Goal: Information Seeking & Learning: Find specific fact

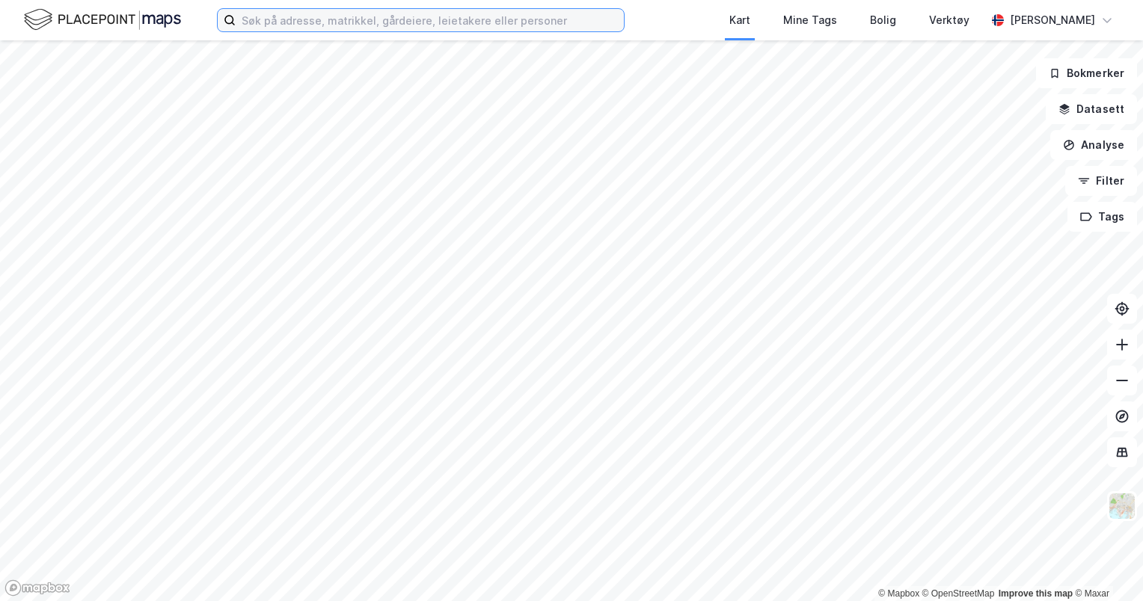
click at [369, 24] on input at bounding box center [430, 20] width 388 height 22
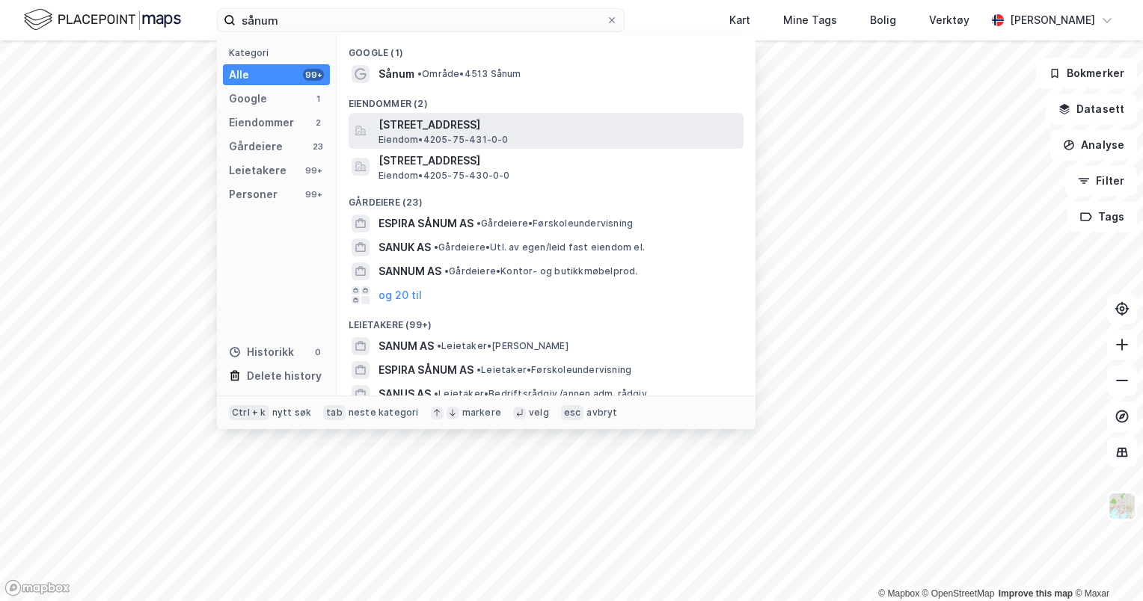
click at [484, 123] on span "[STREET_ADDRESS]" at bounding box center [557, 125] width 359 height 18
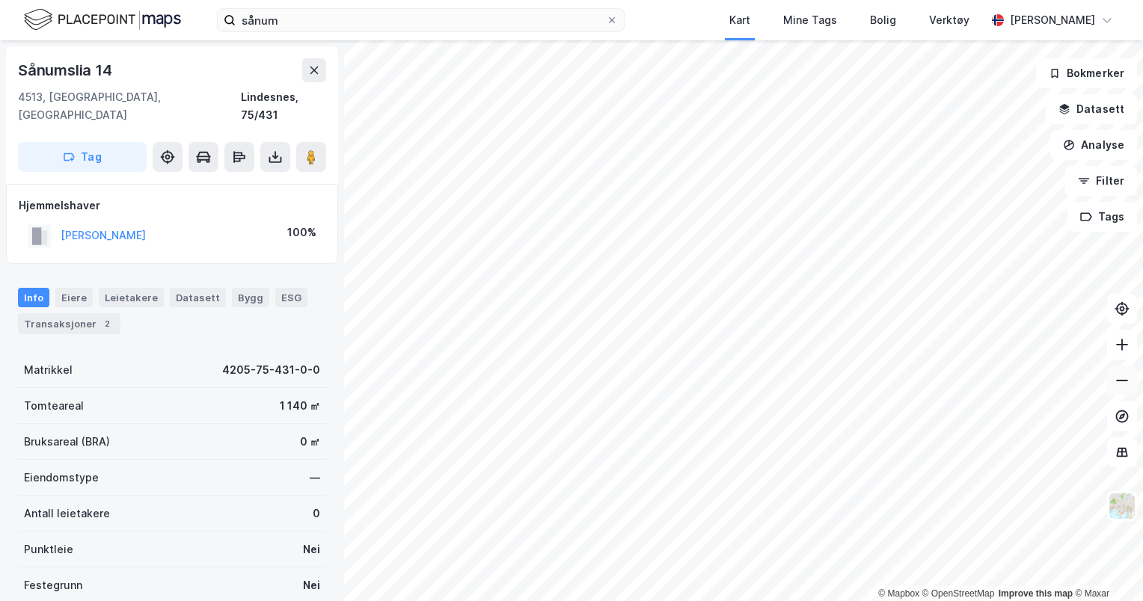
click at [1130, 395] on button at bounding box center [1122, 381] width 30 height 30
click at [1116, 359] on button at bounding box center [1122, 345] width 30 height 30
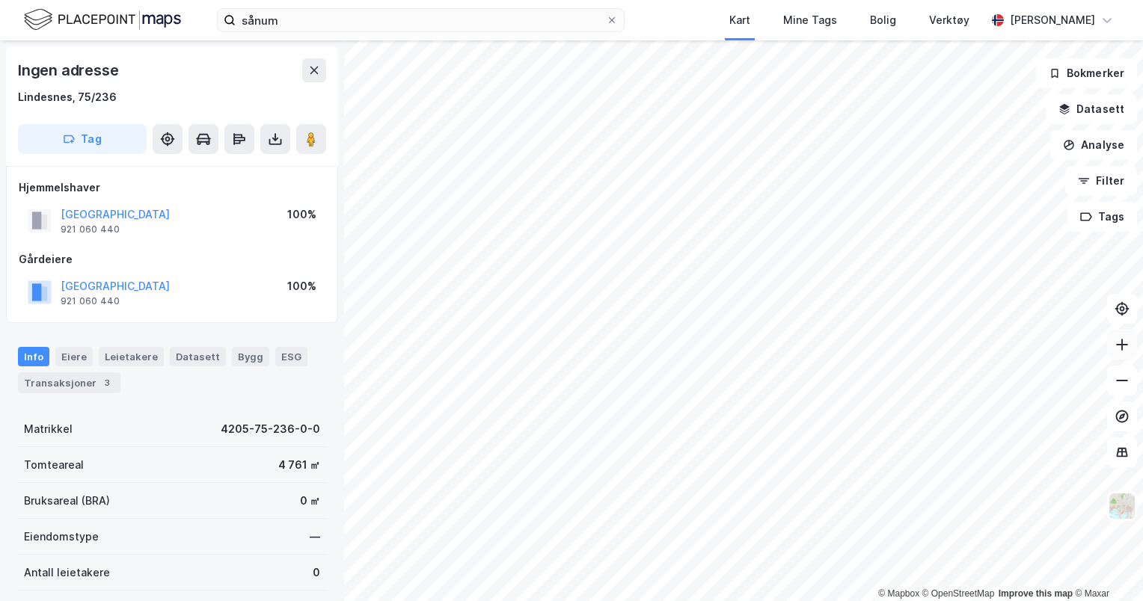
click at [1124, 353] on button at bounding box center [1122, 345] width 30 height 30
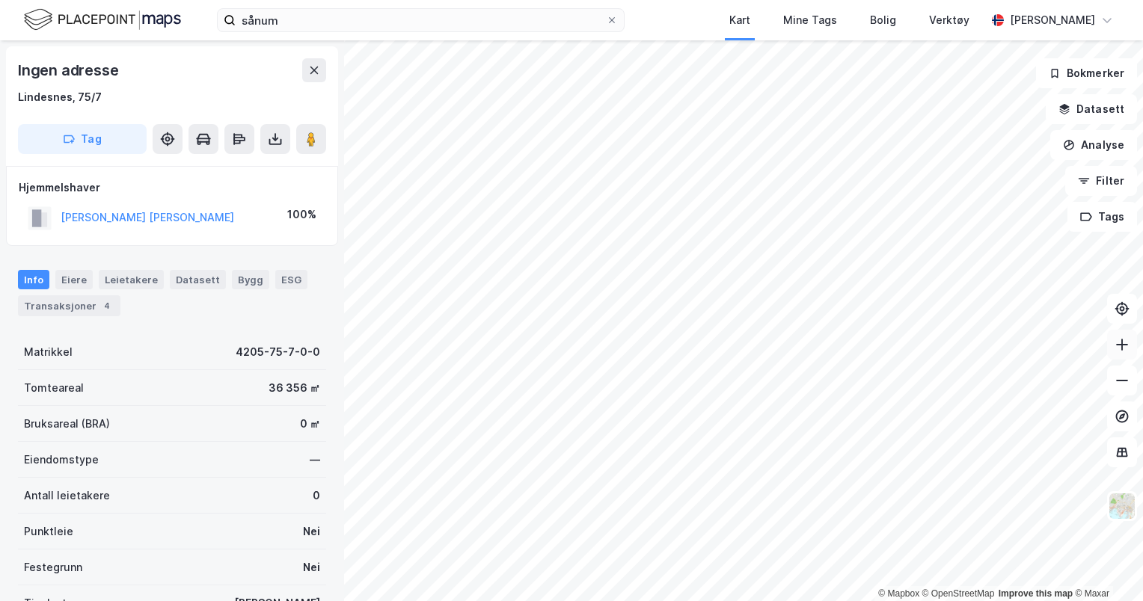
click at [1119, 353] on button at bounding box center [1122, 345] width 30 height 30
click at [657, 601] on html "sånum Kart Mine Tags Bolig Verktøy [PERSON_NAME] © Mapbox © OpenStreetMap Impro…" at bounding box center [571, 300] width 1143 height 601
click at [1128, 353] on button at bounding box center [1122, 345] width 30 height 30
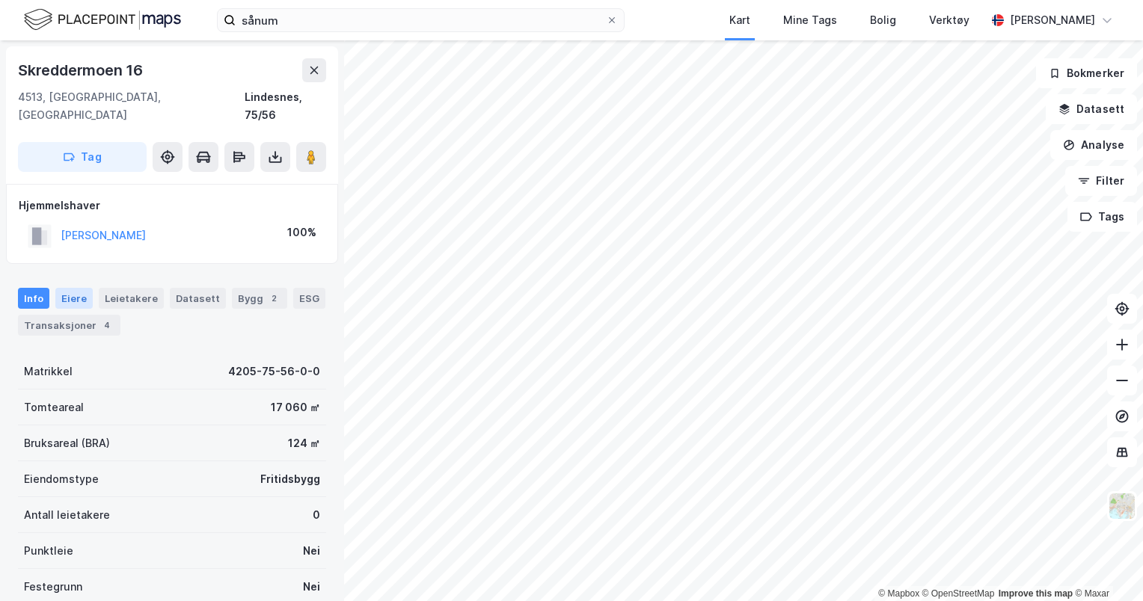
click at [67, 288] on div "Eiere" at bounding box center [73, 298] width 37 height 21
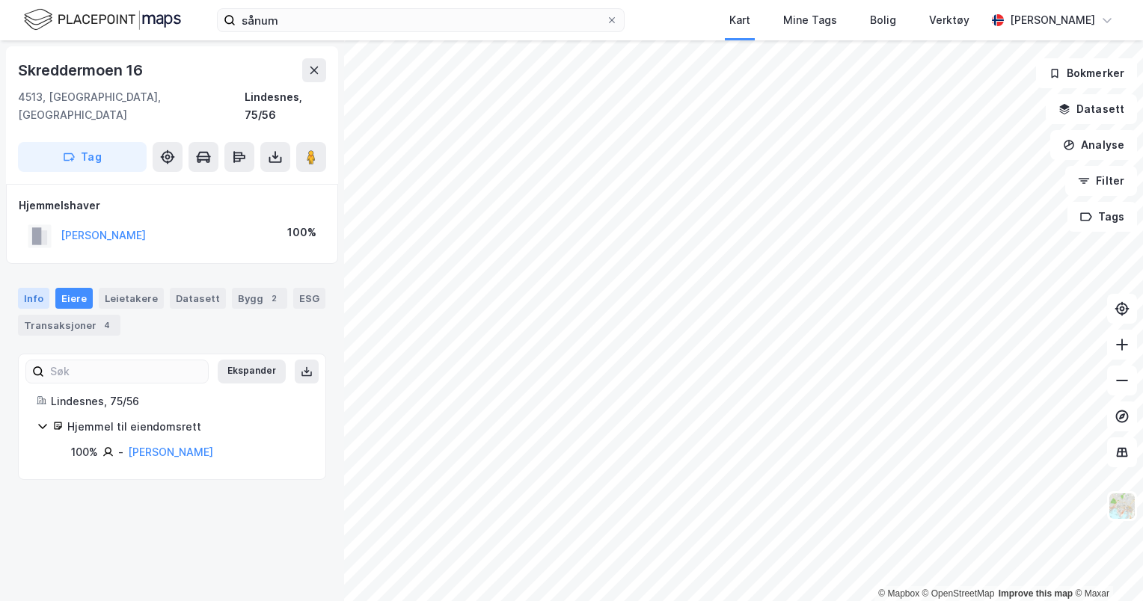
click at [41, 288] on div "Info" at bounding box center [33, 298] width 31 height 21
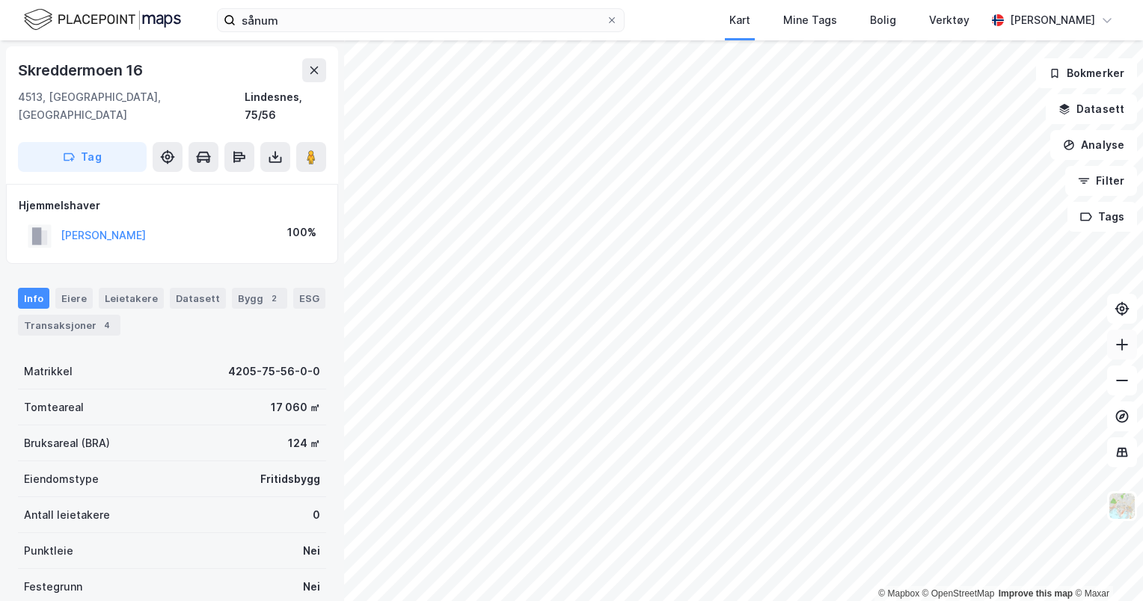
click at [1123, 354] on button at bounding box center [1122, 345] width 30 height 30
click at [42, 315] on div "Transaksjoner 4" at bounding box center [69, 325] width 102 height 21
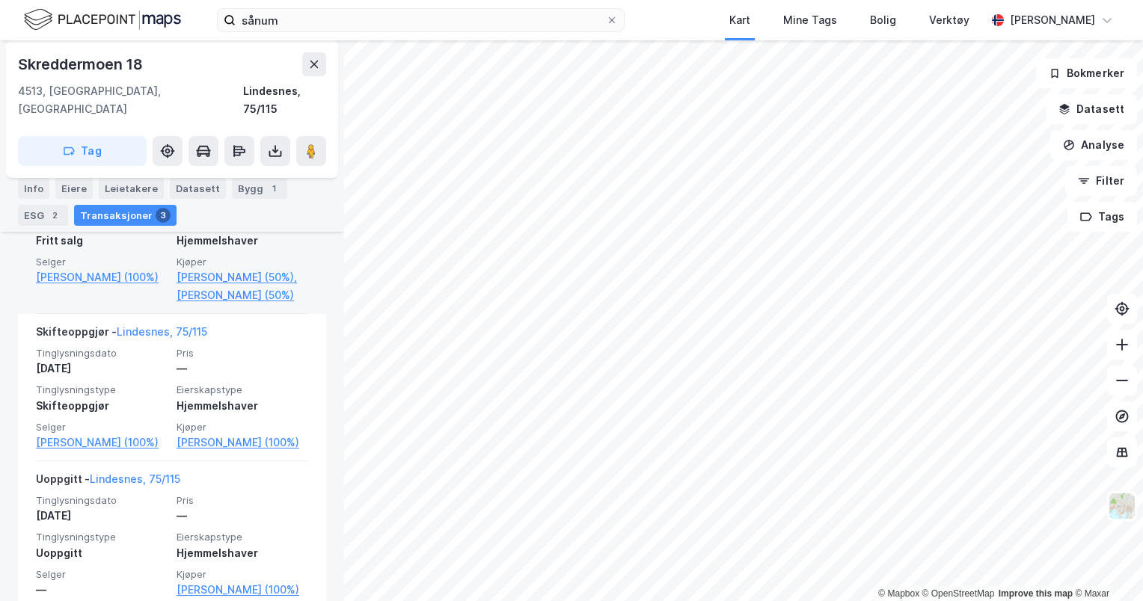
scroll to position [521, 0]
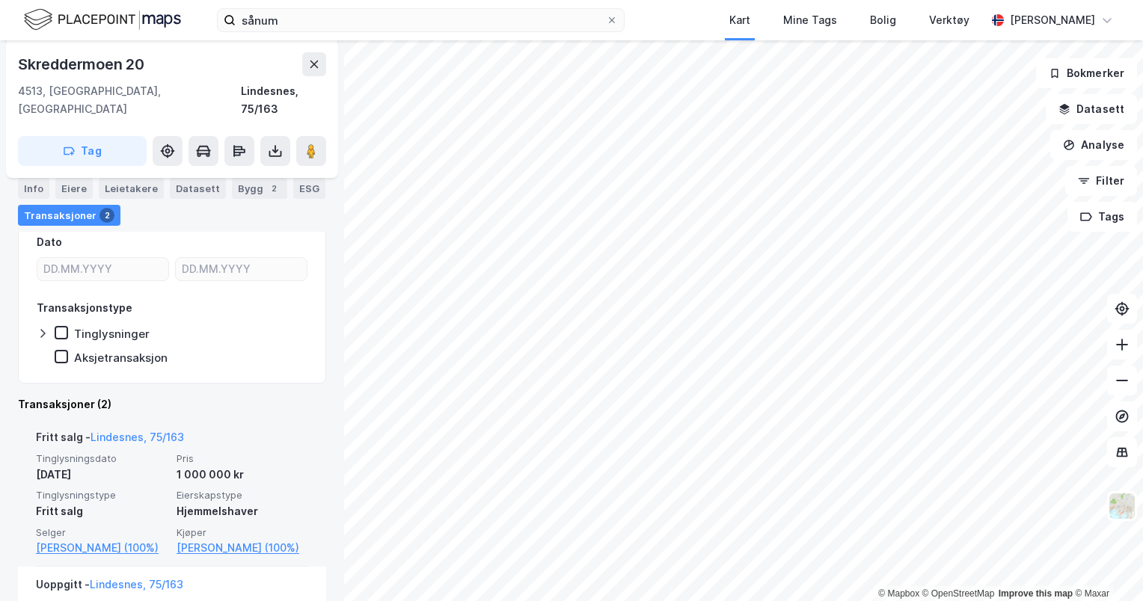
scroll to position [39, 0]
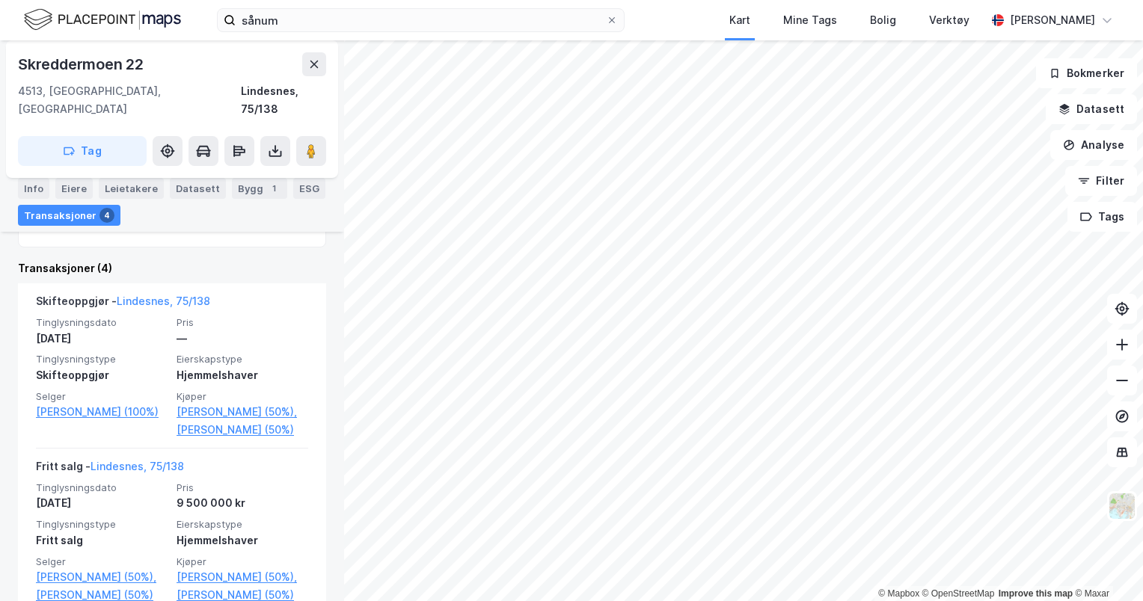
scroll to position [366, 0]
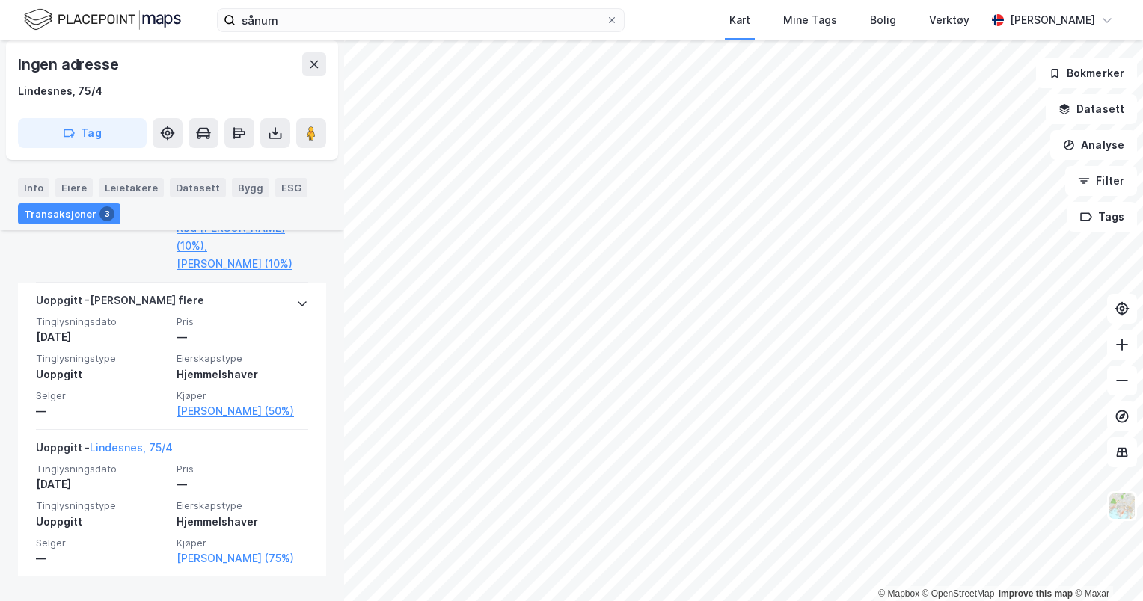
scroll to position [607, 0]
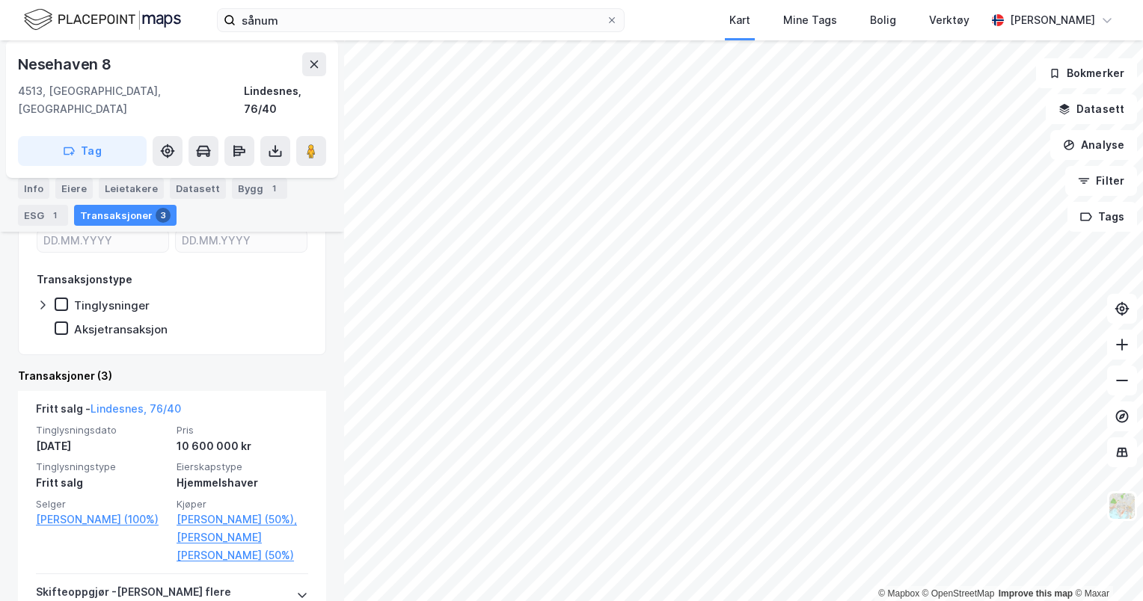
scroll to position [259, 0]
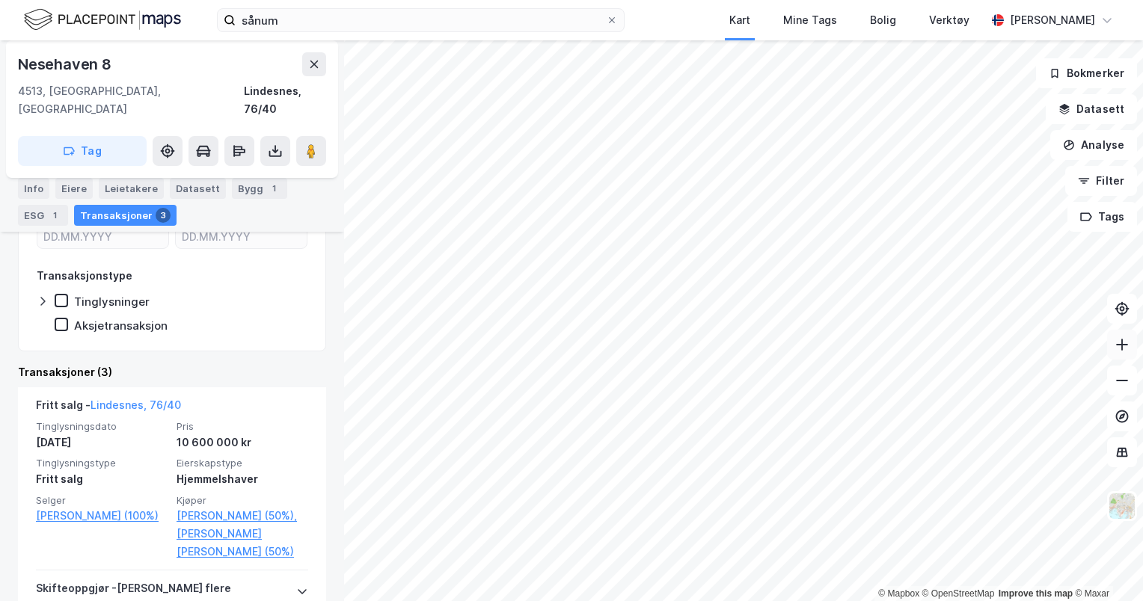
click at [1119, 356] on button at bounding box center [1122, 345] width 30 height 30
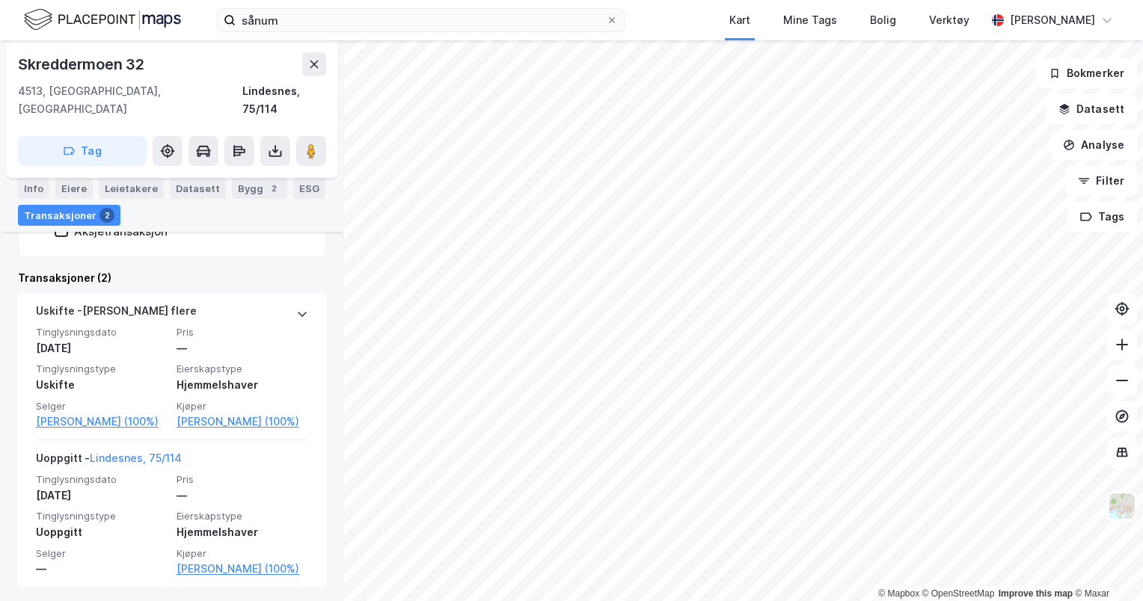
scroll to position [325, 0]
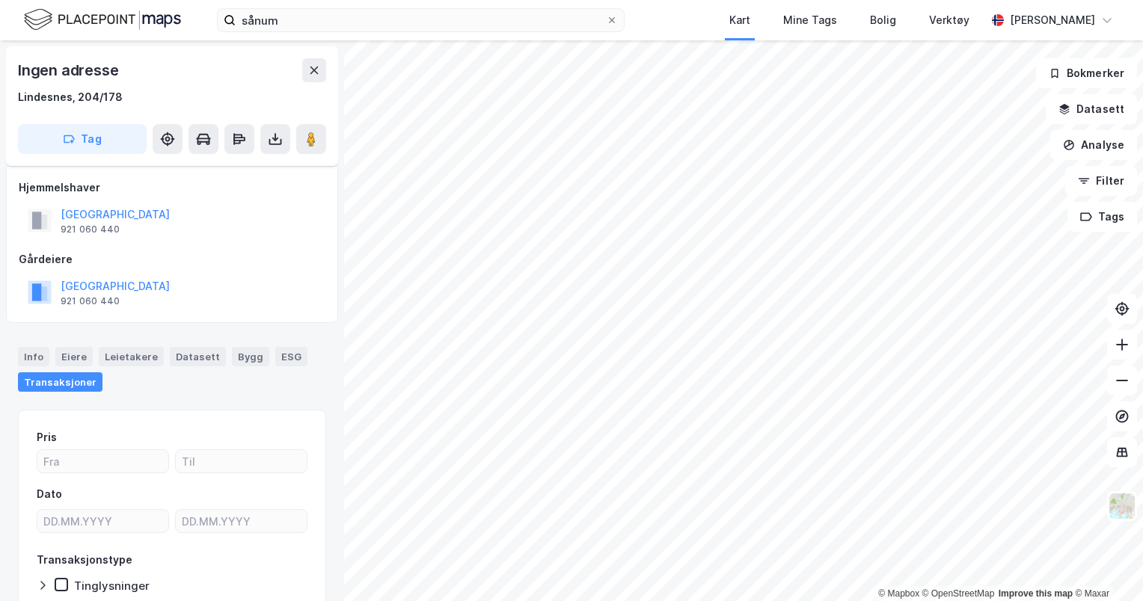
scroll to position [155, 0]
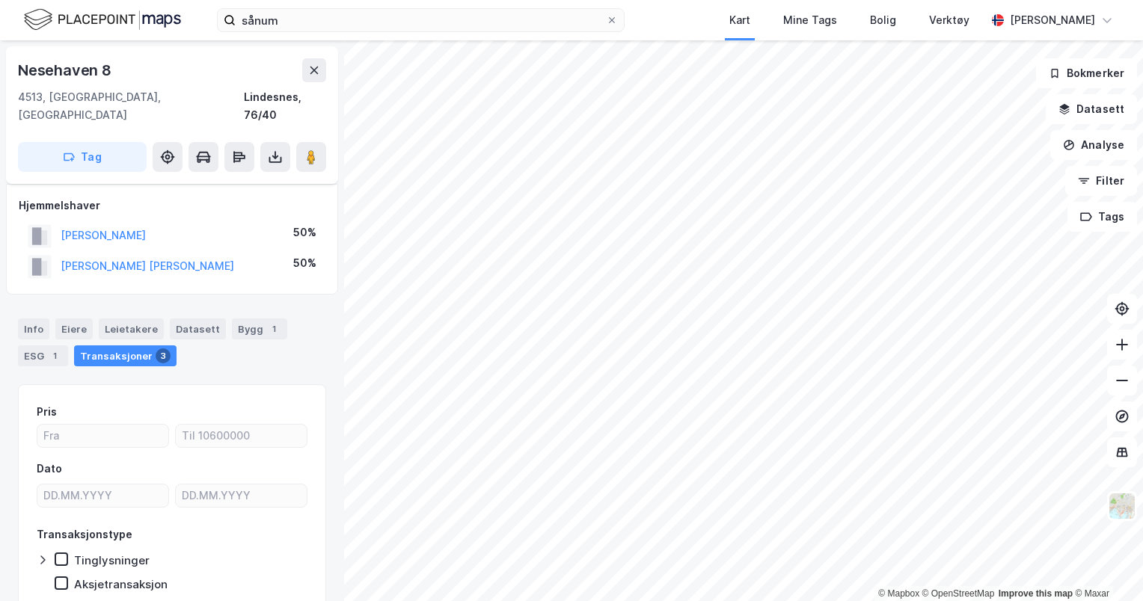
scroll to position [44, 0]
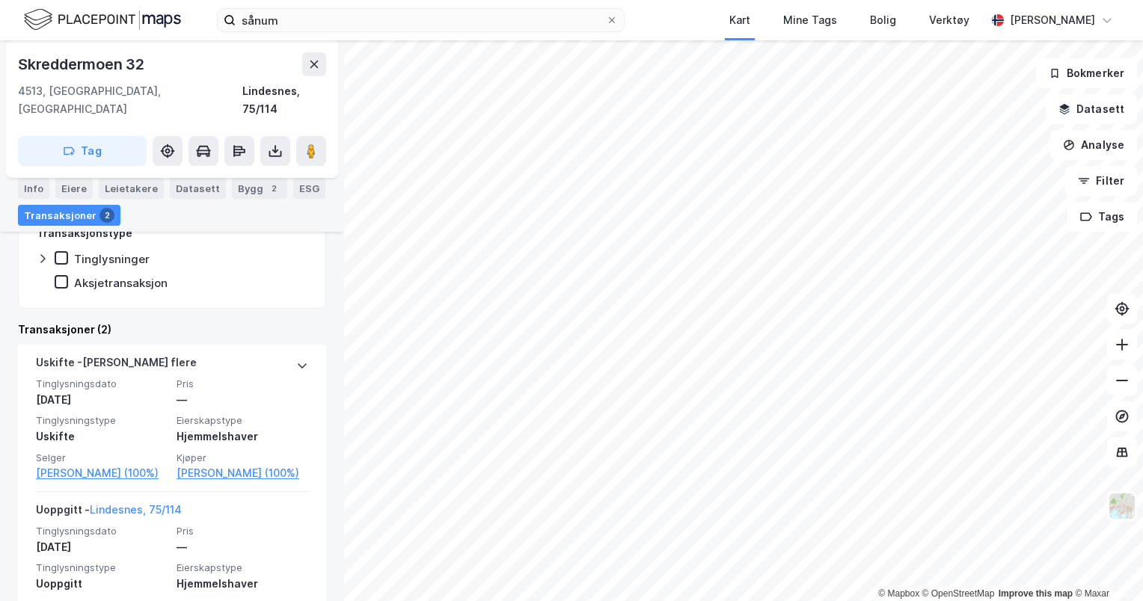
scroll to position [272, 0]
click at [1126, 350] on icon at bounding box center [1121, 344] width 15 height 15
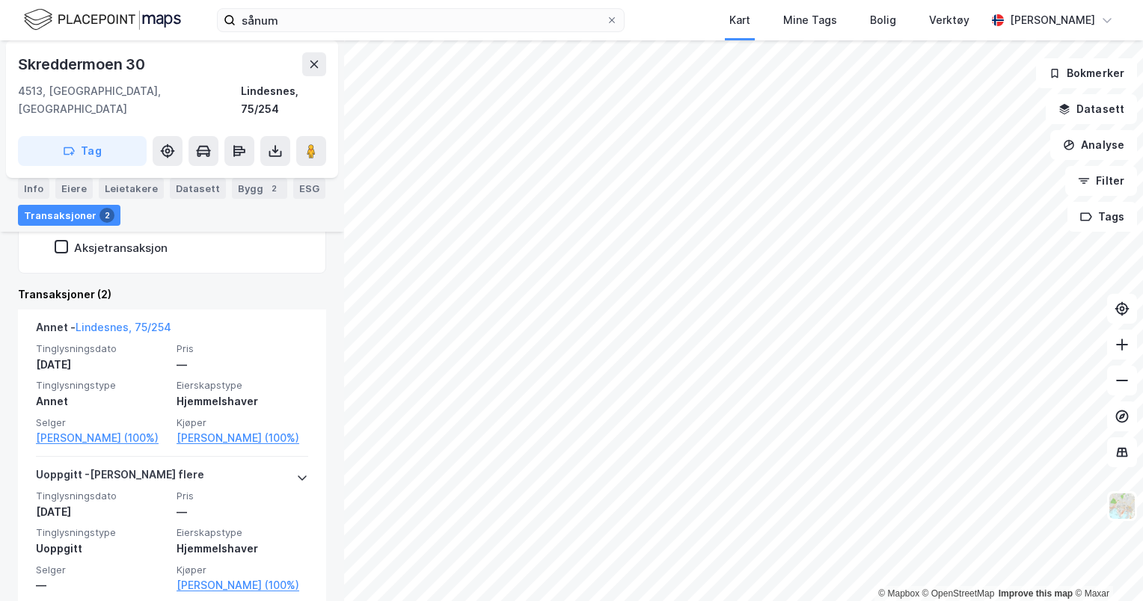
scroll to position [307, 0]
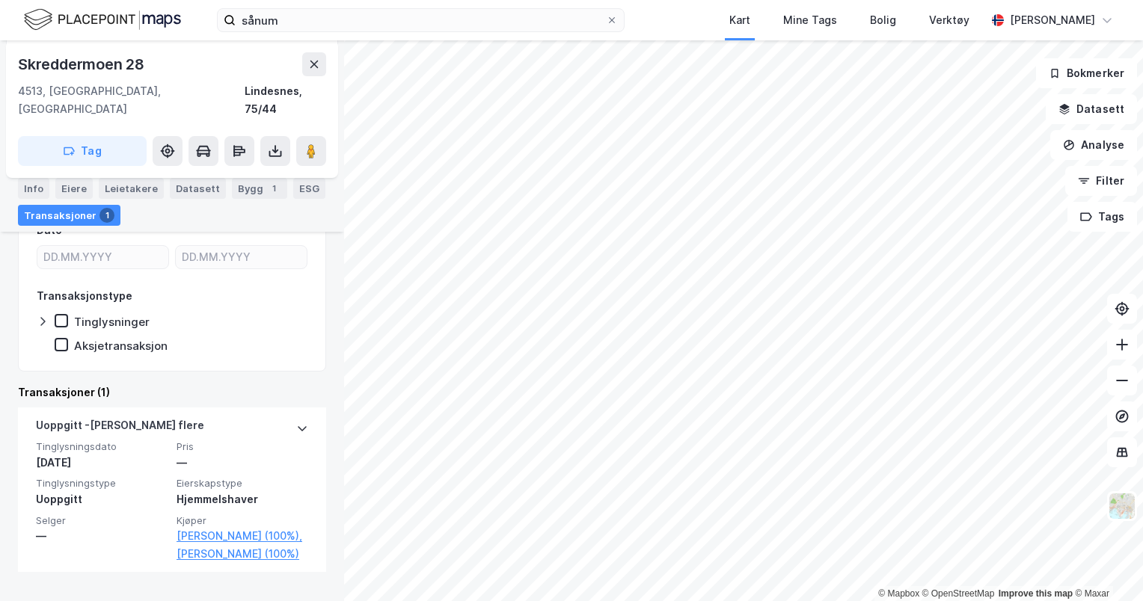
scroll to position [207, 0]
click at [1119, 390] on button at bounding box center [1122, 381] width 30 height 30
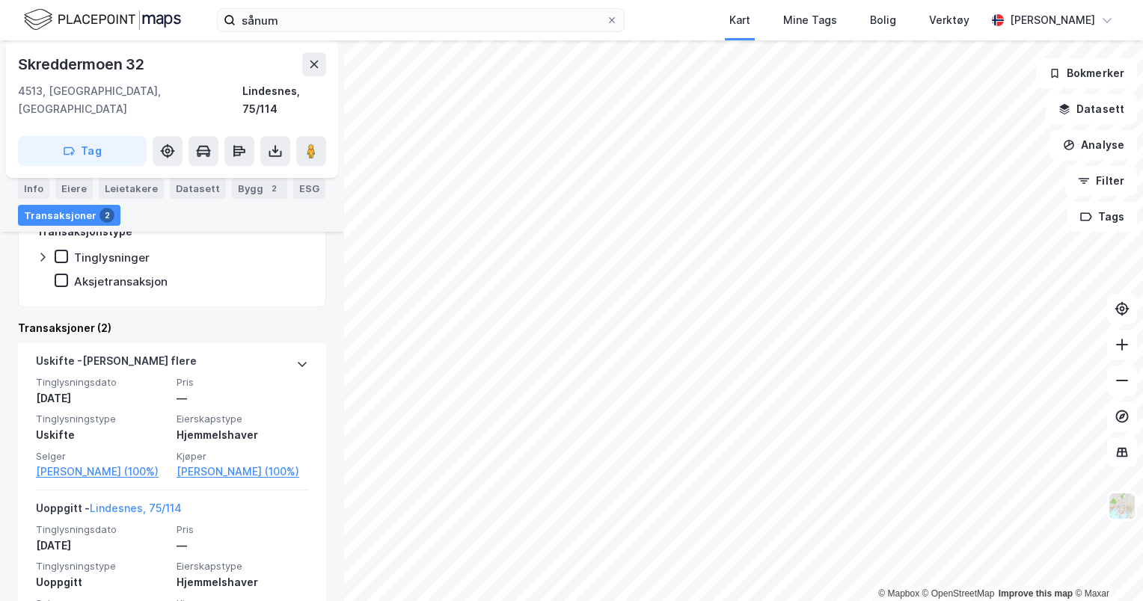
scroll to position [273, 0]
click at [1121, 112] on button "Datasett" at bounding box center [1091, 109] width 91 height 30
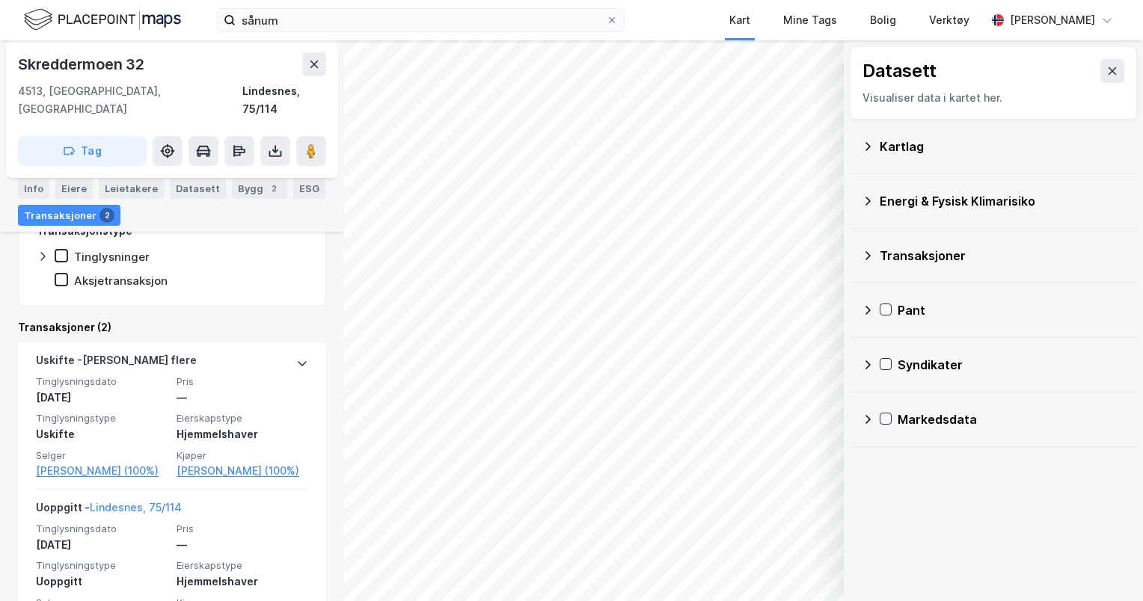
click at [972, 138] on div "Kartlag" at bounding box center [1002, 147] width 245 height 18
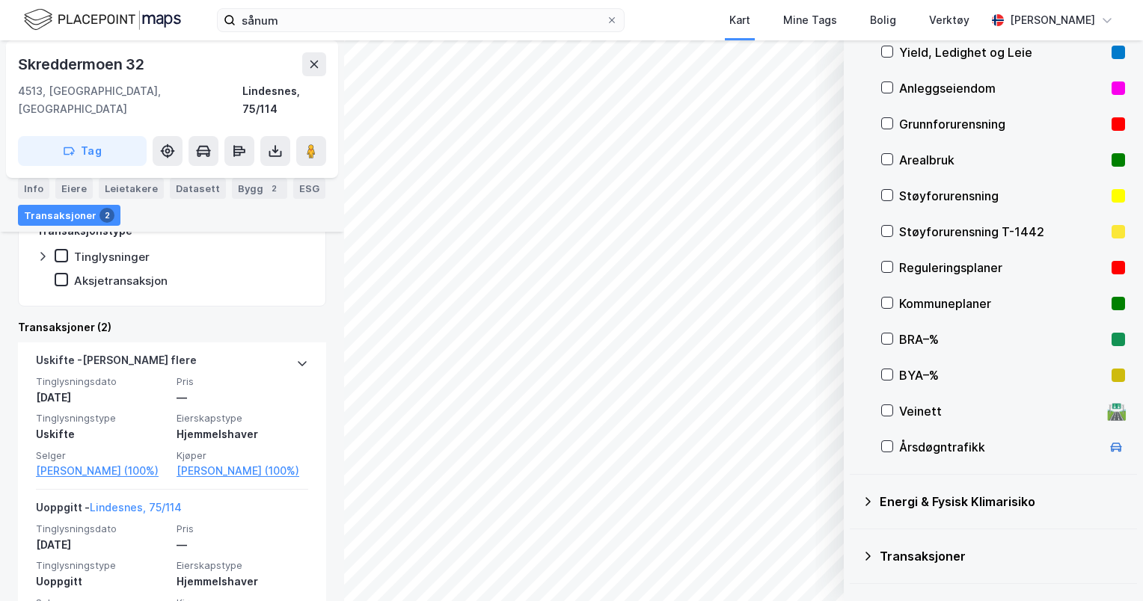
scroll to position [0, 0]
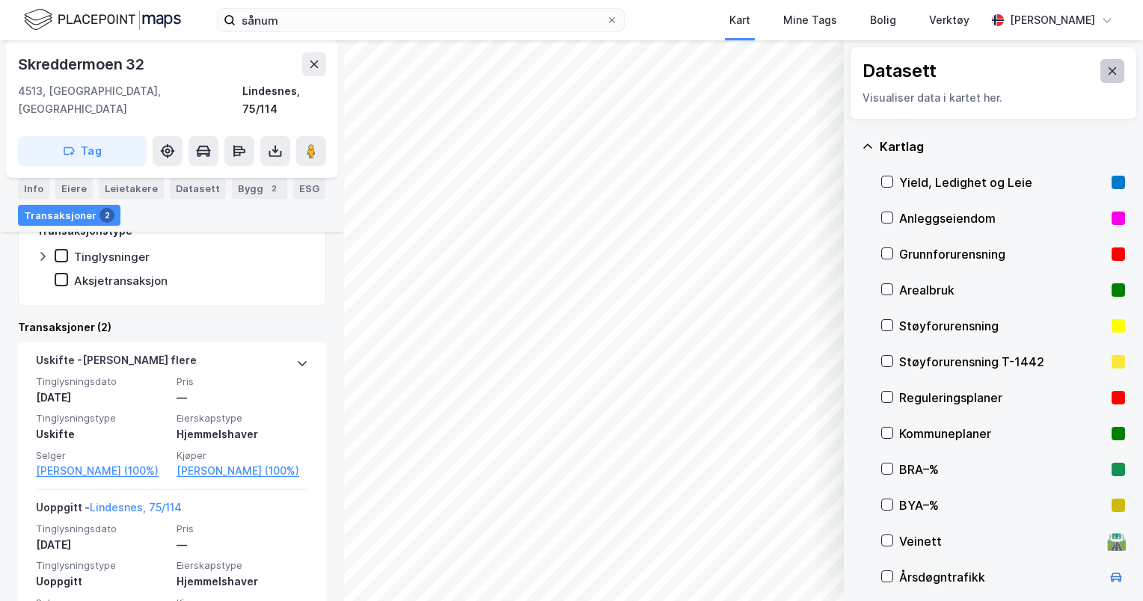
click at [1106, 76] on icon at bounding box center [1112, 71] width 12 height 12
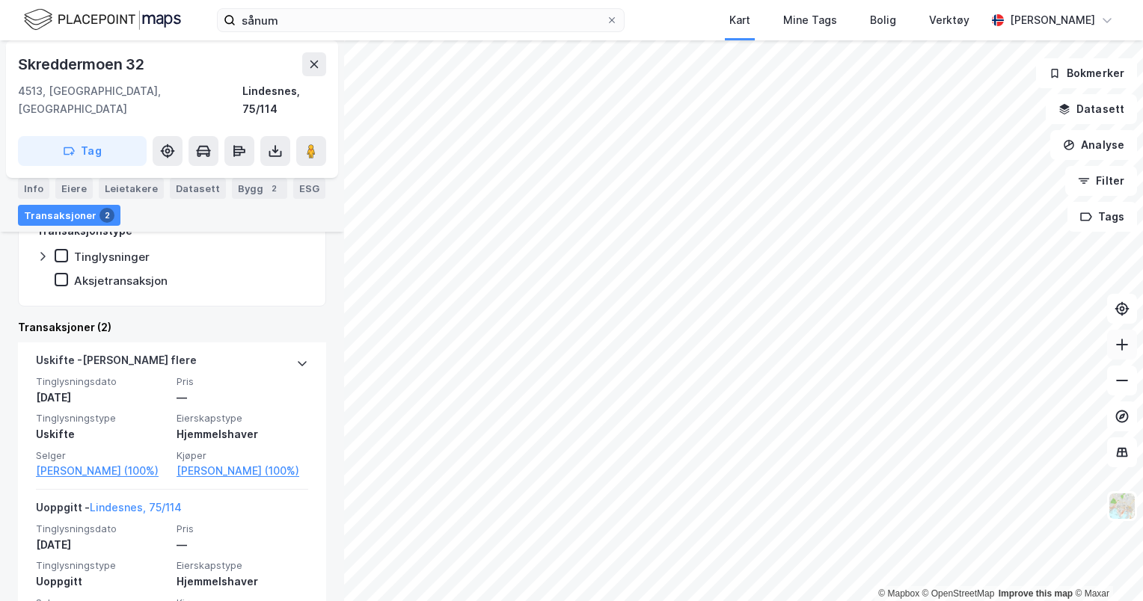
click at [1120, 349] on icon at bounding box center [1121, 344] width 15 height 15
click at [1142, 211] on html "sånum Kart Mine Tags Bolig Verktøy [PERSON_NAME] © Mapbox © OpenStreetMap Impro…" at bounding box center [571, 300] width 1143 height 601
click at [1119, 387] on icon at bounding box center [1121, 380] width 15 height 15
click at [1120, 390] on button at bounding box center [1122, 381] width 30 height 30
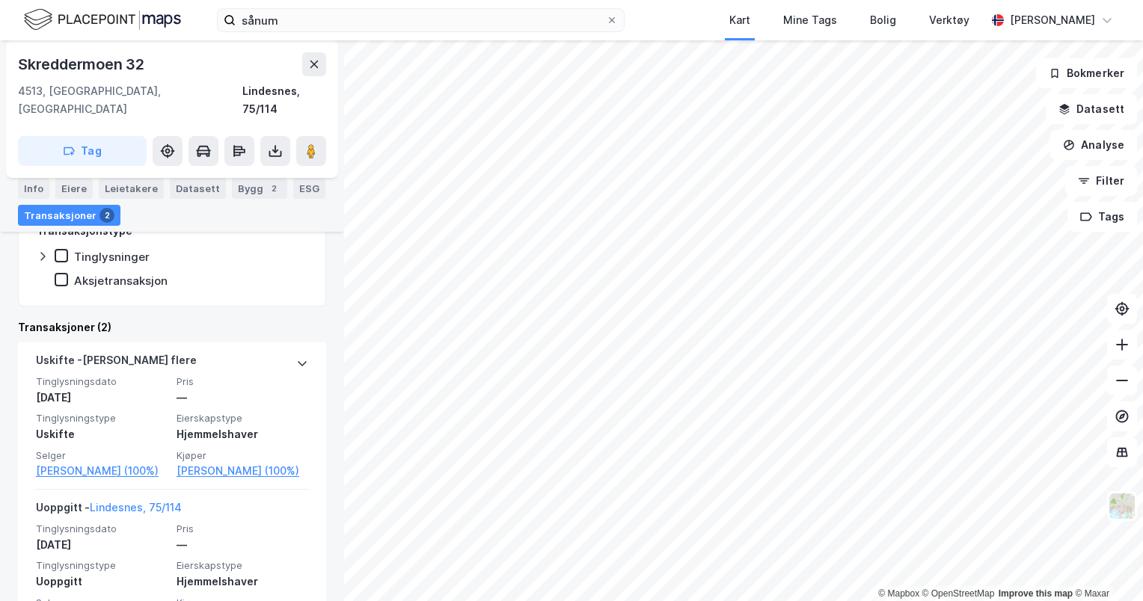
scroll to position [325, 0]
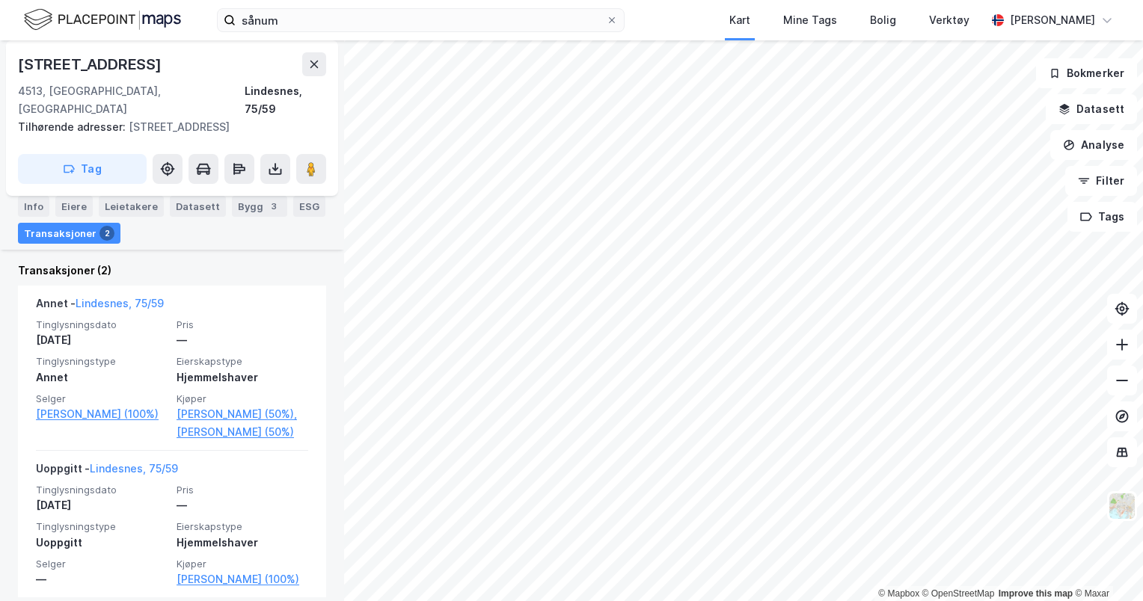
scroll to position [392, 0]
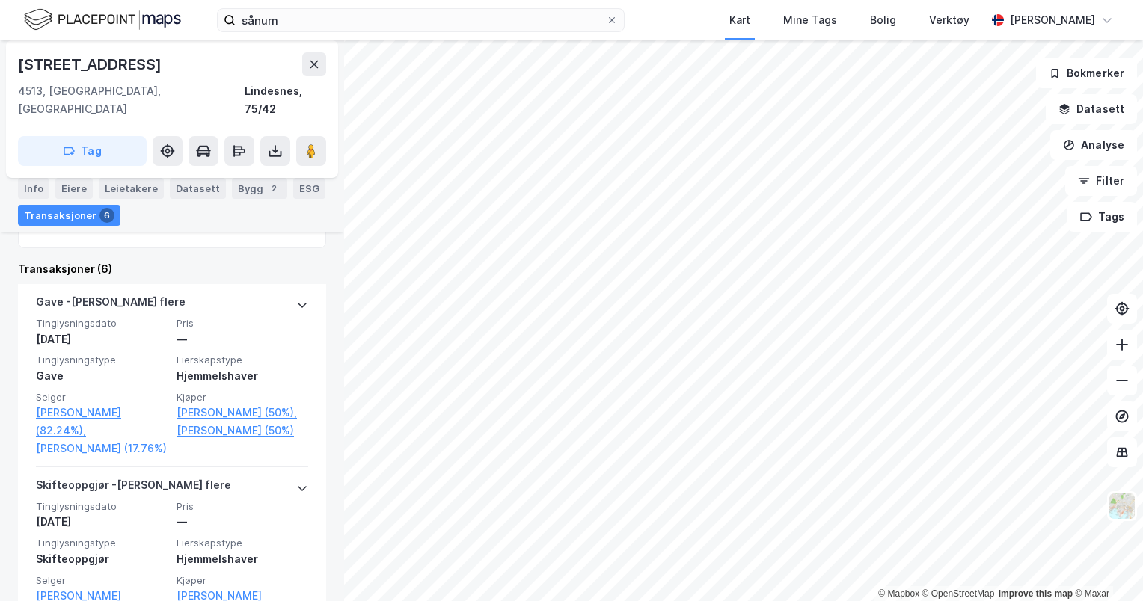
scroll to position [353, 0]
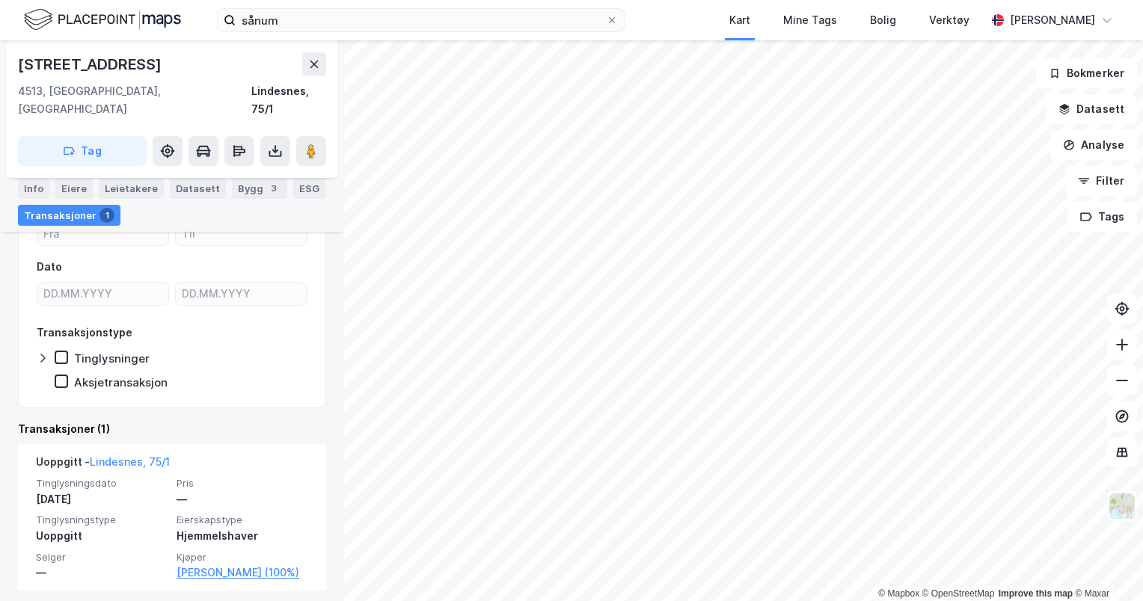
scroll to position [172, 0]
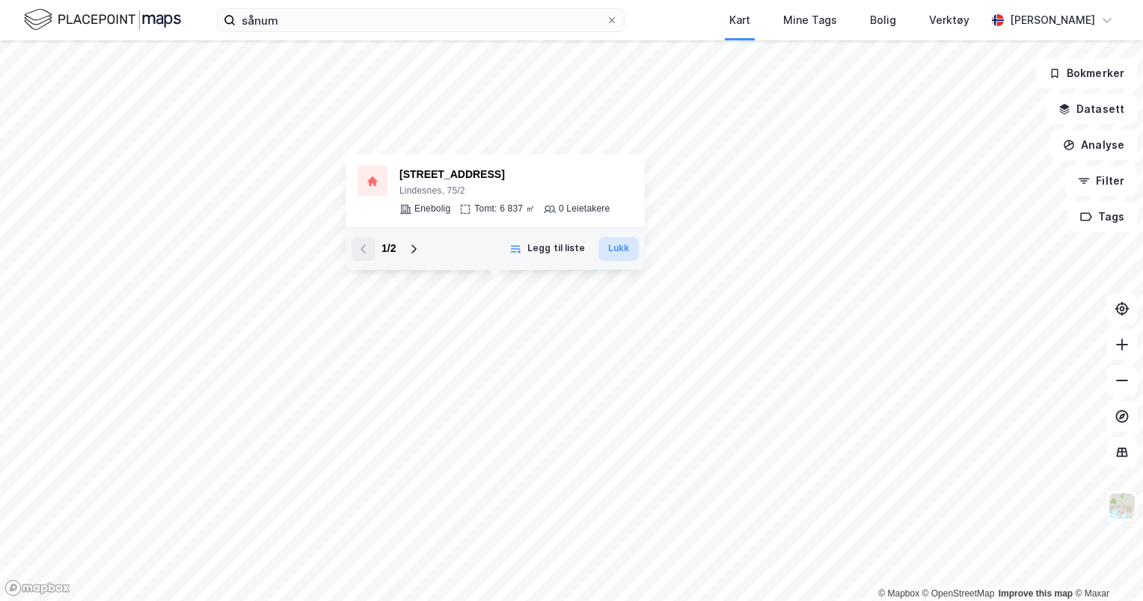
click at [613, 253] on button "Lukk" at bounding box center [618, 249] width 40 height 24
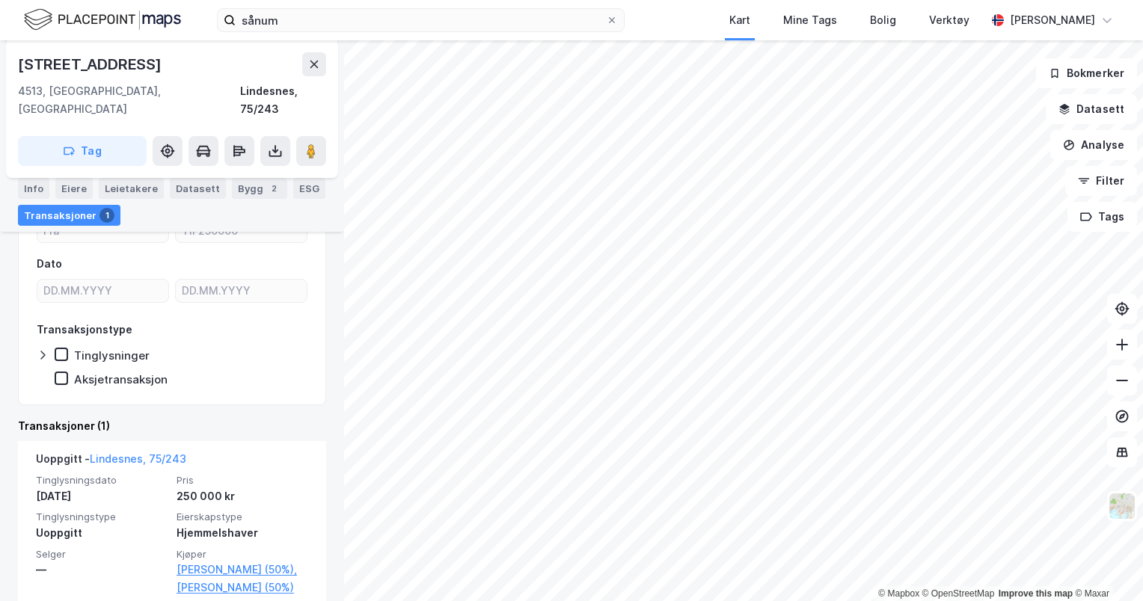
scroll to position [209, 0]
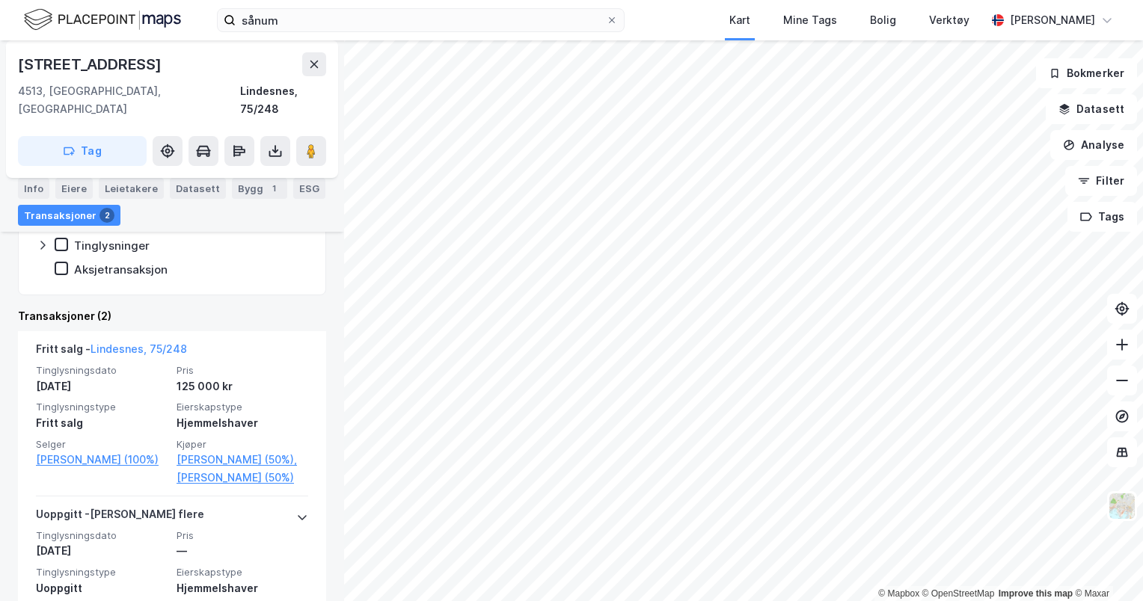
scroll to position [317, 0]
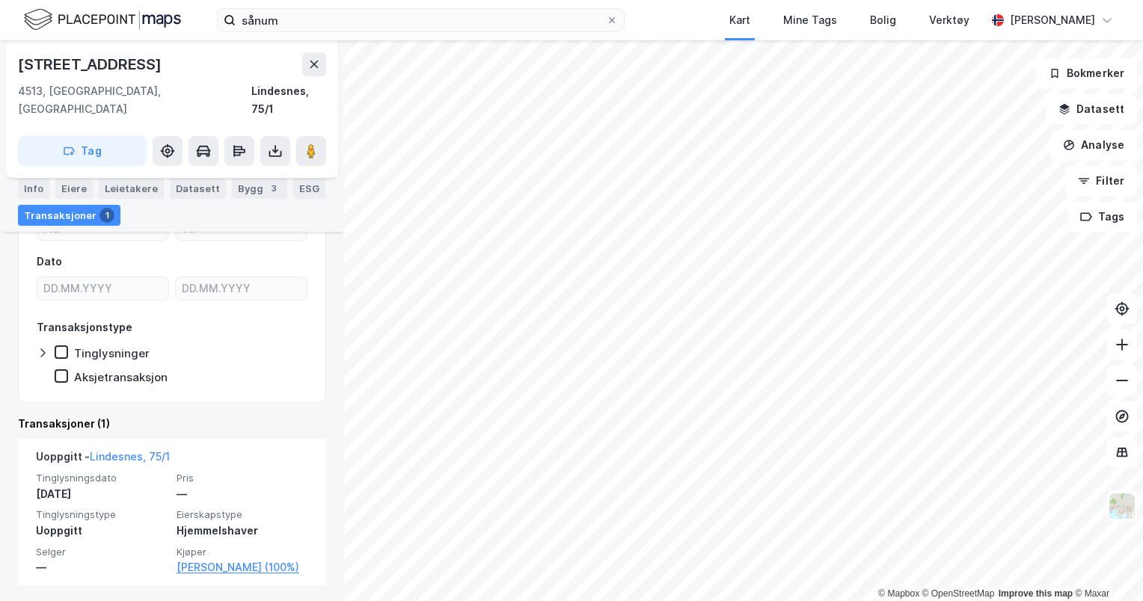
scroll to position [178, 0]
click at [818, 601] on html "sånum Kart Mine Tags Bolig Verktøy [PERSON_NAME] © Mapbox © OpenStreetMap Impro…" at bounding box center [571, 300] width 1143 height 601
click at [739, 601] on html "sånum Kart Mine Tags Bolig Verktøy [PERSON_NAME] © Mapbox © OpenStreetMap Impro…" at bounding box center [571, 300] width 1143 height 601
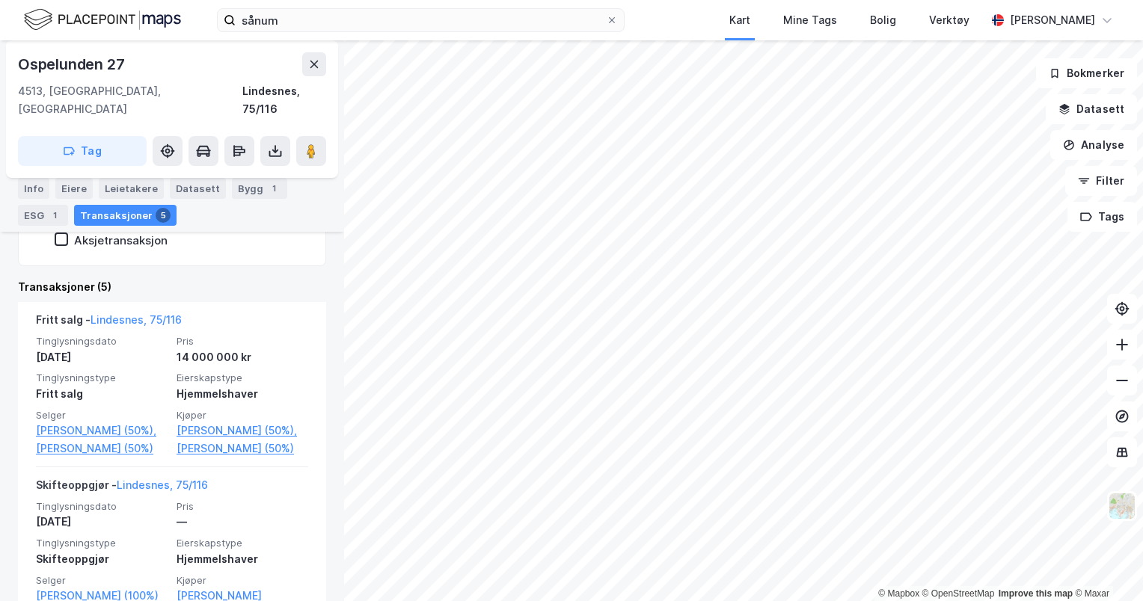
scroll to position [346, 0]
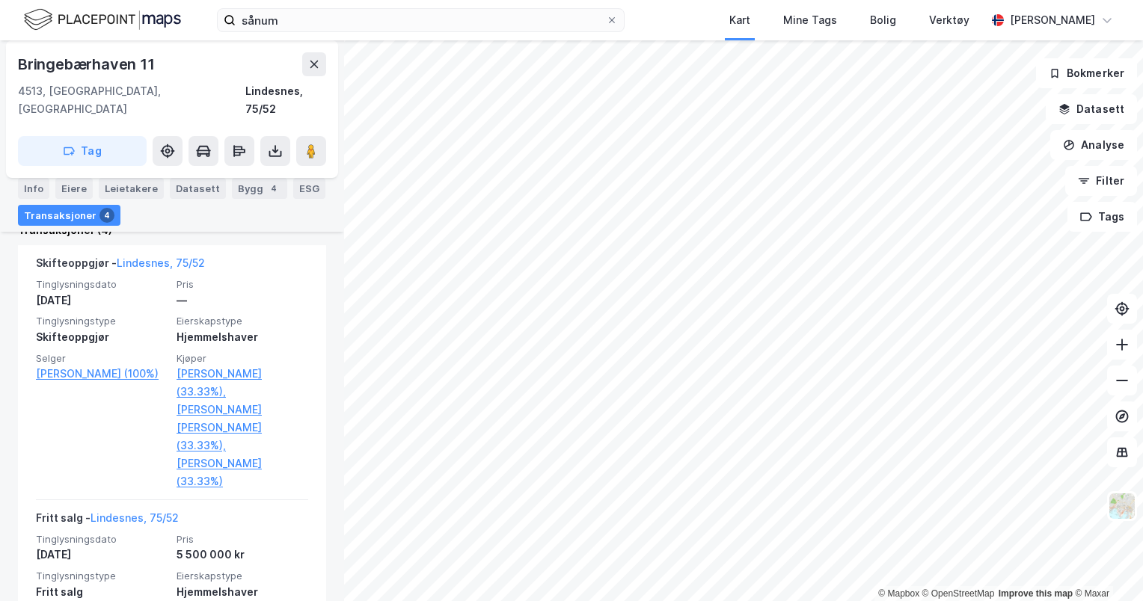
scroll to position [389, 0]
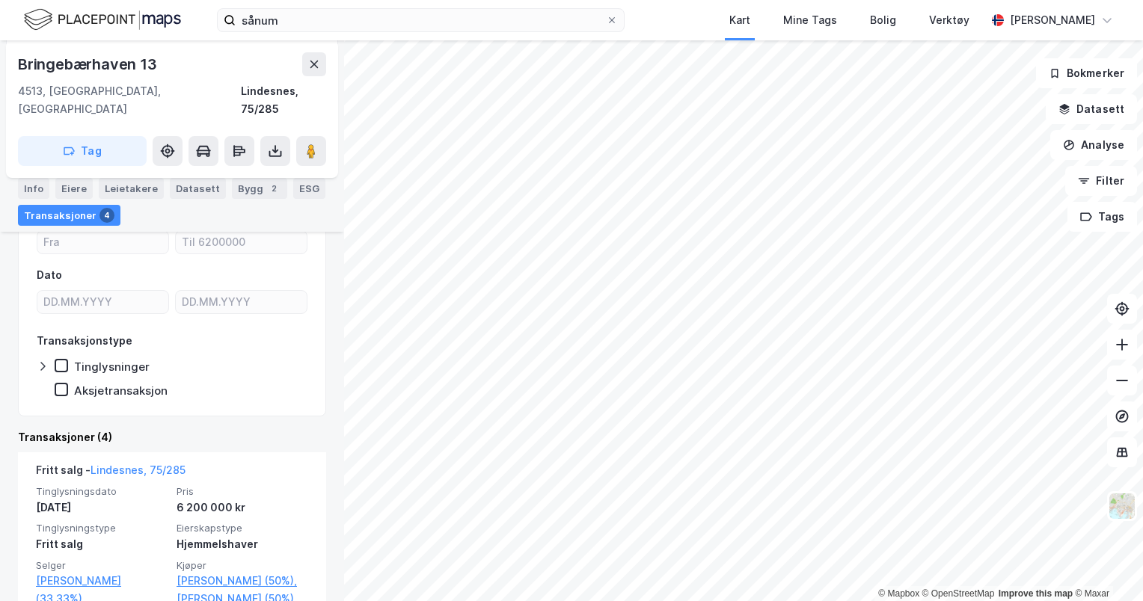
scroll to position [218, 0]
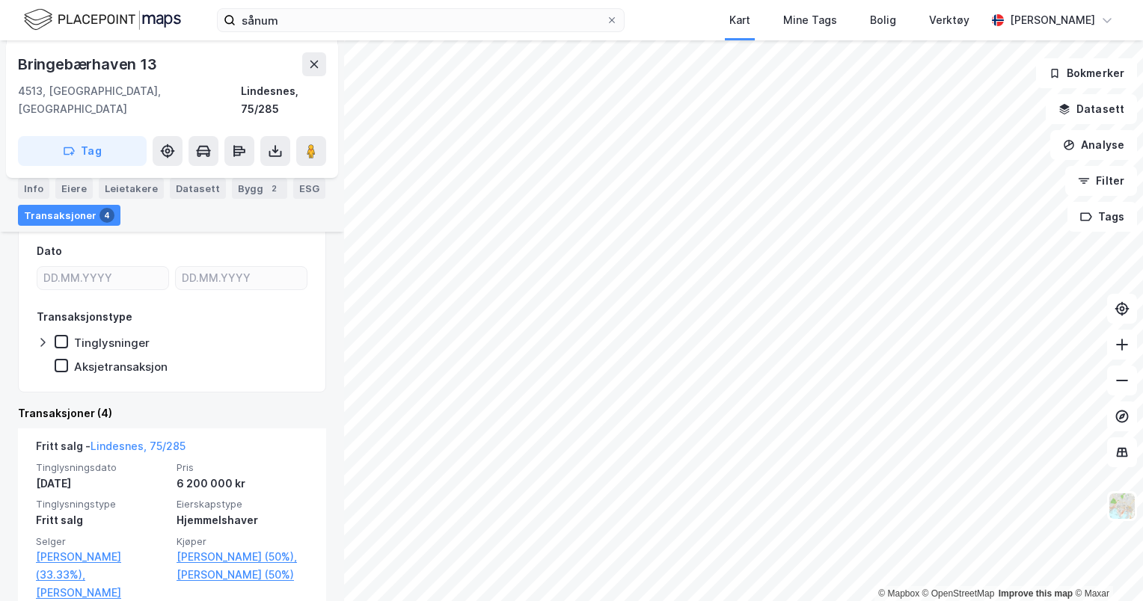
drag, startPoint x: 331, startPoint y: 325, endPoint x: 329, endPoint y: 341, distance: 15.9
click at [329, 341] on div "Bringebærhaven 13 4513, [GEOGRAPHIC_DATA], Agder Lindesnes, 75/285 Tag Hjemmels…" at bounding box center [172, 320] width 344 height 561
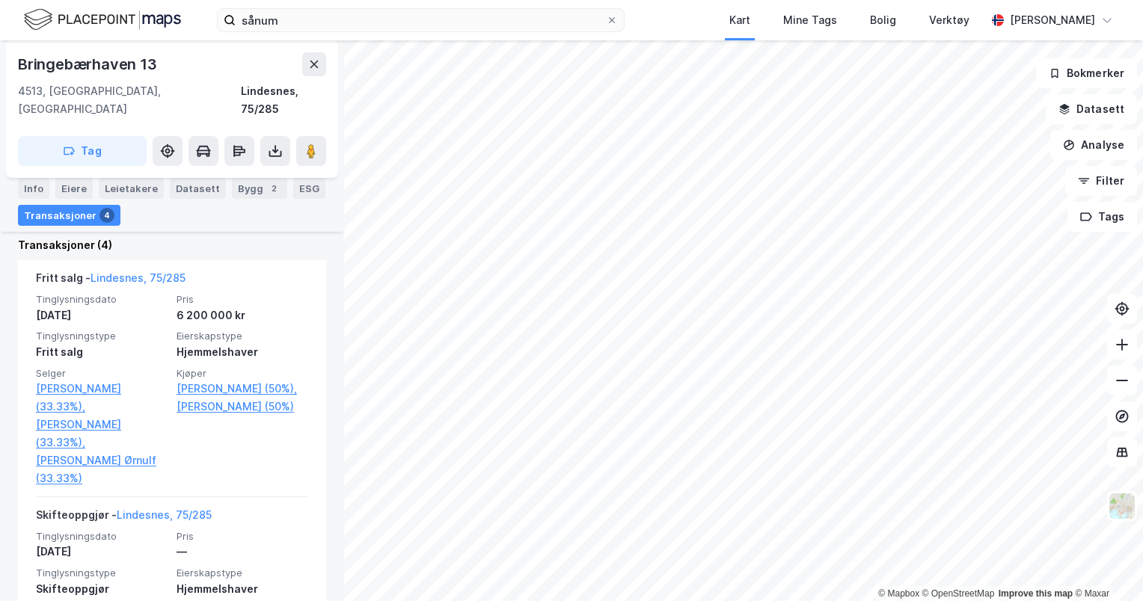
scroll to position [389, 0]
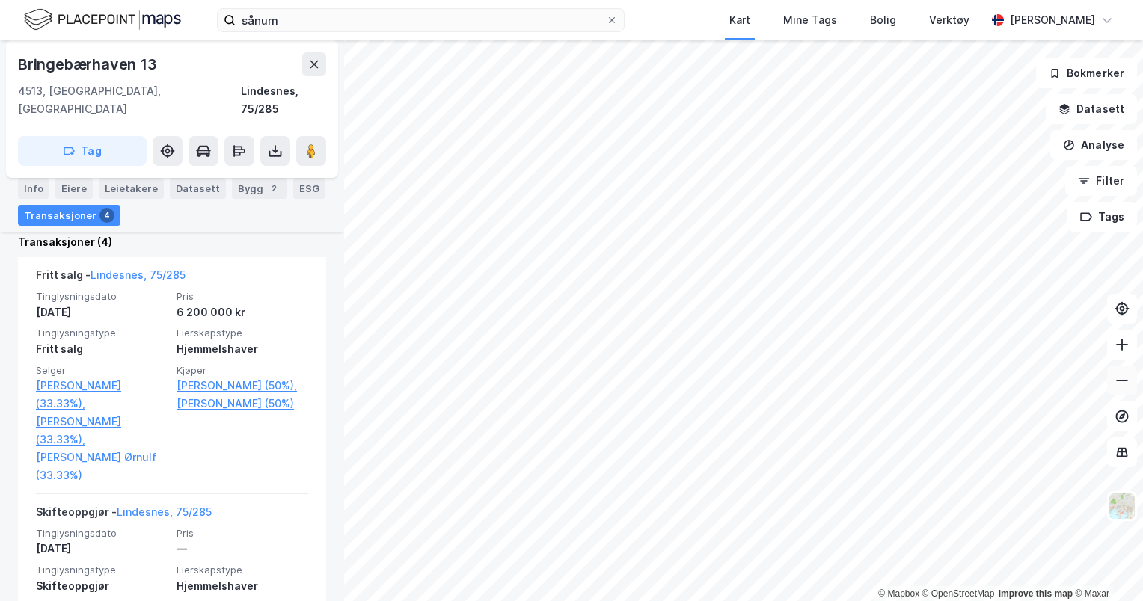
click at [1128, 386] on icon at bounding box center [1121, 380] width 15 height 15
click at [1129, 387] on icon at bounding box center [1121, 380] width 15 height 15
click at [1131, 347] on button at bounding box center [1122, 345] width 30 height 30
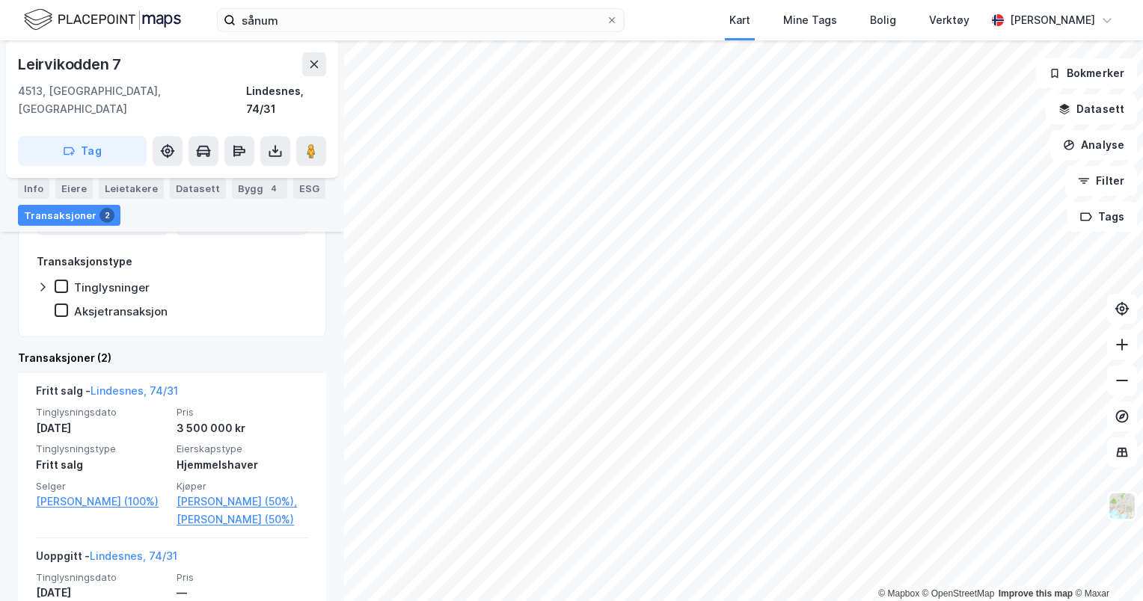
scroll to position [287, 0]
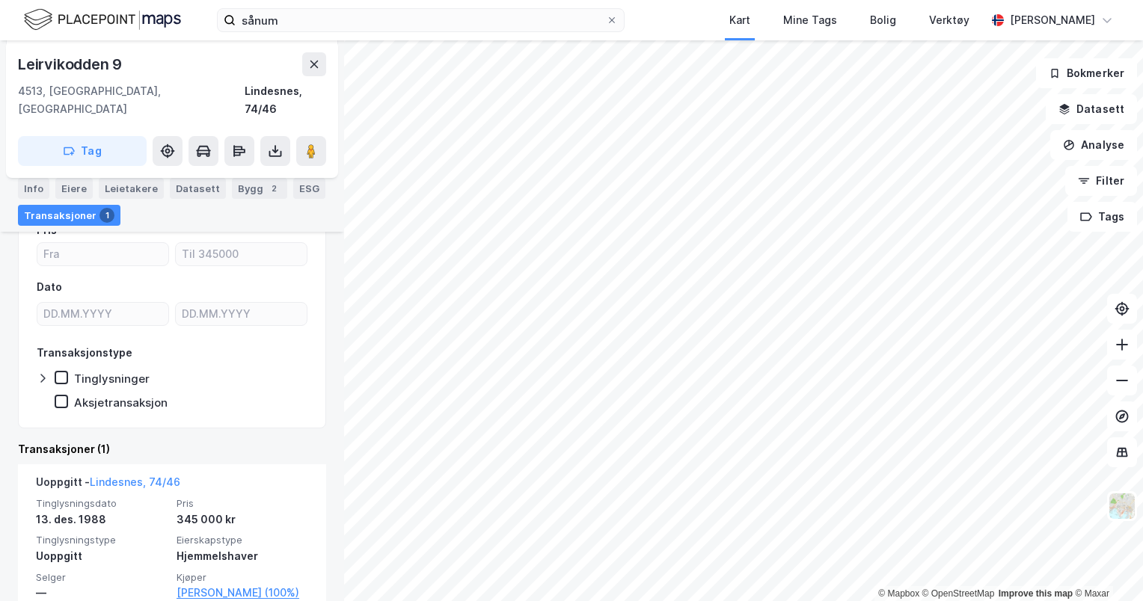
scroll to position [155, 0]
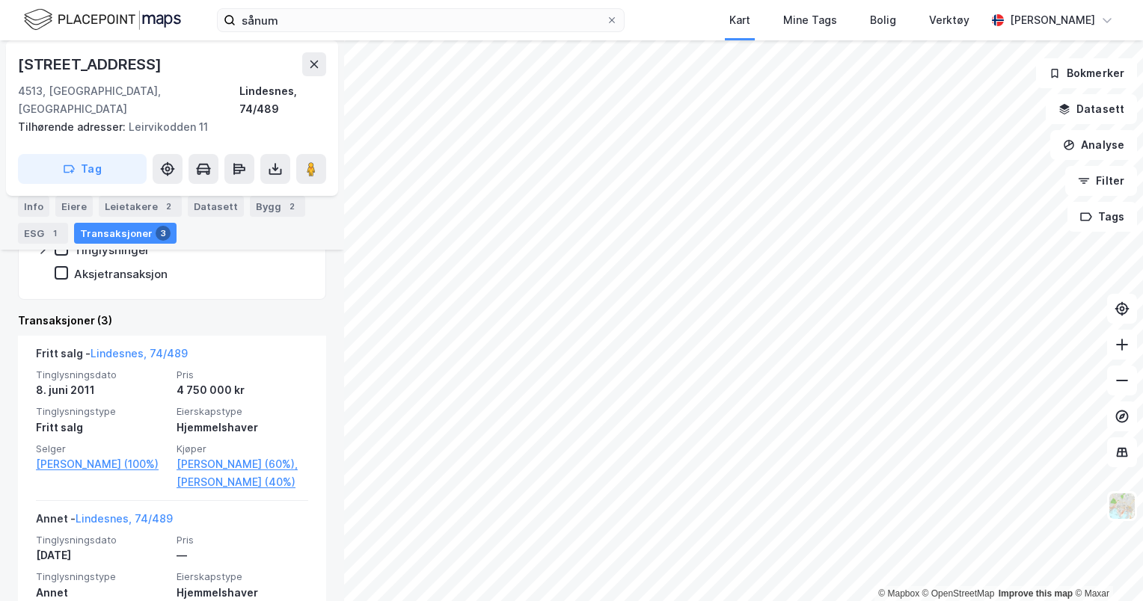
scroll to position [332, 0]
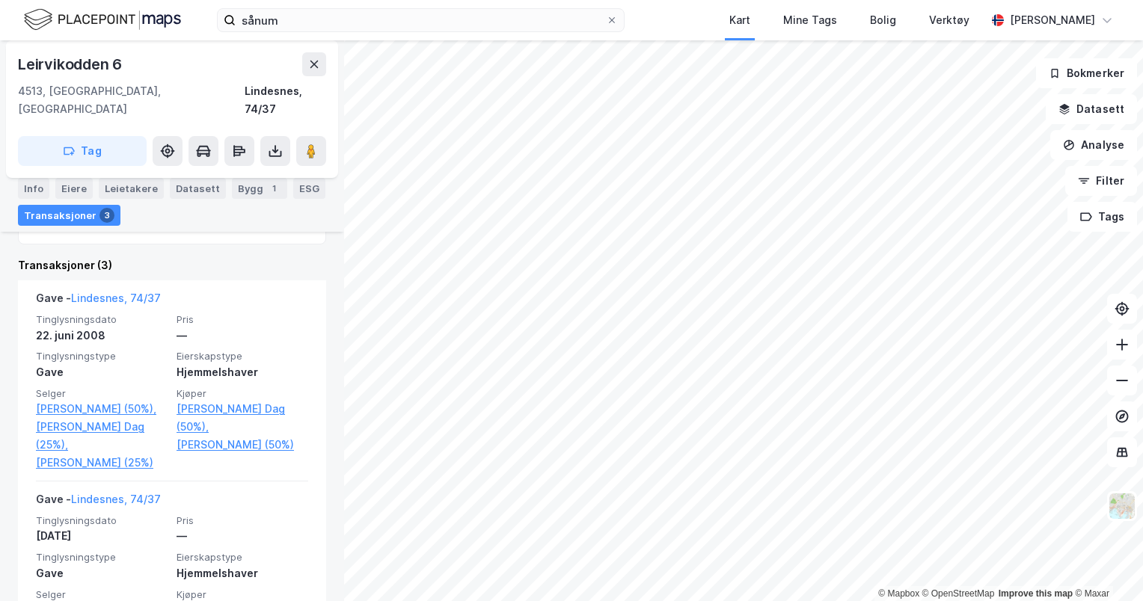
scroll to position [352, 0]
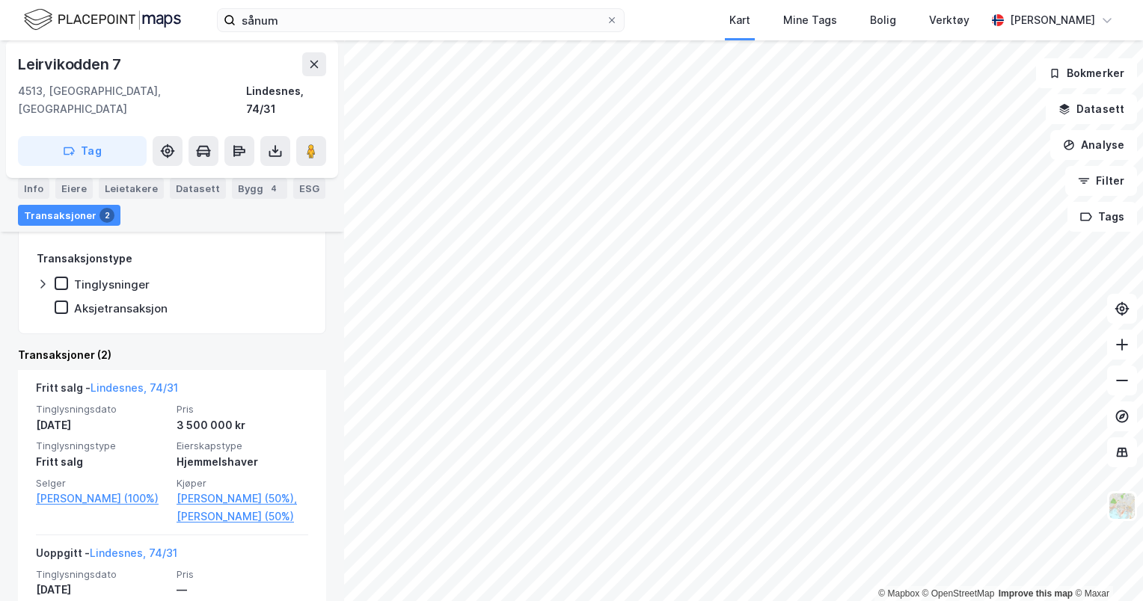
scroll to position [281, 0]
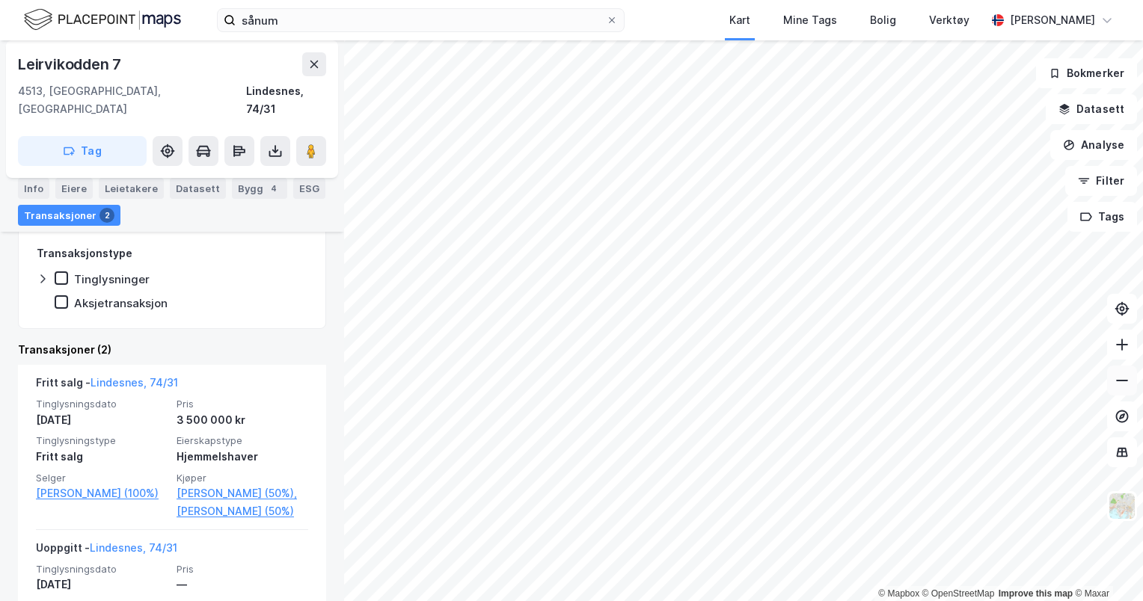
click at [1122, 390] on button at bounding box center [1122, 381] width 30 height 30
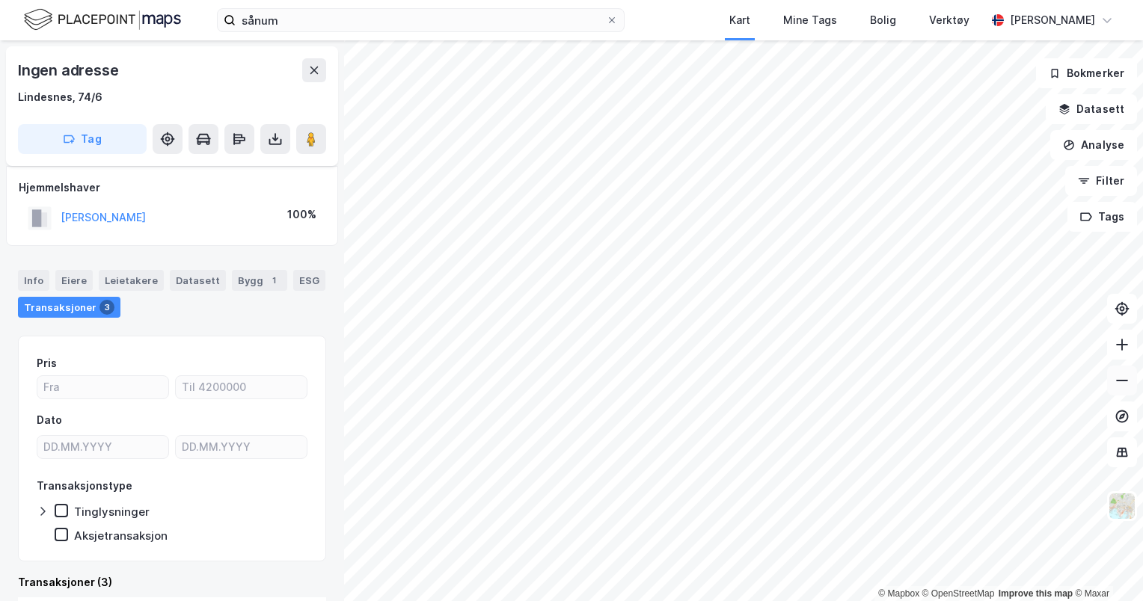
scroll to position [13, 0]
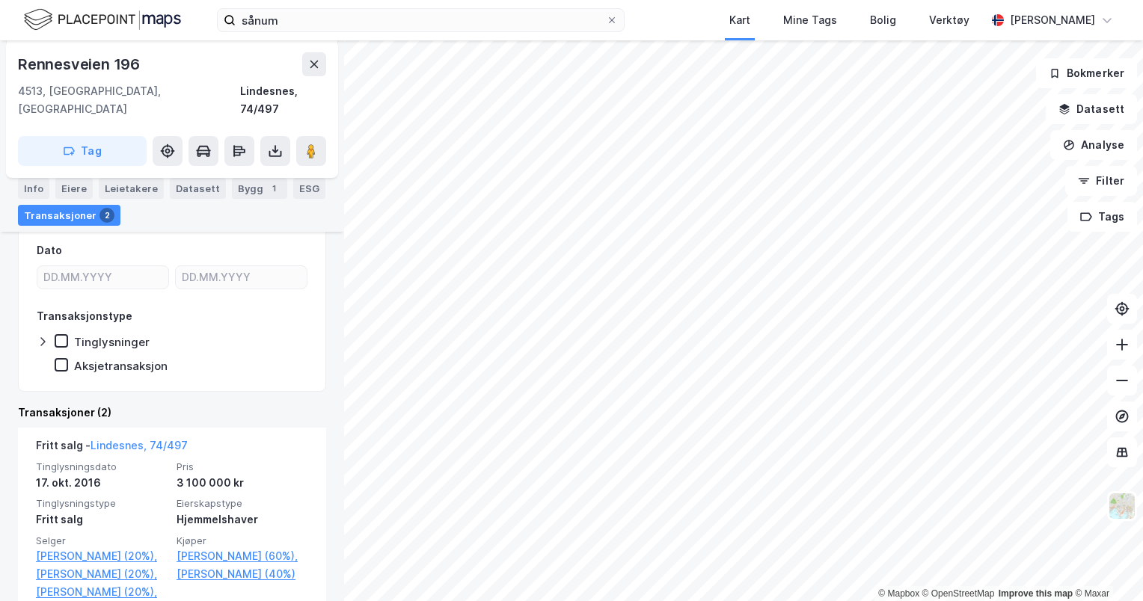
scroll to position [223, 0]
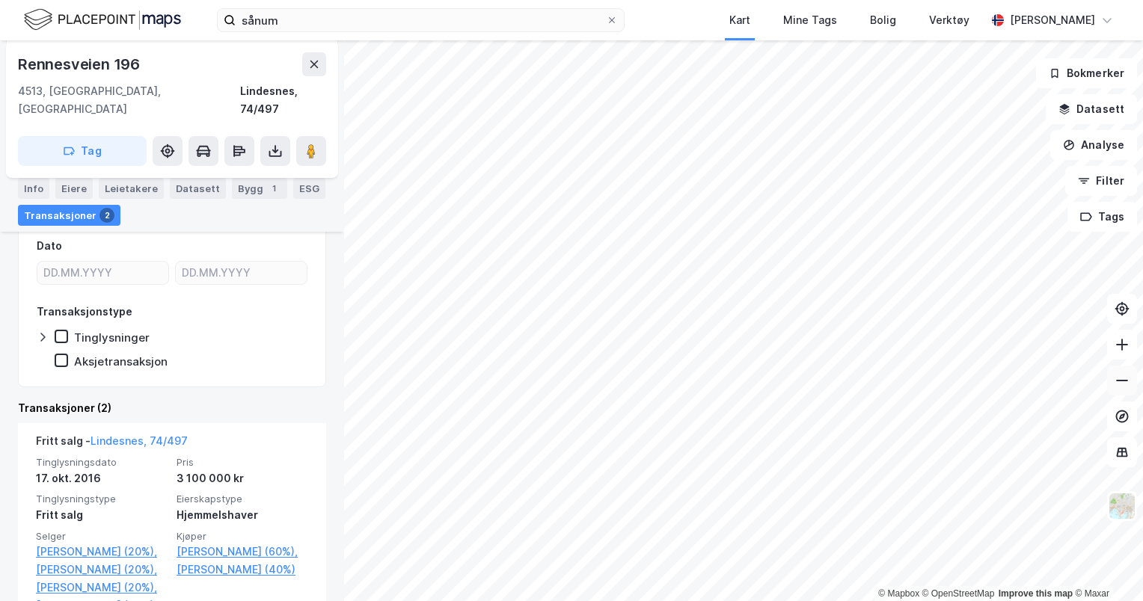
click at [1129, 394] on button at bounding box center [1122, 381] width 30 height 30
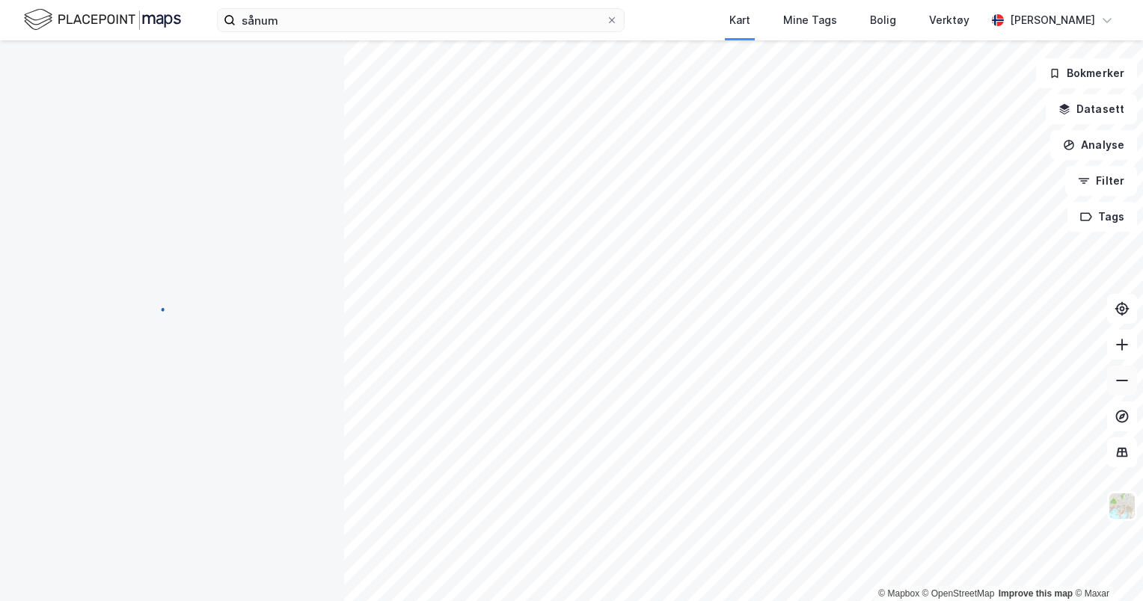
scroll to position [44, 0]
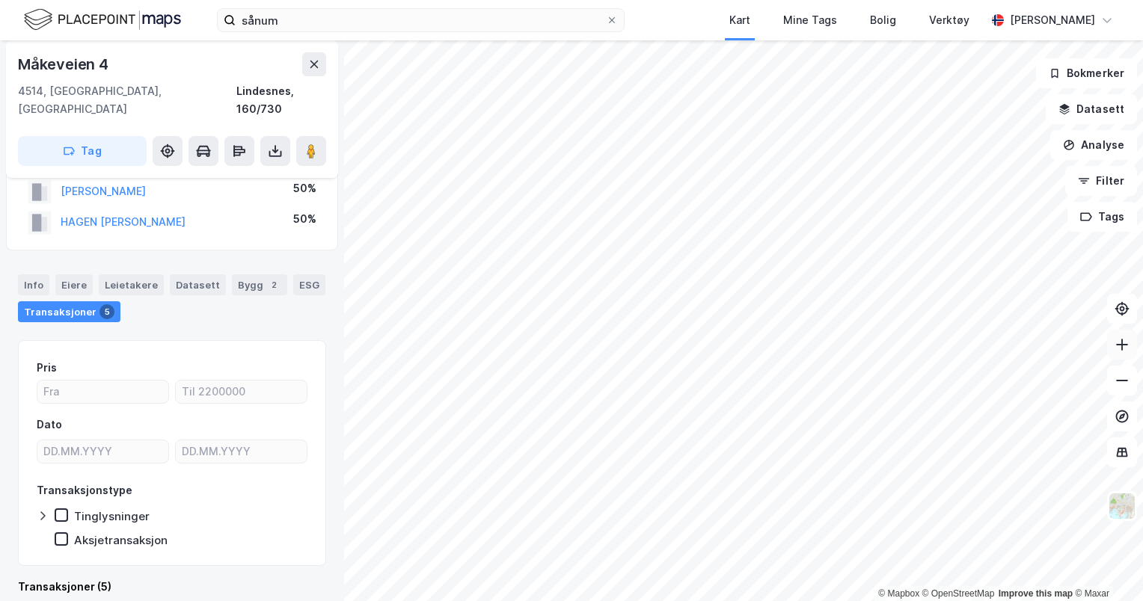
click at [1118, 353] on button at bounding box center [1122, 345] width 30 height 30
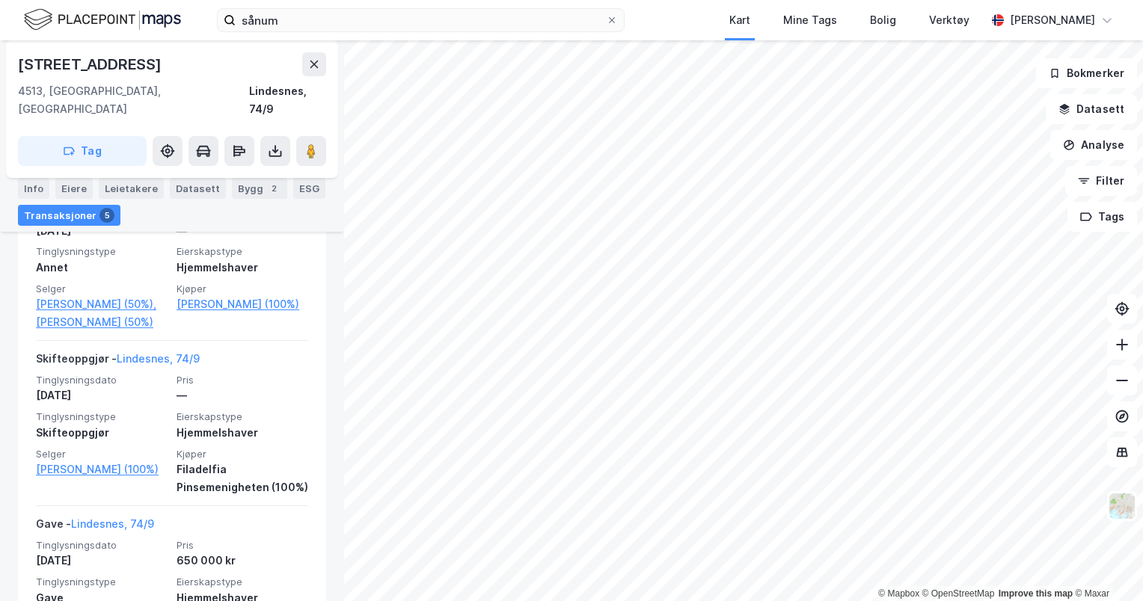
scroll to position [519, 0]
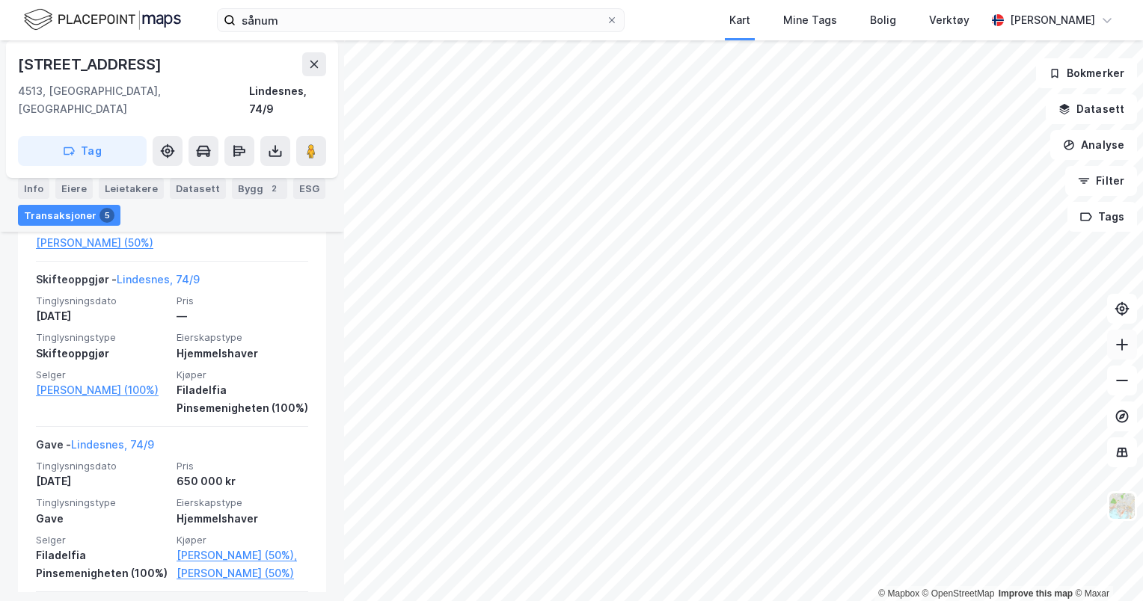
click at [1131, 347] on button at bounding box center [1122, 345] width 30 height 30
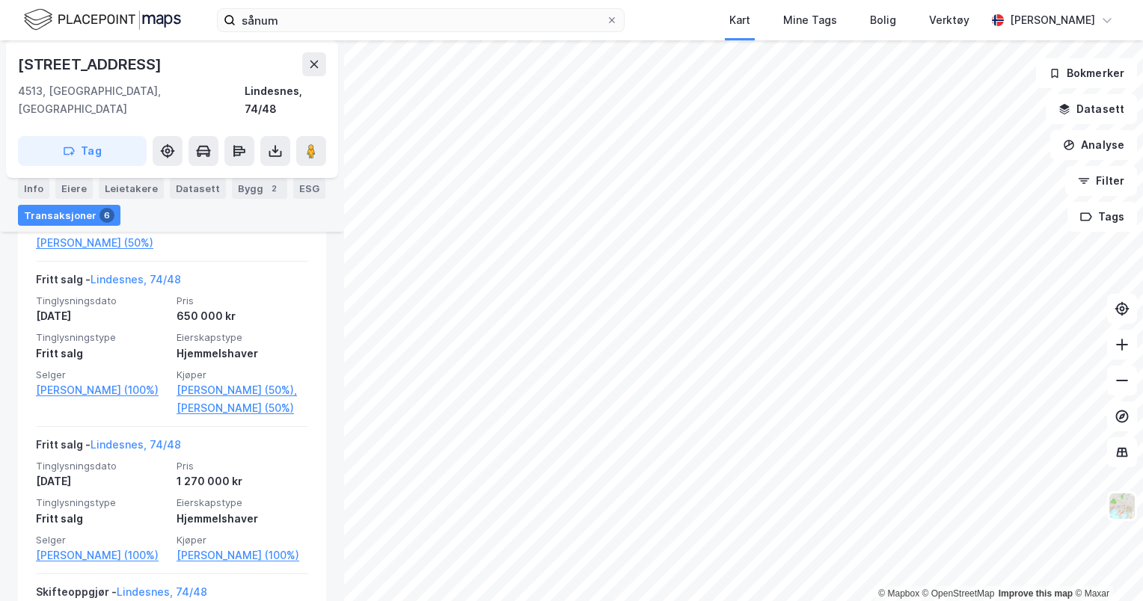
scroll to position [523, 0]
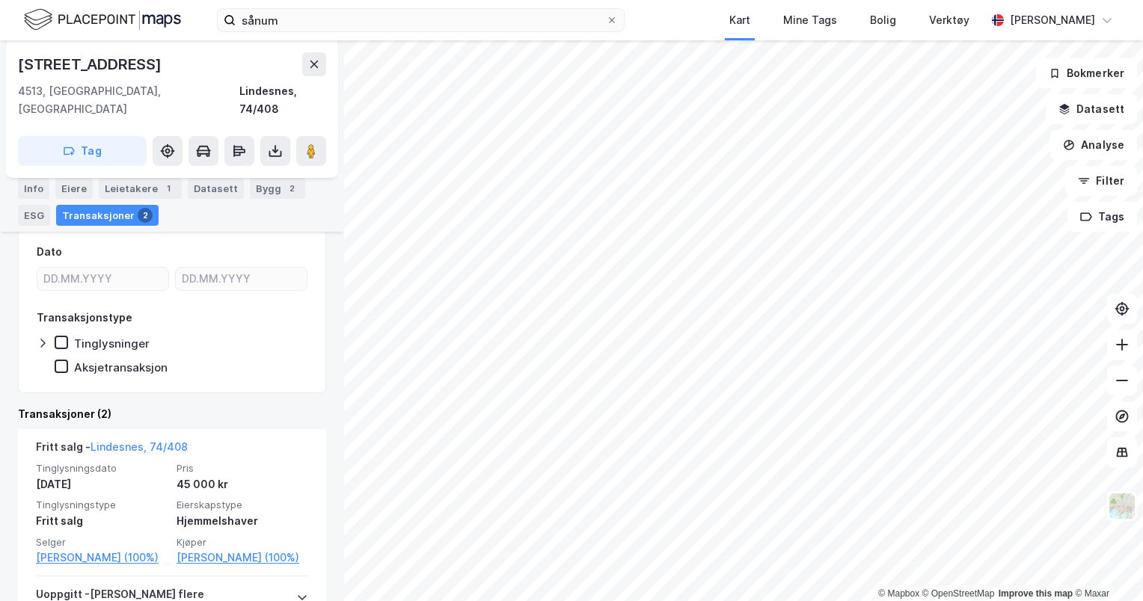
scroll to position [187, 0]
click at [1120, 387] on icon at bounding box center [1121, 380] width 15 height 15
click at [1134, 390] on button at bounding box center [1122, 381] width 30 height 30
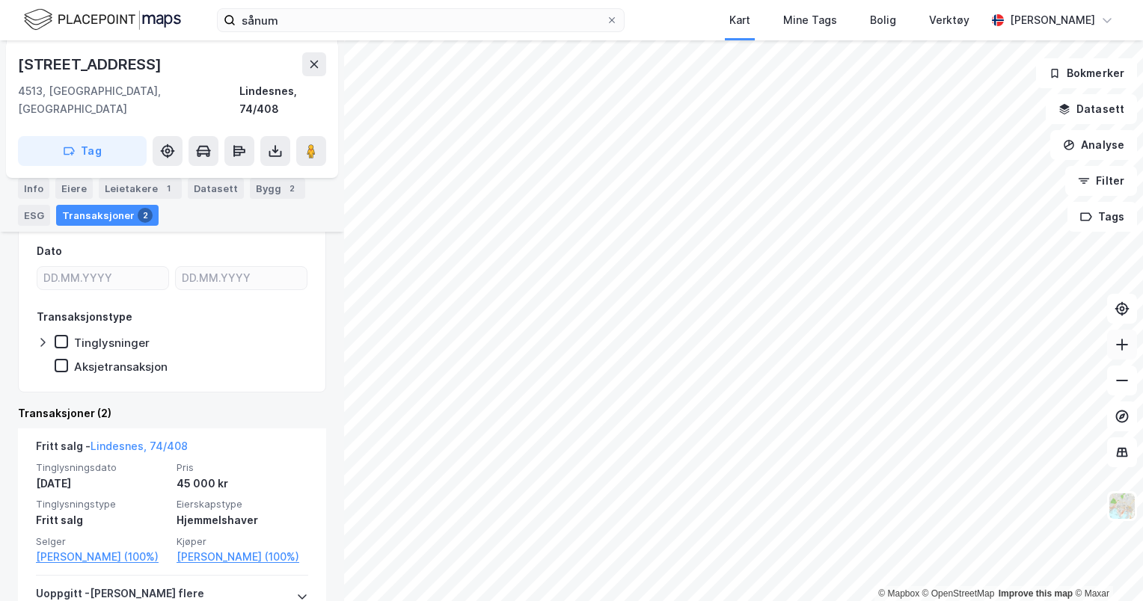
click at [1121, 343] on icon at bounding box center [1121, 345] width 1 height 12
click at [1116, 356] on button at bounding box center [1122, 345] width 30 height 30
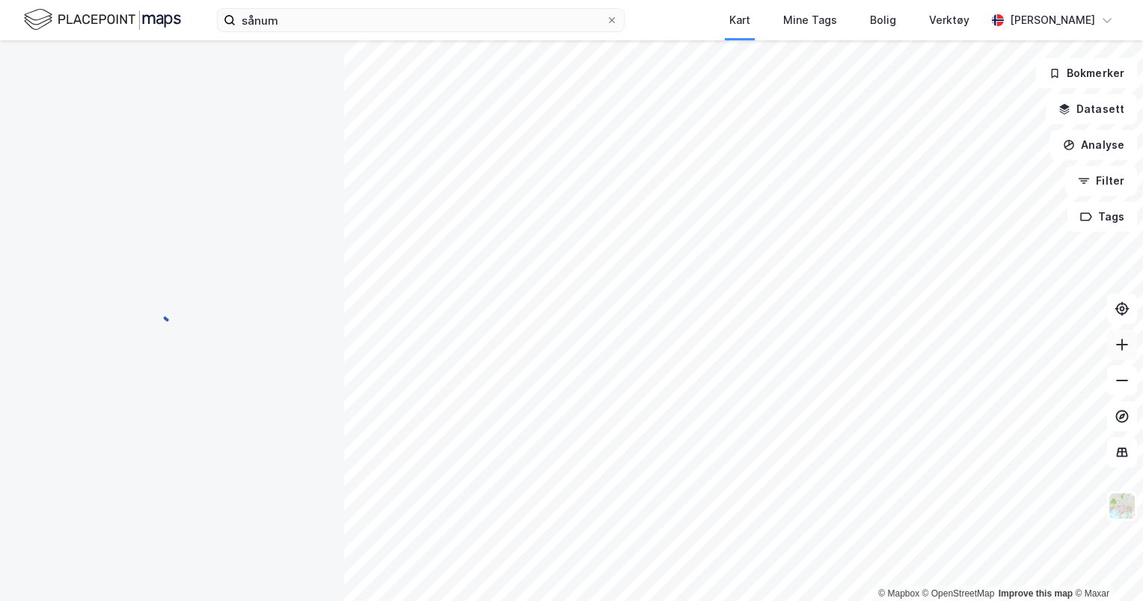
scroll to position [13, 0]
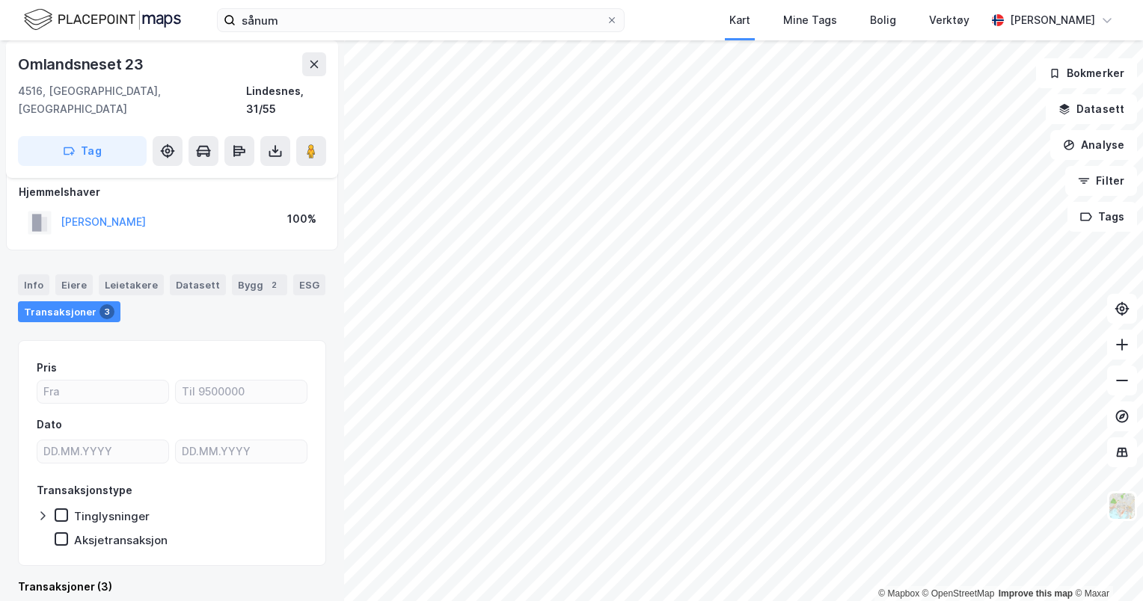
click at [325, 331] on div "© Mapbox © OpenStreetMap Improve this map © Maxar [STREET_ADDRESS], Agder Linde…" at bounding box center [571, 320] width 1143 height 561
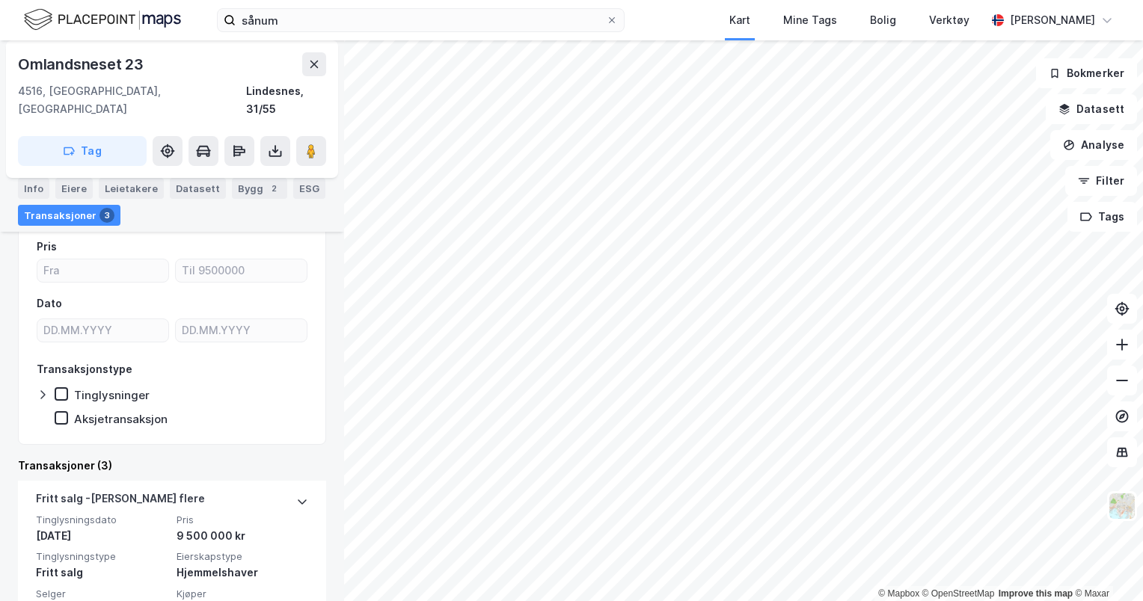
scroll to position [137, 0]
click at [1115, 105] on button "Datasett" at bounding box center [1091, 109] width 91 height 30
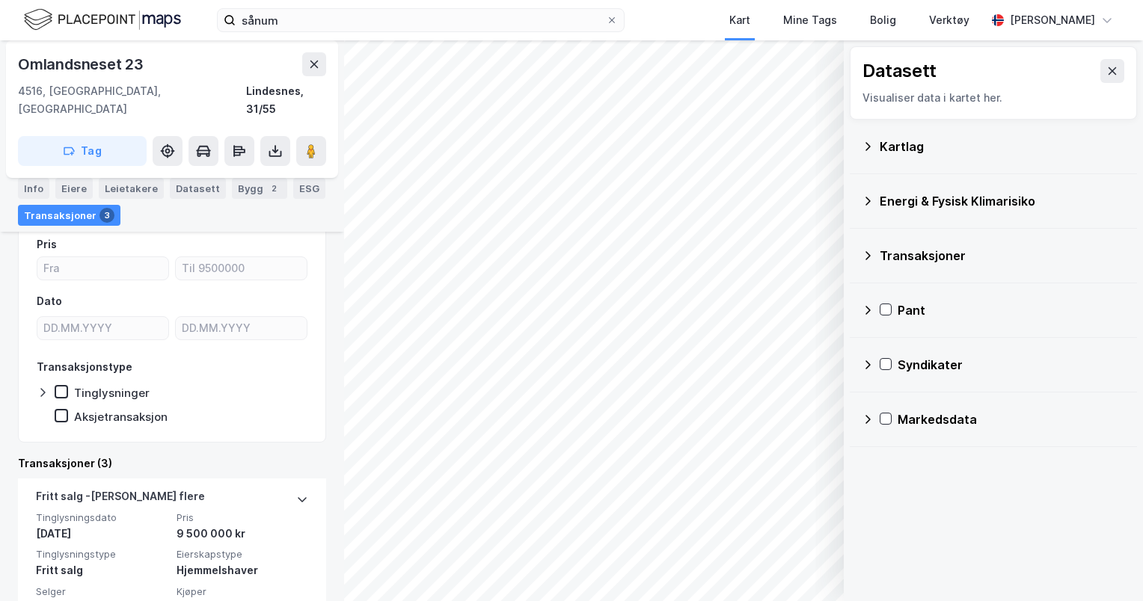
click at [913, 141] on div "Kartlag" at bounding box center [1002, 147] width 245 height 18
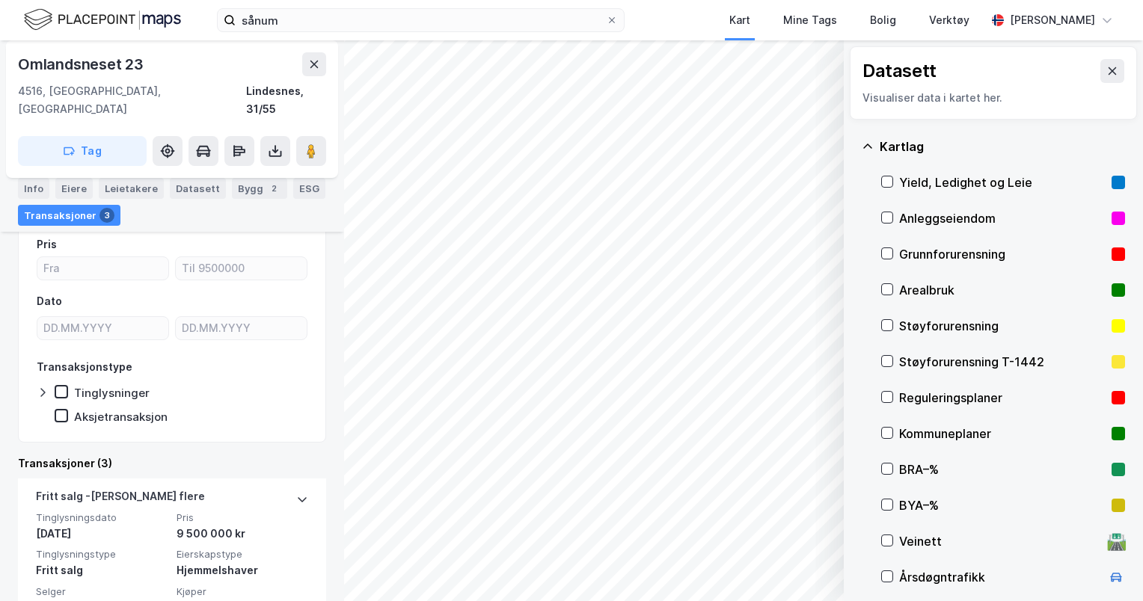
click at [932, 285] on div "Arealbruk" at bounding box center [1002, 290] width 206 height 18
click at [1108, 69] on button at bounding box center [1112, 71] width 24 height 24
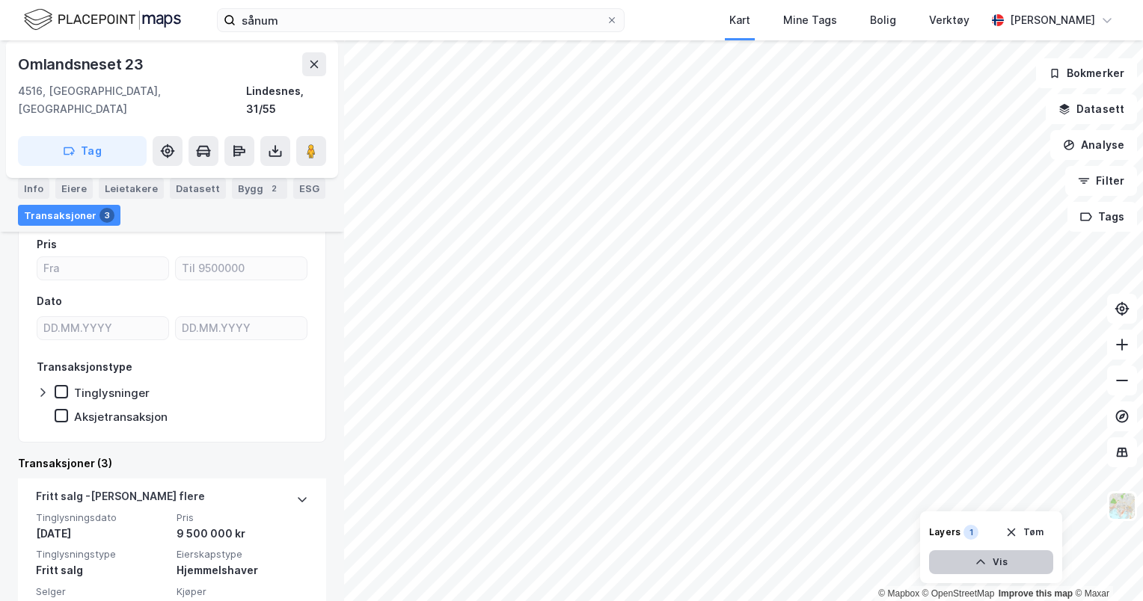
click at [960, 568] on button "Vis" at bounding box center [991, 562] width 124 height 24
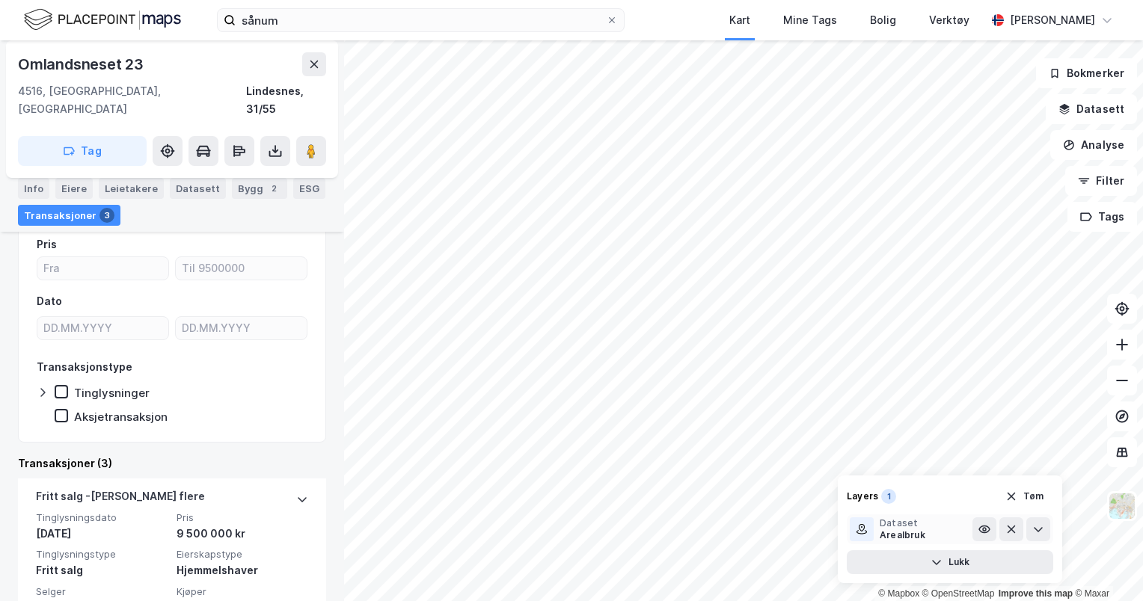
click at [980, 536] on button at bounding box center [984, 530] width 24 height 24
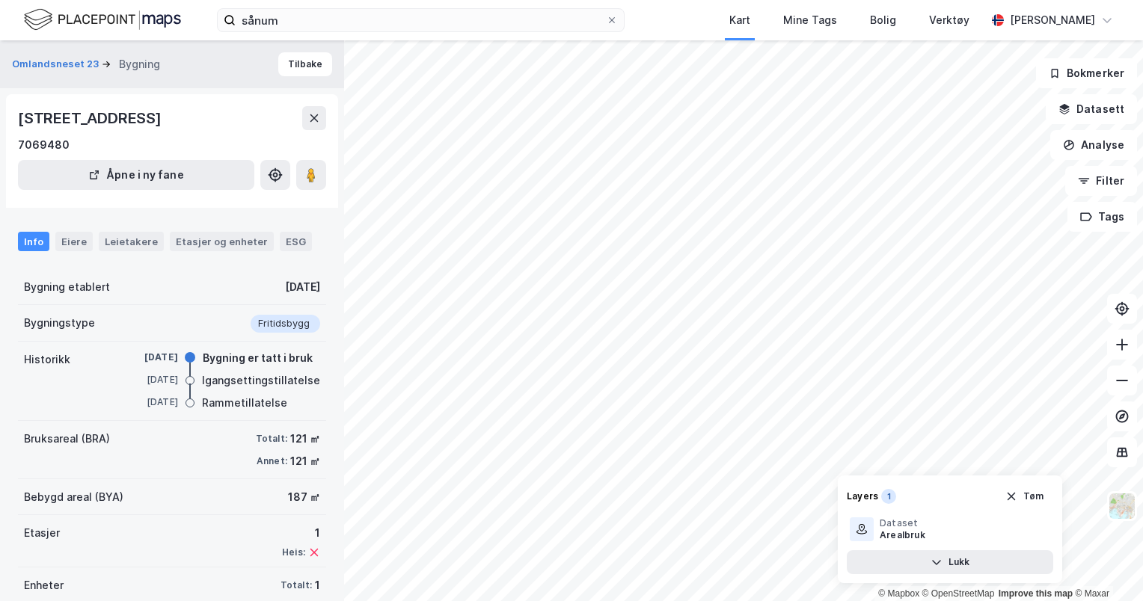
scroll to position [42, 0]
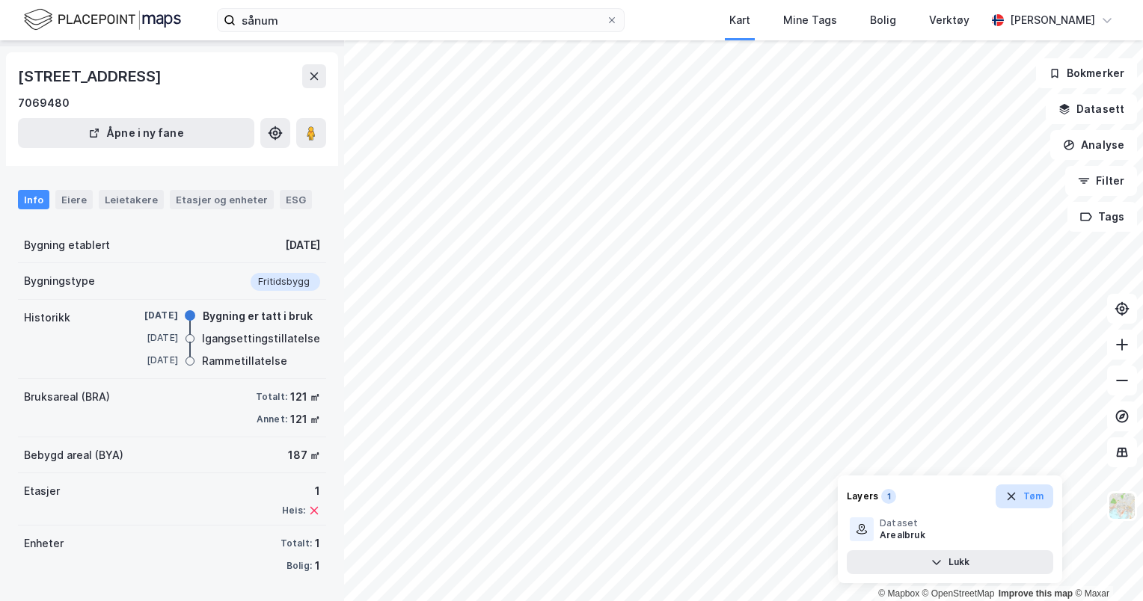
click at [1032, 500] on button "Tøm" at bounding box center [1025, 497] width 58 height 24
click at [1108, 114] on button "Datasett" at bounding box center [1091, 109] width 91 height 30
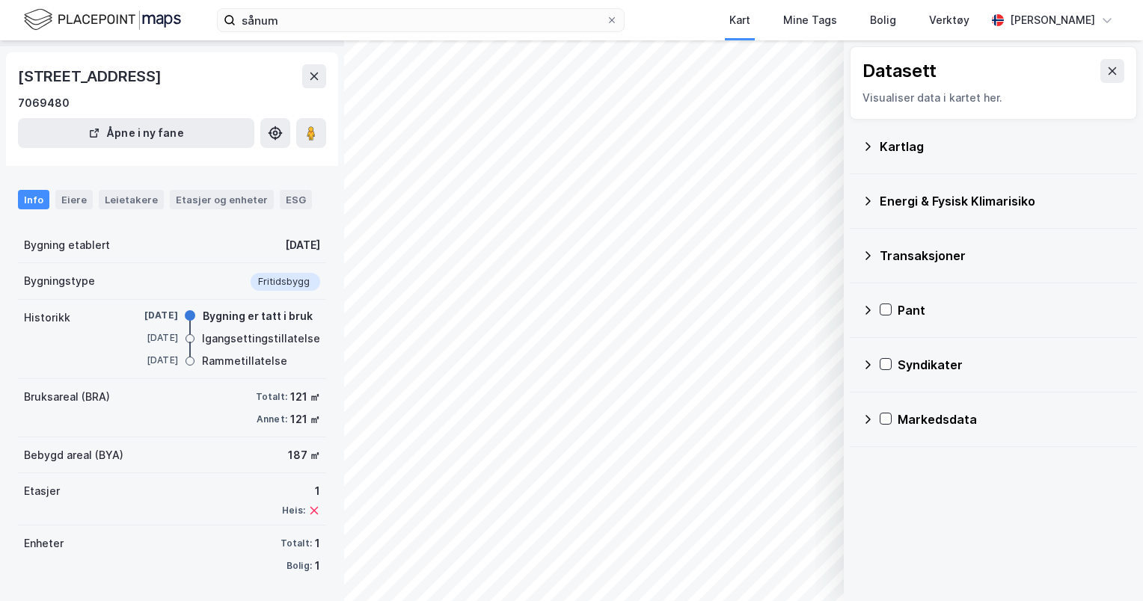
click at [916, 144] on div "Kartlag" at bounding box center [1002, 147] width 245 height 18
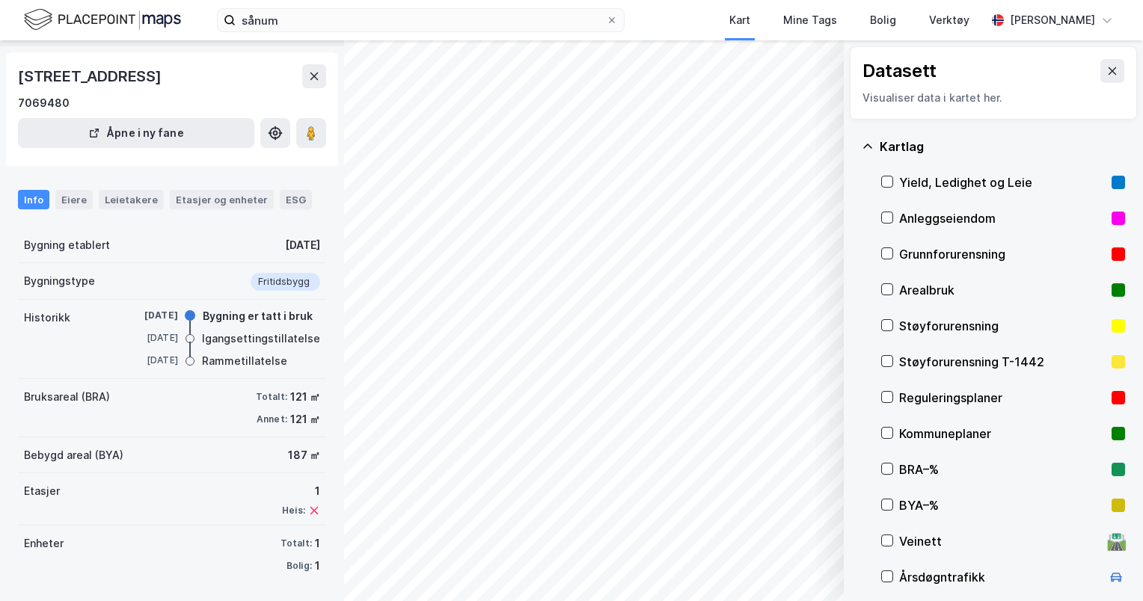
click at [1086, 76] on div "Datasett" at bounding box center [993, 71] width 262 height 24
click at [1100, 72] on button at bounding box center [1112, 71] width 24 height 24
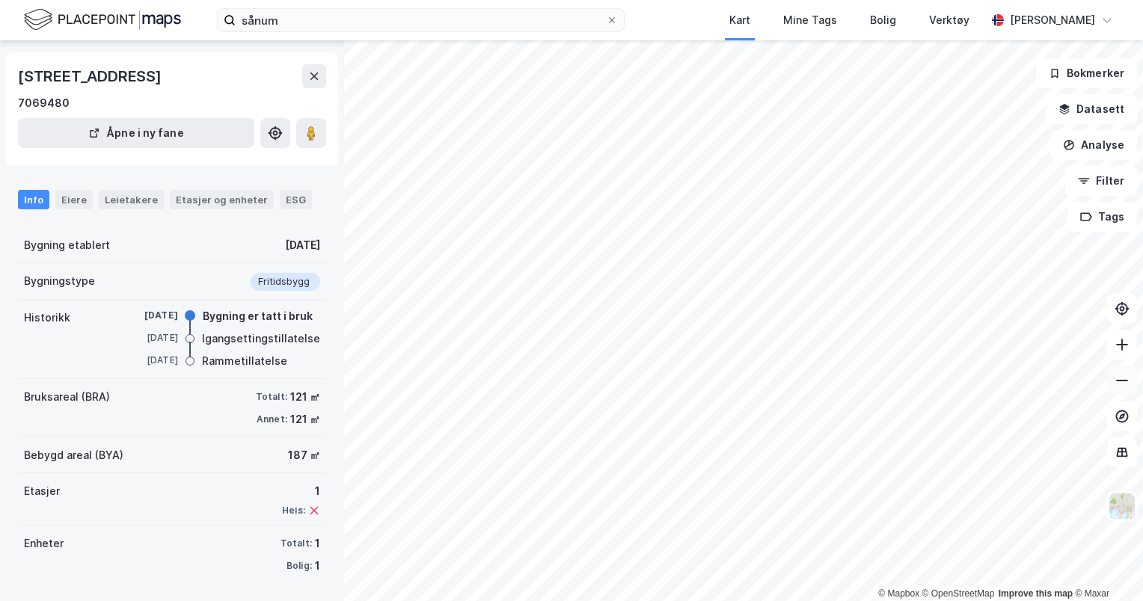
click at [1116, 388] on button at bounding box center [1122, 381] width 30 height 30
click at [1121, 349] on icon at bounding box center [1121, 345] width 1 height 12
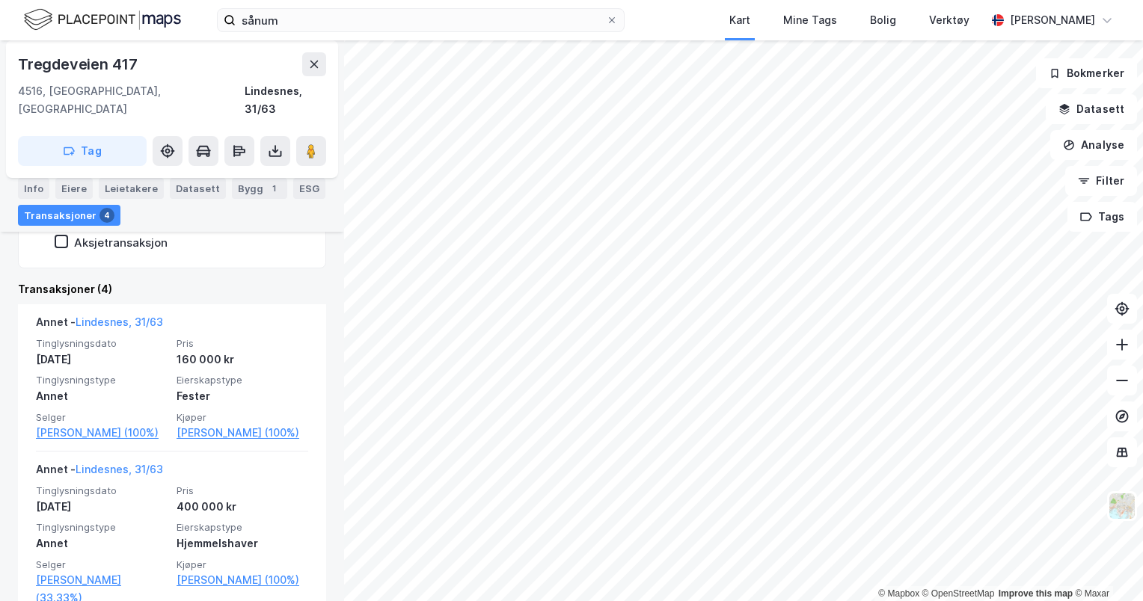
scroll to position [304, 0]
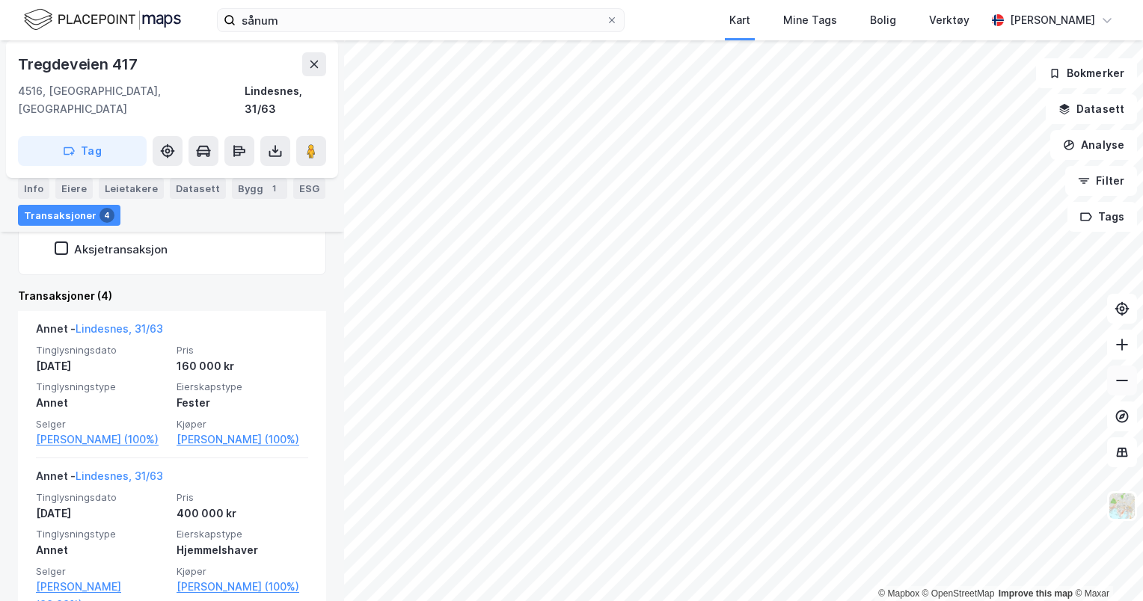
click at [1113, 393] on button at bounding box center [1122, 381] width 30 height 30
click at [1124, 348] on icon at bounding box center [1121, 344] width 15 height 15
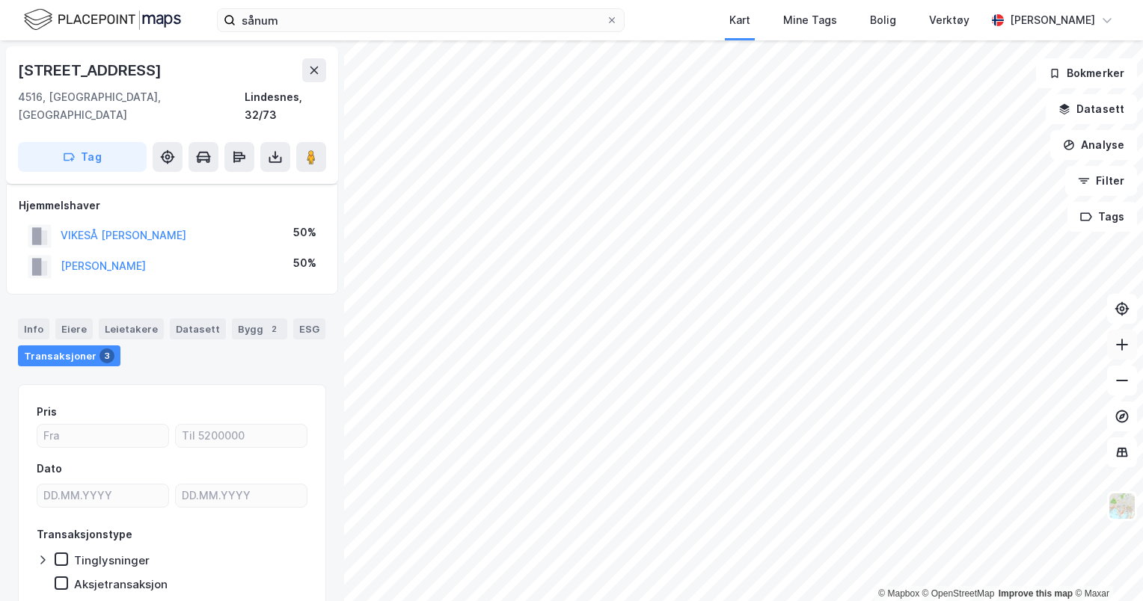
scroll to position [44, 0]
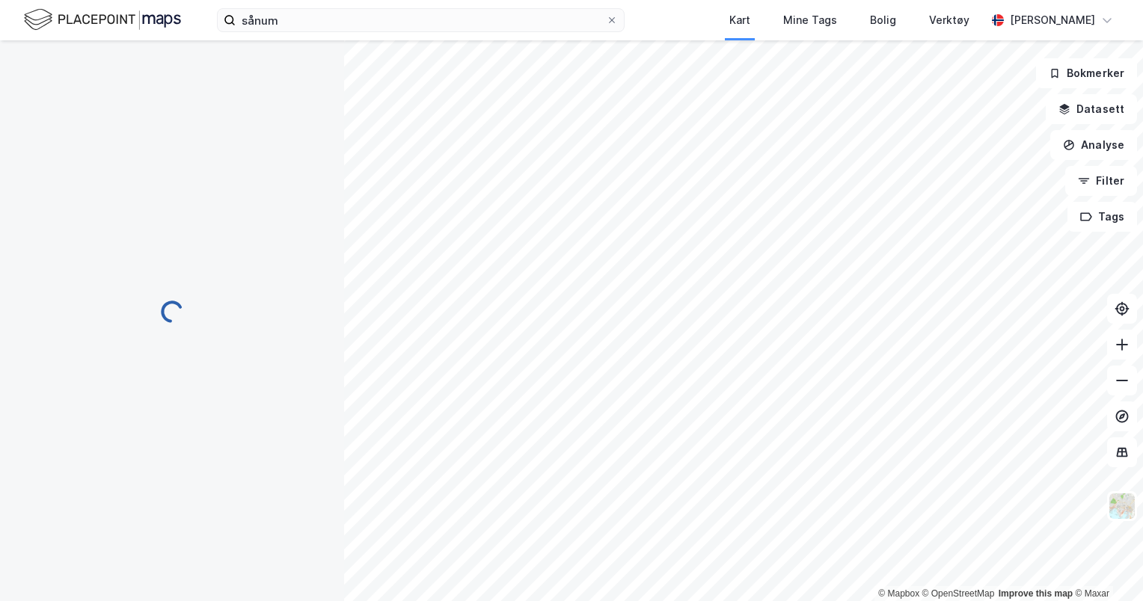
scroll to position [13, 0]
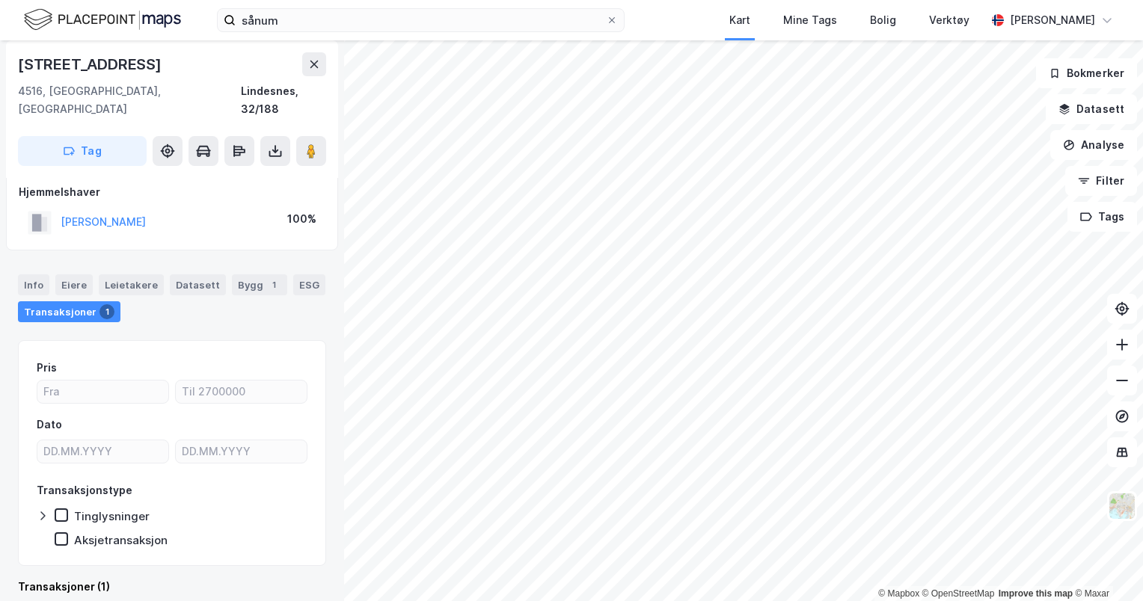
scroll to position [13, 0]
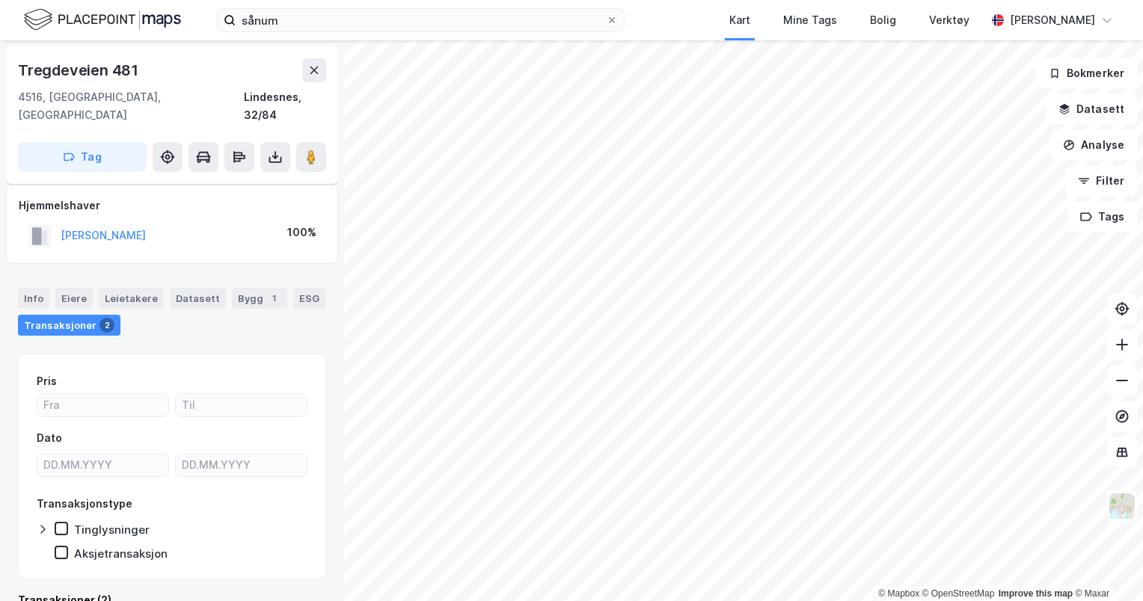
scroll to position [13, 0]
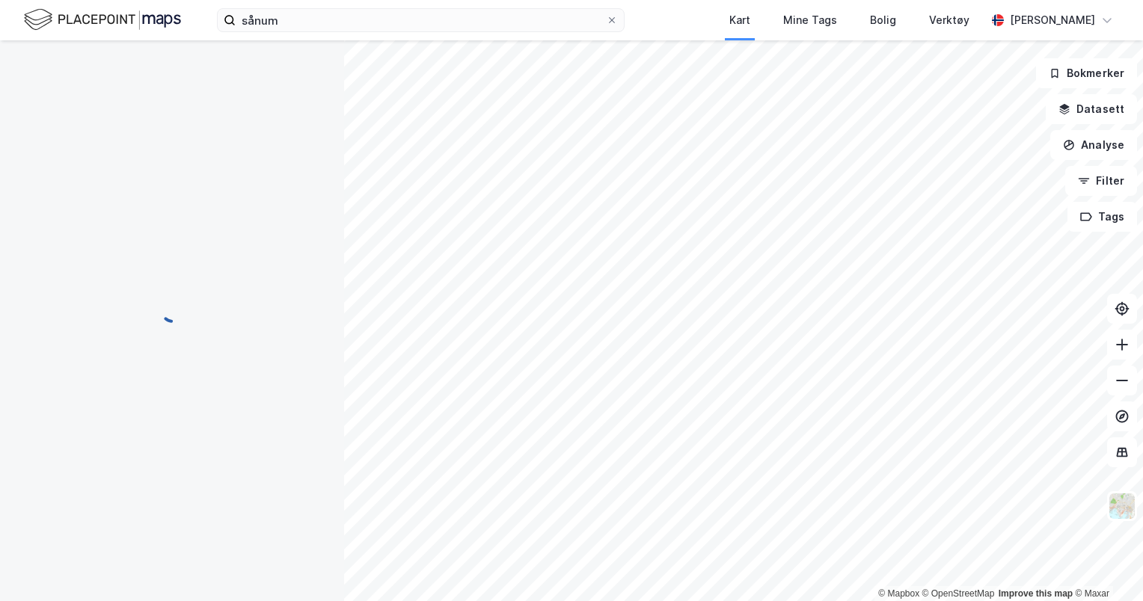
scroll to position [13, 0]
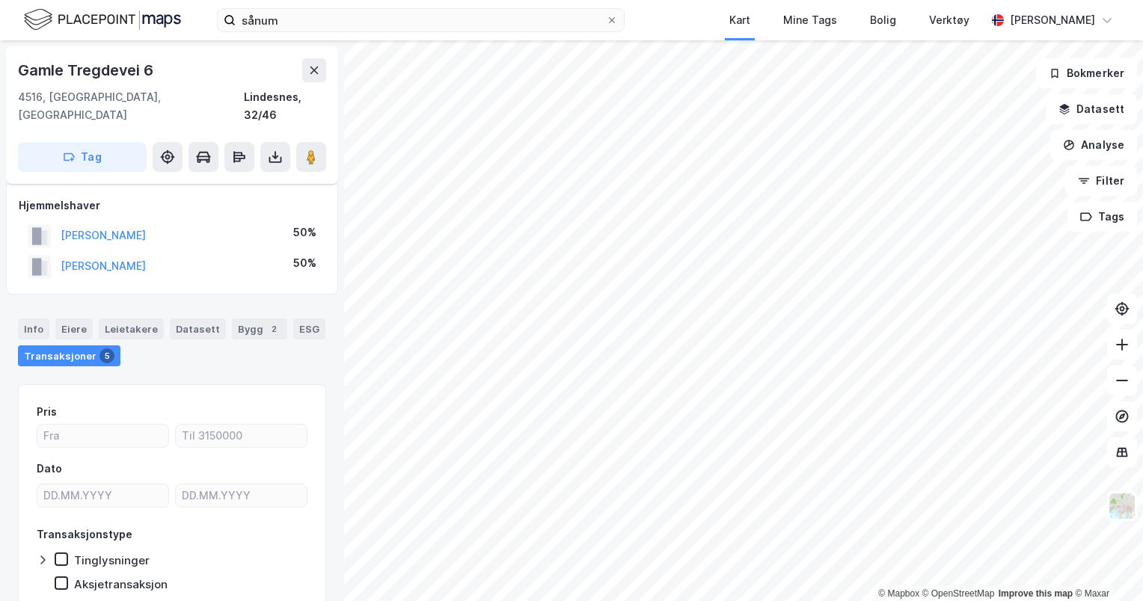
scroll to position [13, 0]
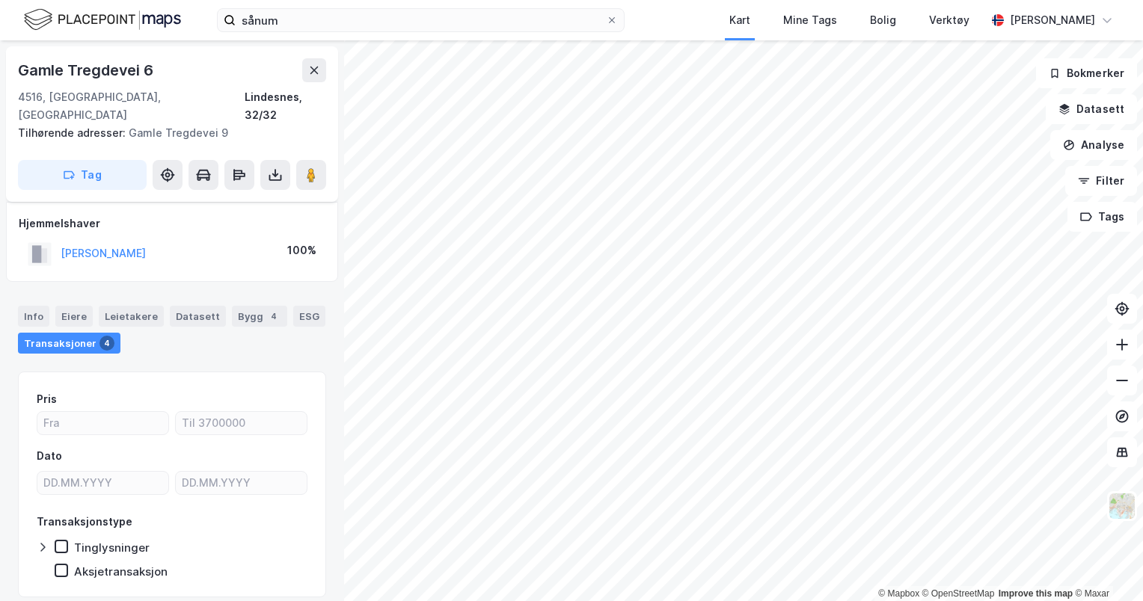
scroll to position [13, 0]
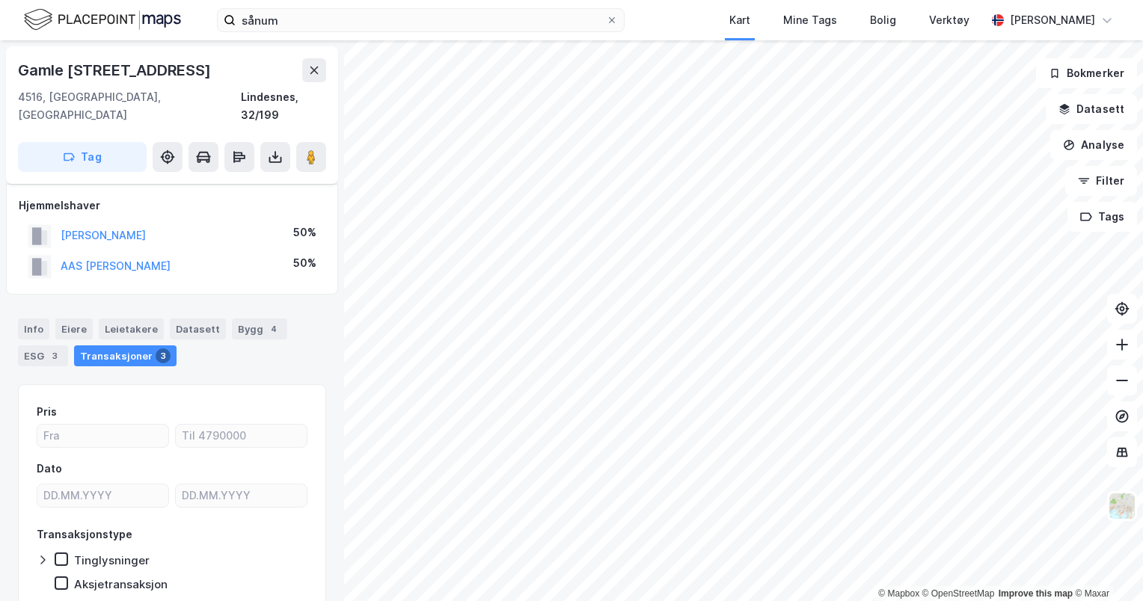
scroll to position [13, 0]
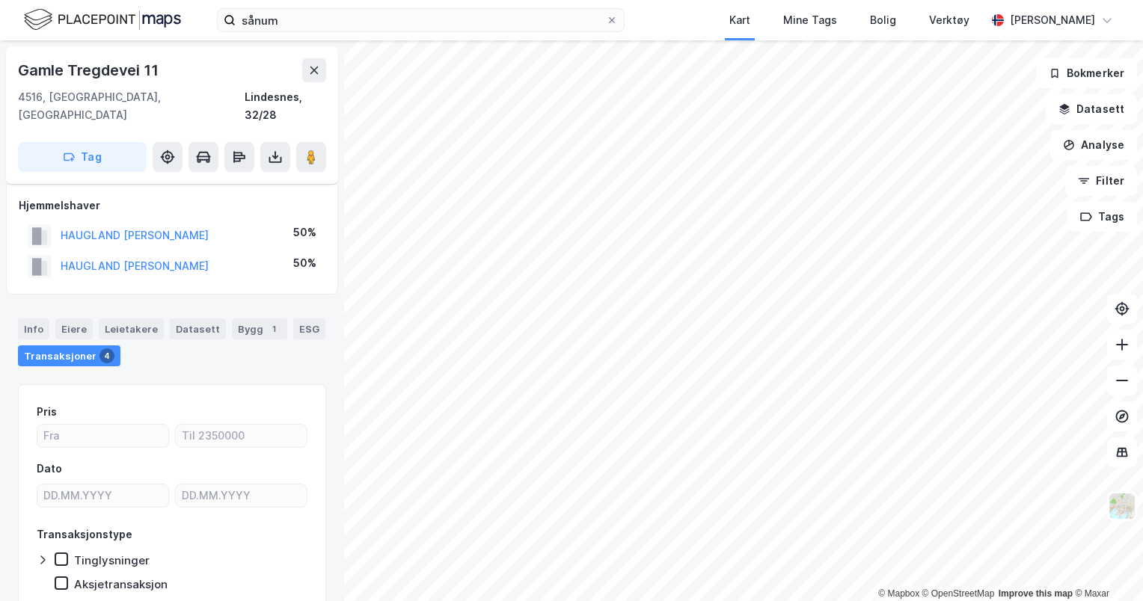
scroll to position [13, 0]
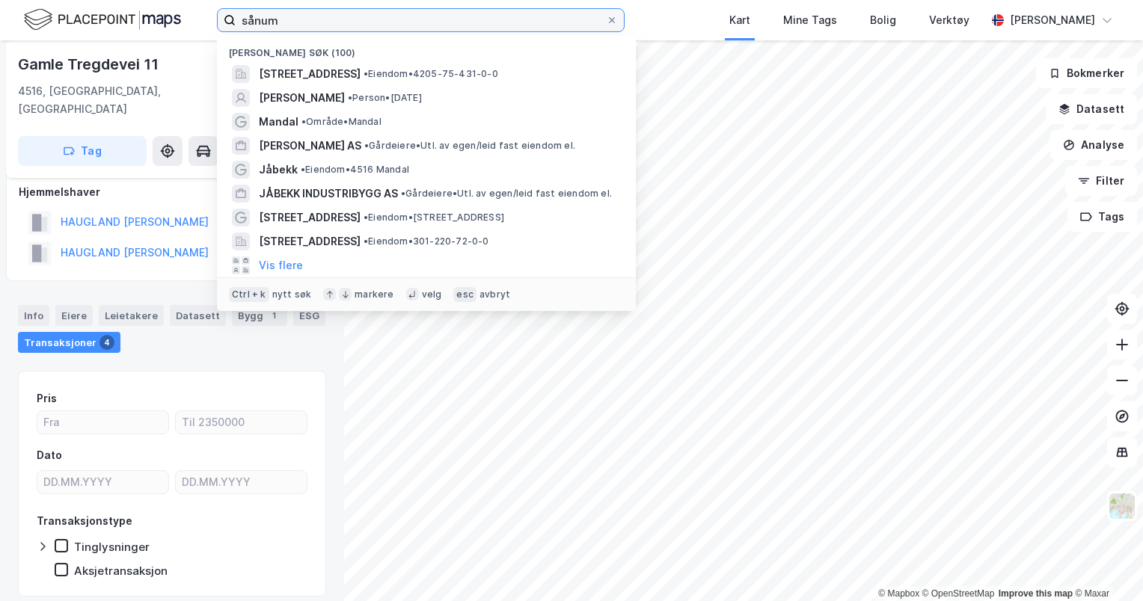
drag, startPoint x: 298, startPoint y: 26, endPoint x: 162, endPoint y: 6, distance: 137.6
click at [162, 6] on div "sånum Nylige søk (100) [STREET_ADDRESS] • Eiendom • 4205-75-431-0-0 [PERSON_NAM…" at bounding box center [571, 20] width 1143 height 40
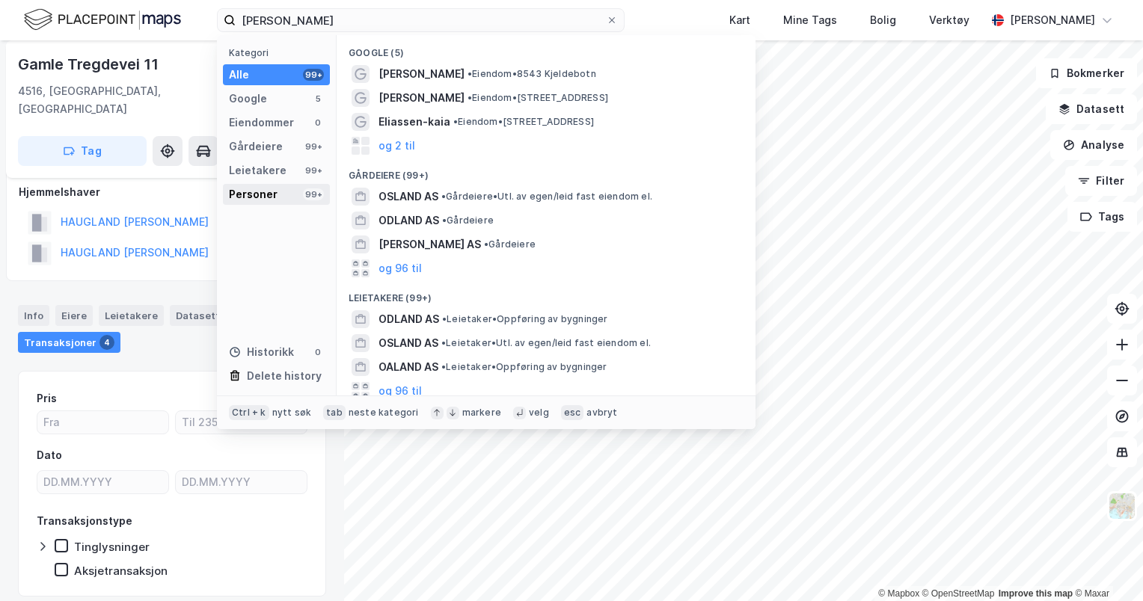
click at [314, 193] on div "99+" at bounding box center [313, 194] width 21 height 12
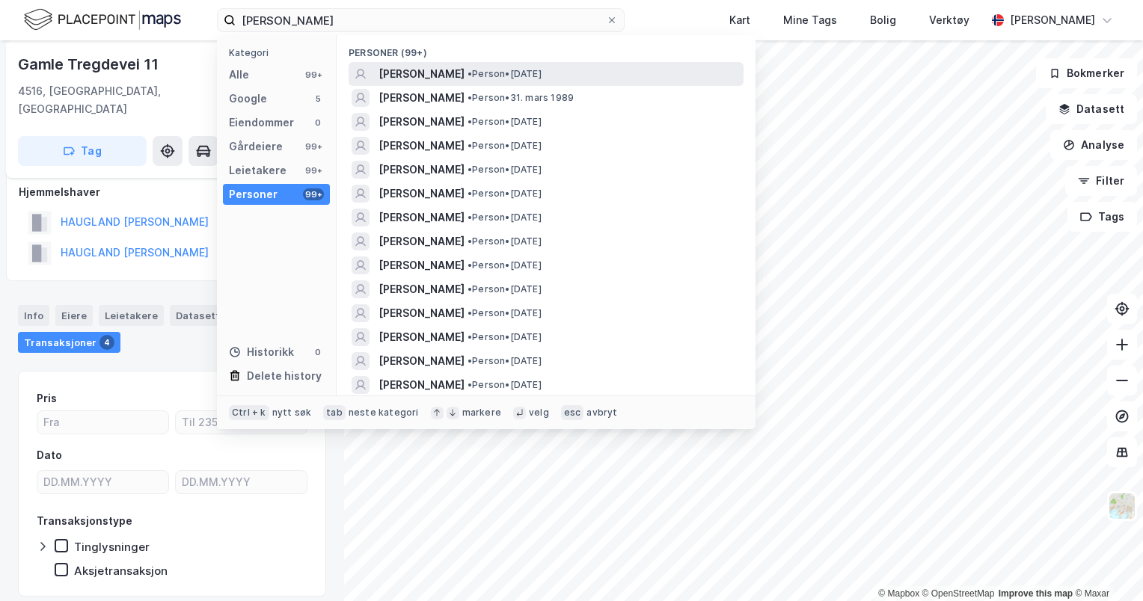
click at [464, 78] on span "[PERSON_NAME]" at bounding box center [421, 74] width 86 height 18
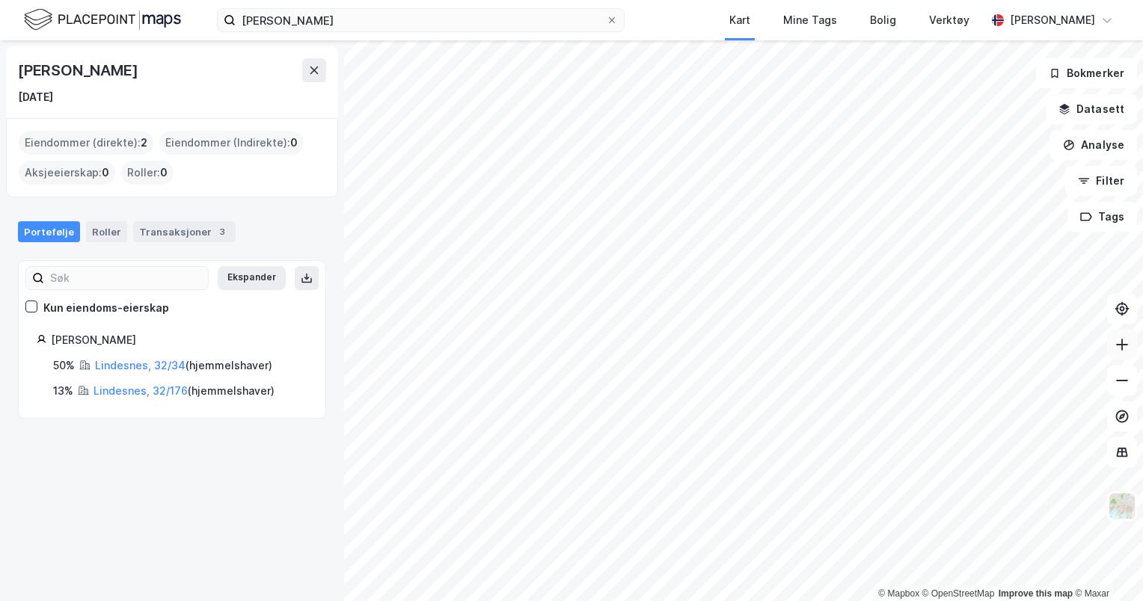
click at [1131, 345] on button at bounding box center [1122, 345] width 30 height 30
click at [1126, 386] on icon at bounding box center [1121, 380] width 15 height 15
click at [1125, 346] on icon at bounding box center [1121, 344] width 15 height 15
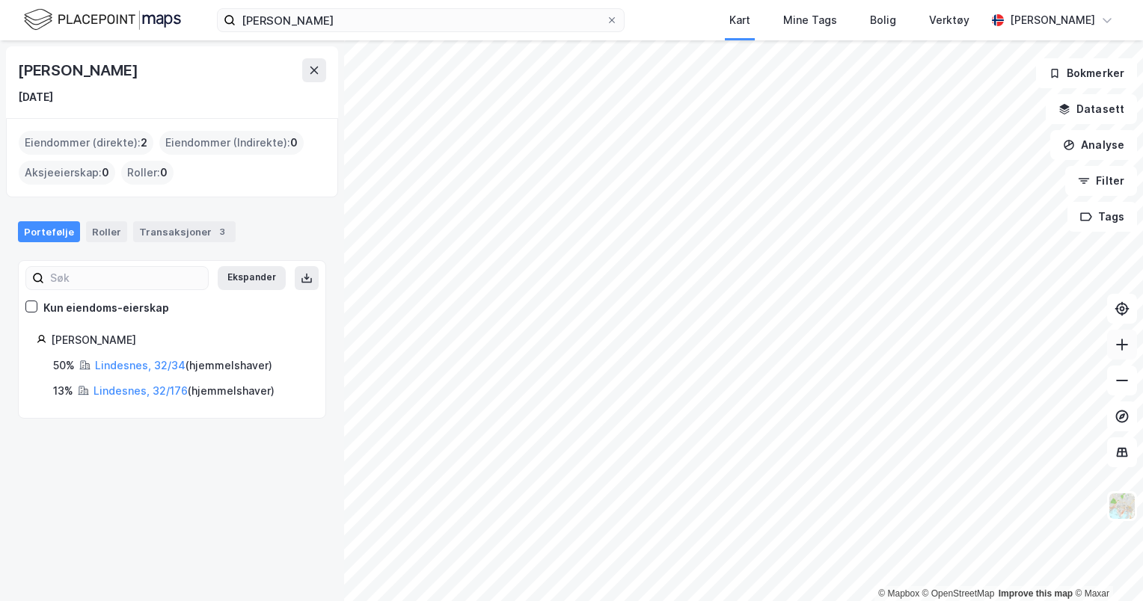
click at [1125, 346] on icon at bounding box center [1121, 344] width 15 height 15
click at [1123, 392] on button at bounding box center [1122, 381] width 30 height 30
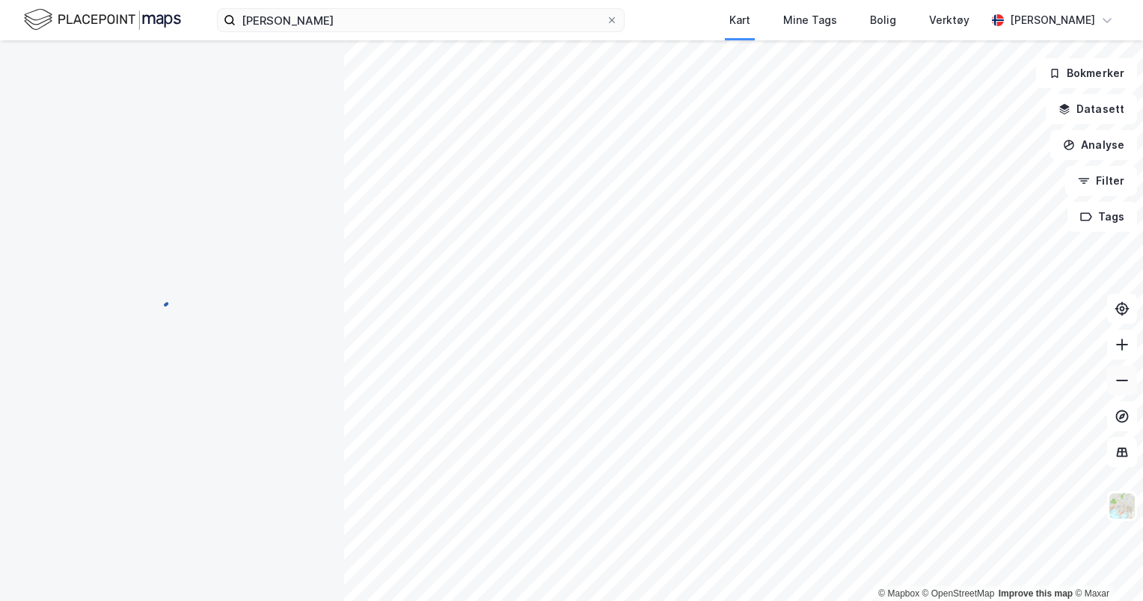
scroll to position [13, 0]
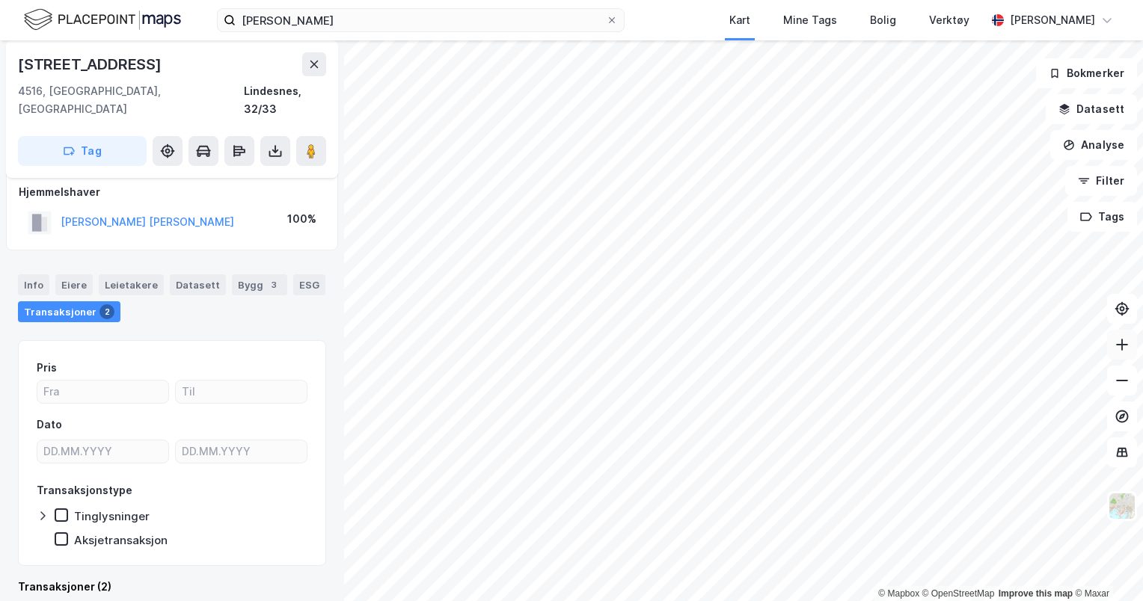
click at [1118, 347] on icon at bounding box center [1121, 344] width 15 height 15
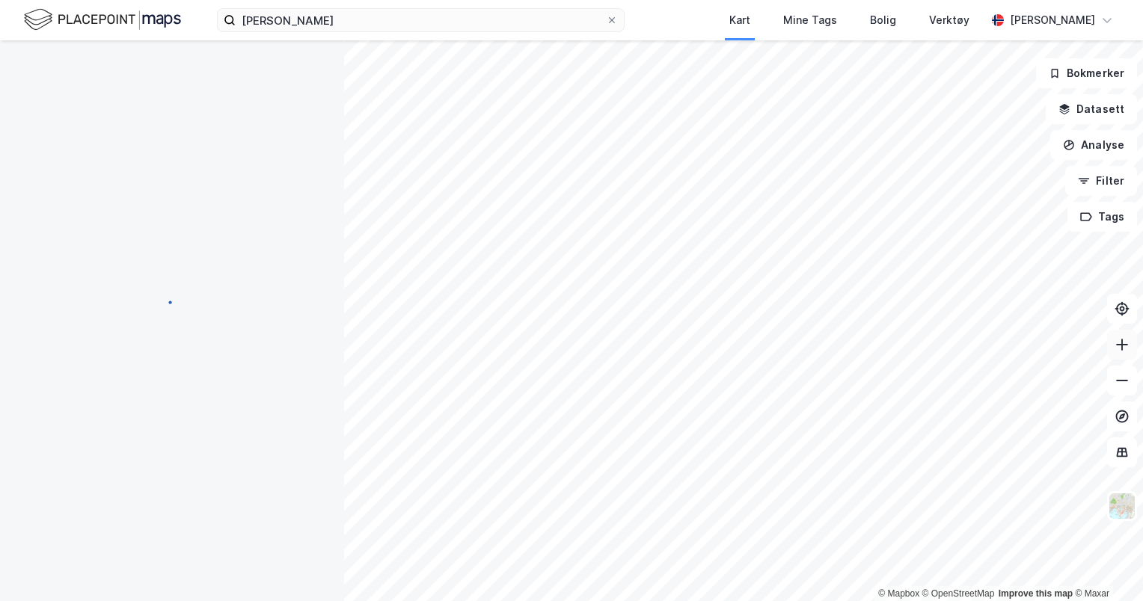
scroll to position [0, 0]
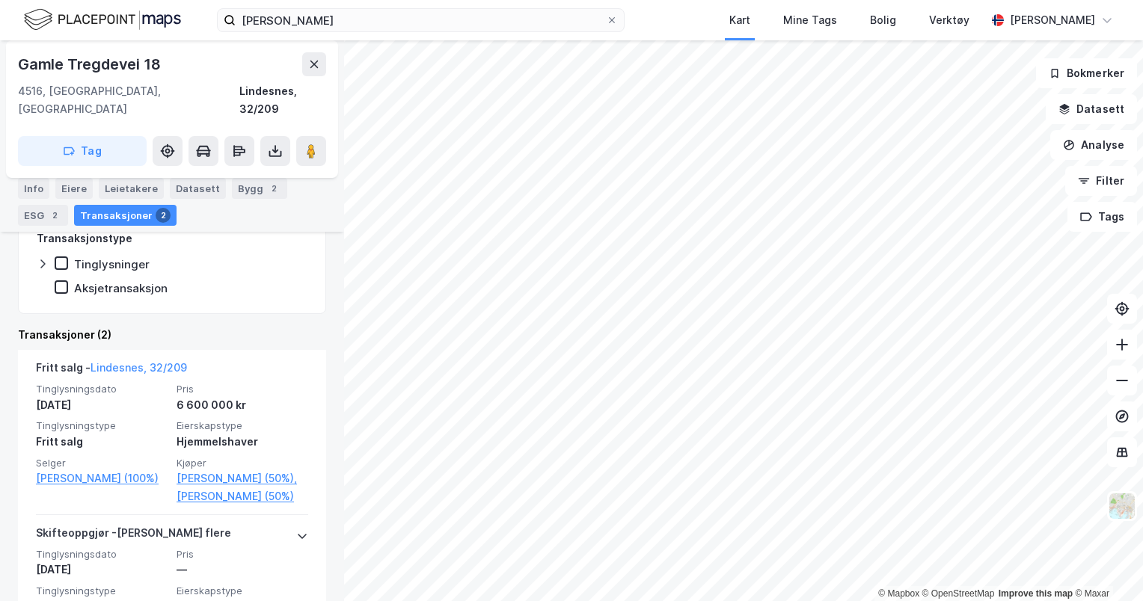
scroll to position [295, 0]
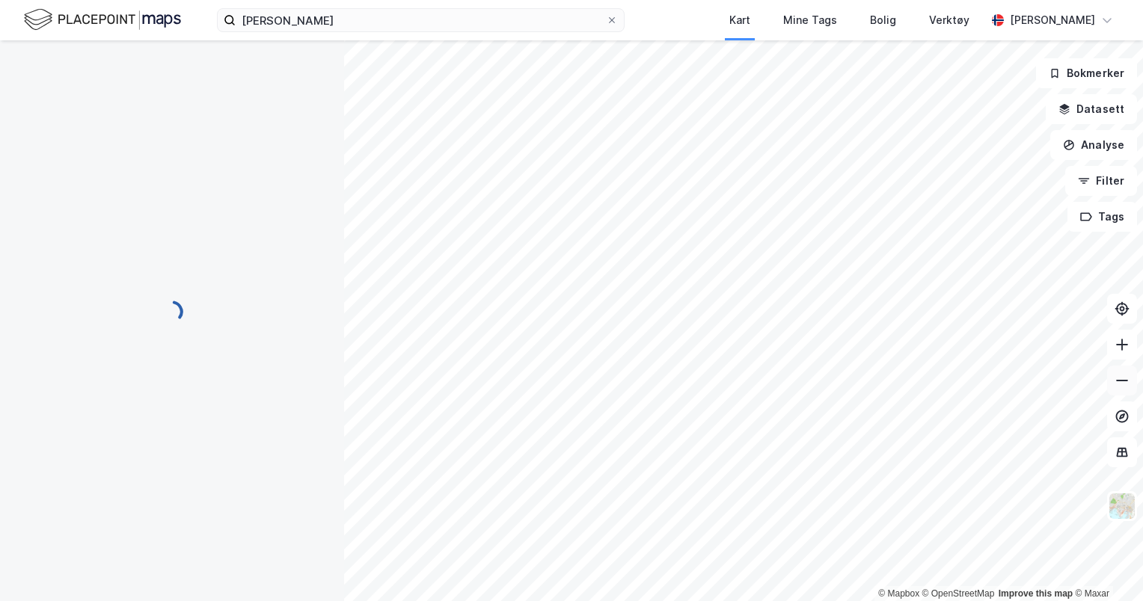
scroll to position [30, 0]
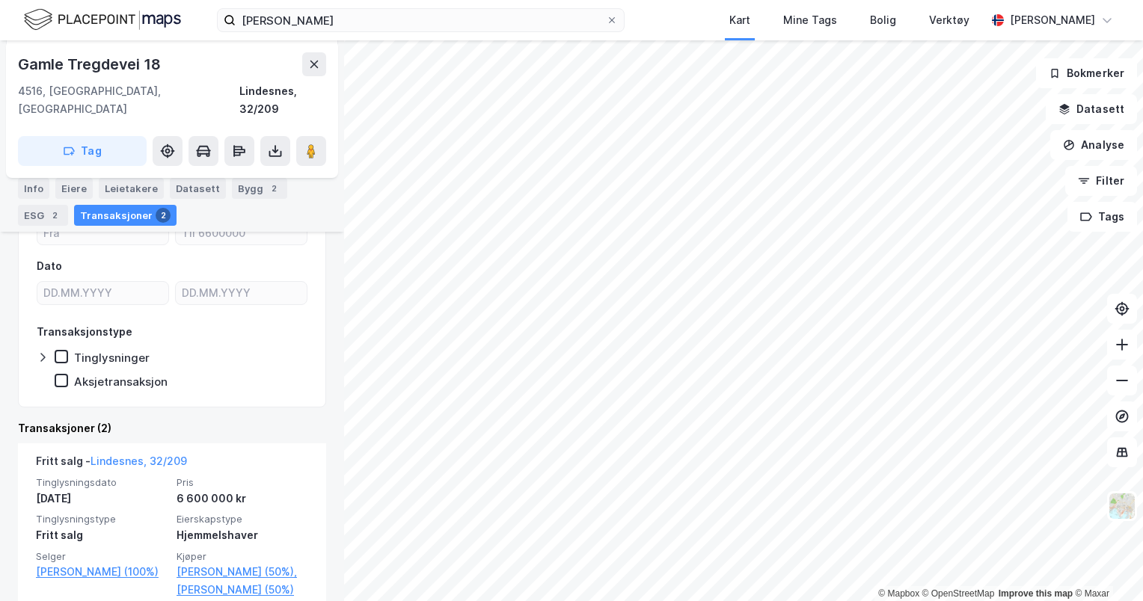
scroll to position [224, 0]
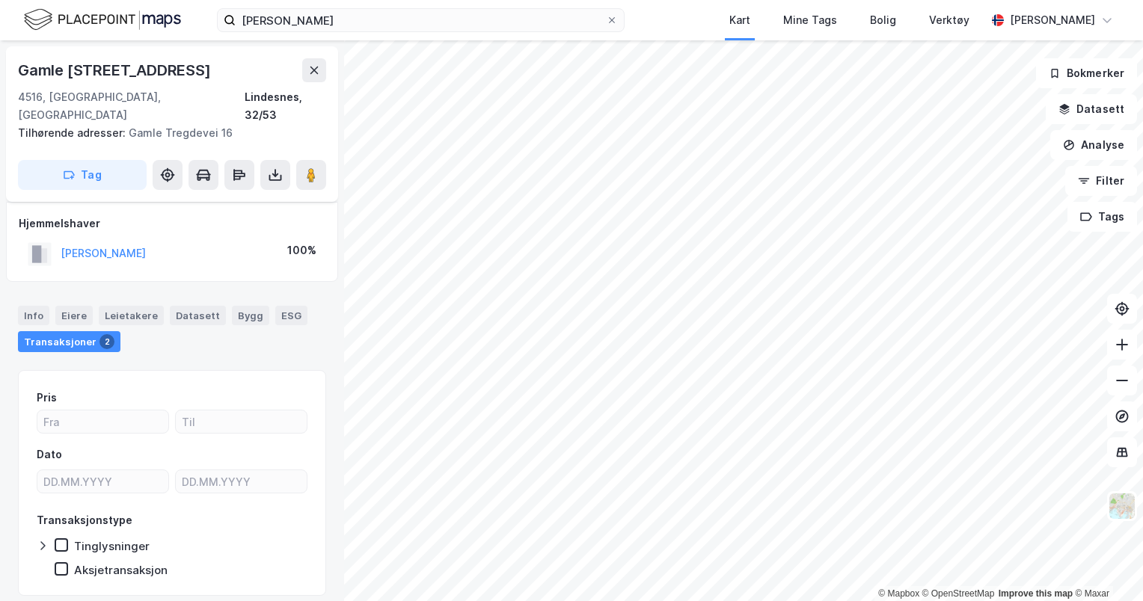
scroll to position [30, 0]
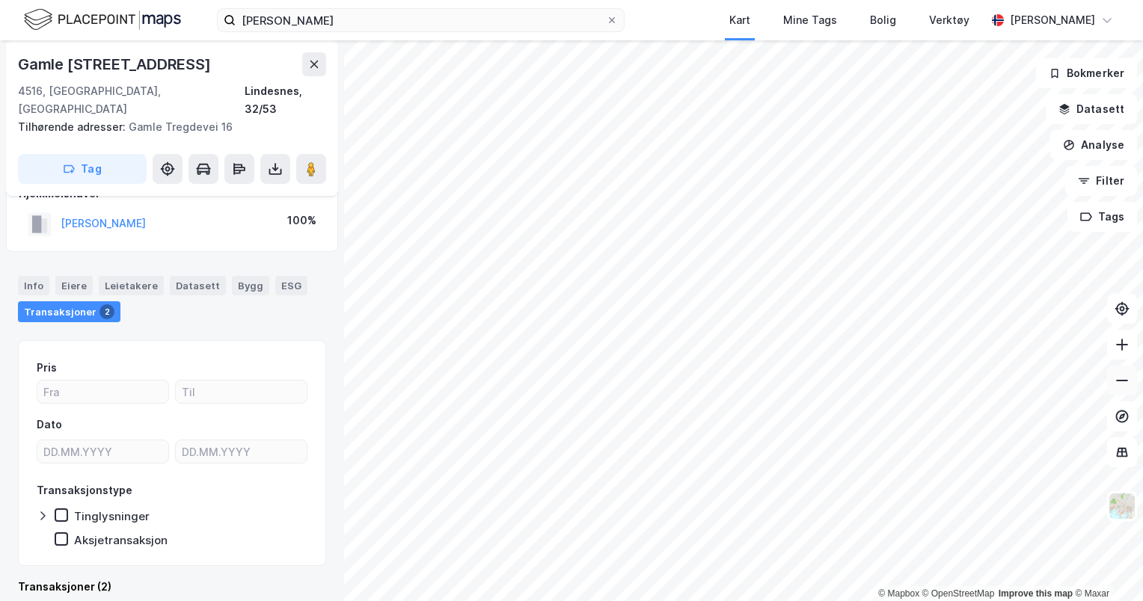
click at [1128, 387] on icon at bounding box center [1121, 380] width 15 height 15
click at [1122, 344] on icon at bounding box center [1121, 345] width 1 height 12
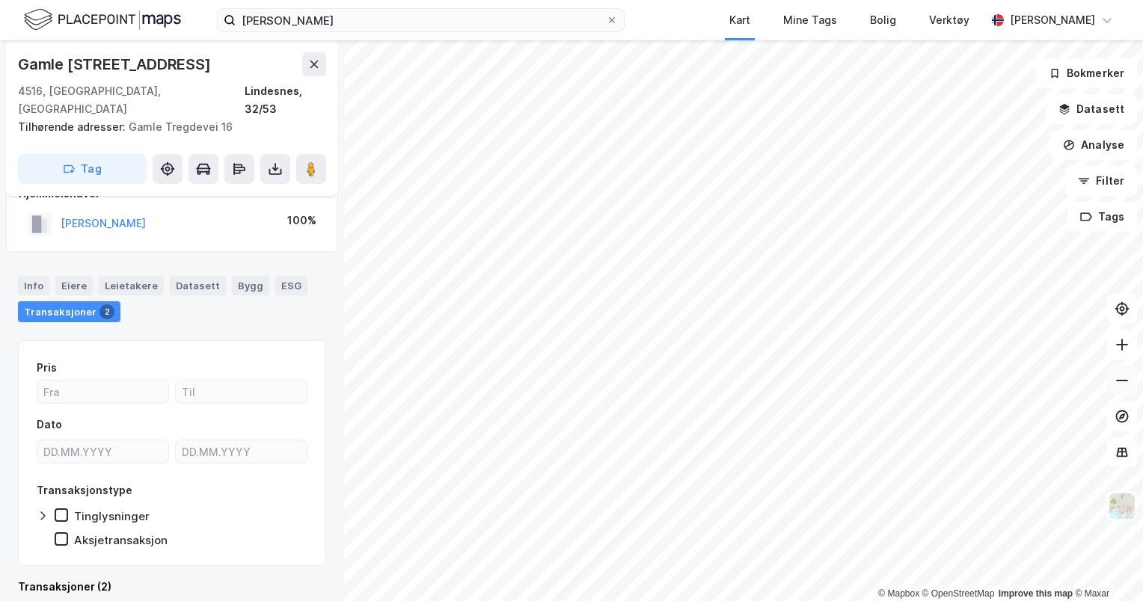
click at [1116, 384] on icon at bounding box center [1121, 380] width 15 height 15
click at [1115, 383] on icon at bounding box center [1121, 380] width 15 height 15
click at [1122, 350] on icon at bounding box center [1121, 345] width 1 height 12
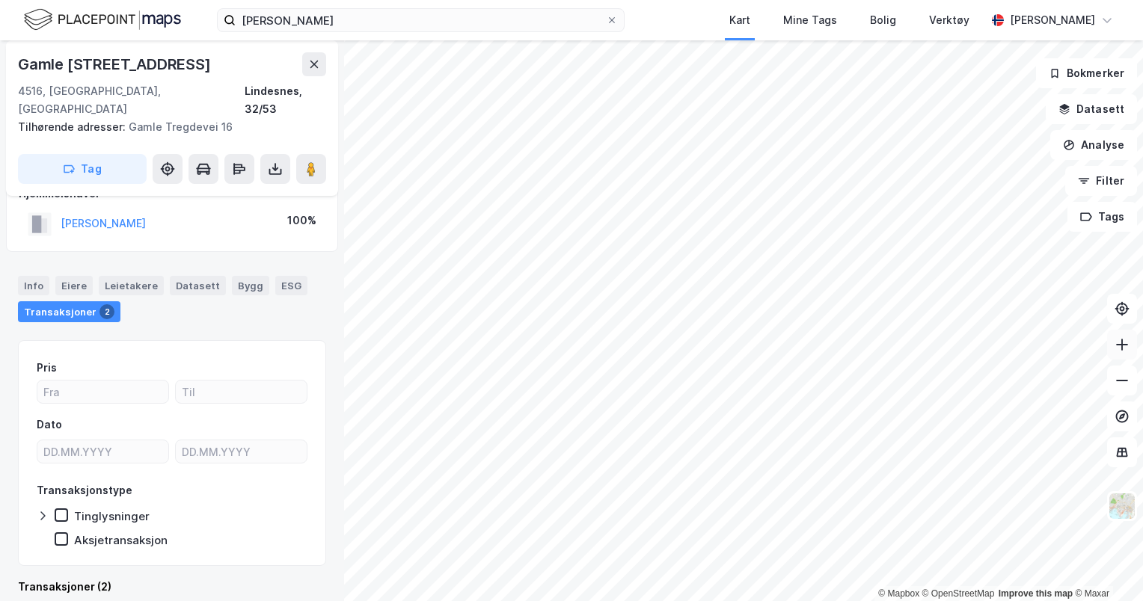
click at [1122, 350] on icon at bounding box center [1121, 345] width 1 height 12
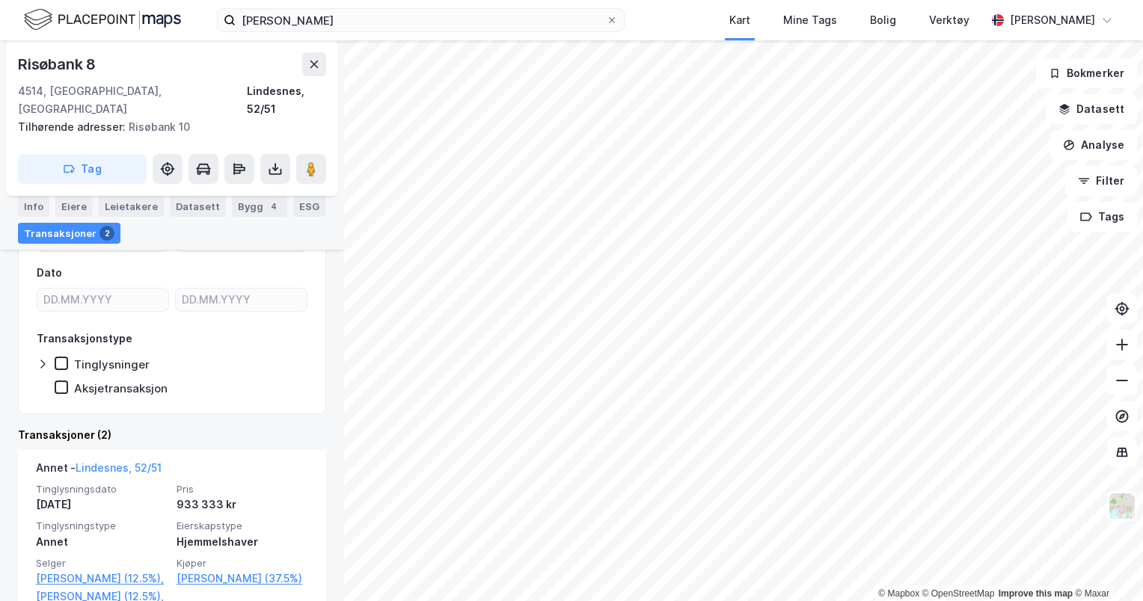
scroll to position [272, 0]
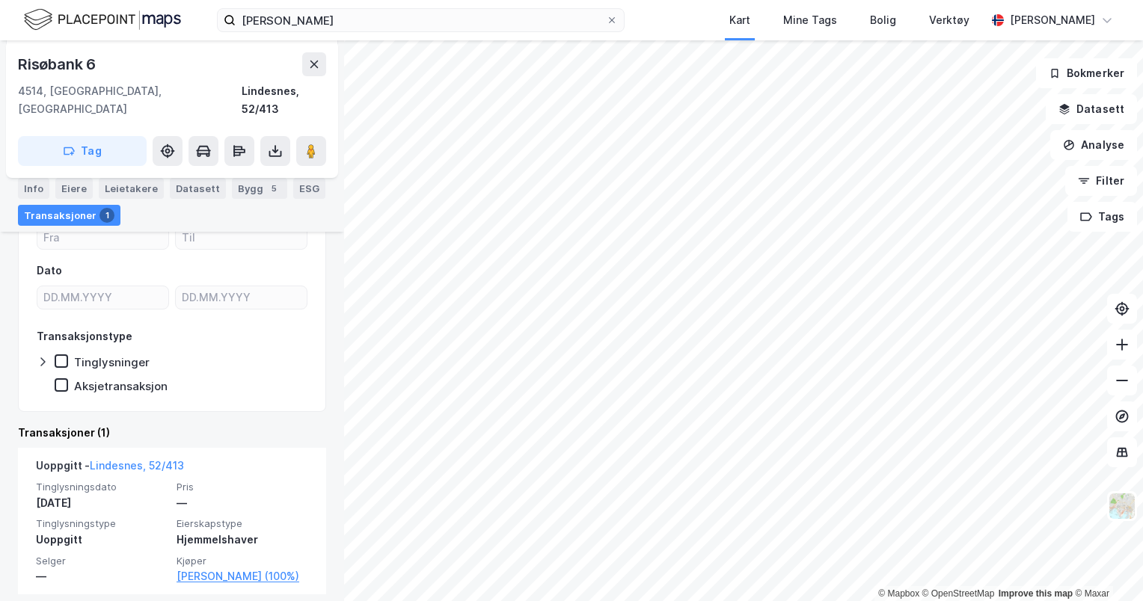
scroll to position [178, 0]
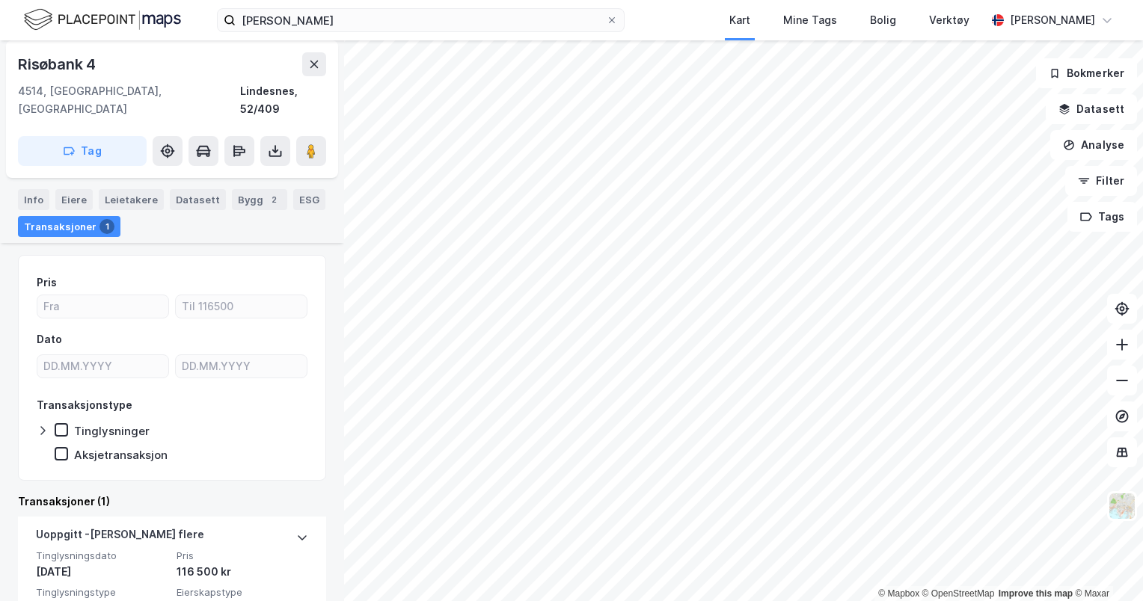
scroll to position [160, 0]
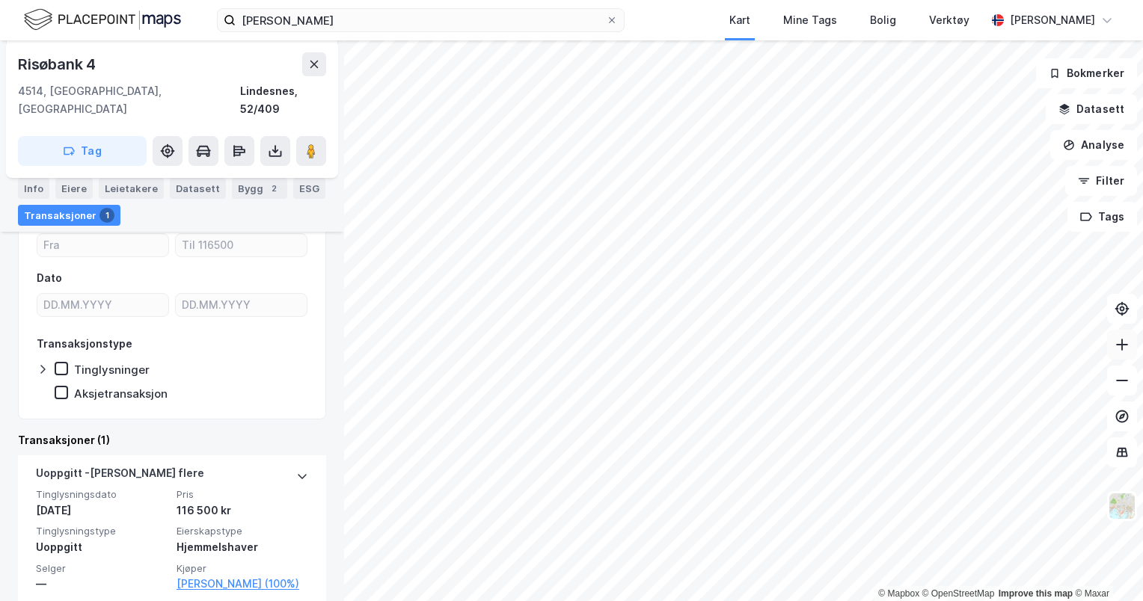
click at [1122, 350] on icon at bounding box center [1121, 344] width 15 height 15
click at [1142, 488] on html "[PERSON_NAME] Kart Mine Tags Bolig Verktøy [PERSON_NAME] © Mapbox © OpenStreetM…" at bounding box center [571, 300] width 1143 height 601
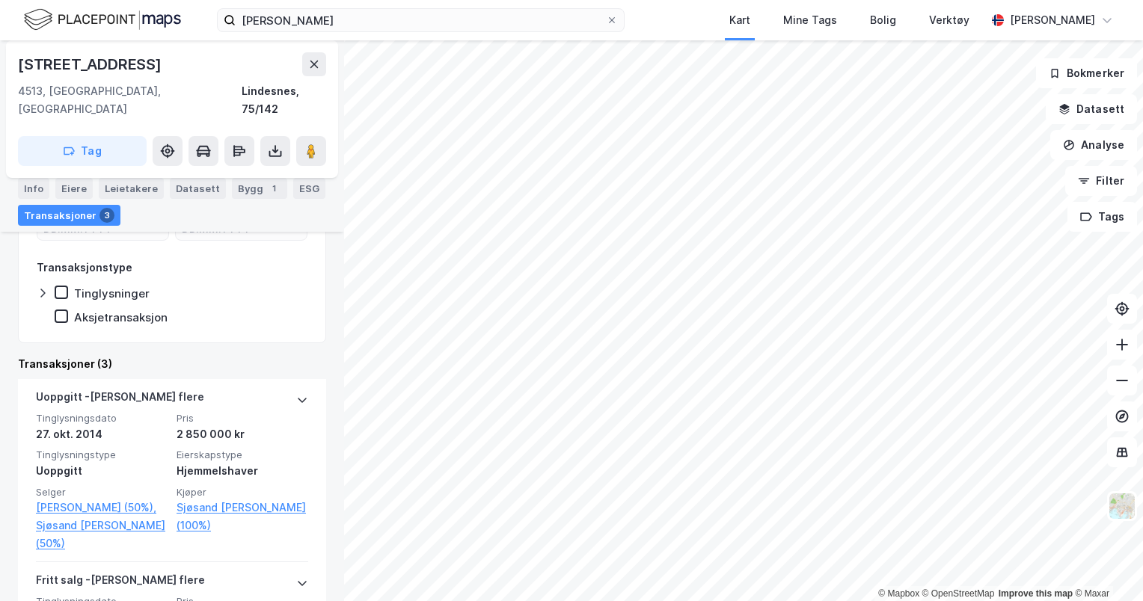
scroll to position [242, 0]
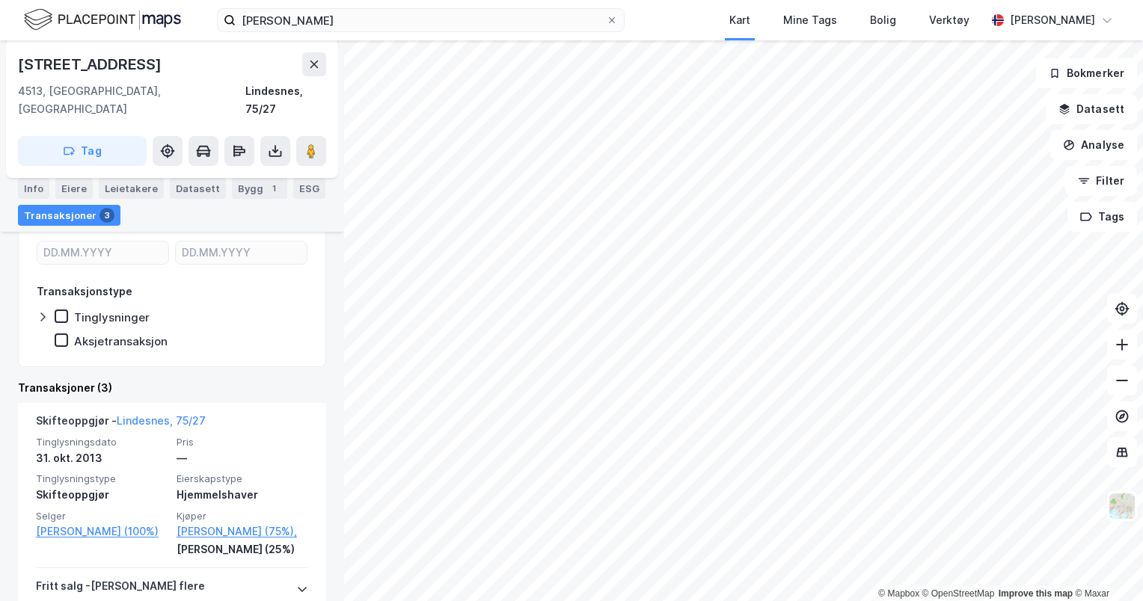
scroll to position [215, 0]
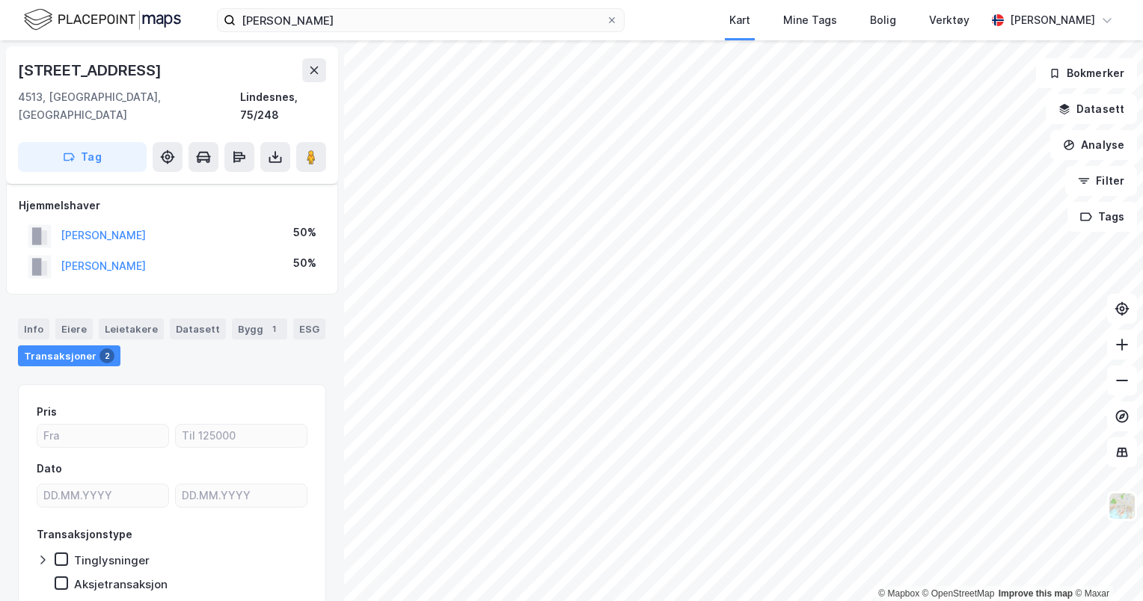
scroll to position [44, 0]
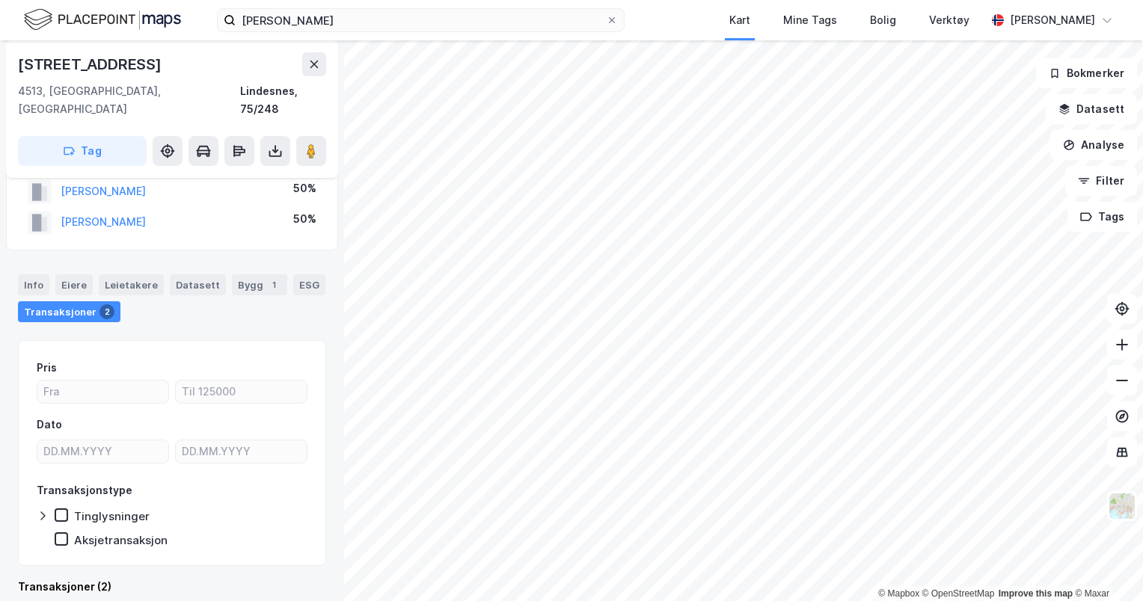
click at [343, 325] on div "© Mapbox © OpenStreetMap Improve this map © Maxar [STREET_ADDRESS], Agder Linde…" at bounding box center [571, 320] width 1143 height 561
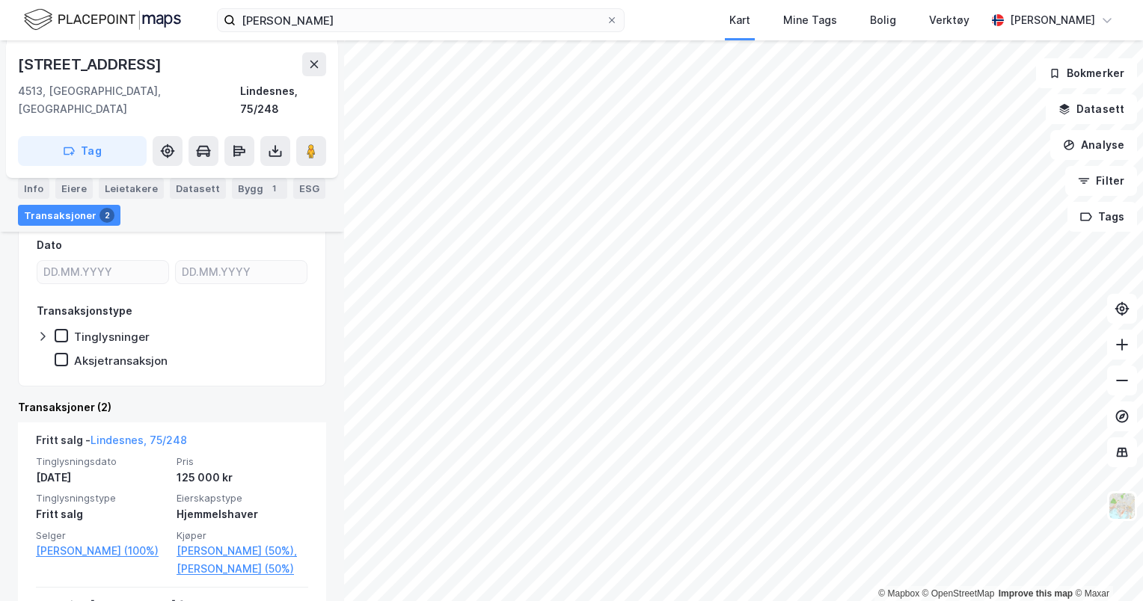
scroll to position [227, 0]
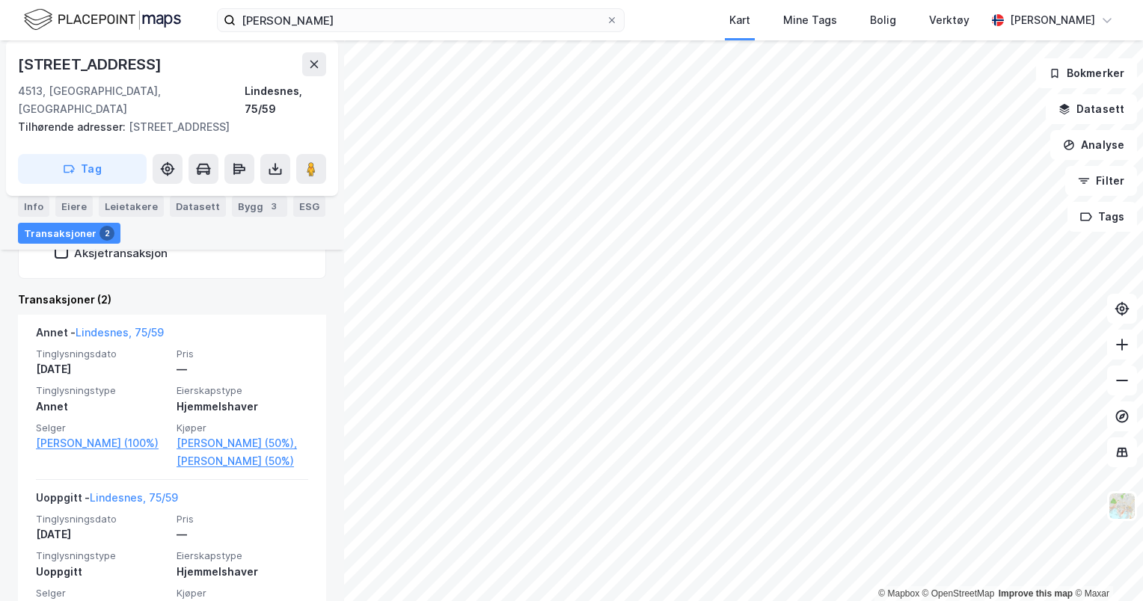
scroll to position [347, 0]
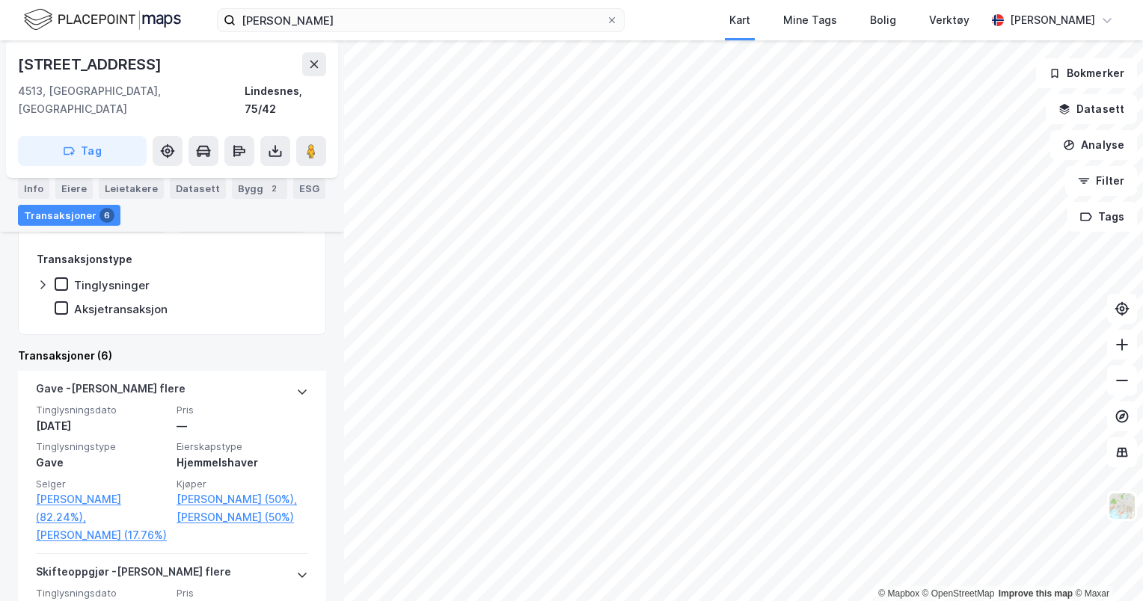
scroll to position [283, 0]
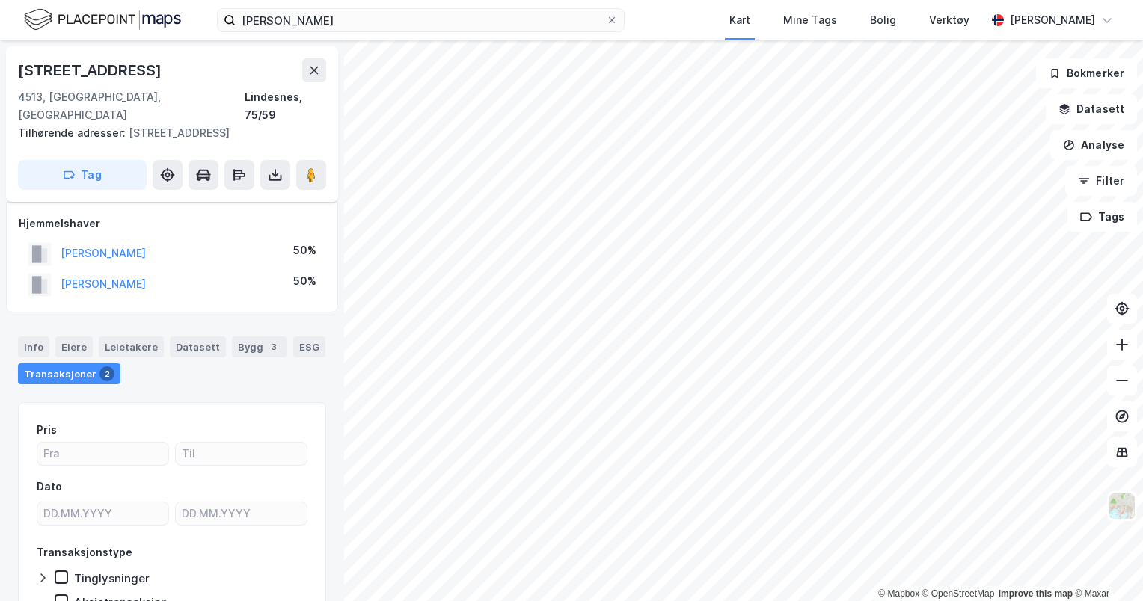
scroll to position [62, 0]
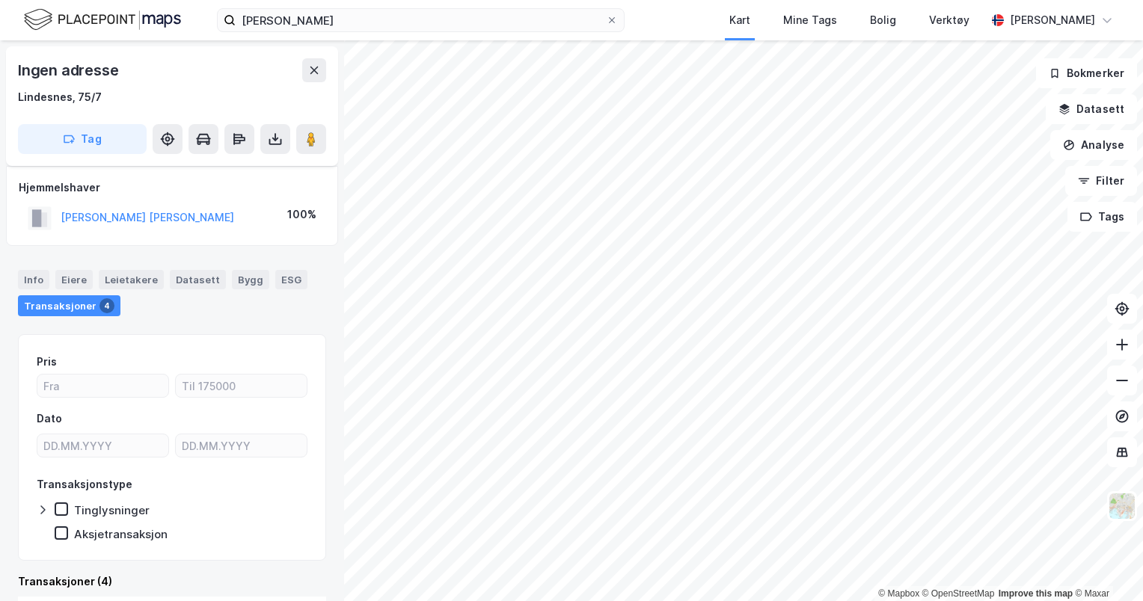
scroll to position [12, 0]
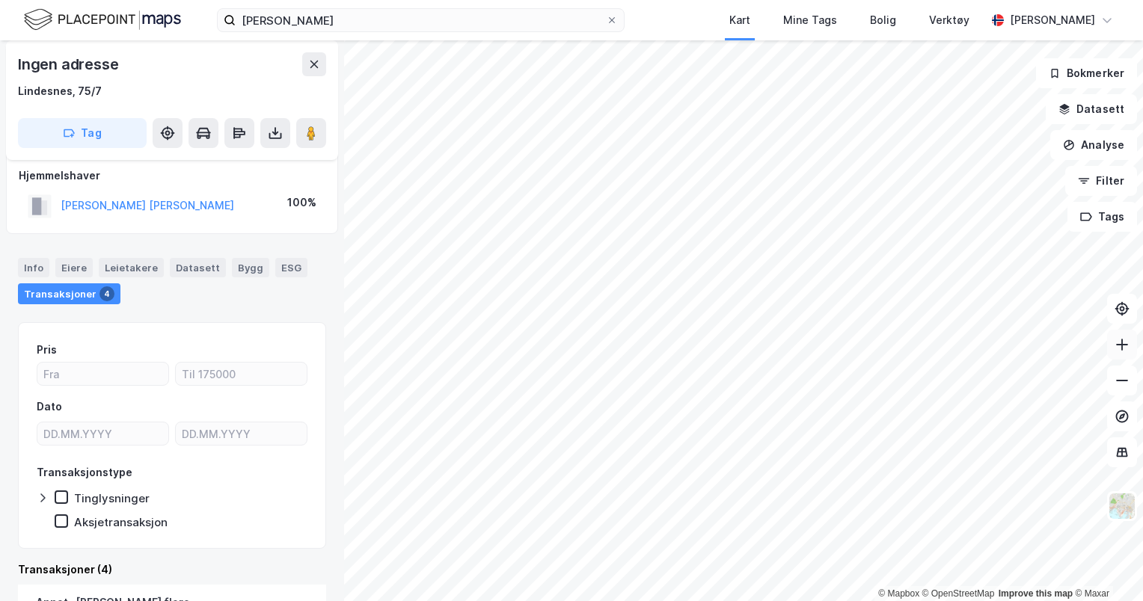
click at [1115, 349] on icon at bounding box center [1121, 344] width 15 height 15
click at [1128, 352] on button at bounding box center [1122, 345] width 30 height 30
click at [1116, 387] on icon at bounding box center [1121, 380] width 15 height 15
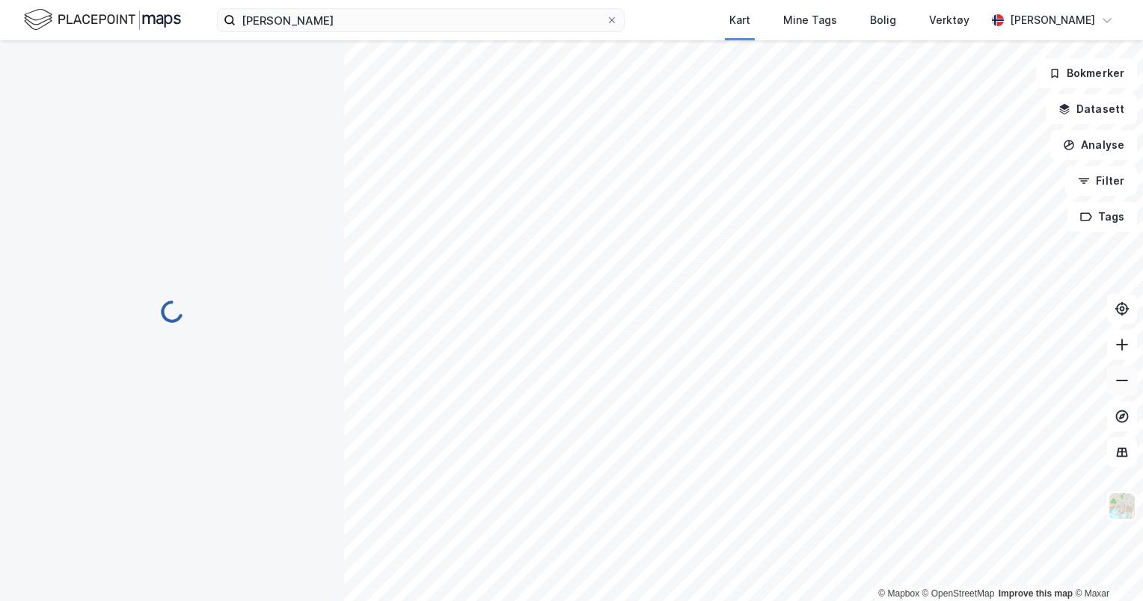
scroll to position [12, 0]
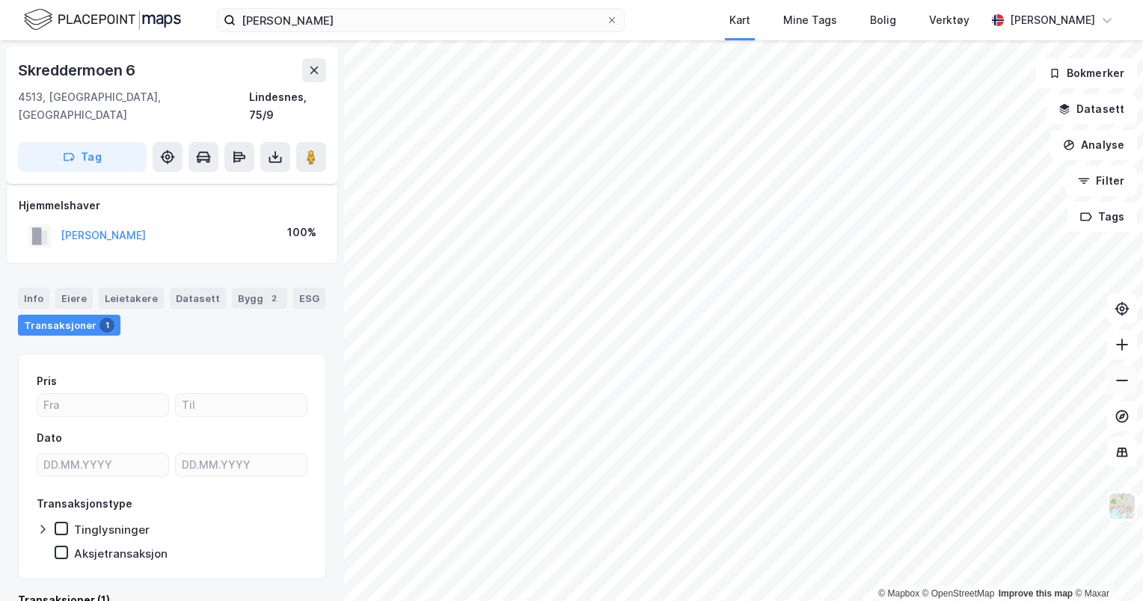
scroll to position [12, 0]
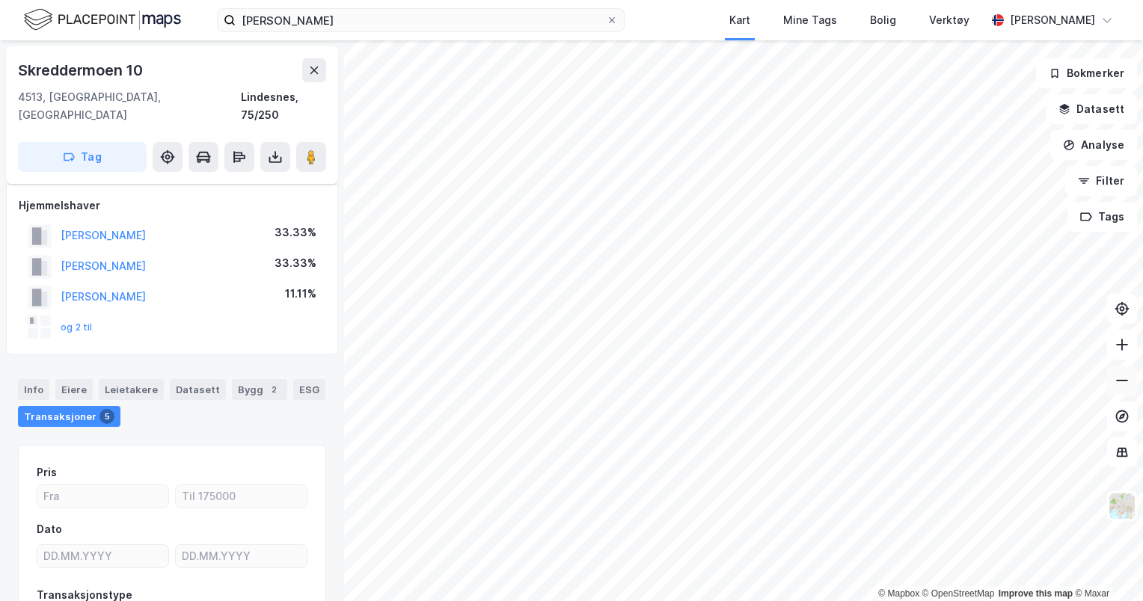
scroll to position [12, 0]
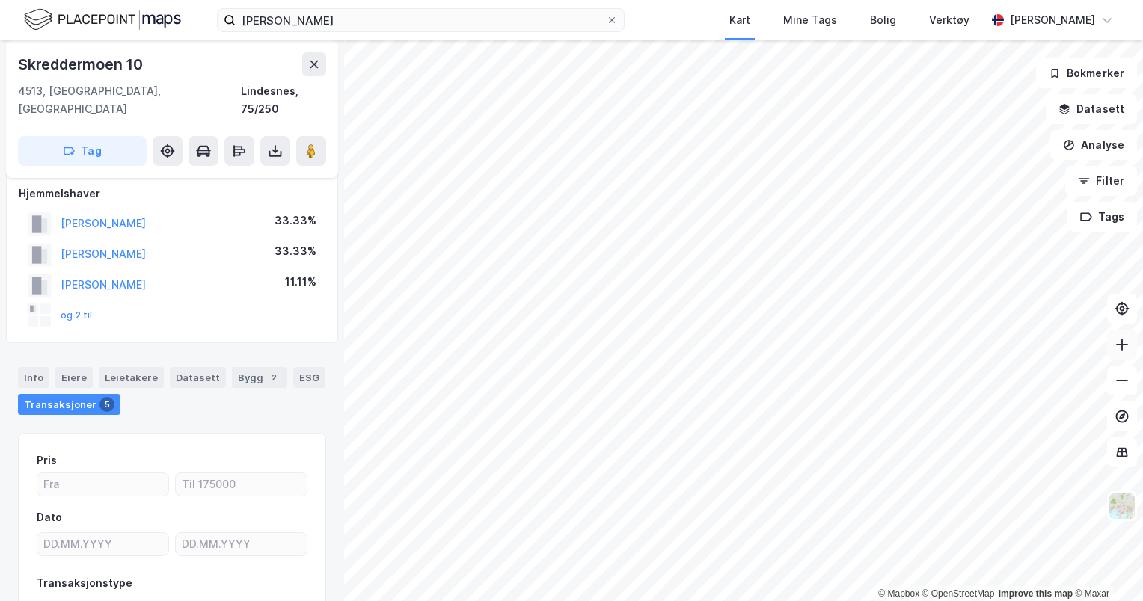
click at [1136, 351] on button at bounding box center [1122, 345] width 30 height 30
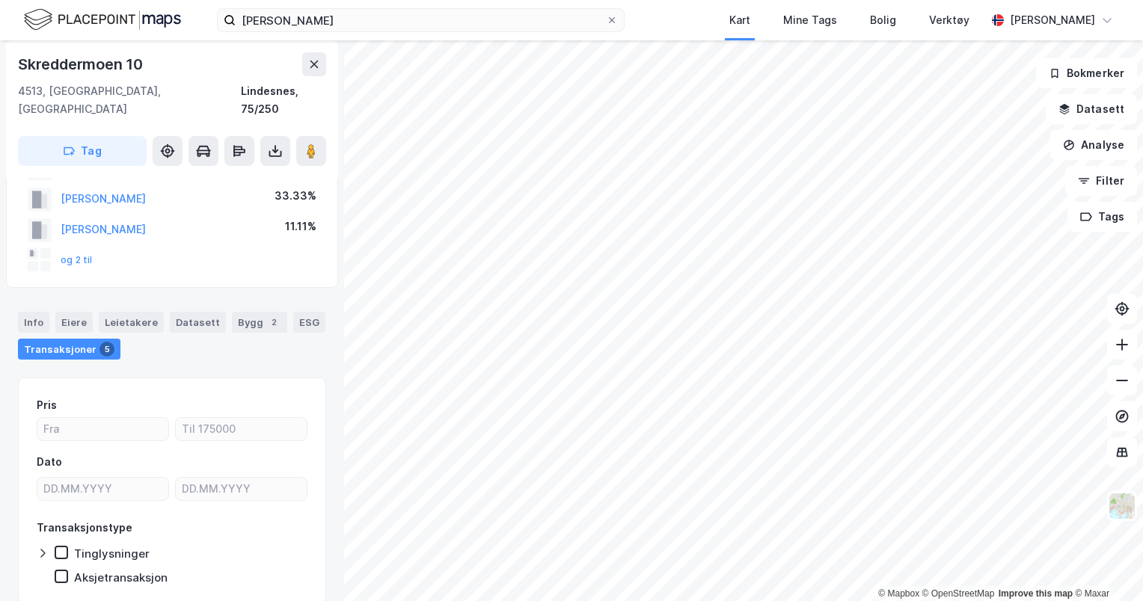
scroll to position [0, 0]
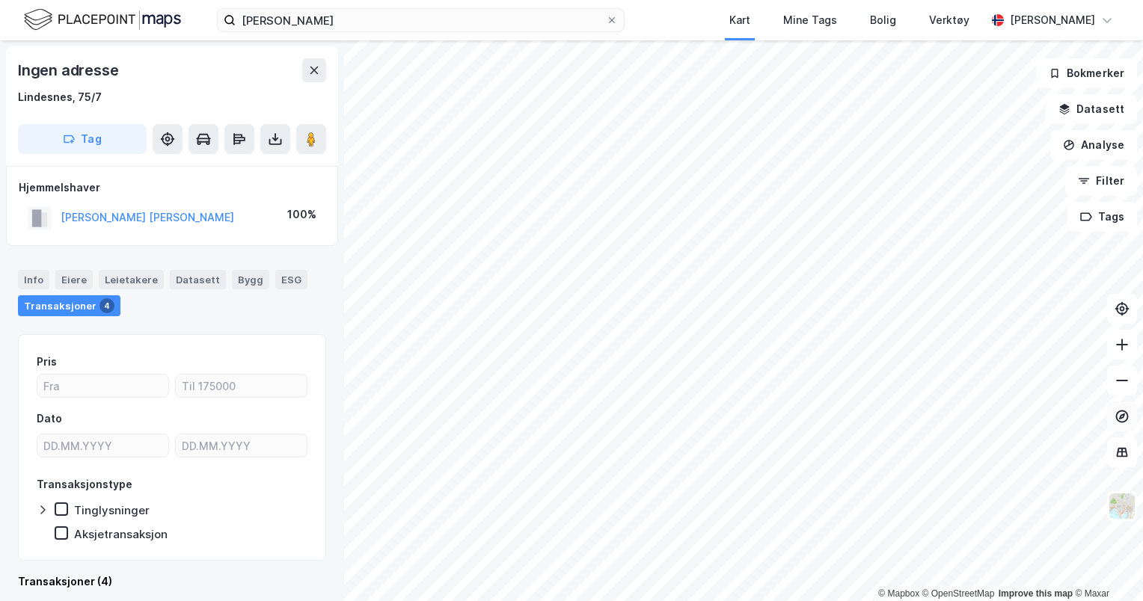
scroll to position [12, 0]
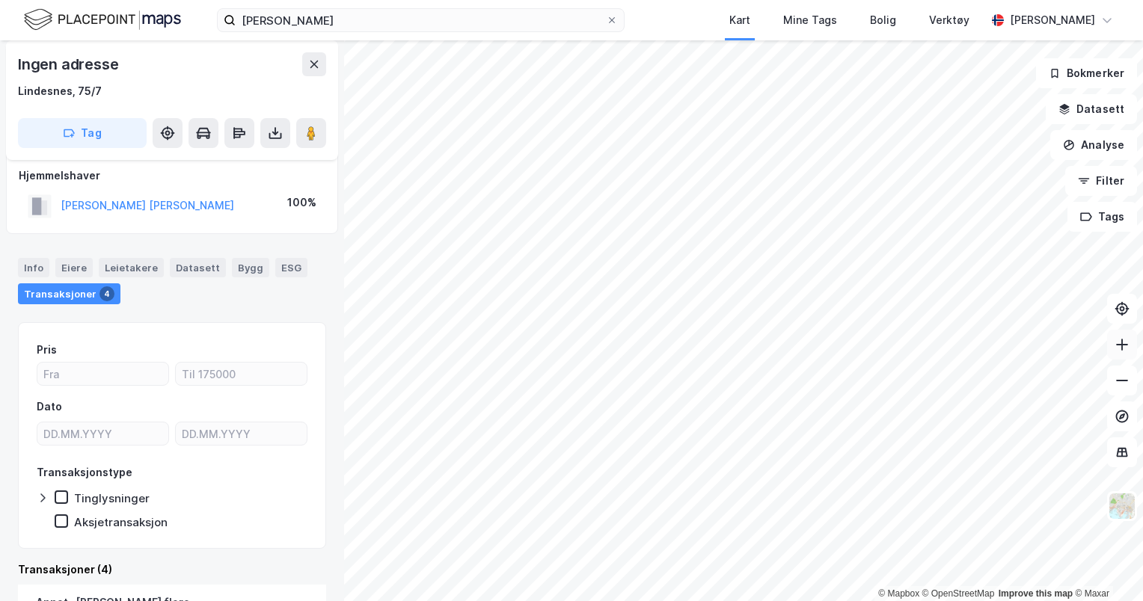
click at [1129, 352] on button at bounding box center [1122, 345] width 30 height 30
click at [1124, 344] on icon at bounding box center [1121, 344] width 15 height 15
click at [262, 0] on html "[PERSON_NAME] Kart Mine Tags Bolig Verktøy [PERSON_NAME] © Mapbox © OpenStreetM…" at bounding box center [571, 300] width 1143 height 601
click at [1115, 346] on icon at bounding box center [1121, 344] width 15 height 15
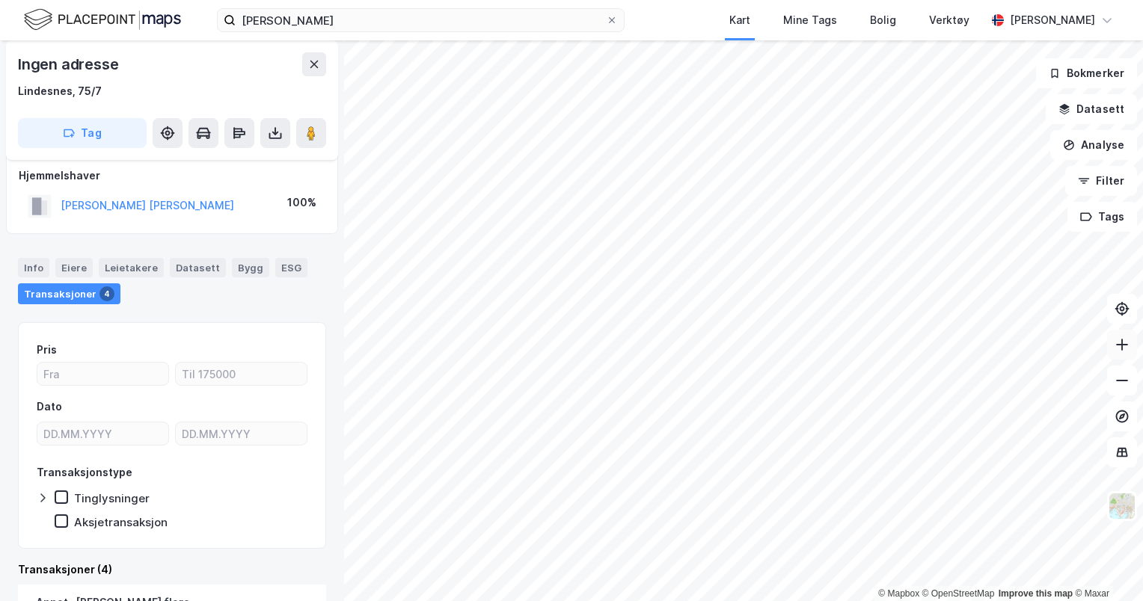
click at [1115, 346] on icon at bounding box center [1121, 344] width 15 height 15
click at [1124, 353] on button at bounding box center [1122, 345] width 30 height 30
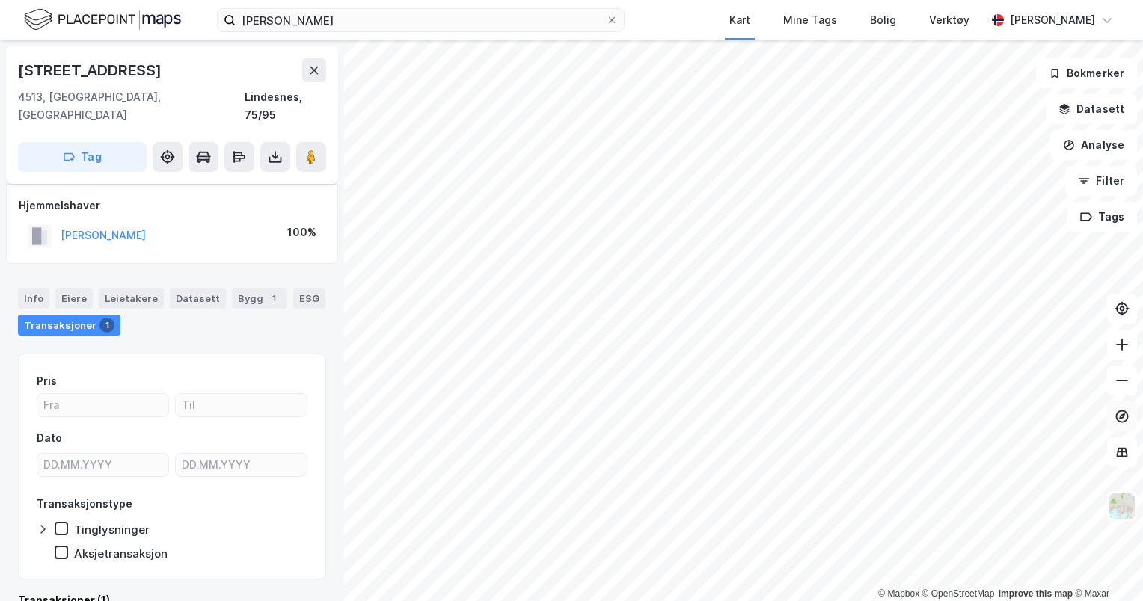
scroll to position [12, 0]
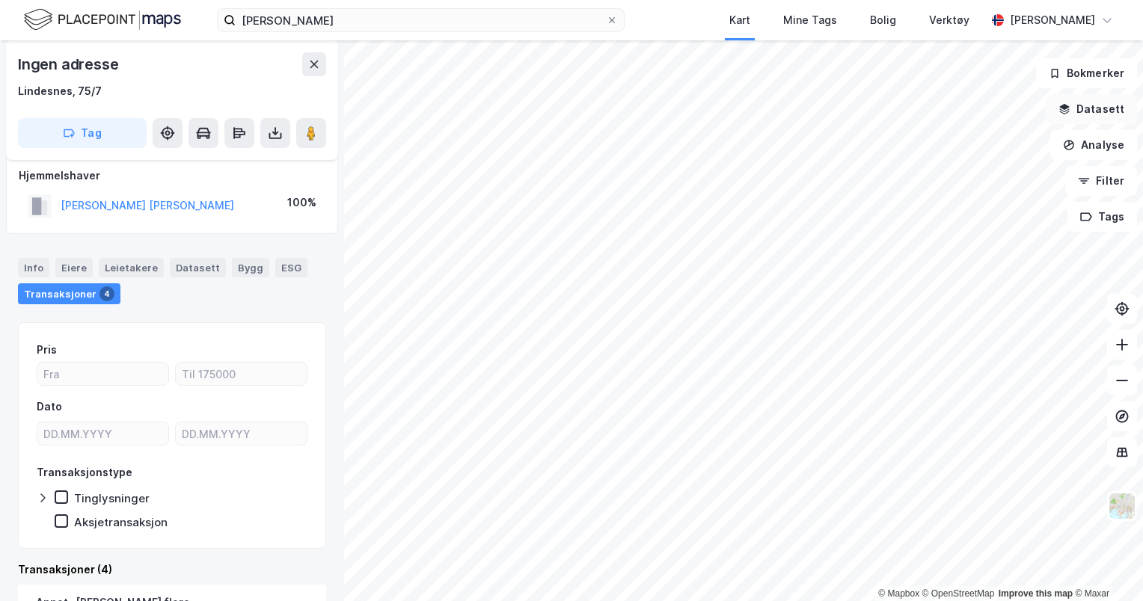
scroll to position [12, 0]
click at [1122, 353] on button at bounding box center [1122, 345] width 30 height 30
click at [1114, 346] on icon at bounding box center [1121, 344] width 15 height 15
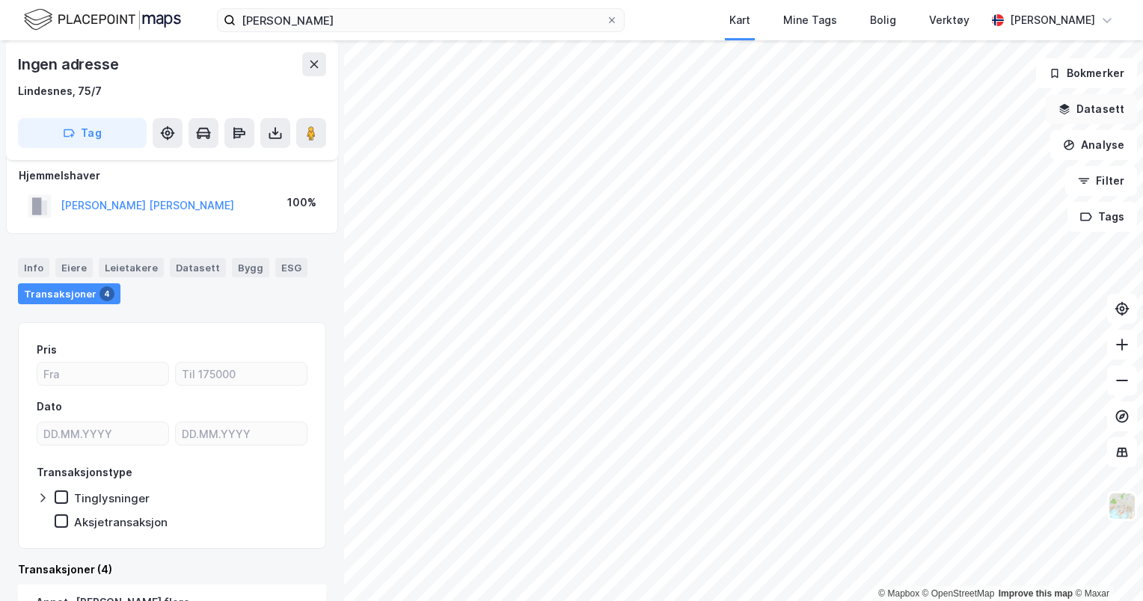
click at [1097, 107] on button "Datasett" at bounding box center [1091, 109] width 91 height 30
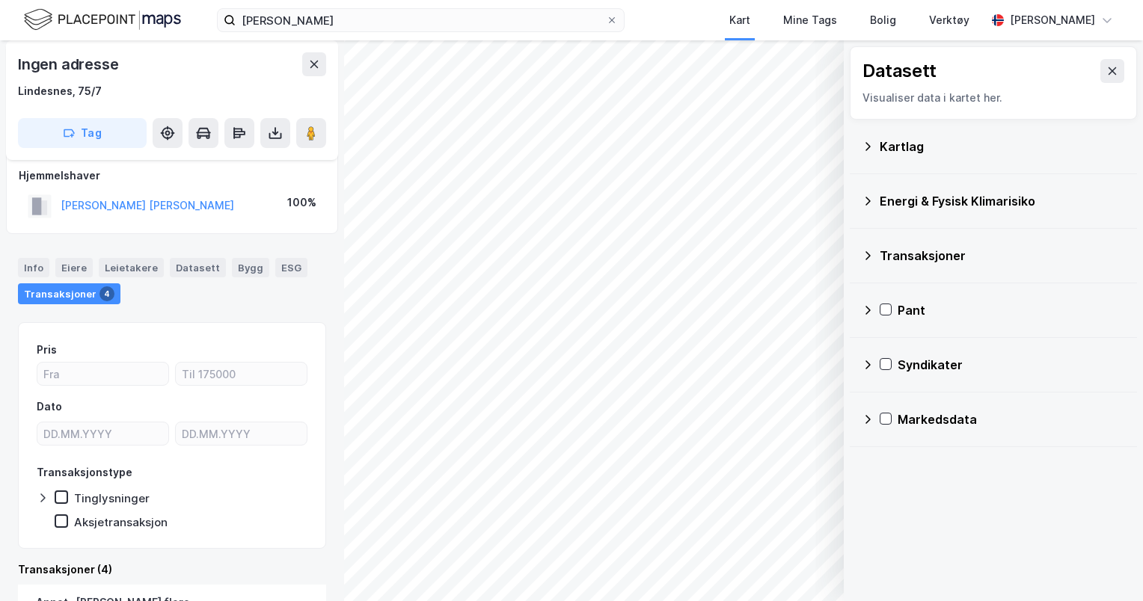
click at [904, 140] on div "Kartlag" at bounding box center [1002, 147] width 245 height 18
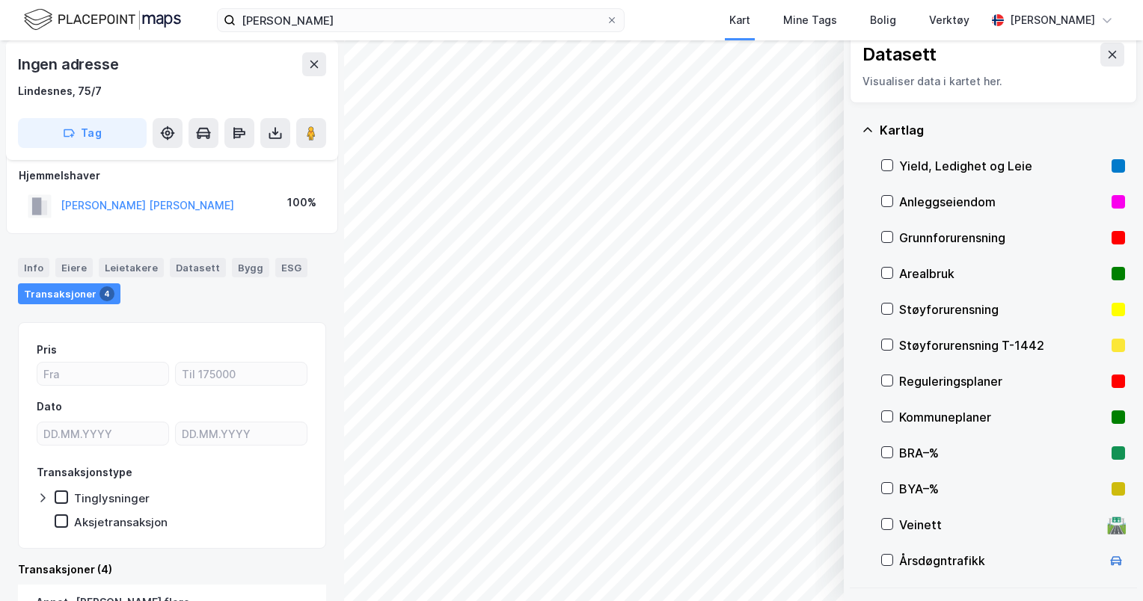
scroll to position [17, 0]
click at [904, 271] on div "Arealbruk" at bounding box center [1002, 273] width 206 height 18
click at [770, 573] on button "Vis" at bounding box center [767, 562] width 124 height 24
click at [693, 531] on div "Arealbruk" at bounding box center [678, 536] width 46 height 12
click at [813, 529] on icon at bounding box center [814, 530] width 12 height 12
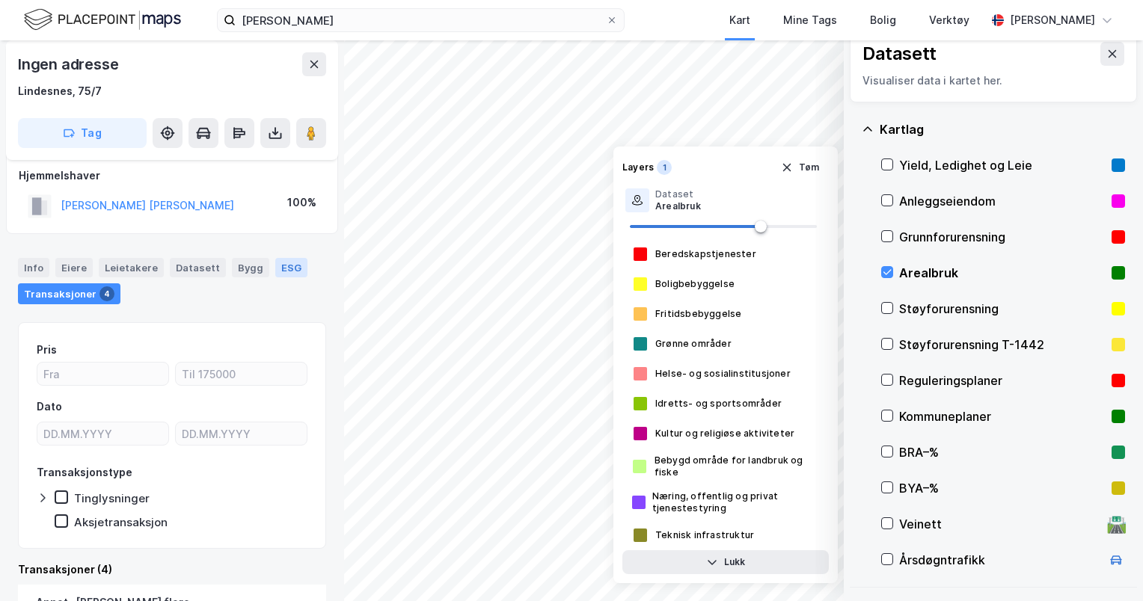
click at [278, 260] on div "© Mapbox © OpenStreetMap Improve this map © Maxar Datasett Visualiser data i ka…" at bounding box center [571, 320] width 1143 height 561
click at [739, 568] on button "Lukk" at bounding box center [725, 562] width 206 height 24
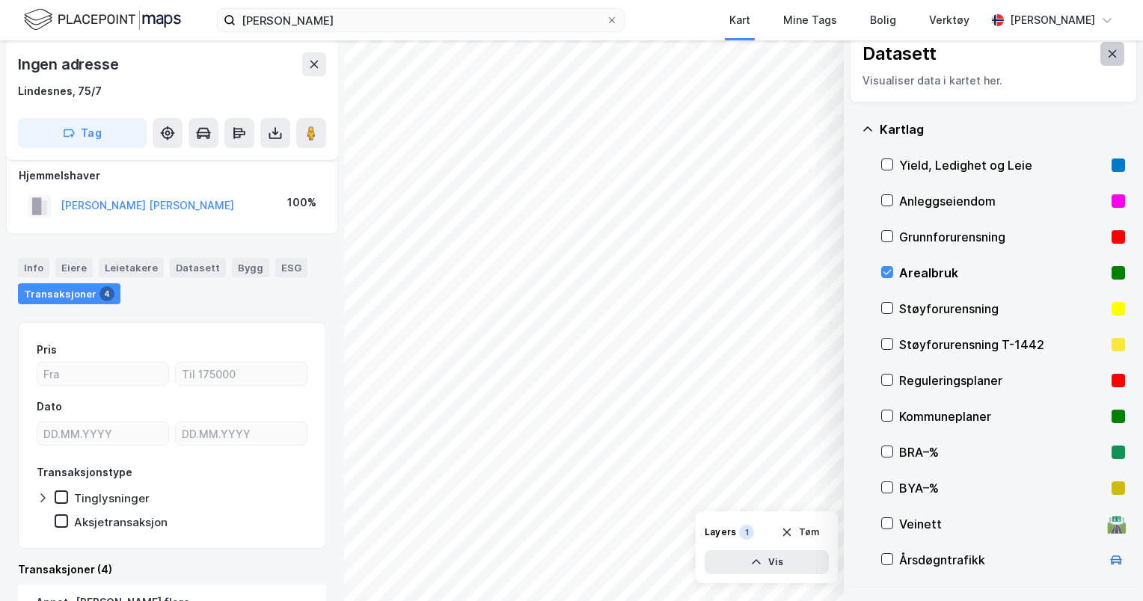
click at [1106, 50] on icon at bounding box center [1112, 54] width 12 height 12
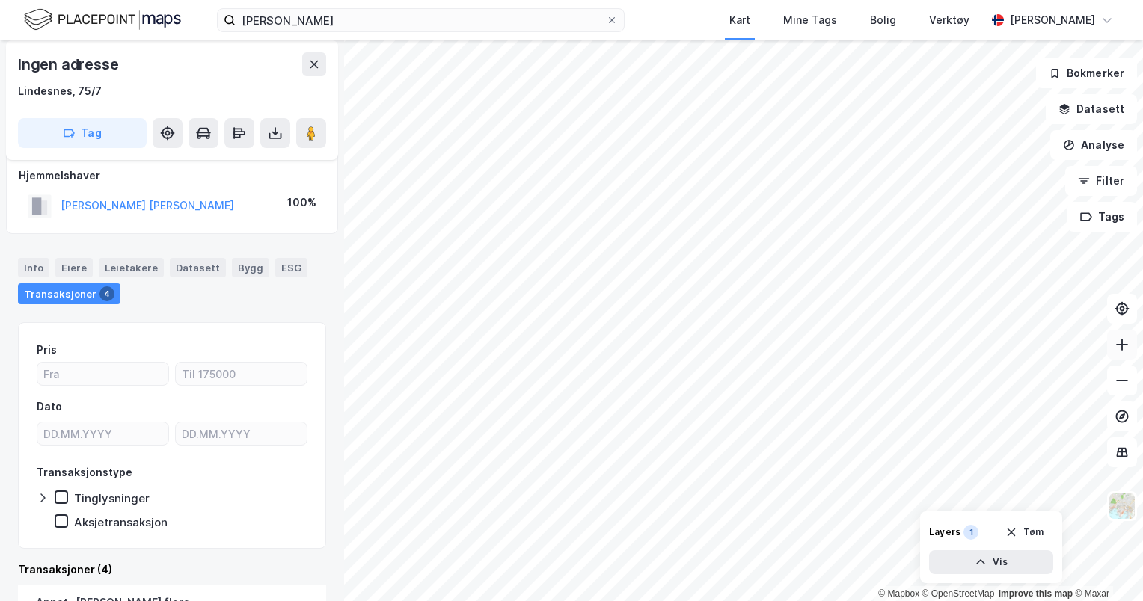
click at [1118, 350] on icon at bounding box center [1121, 344] width 15 height 15
click at [1111, 352] on button at bounding box center [1122, 345] width 30 height 30
click at [1123, 354] on button at bounding box center [1122, 345] width 30 height 30
click at [1127, 352] on icon at bounding box center [1121, 344] width 15 height 15
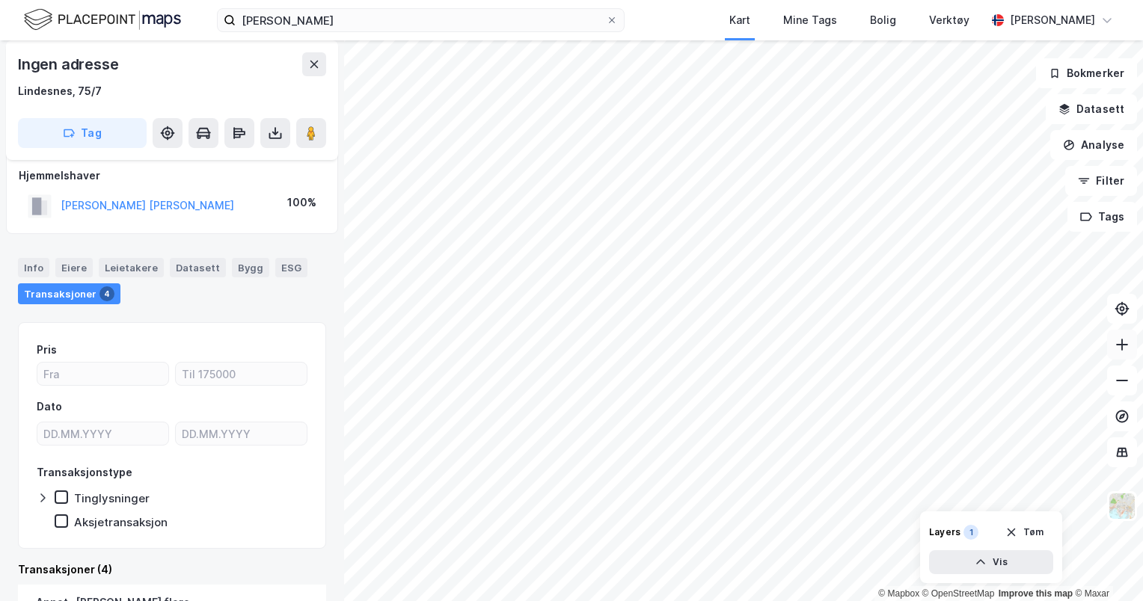
click at [1127, 352] on icon at bounding box center [1121, 344] width 15 height 15
click at [974, 559] on button "Vis" at bounding box center [991, 562] width 124 height 24
click at [903, 535] on div "Arealbruk" at bounding box center [903, 536] width 46 height 12
click at [1037, 524] on icon at bounding box center [1038, 530] width 12 height 12
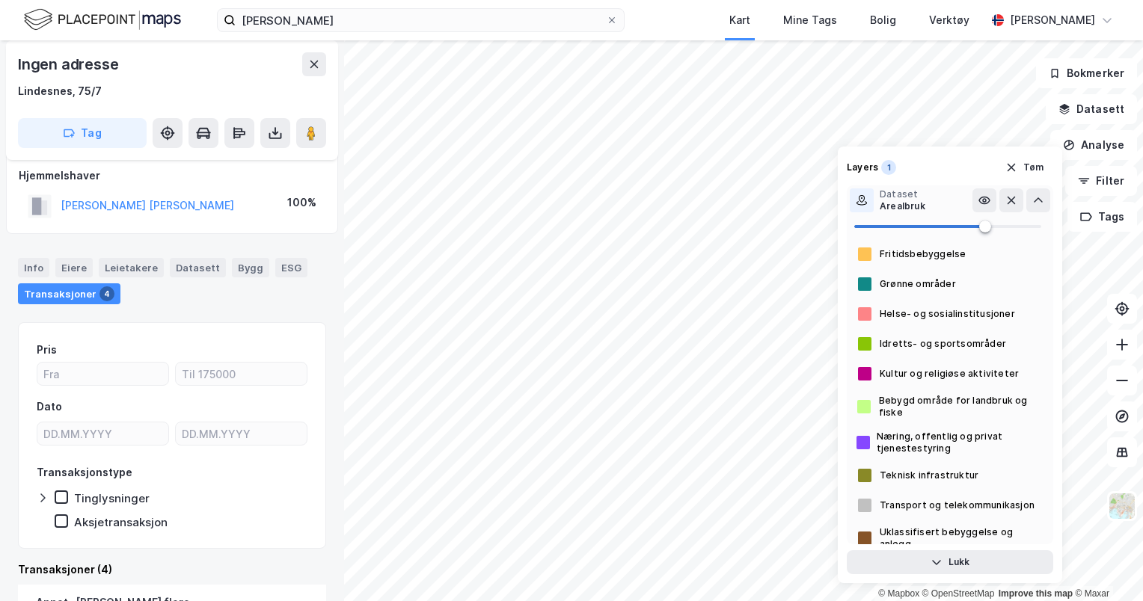
scroll to position [96, 0]
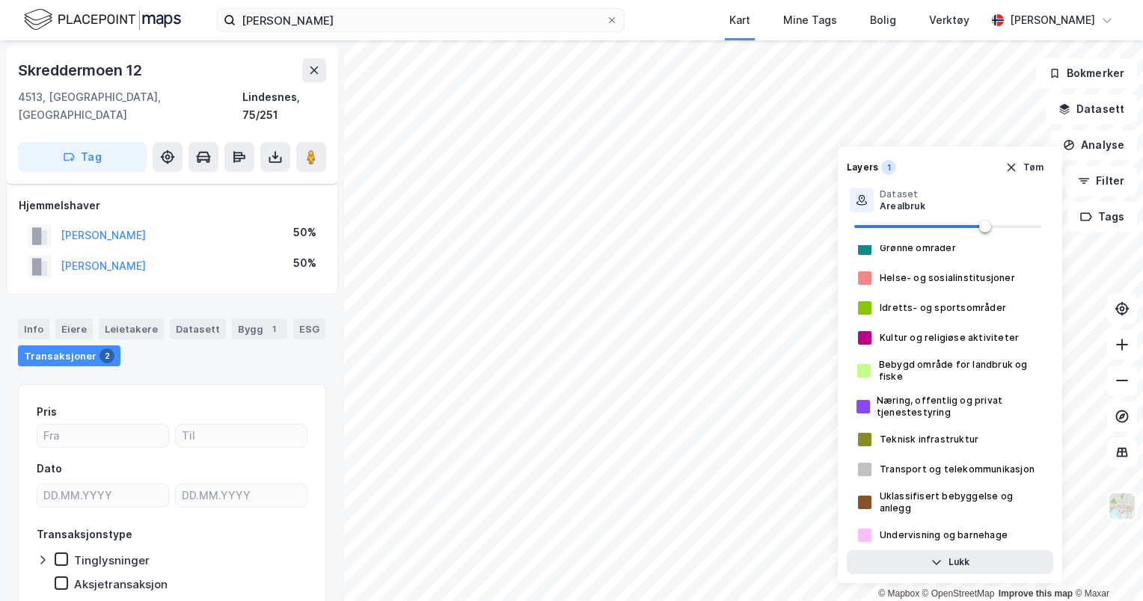
scroll to position [12, 0]
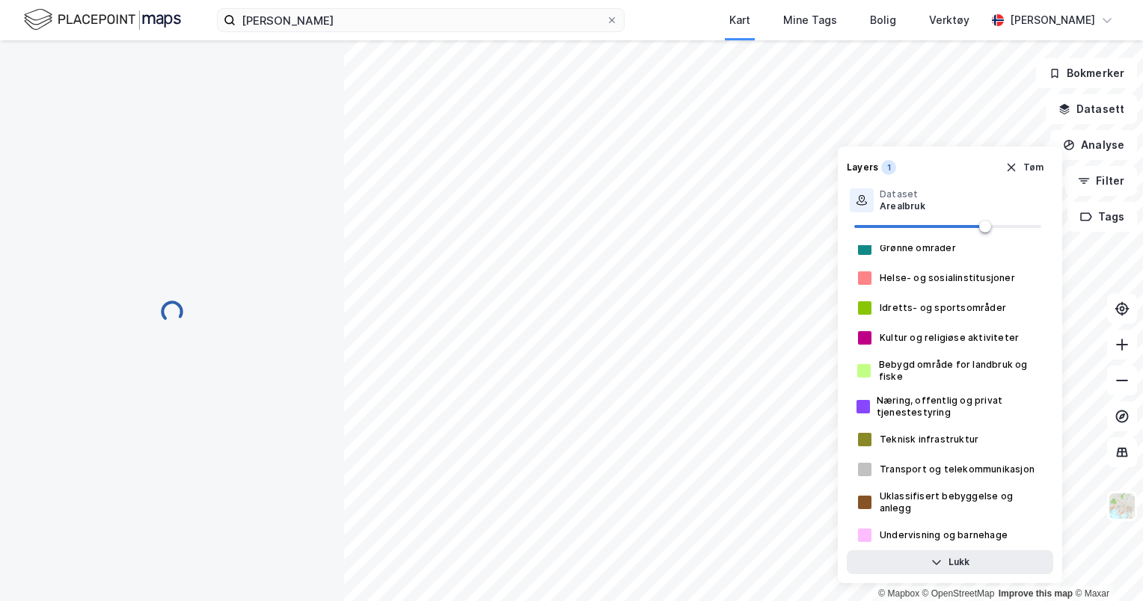
scroll to position [12, 0]
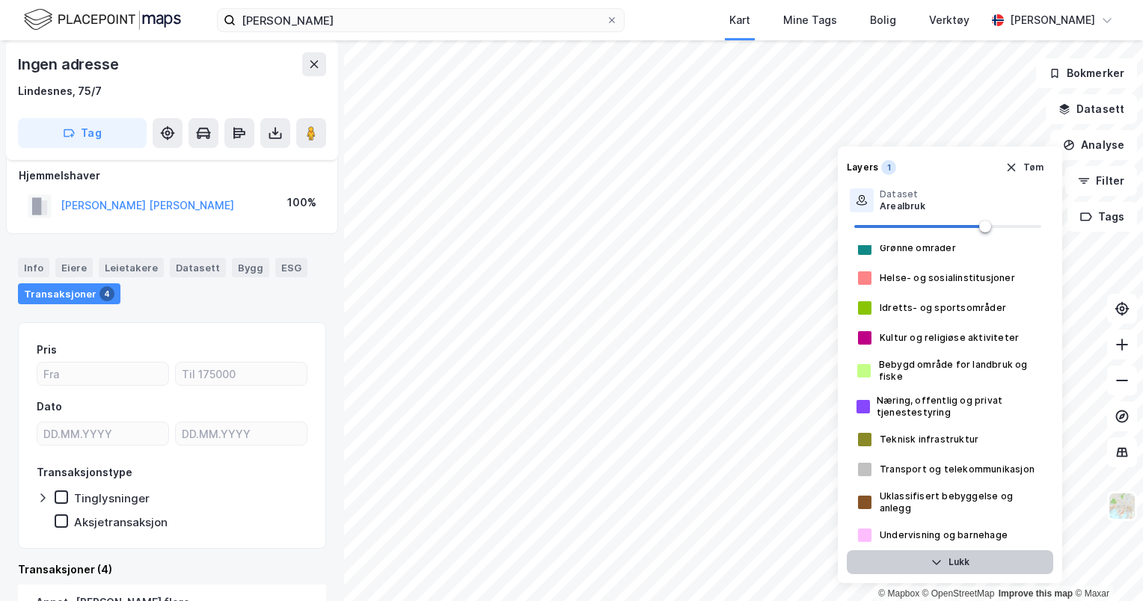
click at [948, 566] on button "Lukk" at bounding box center [950, 562] width 206 height 24
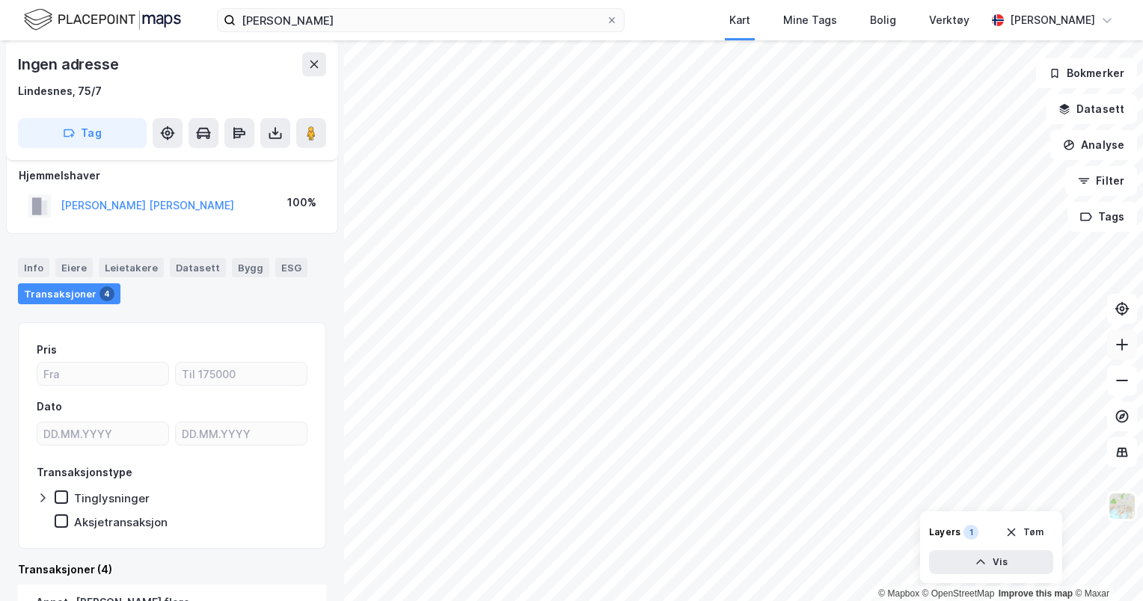
click at [1129, 357] on button at bounding box center [1122, 345] width 30 height 30
click at [1123, 349] on icon at bounding box center [1121, 344] width 15 height 15
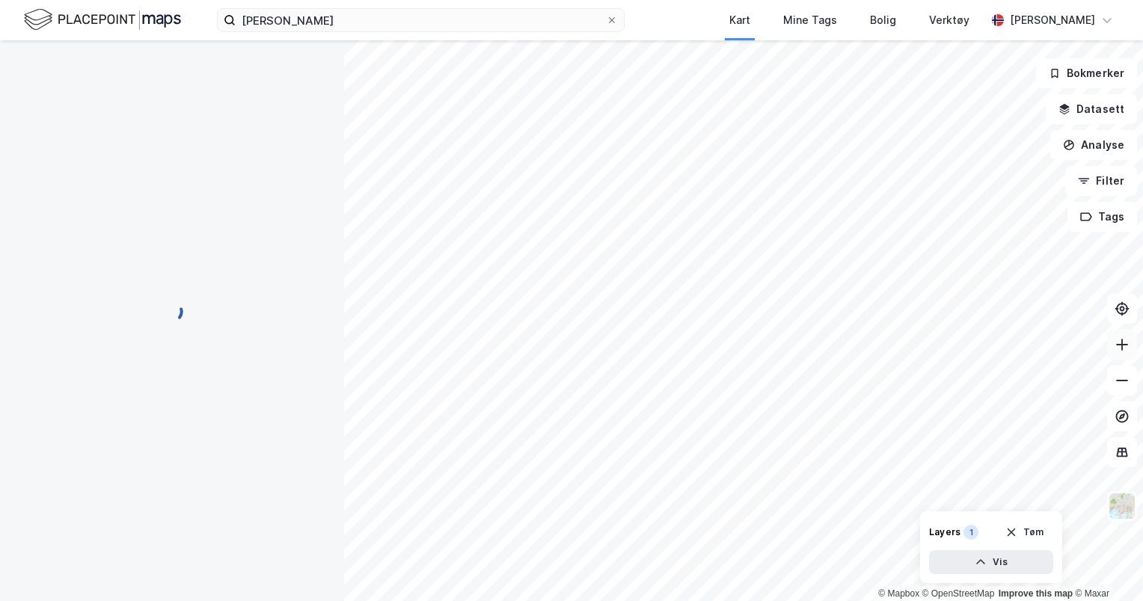
scroll to position [12, 0]
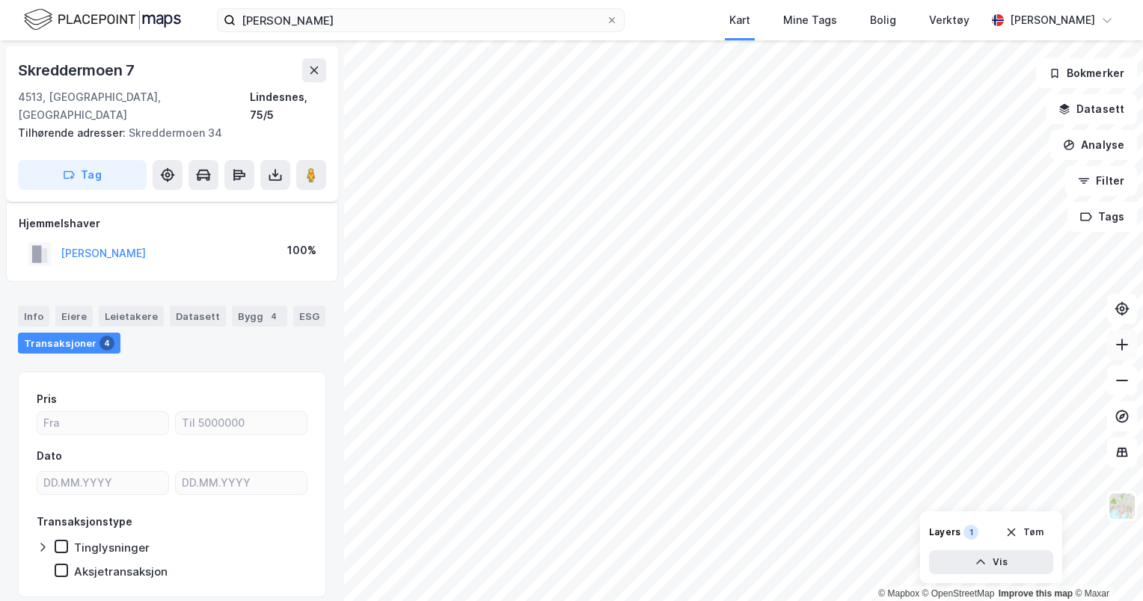
scroll to position [12, 0]
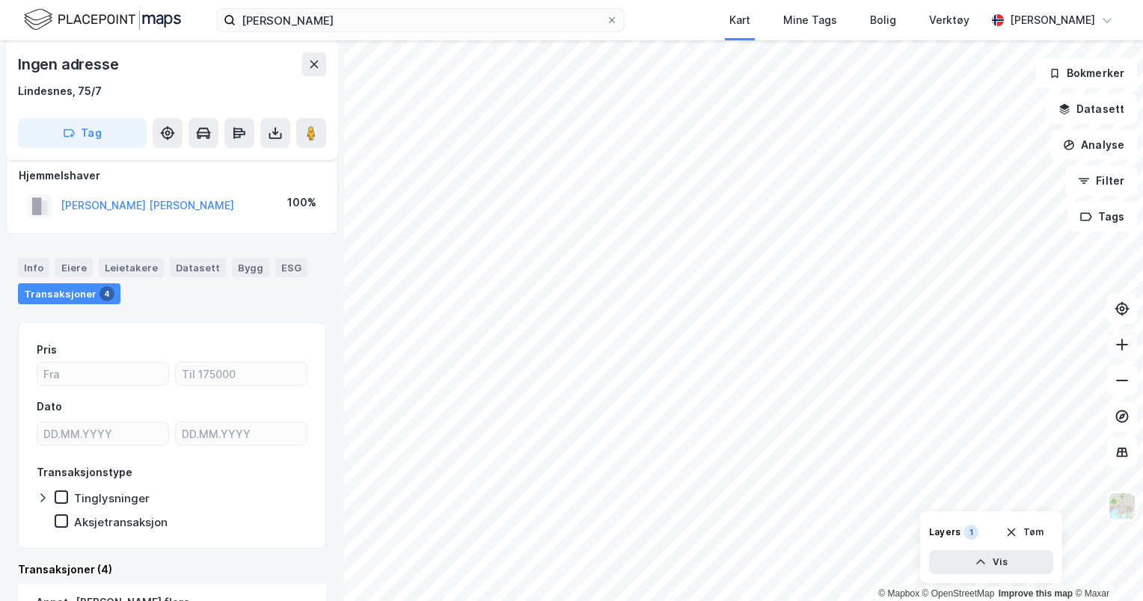
scroll to position [12, 0]
click at [1120, 352] on icon at bounding box center [1121, 344] width 15 height 15
click at [975, 561] on icon "button" at bounding box center [981, 562] width 12 height 12
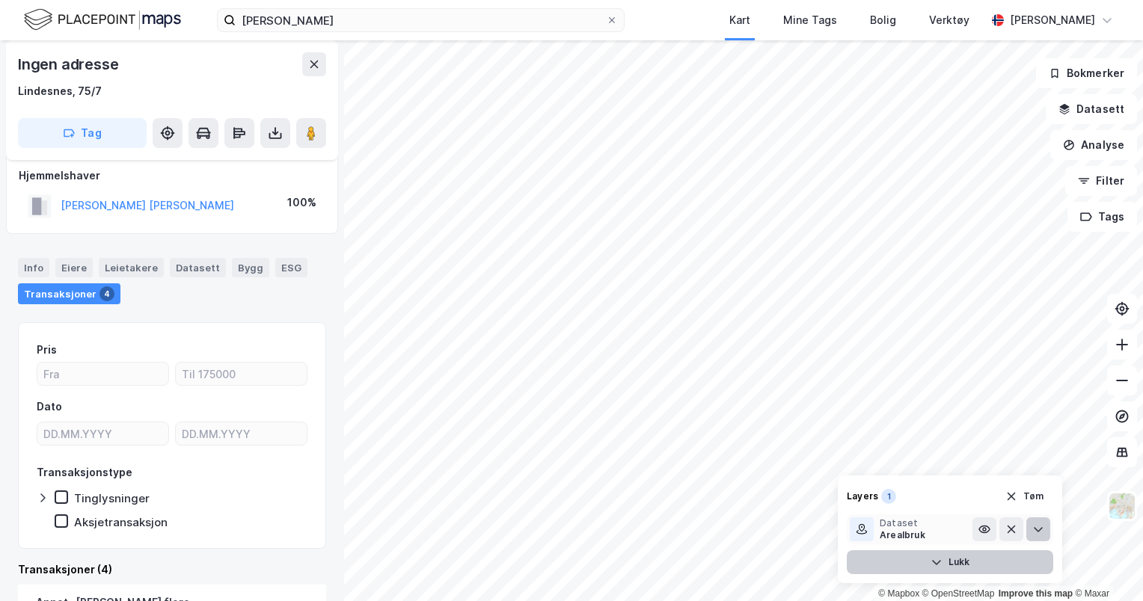
click at [1031, 524] on button at bounding box center [1038, 530] width 24 height 24
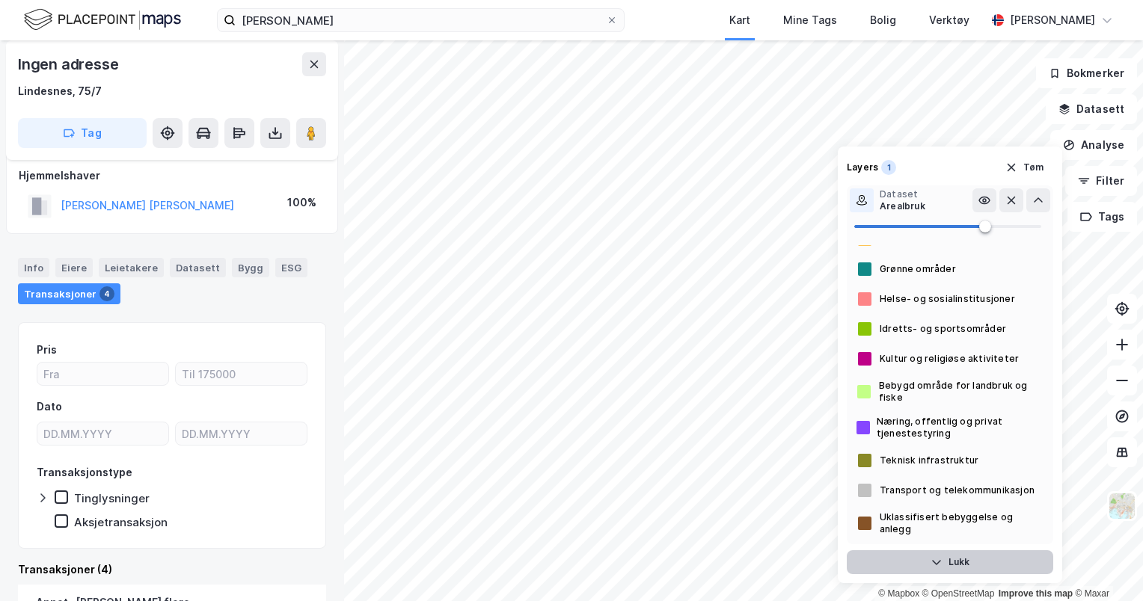
scroll to position [96, 0]
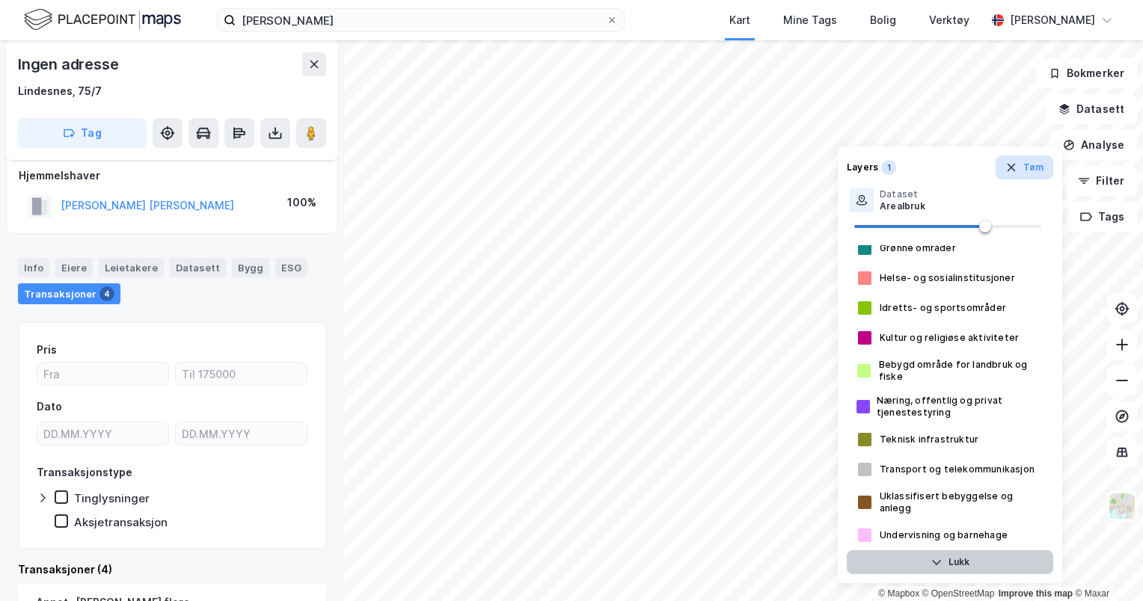
click at [1013, 172] on icon "button" at bounding box center [1011, 168] width 12 height 12
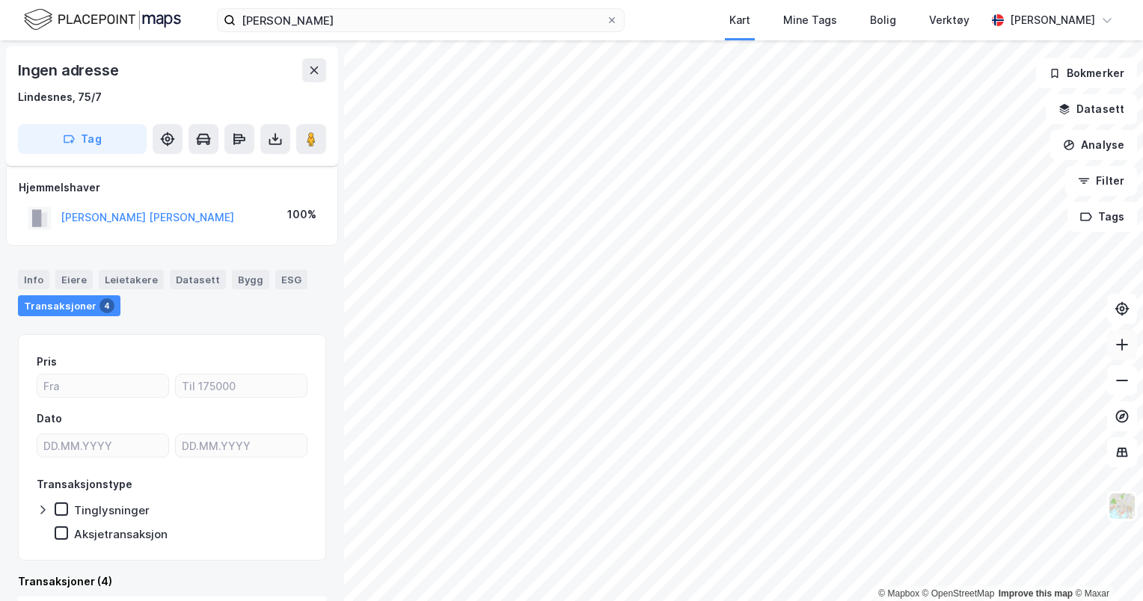
click at [1122, 349] on icon at bounding box center [1121, 345] width 1 height 12
click at [1125, 388] on button at bounding box center [1122, 381] width 30 height 30
drag, startPoint x: 212, startPoint y: 222, endPoint x: 61, endPoint y: 221, distance: 151.1
click at [61, 221] on div "[PERSON_NAME] [PERSON_NAME] 100%" at bounding box center [172, 218] width 307 height 31
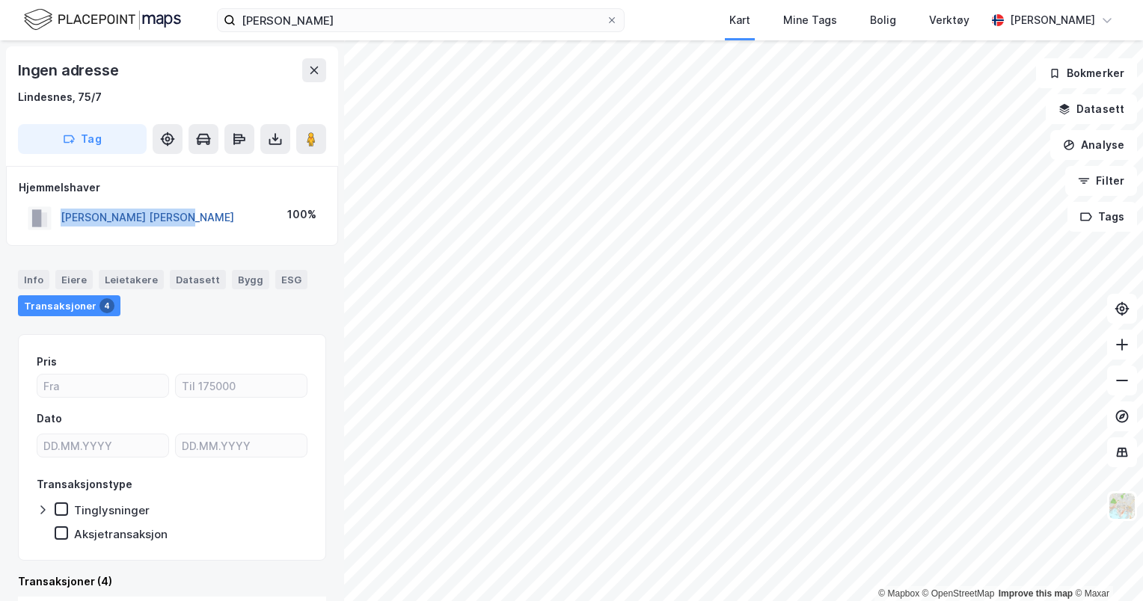
copy button "[PERSON_NAME] [PERSON_NAME]"
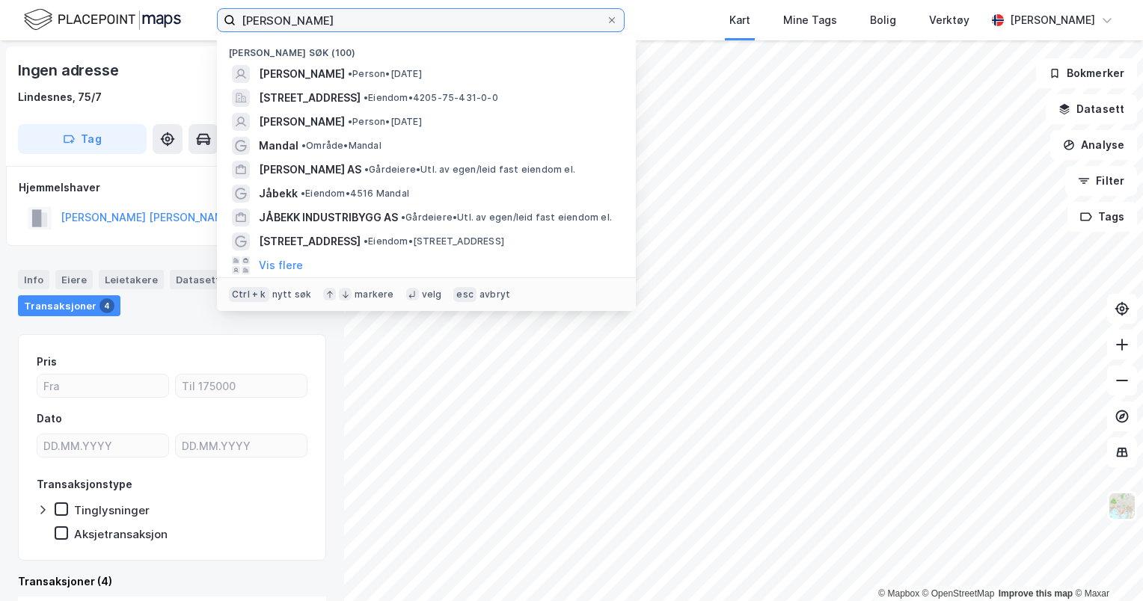
drag, startPoint x: 312, startPoint y: 16, endPoint x: 209, endPoint y: 22, distance: 103.4
click at [209, 22] on div "[PERSON_NAME] Nylige søk (100) [PERSON_NAME] • Person • [DATE][STREET_ADDRESS] …" at bounding box center [571, 20] width 1143 height 40
paste input "[PERSON_NAME] [PERSON_NAME]"
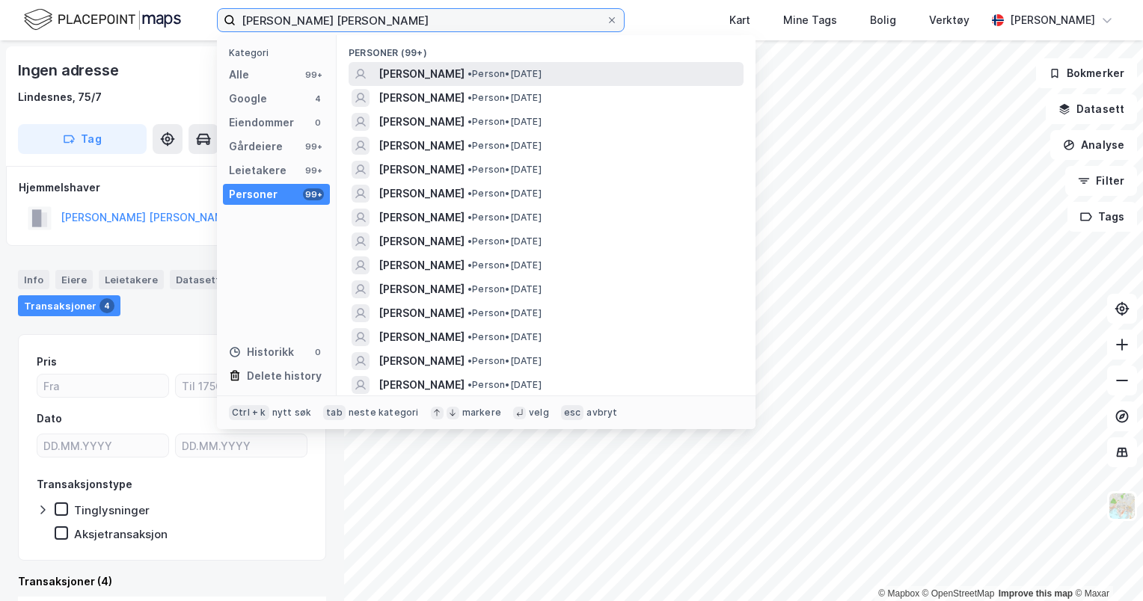
type input "[PERSON_NAME] [PERSON_NAME]"
click at [464, 73] on span "[PERSON_NAME]" at bounding box center [421, 74] width 86 height 18
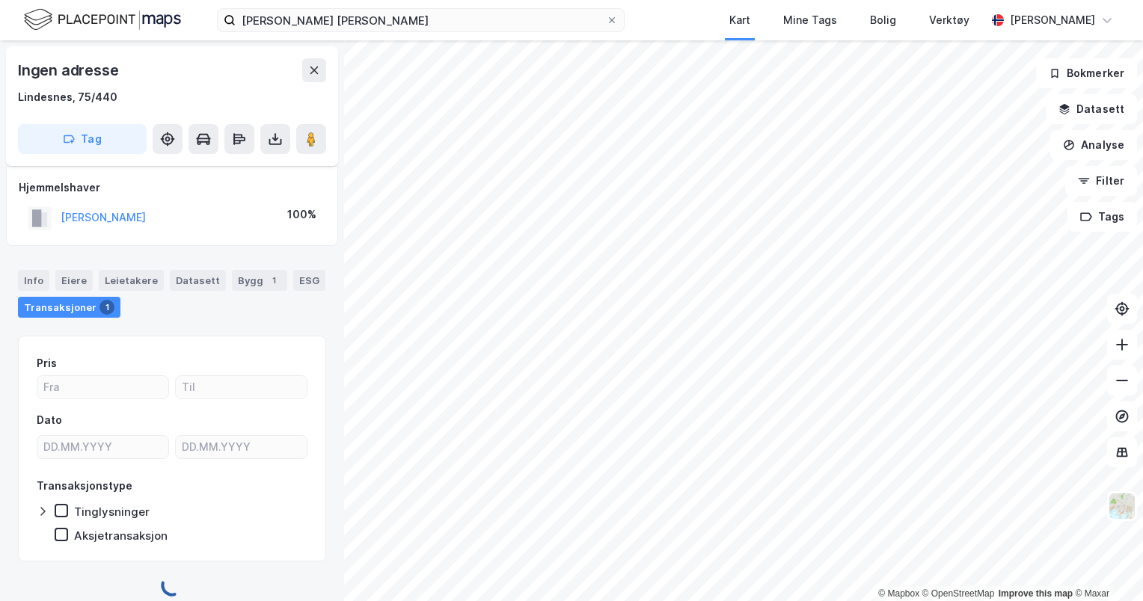
scroll to position [13, 0]
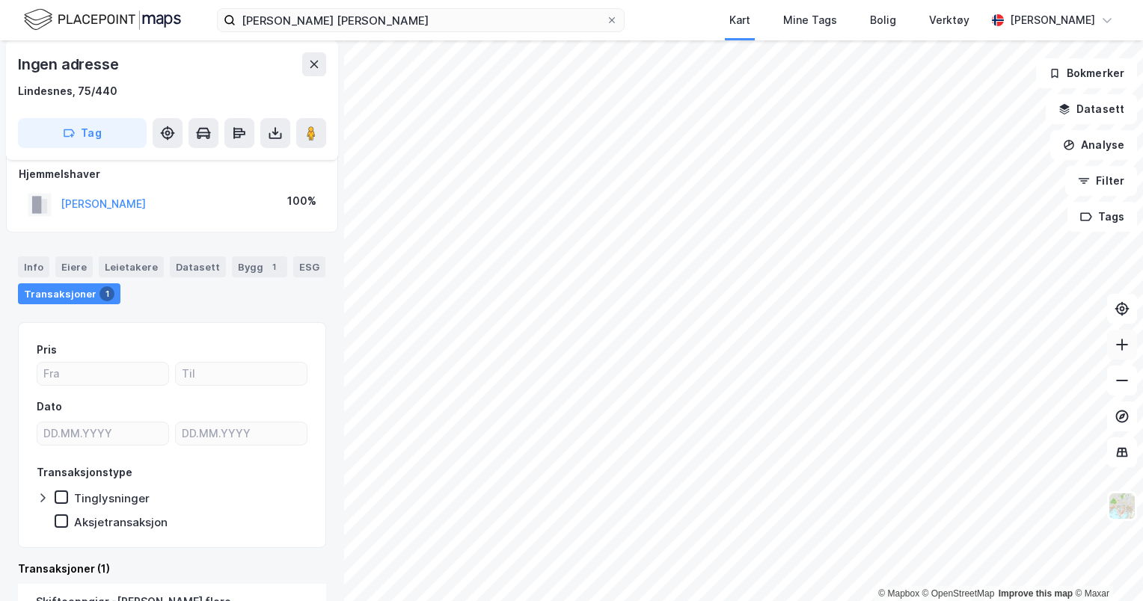
click at [1129, 344] on icon at bounding box center [1121, 344] width 15 height 15
click at [1131, 359] on button at bounding box center [1122, 345] width 30 height 30
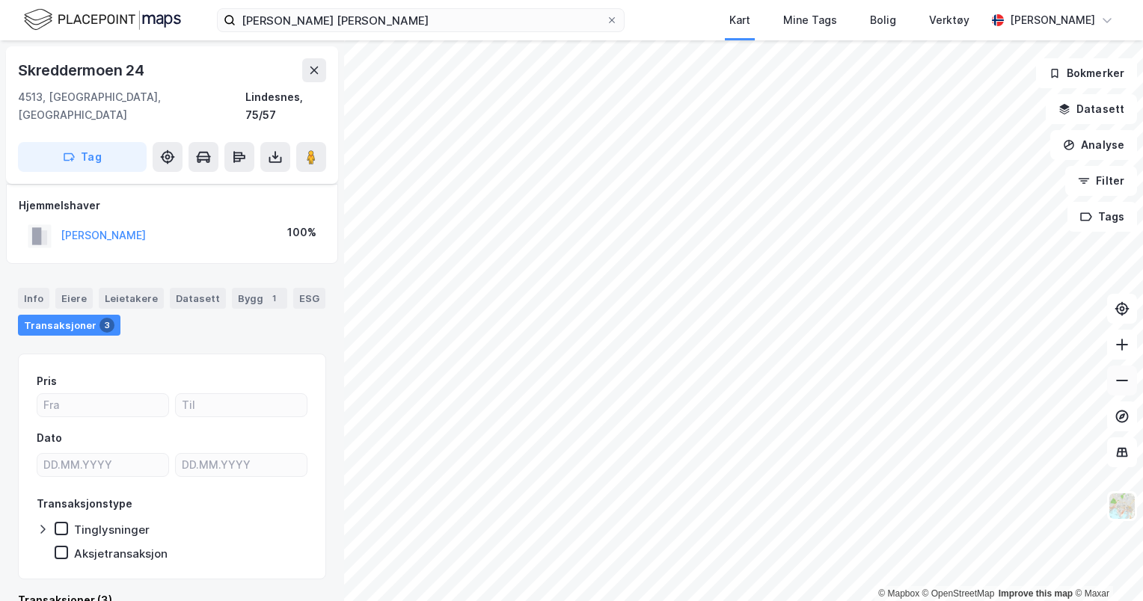
scroll to position [13, 0]
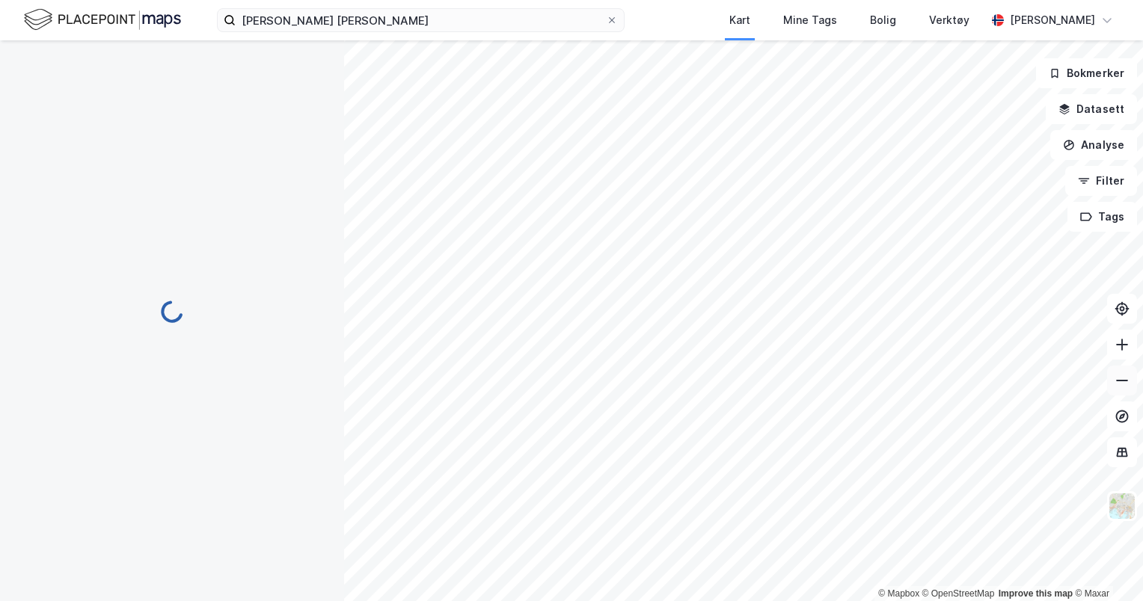
scroll to position [12, 0]
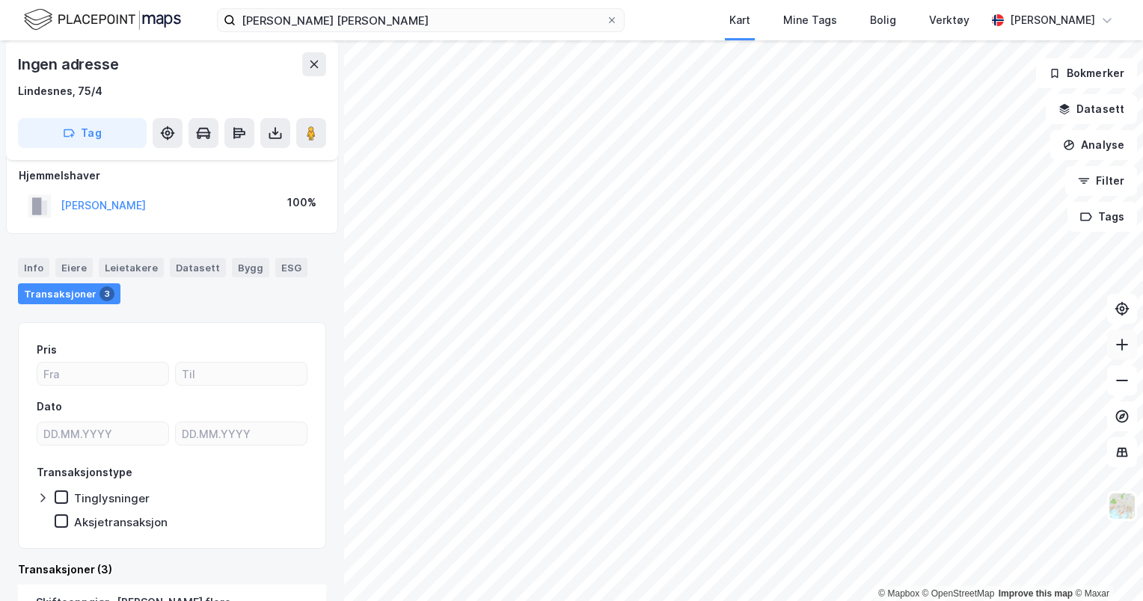
click at [1122, 355] on button at bounding box center [1122, 345] width 30 height 30
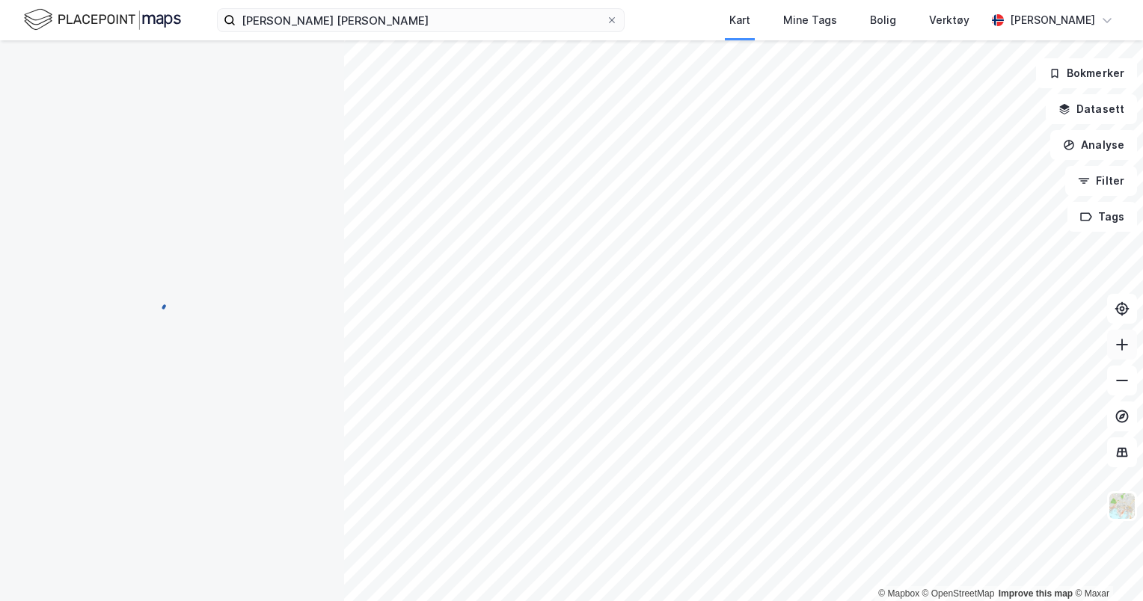
scroll to position [12, 0]
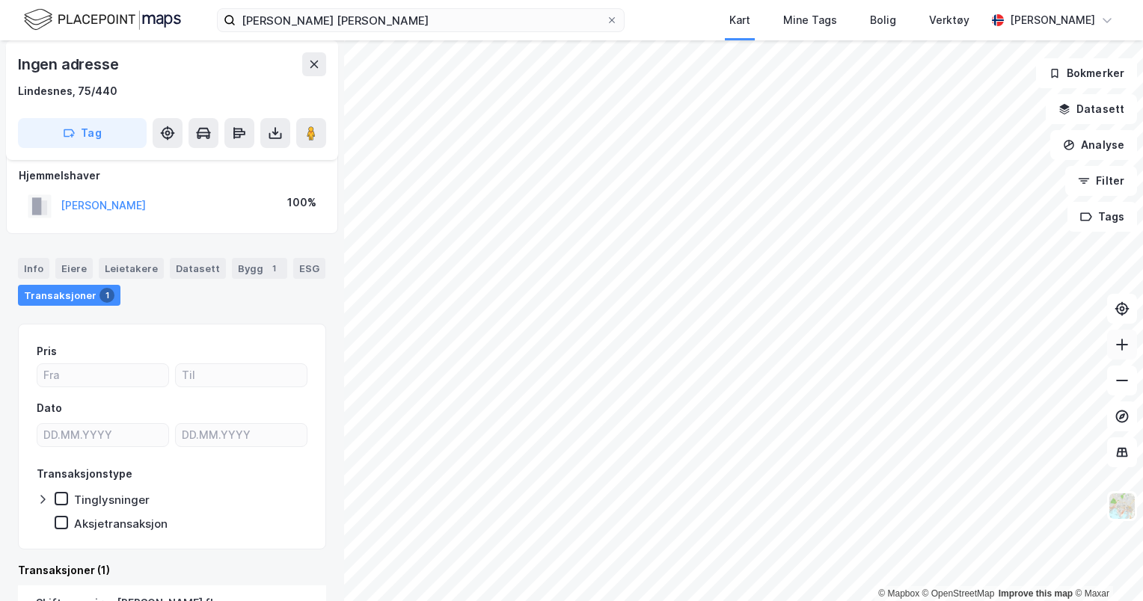
click at [1125, 350] on icon at bounding box center [1121, 344] width 15 height 15
click at [1125, 353] on button at bounding box center [1122, 345] width 30 height 30
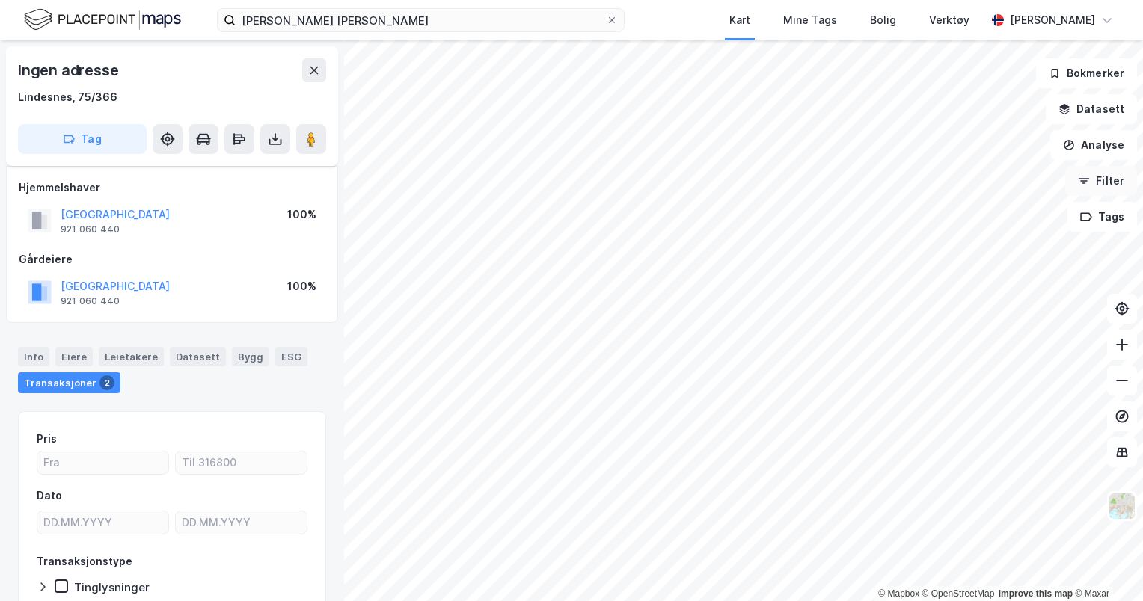
scroll to position [12, 0]
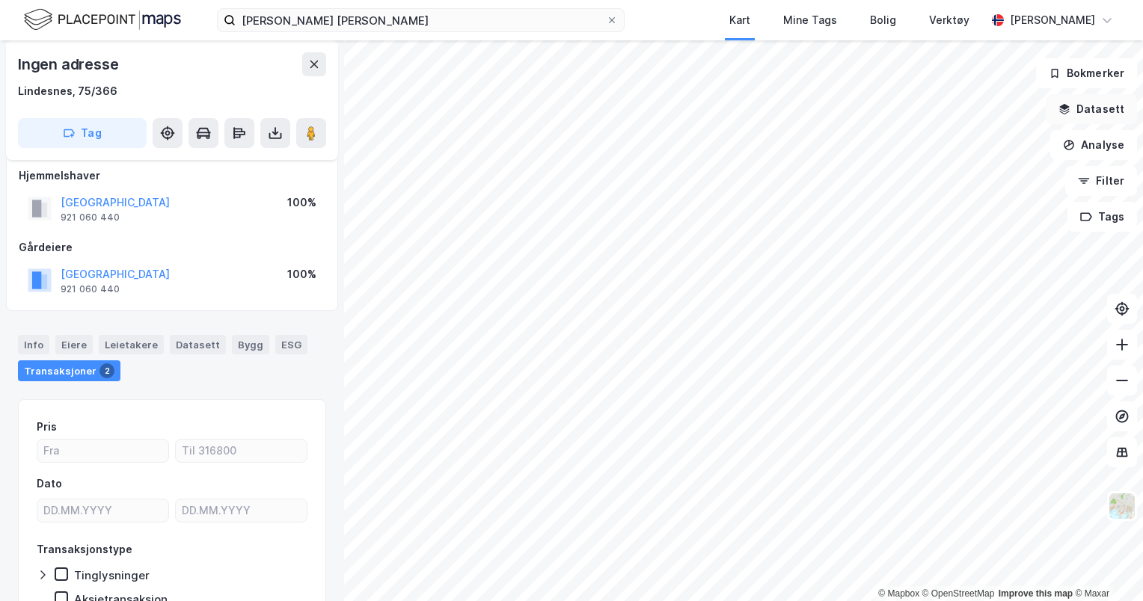
click at [1092, 116] on button "Datasett" at bounding box center [1091, 109] width 91 height 30
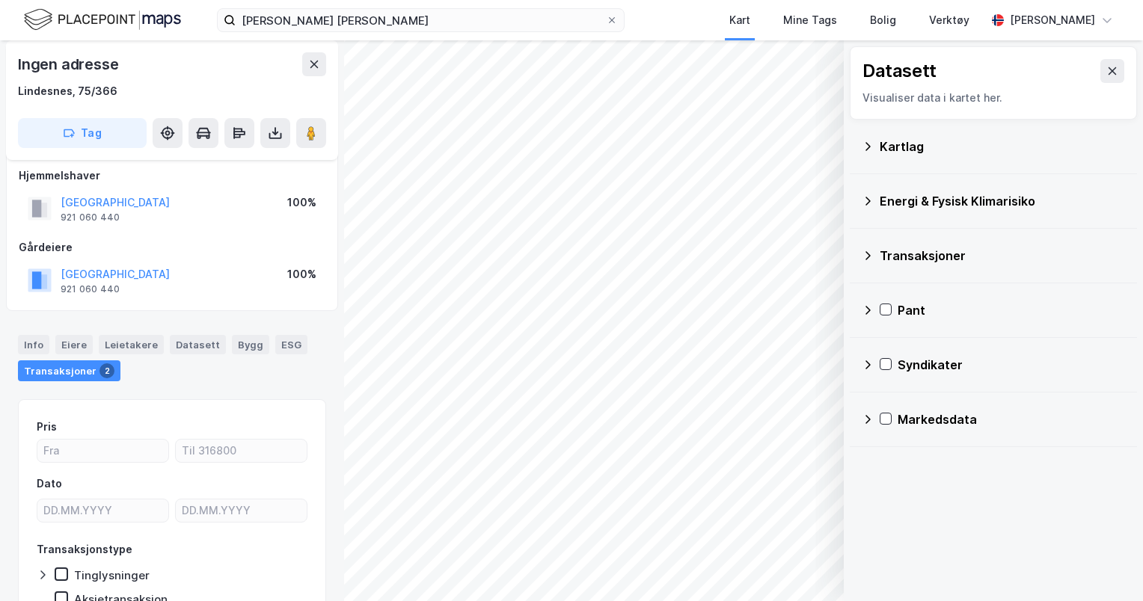
click at [926, 165] on div "Kartlag" at bounding box center [993, 147] width 287 height 55
click at [896, 144] on div "Kartlag" at bounding box center [1002, 147] width 245 height 18
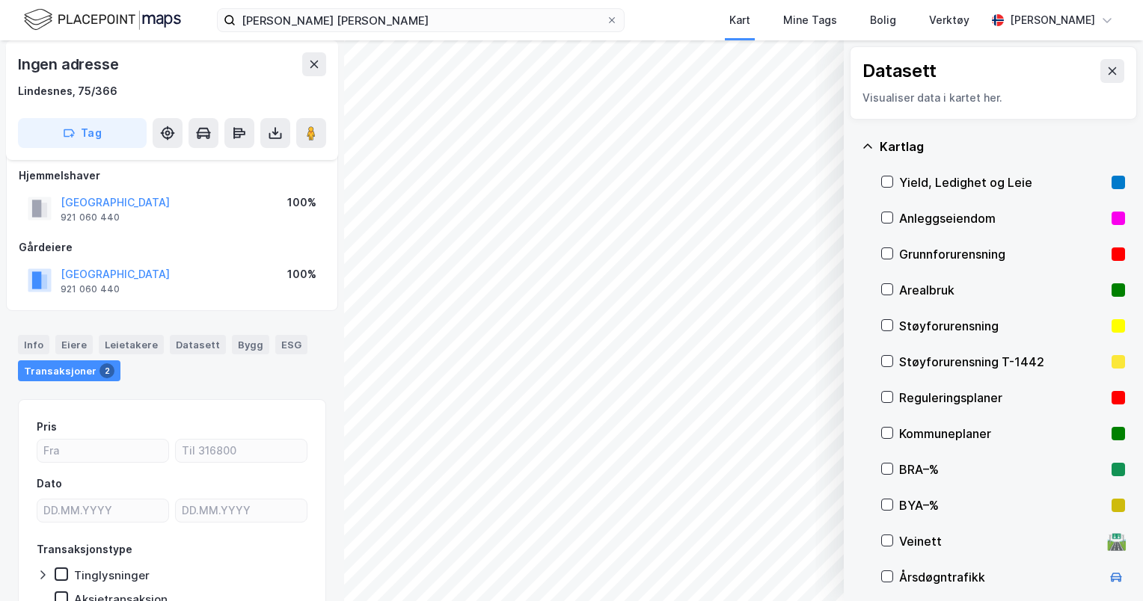
click at [912, 285] on div "Arealbruk" at bounding box center [1002, 290] width 206 height 18
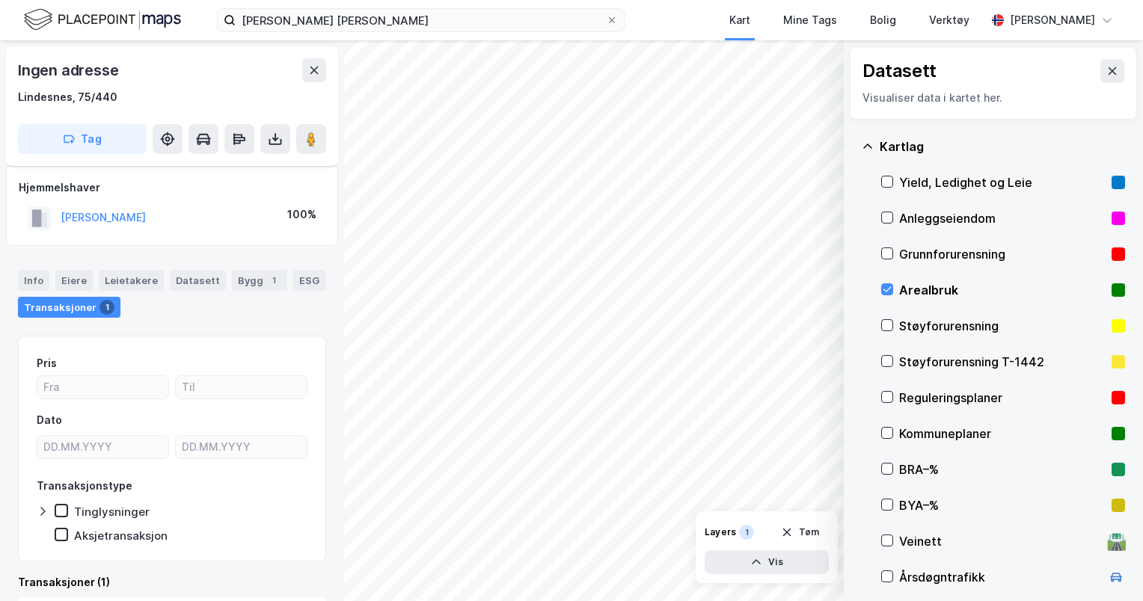
scroll to position [12, 0]
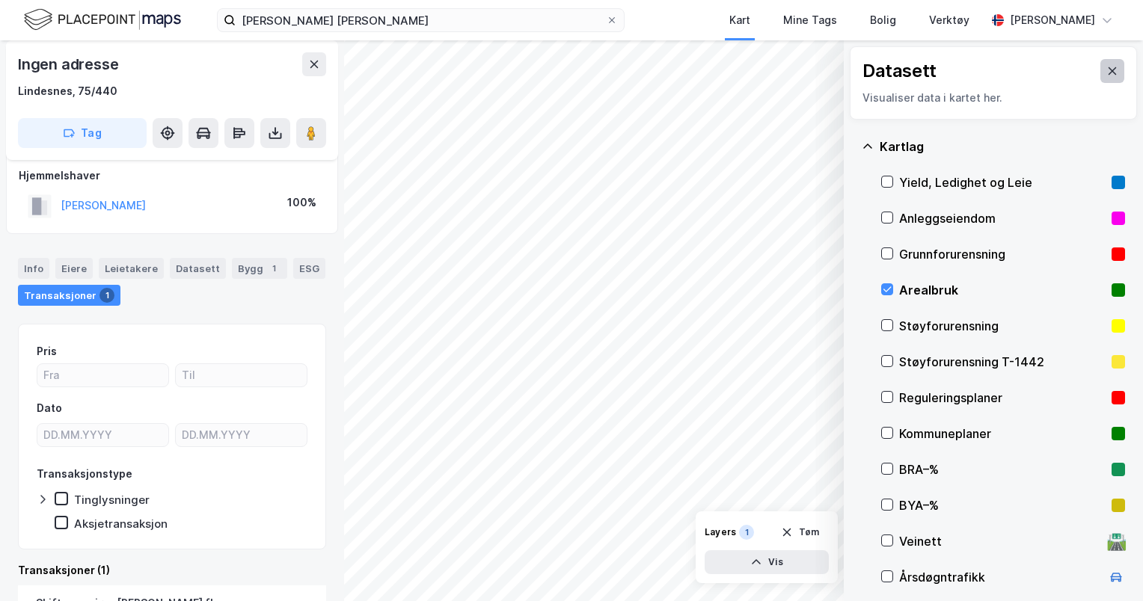
click at [1106, 73] on icon at bounding box center [1112, 71] width 12 height 12
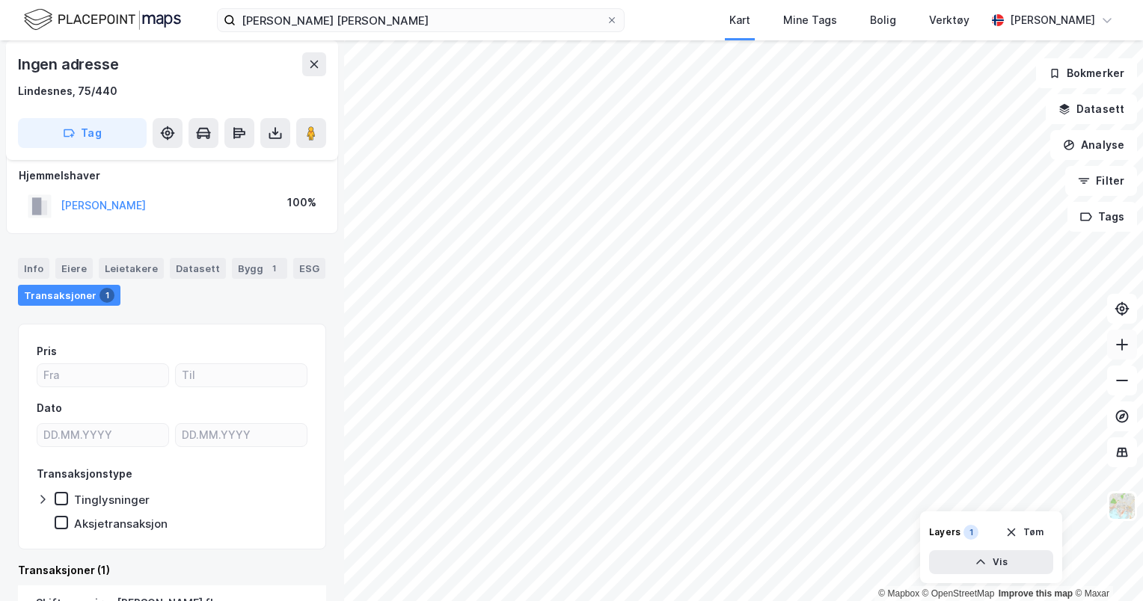
click at [1129, 349] on icon at bounding box center [1121, 344] width 15 height 15
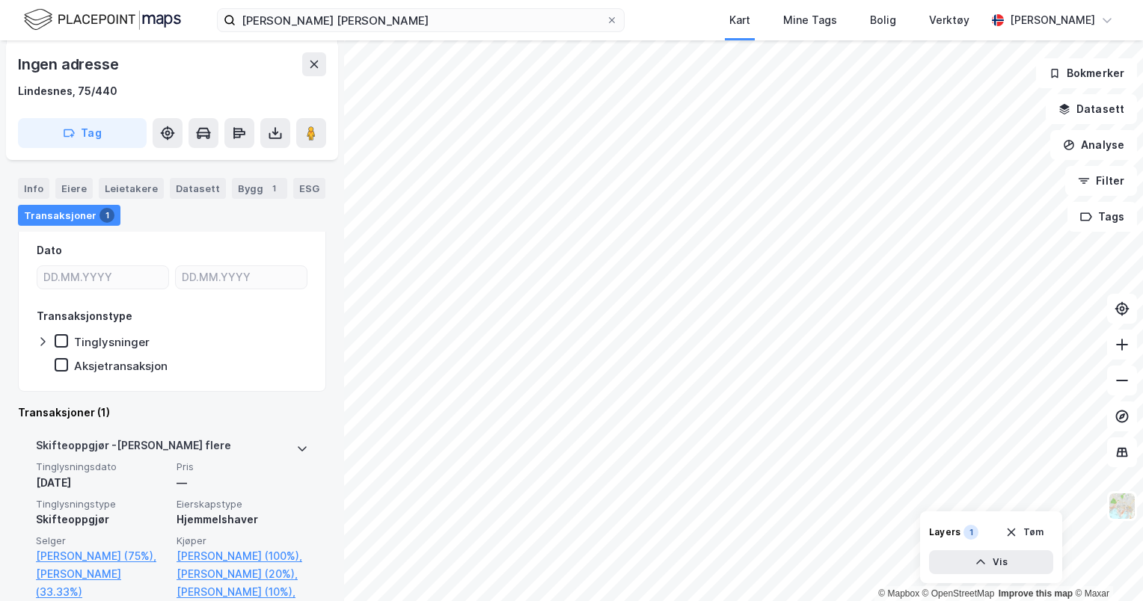
scroll to position [0, 0]
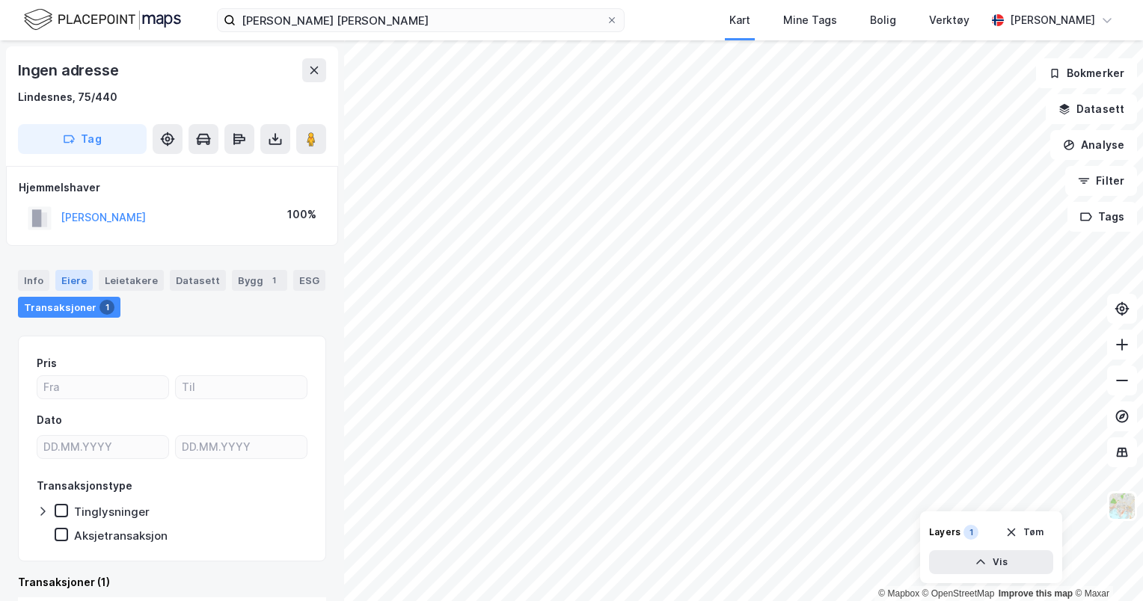
click at [83, 285] on div "Eiere" at bounding box center [73, 280] width 37 height 21
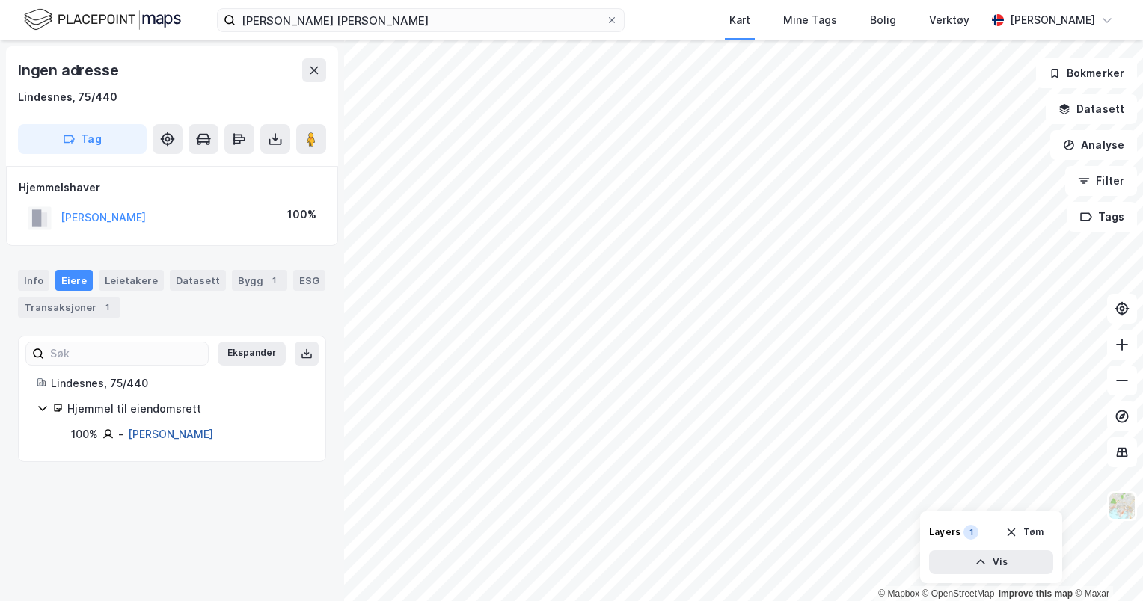
click at [169, 431] on link "[PERSON_NAME]" at bounding box center [170, 434] width 85 height 13
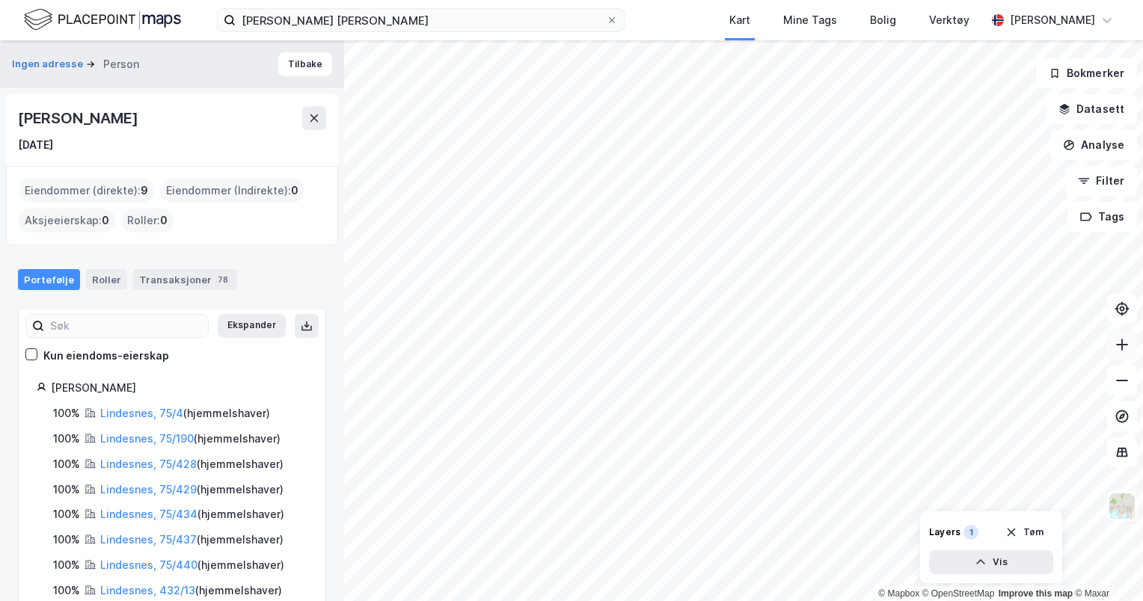
click at [1119, 353] on button at bounding box center [1122, 345] width 30 height 30
click at [1026, 533] on button "Tøm" at bounding box center [1025, 533] width 58 height 24
click at [1119, 354] on button at bounding box center [1122, 345] width 30 height 30
click at [1114, 353] on button at bounding box center [1122, 345] width 30 height 30
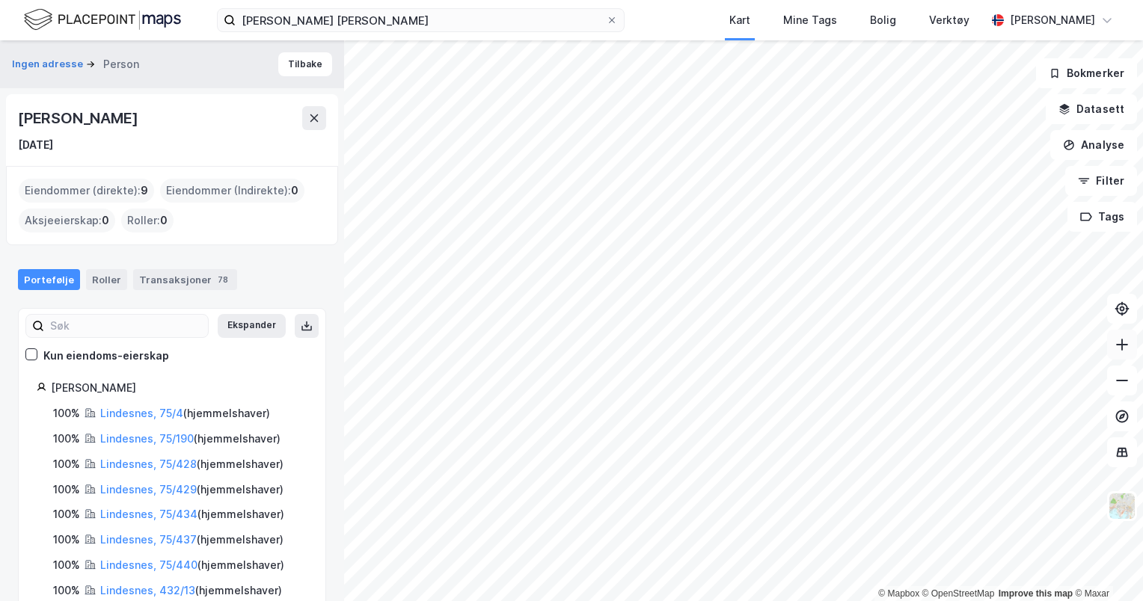
click at [1116, 353] on button at bounding box center [1122, 345] width 30 height 30
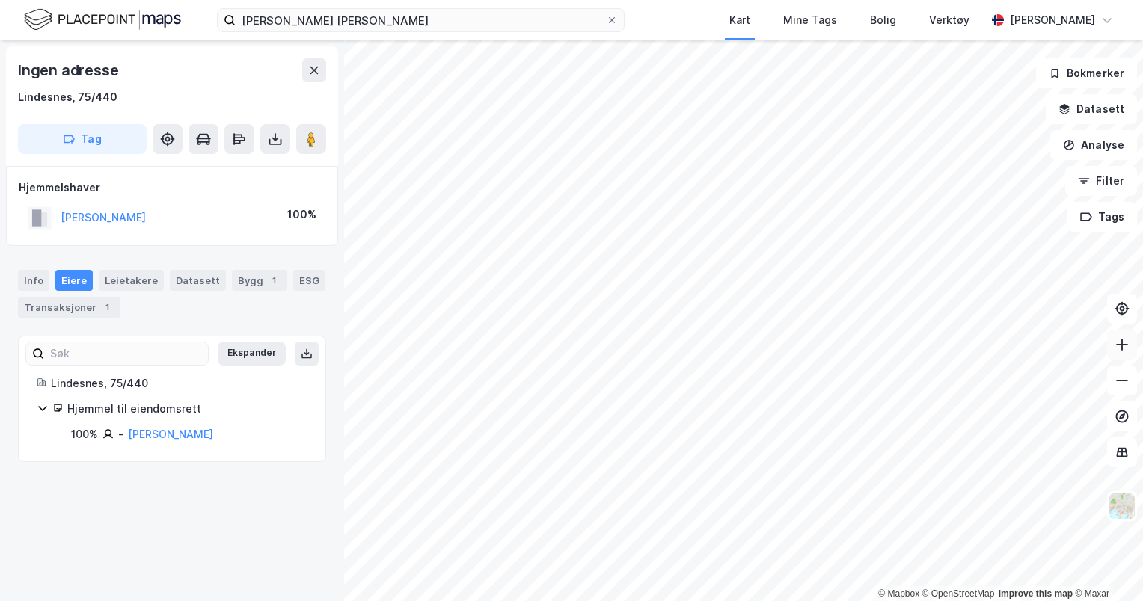
click at [1127, 340] on icon at bounding box center [1121, 344] width 15 height 15
click at [1115, 353] on button at bounding box center [1122, 345] width 30 height 30
click at [1122, 352] on icon at bounding box center [1121, 344] width 15 height 15
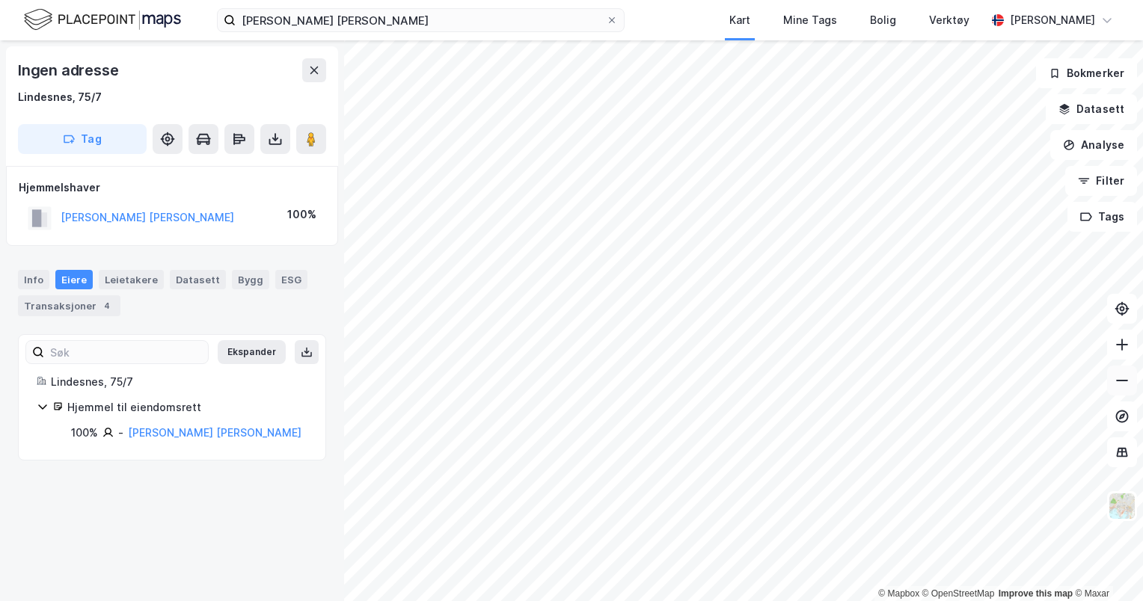
click at [1121, 386] on icon at bounding box center [1121, 380] width 15 height 15
click at [1135, 349] on button at bounding box center [1122, 345] width 30 height 30
click at [1120, 354] on button at bounding box center [1122, 345] width 30 height 30
click at [1134, 384] on button at bounding box center [1122, 381] width 30 height 30
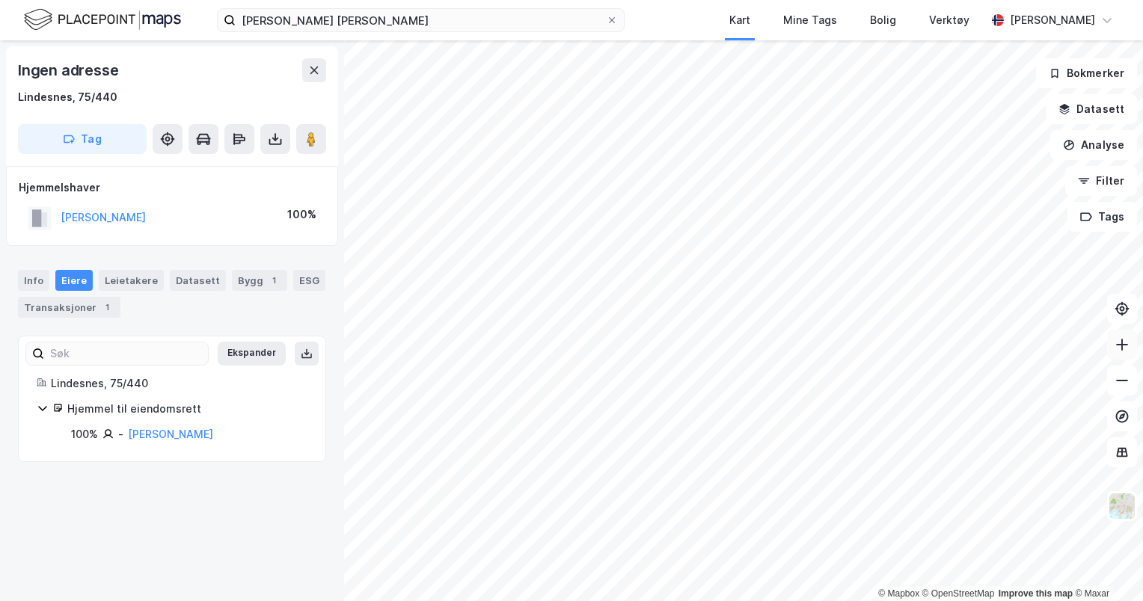
click at [1117, 349] on icon at bounding box center [1121, 344] width 15 height 15
click at [1121, 356] on button at bounding box center [1122, 345] width 30 height 30
click at [1126, 377] on icon at bounding box center [1121, 380] width 15 height 15
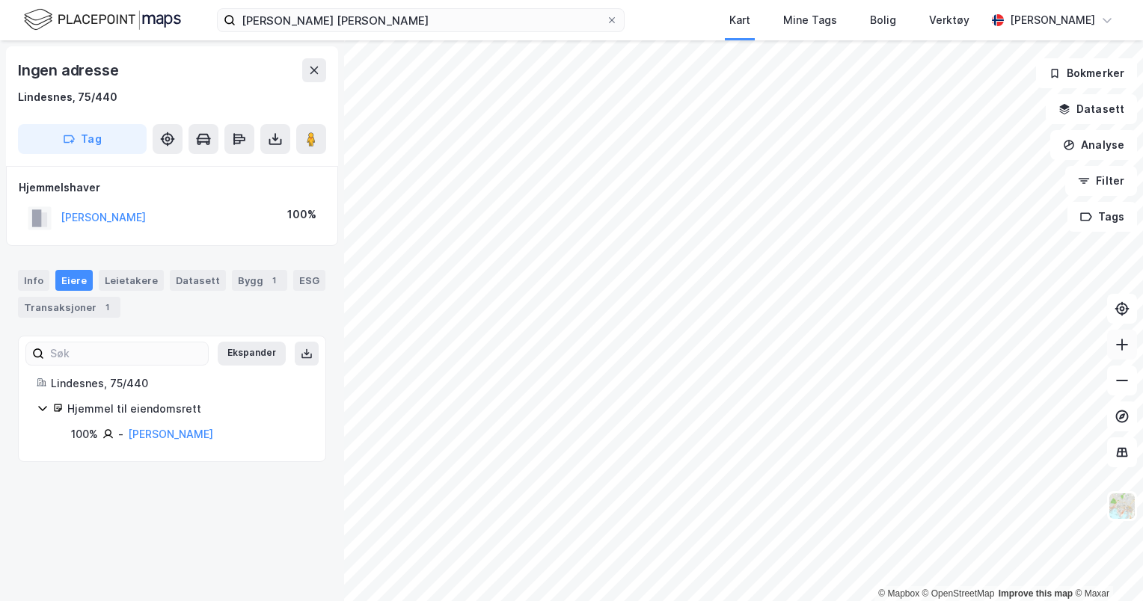
click at [1121, 351] on icon at bounding box center [1121, 344] width 15 height 15
click at [1123, 359] on button at bounding box center [1122, 345] width 30 height 30
click at [1123, 352] on icon at bounding box center [1121, 344] width 15 height 15
click at [1118, 340] on icon at bounding box center [1121, 344] width 15 height 15
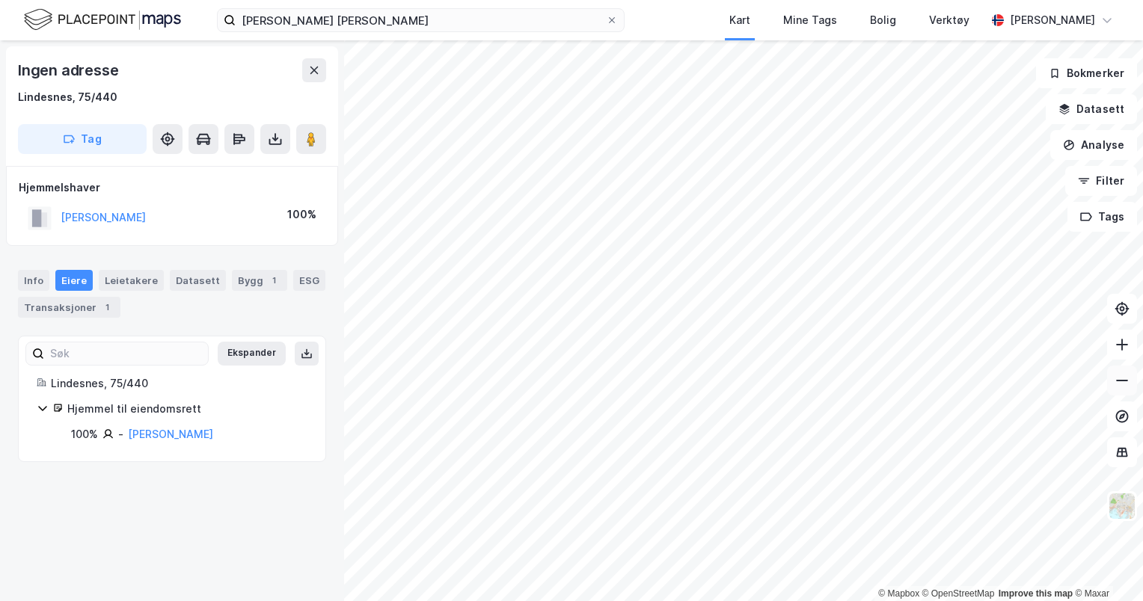
click at [1124, 392] on button at bounding box center [1122, 381] width 30 height 30
click at [1124, 377] on icon at bounding box center [1121, 380] width 15 height 15
click at [1126, 347] on icon at bounding box center [1121, 344] width 15 height 15
click at [1134, 353] on button at bounding box center [1122, 345] width 30 height 30
click at [1126, 385] on icon at bounding box center [1121, 380] width 15 height 15
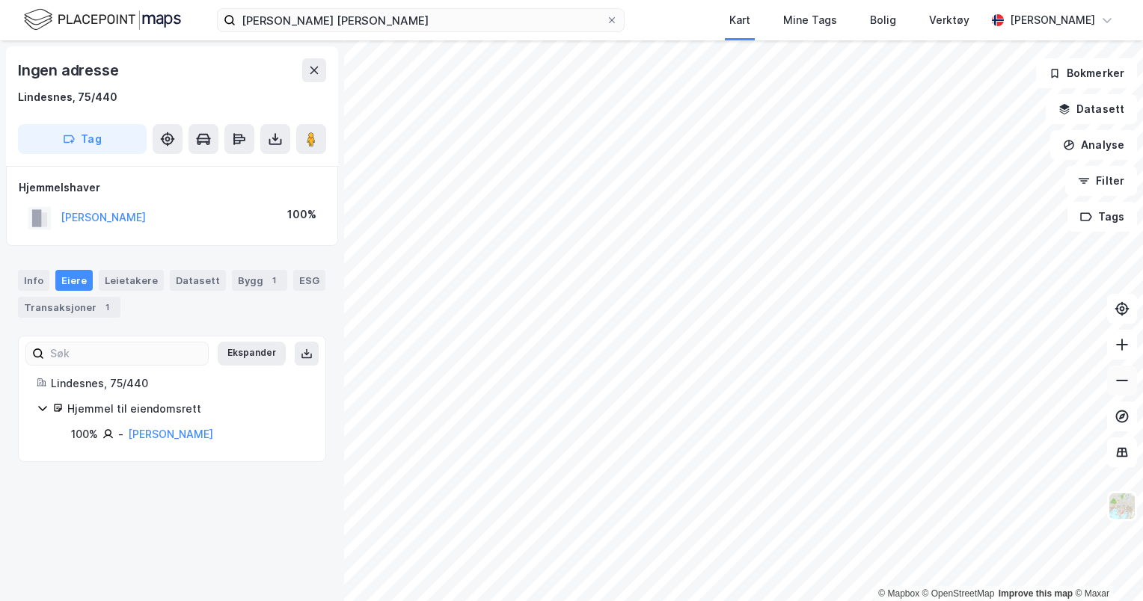
click at [1126, 385] on icon at bounding box center [1121, 380] width 15 height 15
click at [1121, 352] on icon at bounding box center [1121, 344] width 15 height 15
click at [1118, 344] on icon at bounding box center [1122, 344] width 12 height 1
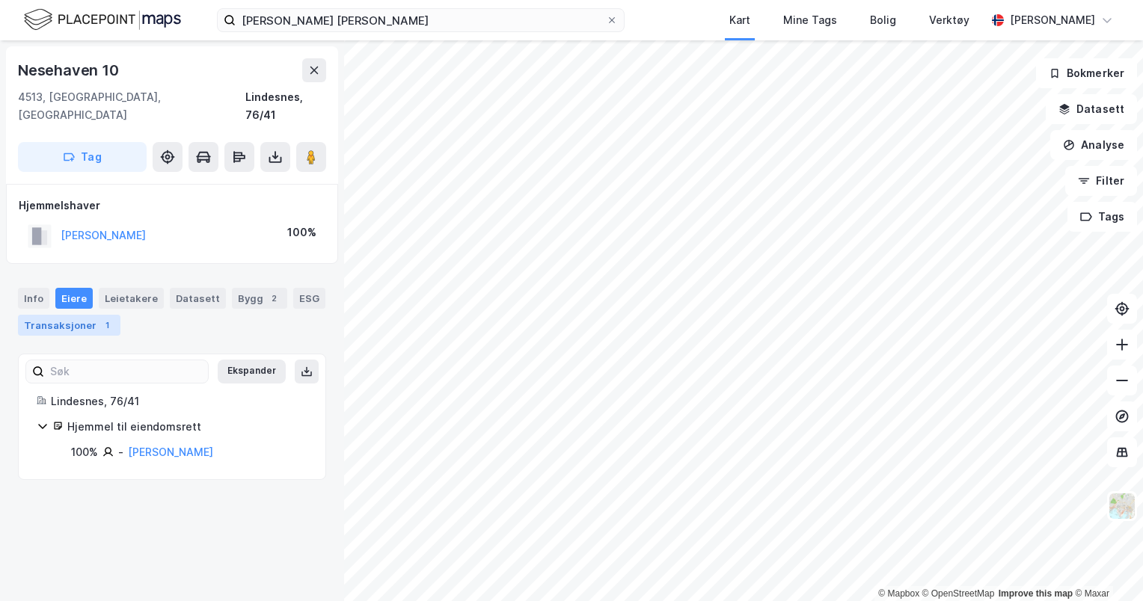
click at [99, 318] on div "1" at bounding box center [106, 325] width 15 height 15
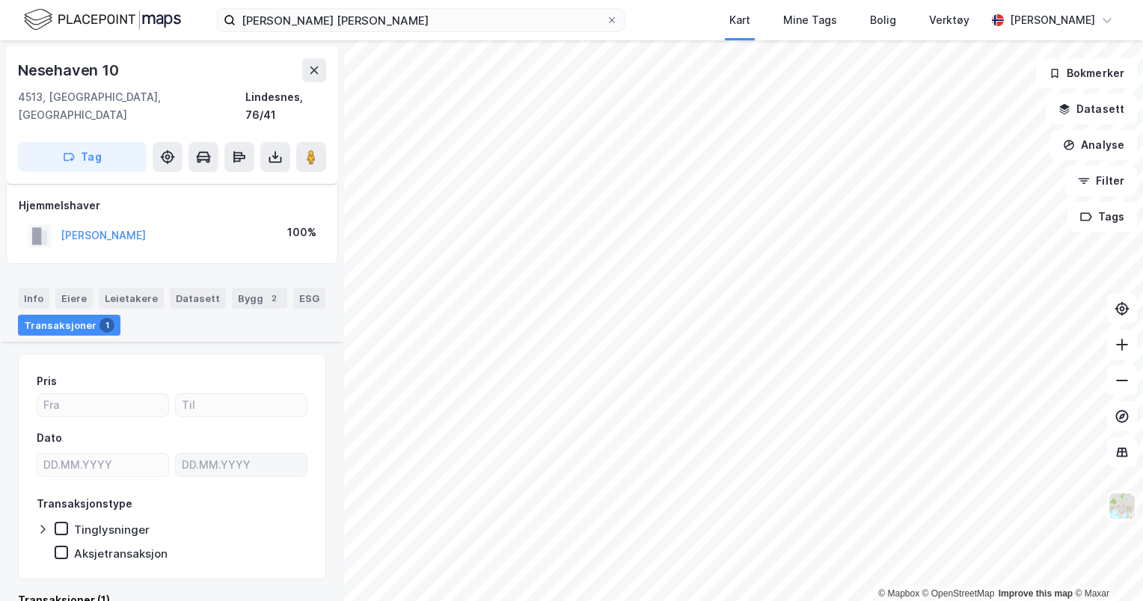
scroll to position [178, 0]
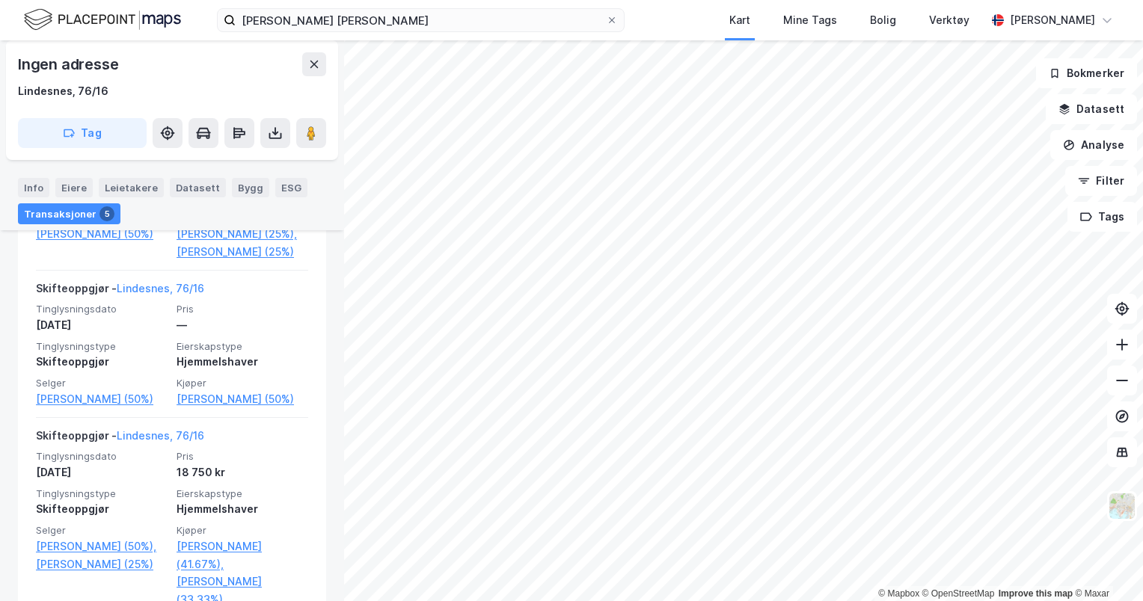
scroll to position [637, 0]
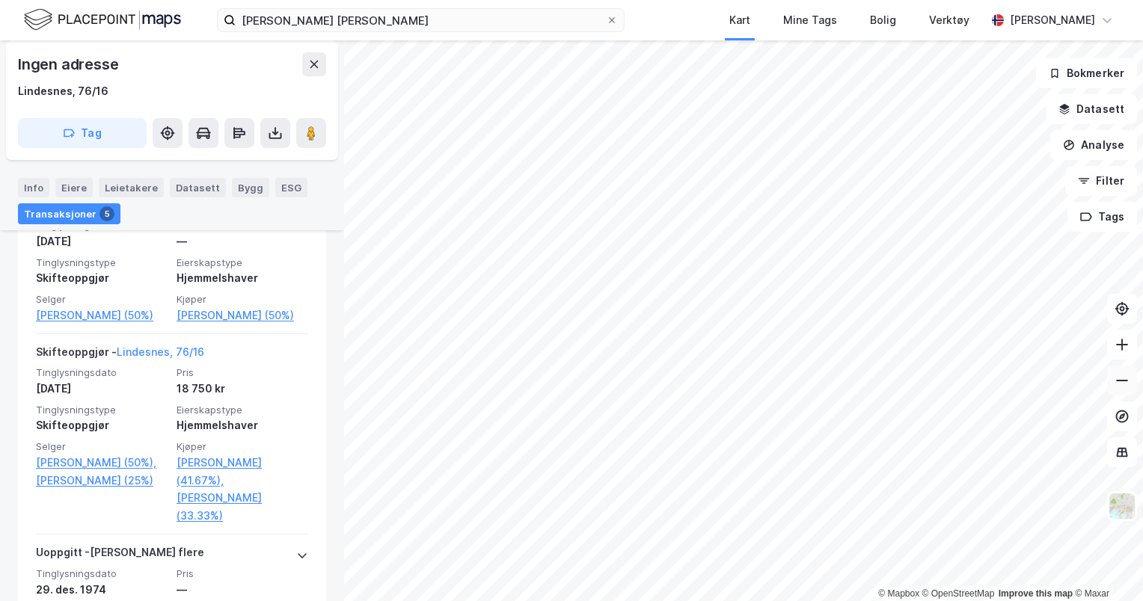
click at [1116, 381] on icon at bounding box center [1121, 380] width 15 height 15
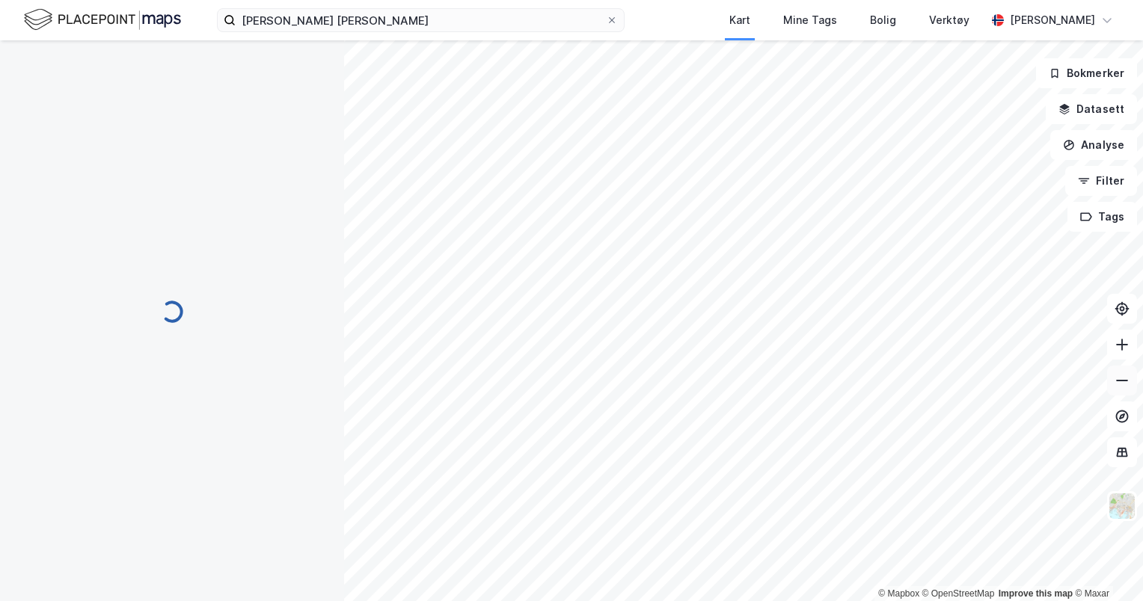
scroll to position [13, 0]
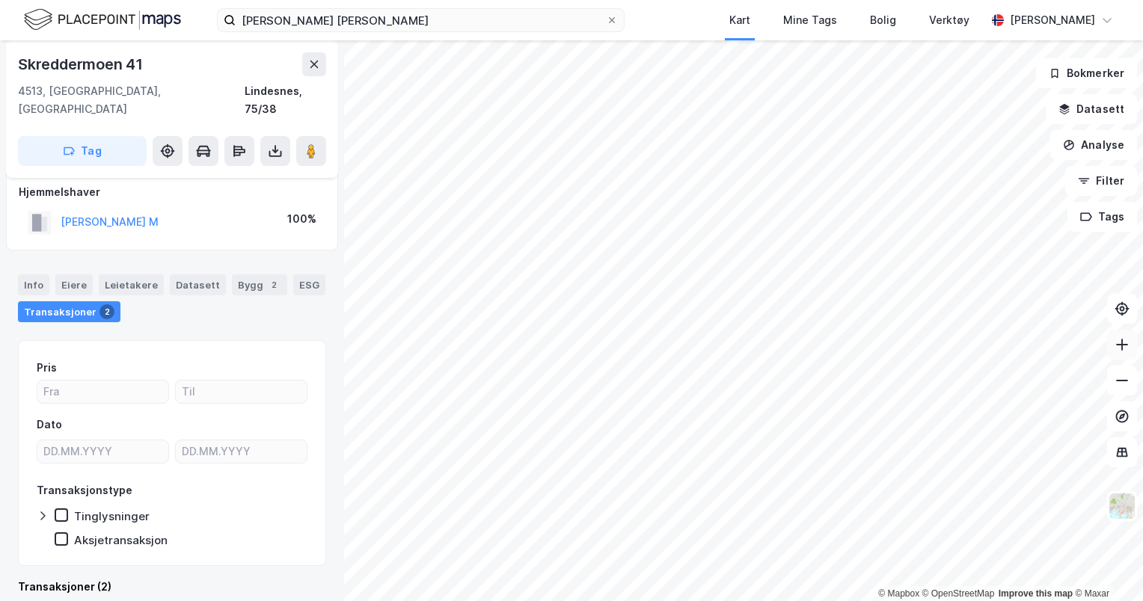
click at [1120, 345] on icon at bounding box center [1122, 344] width 12 height 1
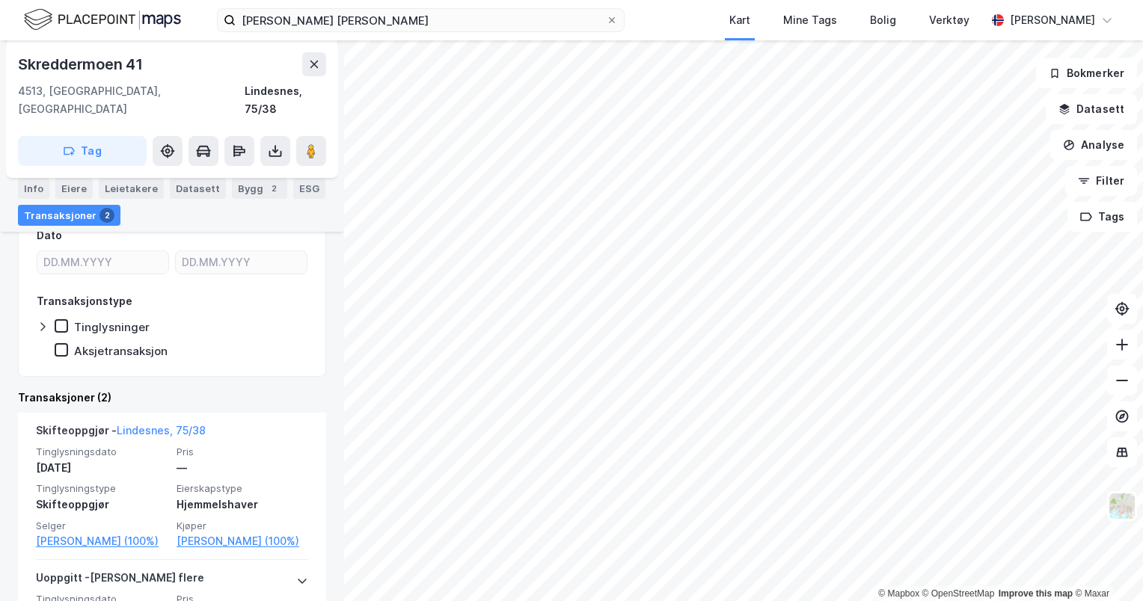
scroll to position [211, 0]
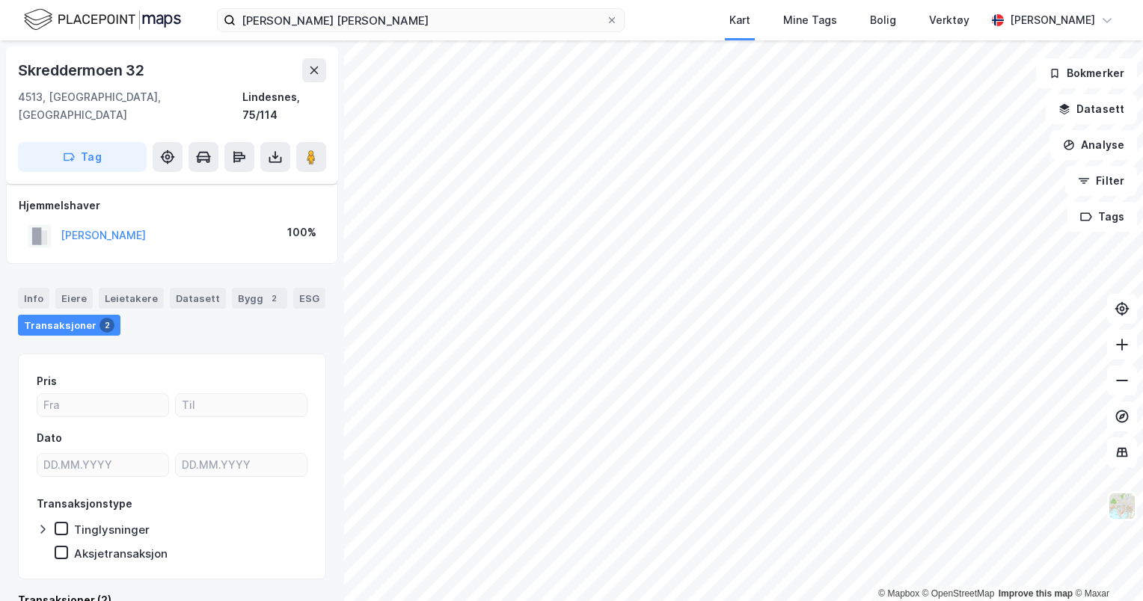
scroll to position [13, 0]
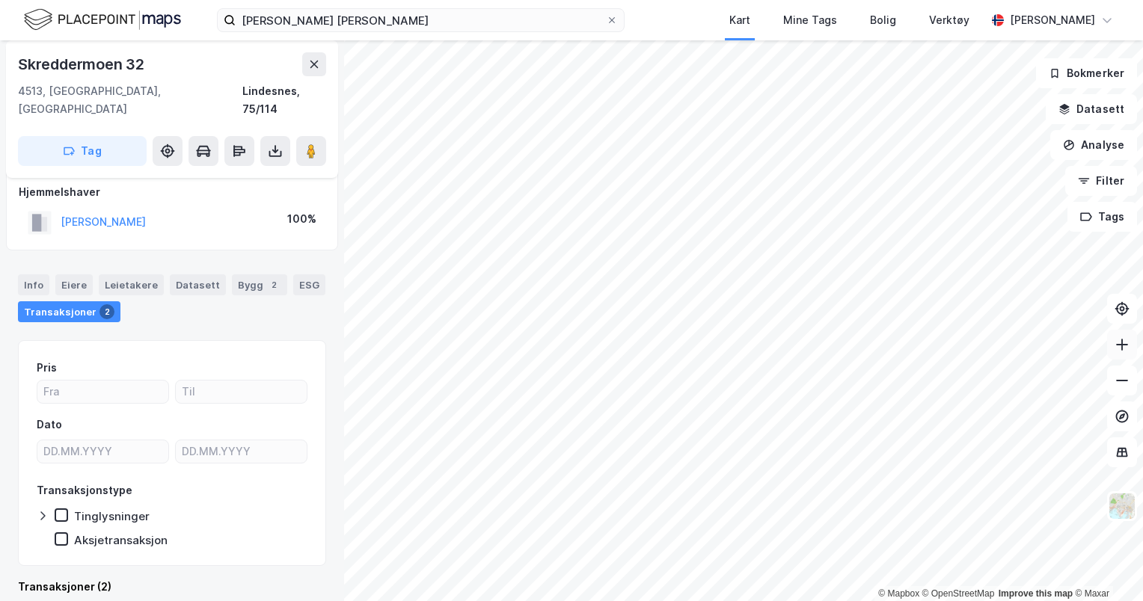
click at [1124, 354] on button at bounding box center [1122, 345] width 30 height 30
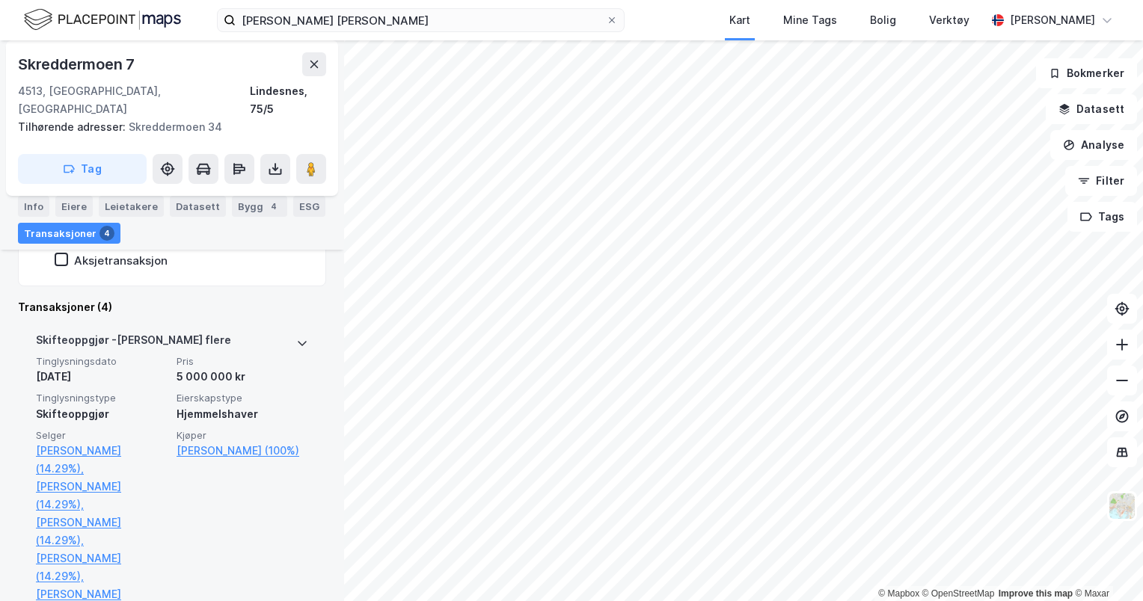
scroll to position [312, 0]
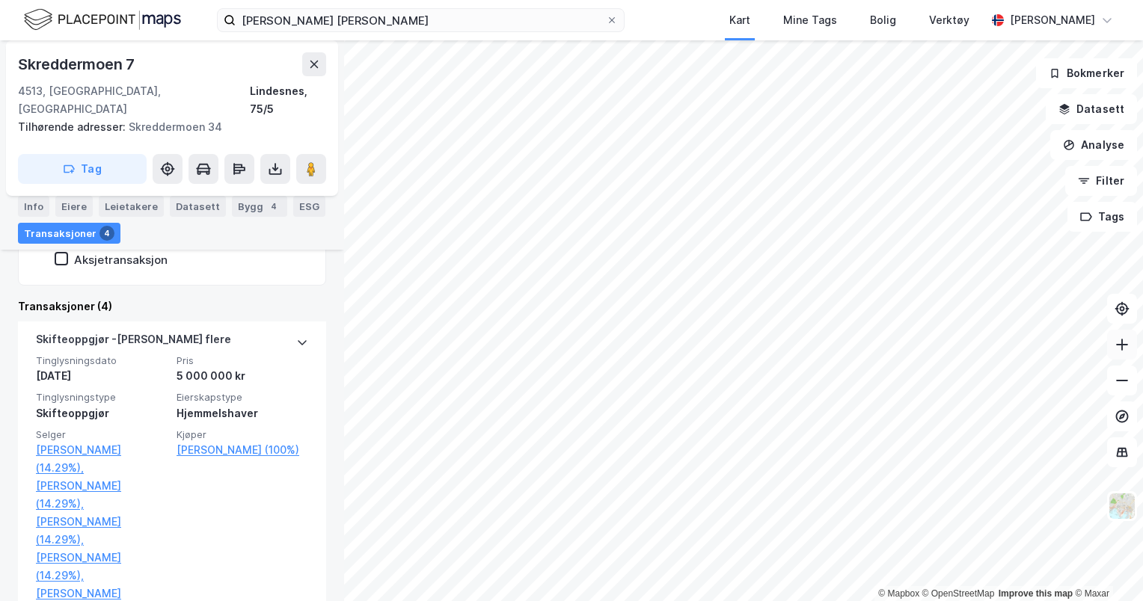
click at [1113, 355] on button at bounding box center [1122, 345] width 30 height 30
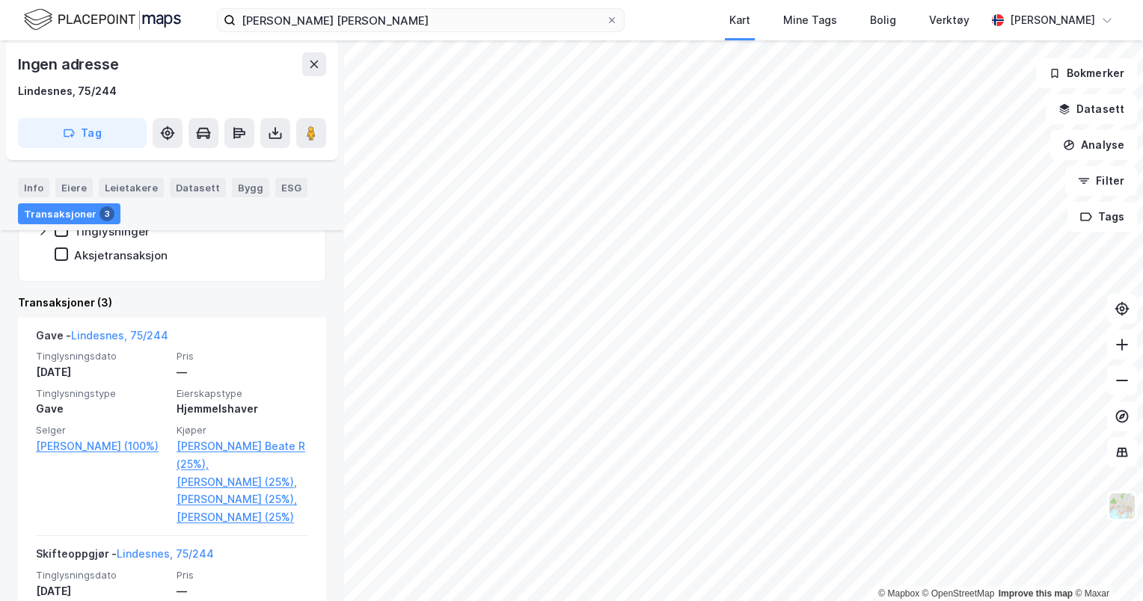
scroll to position [367, 0]
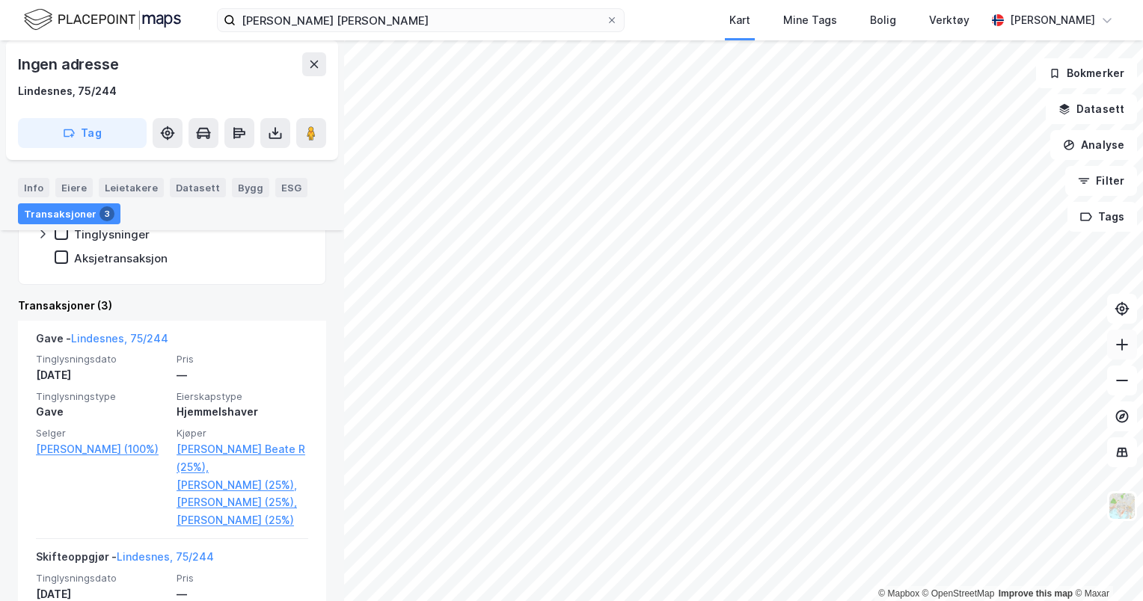
click at [1134, 343] on button at bounding box center [1122, 345] width 30 height 30
click at [1117, 345] on icon at bounding box center [1122, 344] width 12 height 1
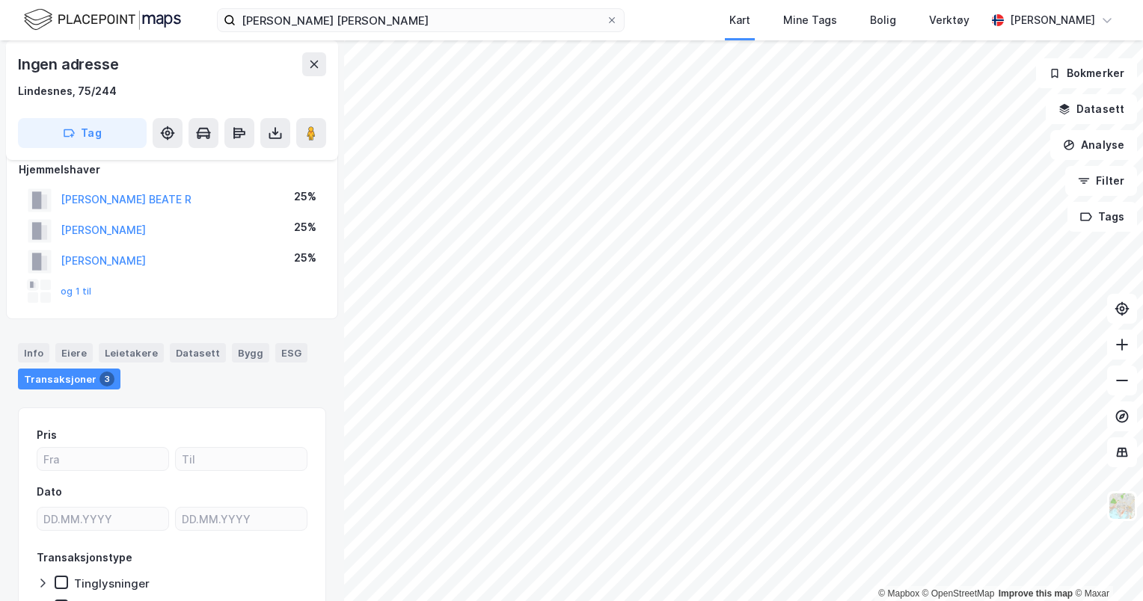
scroll to position [0, 0]
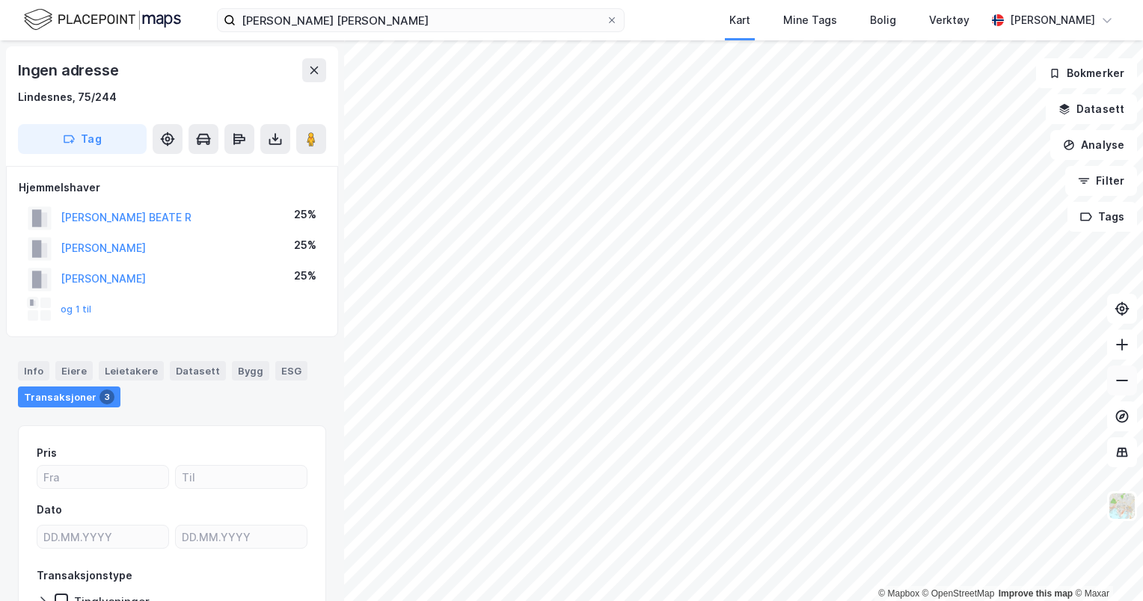
click at [1118, 370] on button at bounding box center [1122, 381] width 30 height 30
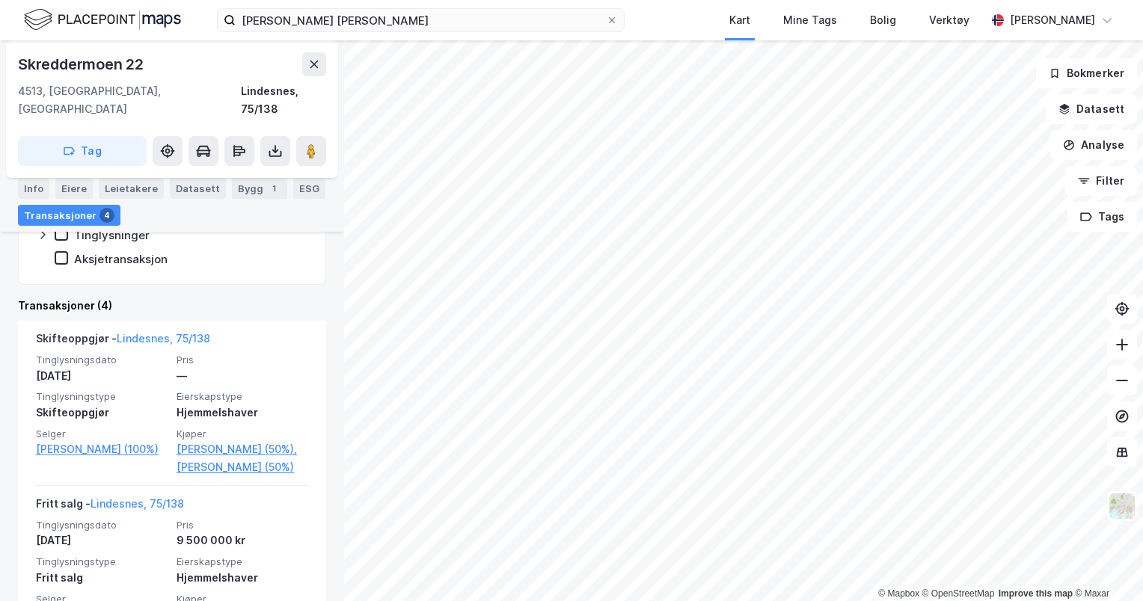
scroll to position [340, 0]
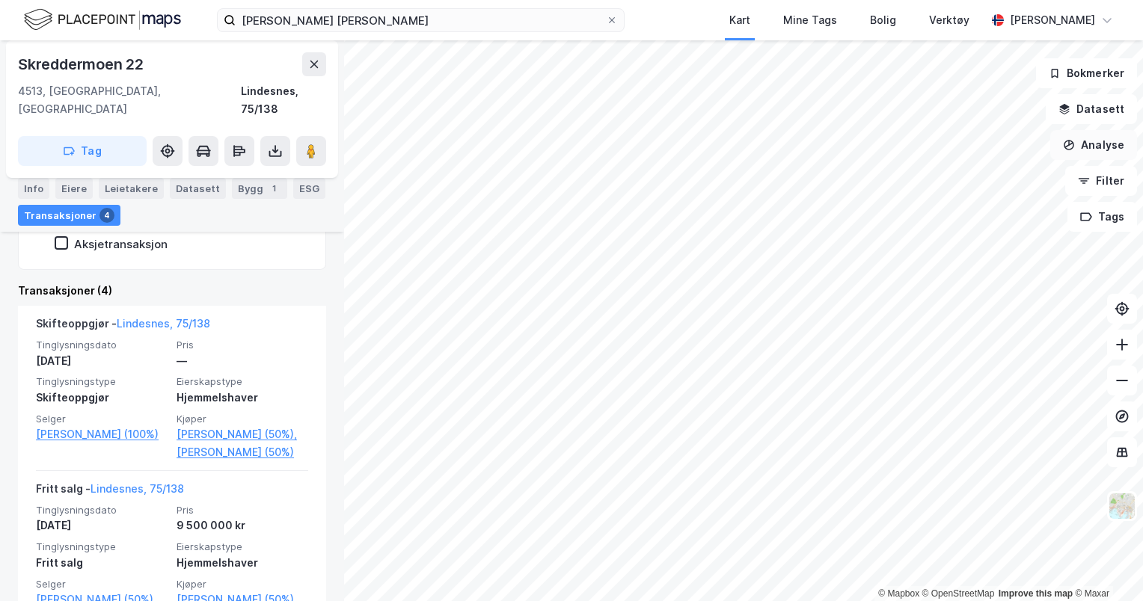
click at [1097, 143] on button "Analyse" at bounding box center [1093, 145] width 87 height 30
click at [1142, 222] on html "[PERSON_NAME] [PERSON_NAME] Kart Mine Tags Bolig Verktøy [PERSON_NAME] © Mapbox…" at bounding box center [571, 300] width 1143 height 601
click at [1121, 390] on button at bounding box center [1122, 381] width 30 height 30
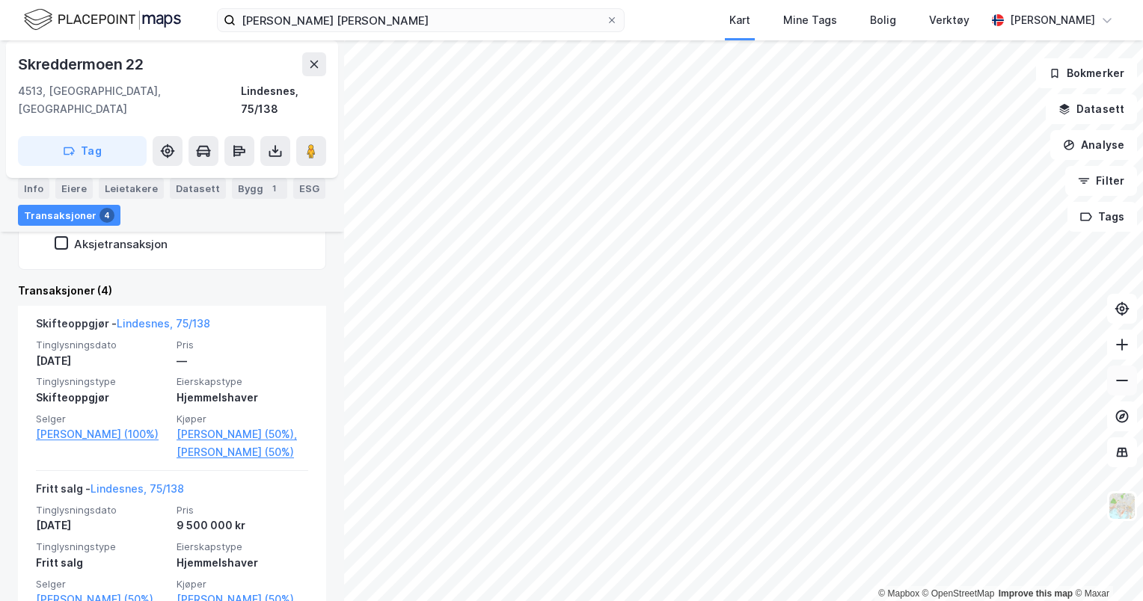
click at [1121, 390] on button at bounding box center [1122, 381] width 30 height 30
click at [1117, 352] on button at bounding box center [1122, 345] width 30 height 30
click at [1127, 345] on icon at bounding box center [1122, 344] width 12 height 1
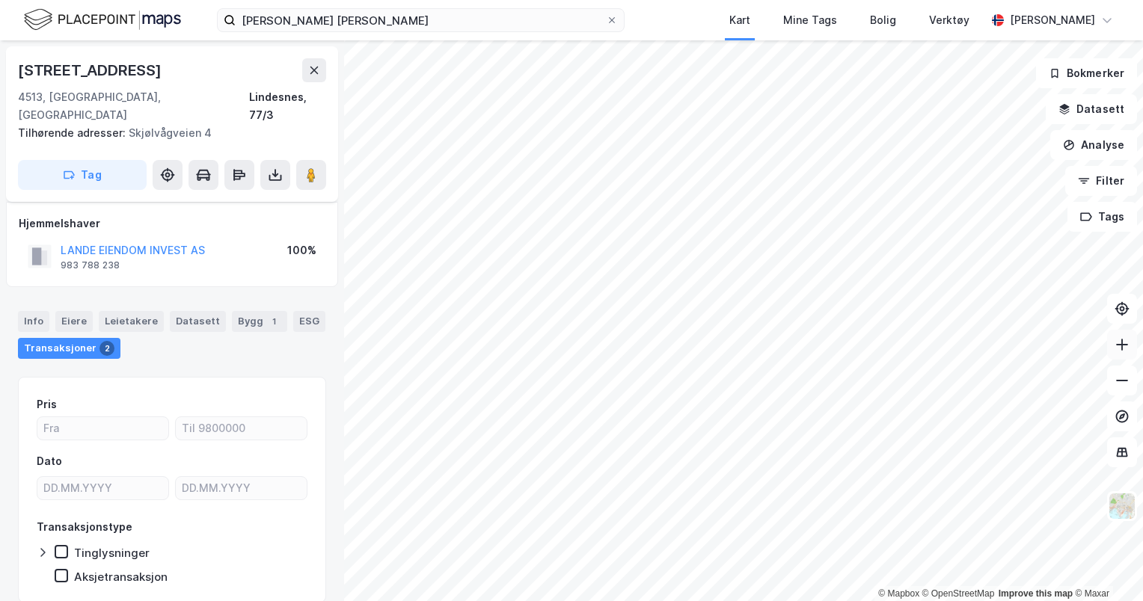
scroll to position [37, 0]
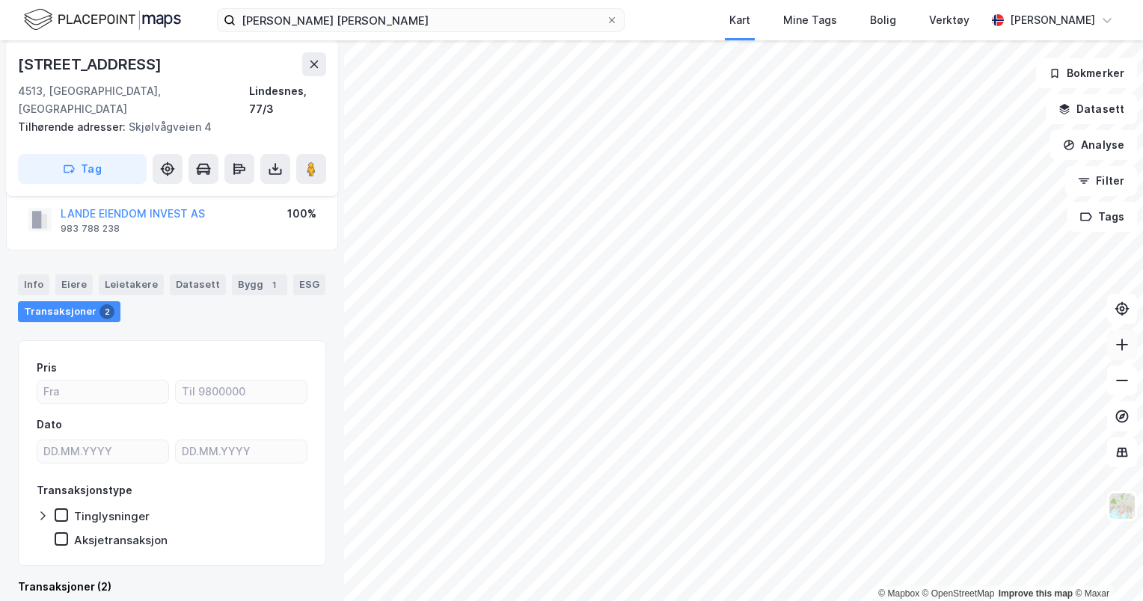
click at [1119, 348] on icon at bounding box center [1121, 344] width 15 height 15
click at [1129, 349] on icon at bounding box center [1121, 344] width 15 height 15
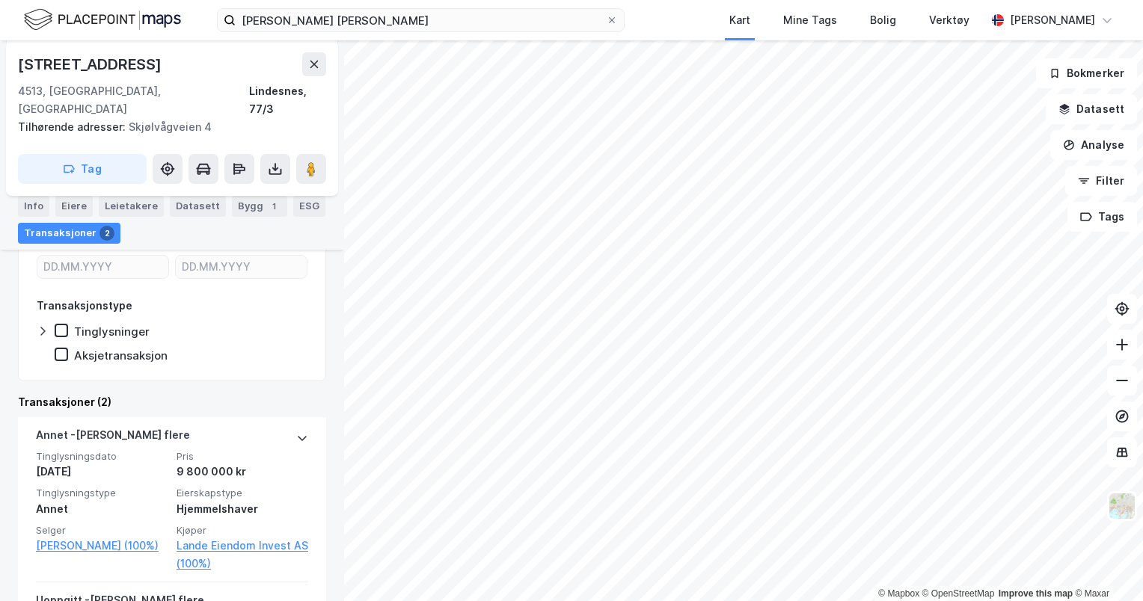
scroll to position [223, 0]
click at [1117, 380] on icon at bounding box center [1121, 380] width 15 height 15
click at [1120, 349] on icon at bounding box center [1121, 344] width 15 height 15
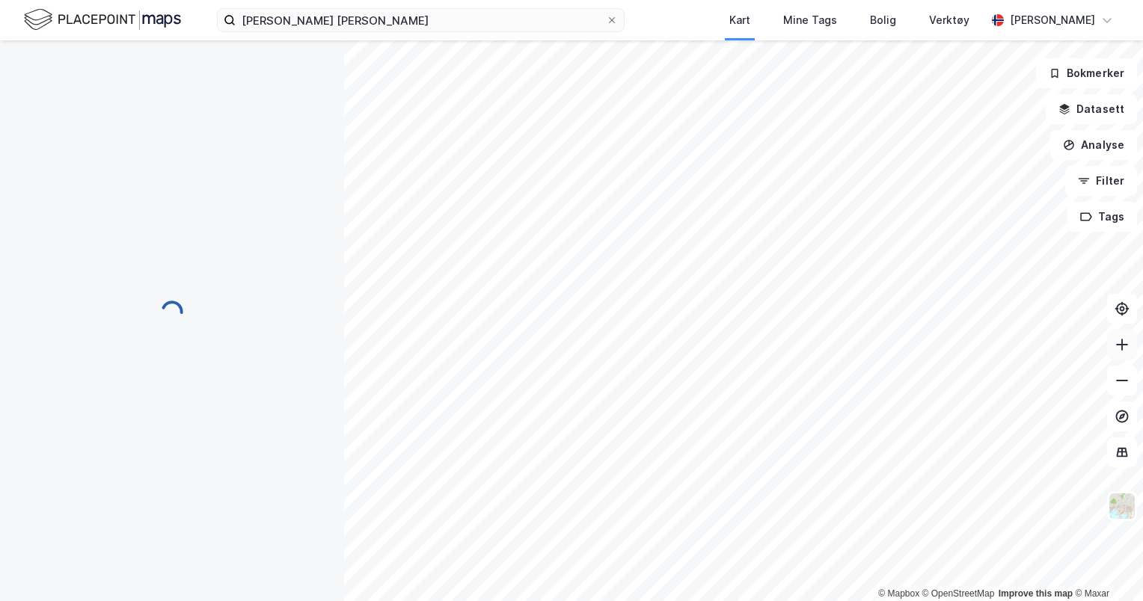
scroll to position [12, 0]
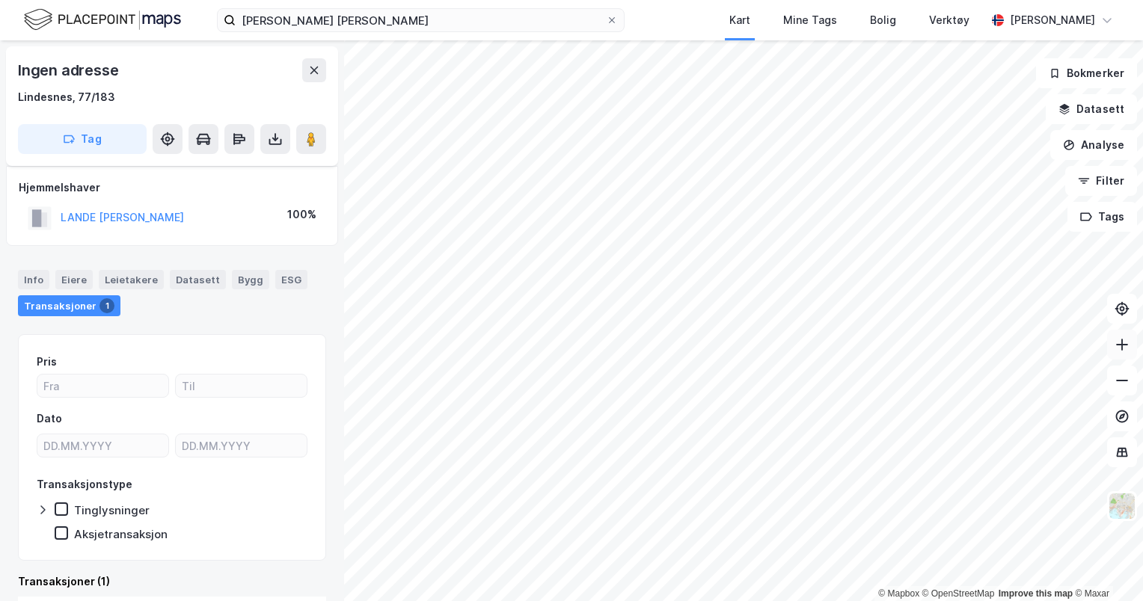
scroll to position [12, 0]
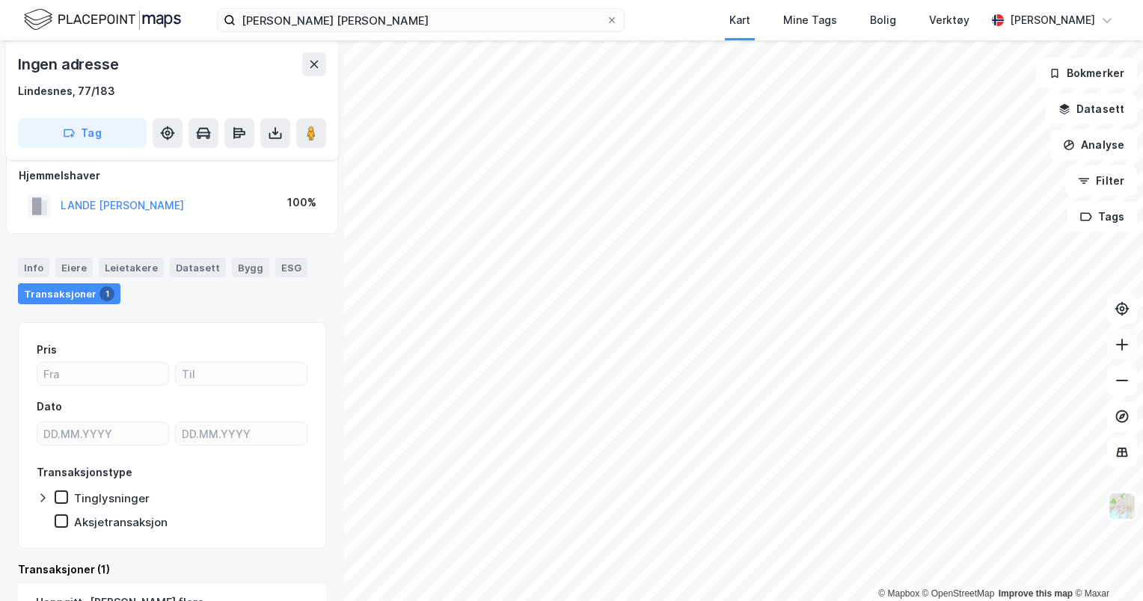
click at [1128, 335] on button at bounding box center [1122, 345] width 30 height 30
click at [1121, 344] on icon at bounding box center [1121, 345] width 1 height 12
click at [778, 601] on html "[PERSON_NAME] [PERSON_NAME] Mine Tags Bolig Verktøy [PERSON_NAME] © Mapbox © Op…" at bounding box center [571, 300] width 1143 height 601
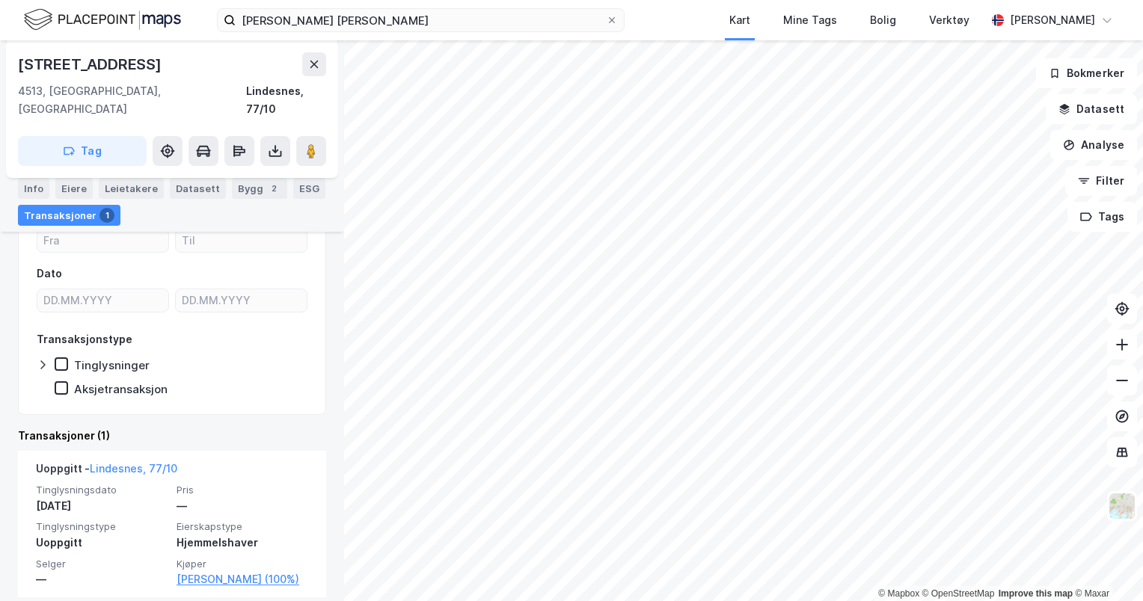
scroll to position [178, 0]
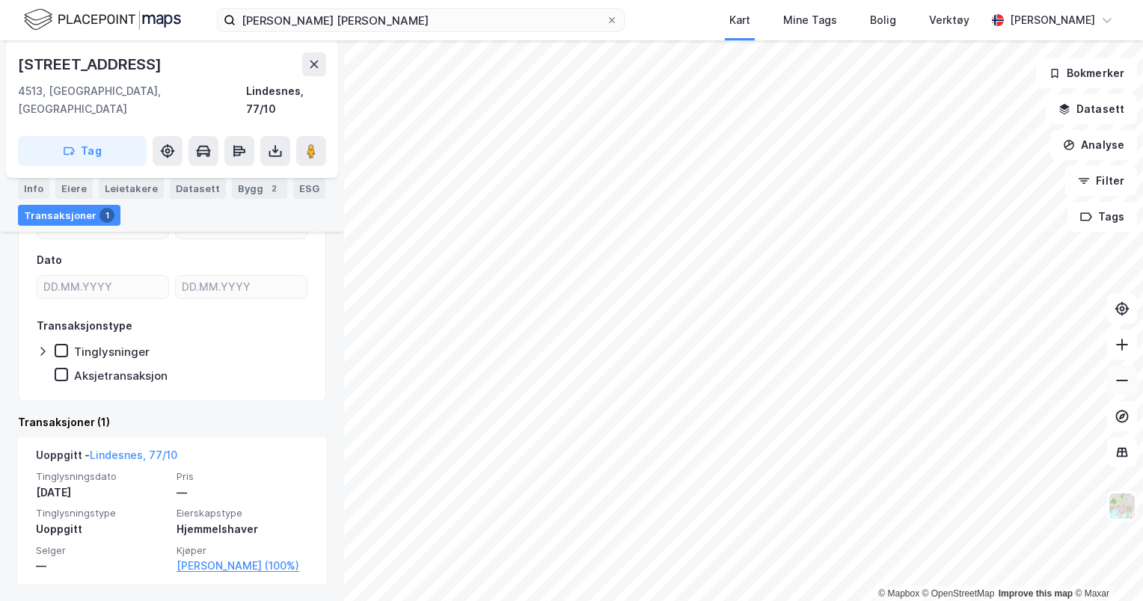
click at [1135, 378] on button at bounding box center [1122, 381] width 30 height 30
click at [1120, 384] on icon at bounding box center [1121, 380] width 15 height 15
click at [1118, 354] on button at bounding box center [1122, 345] width 30 height 30
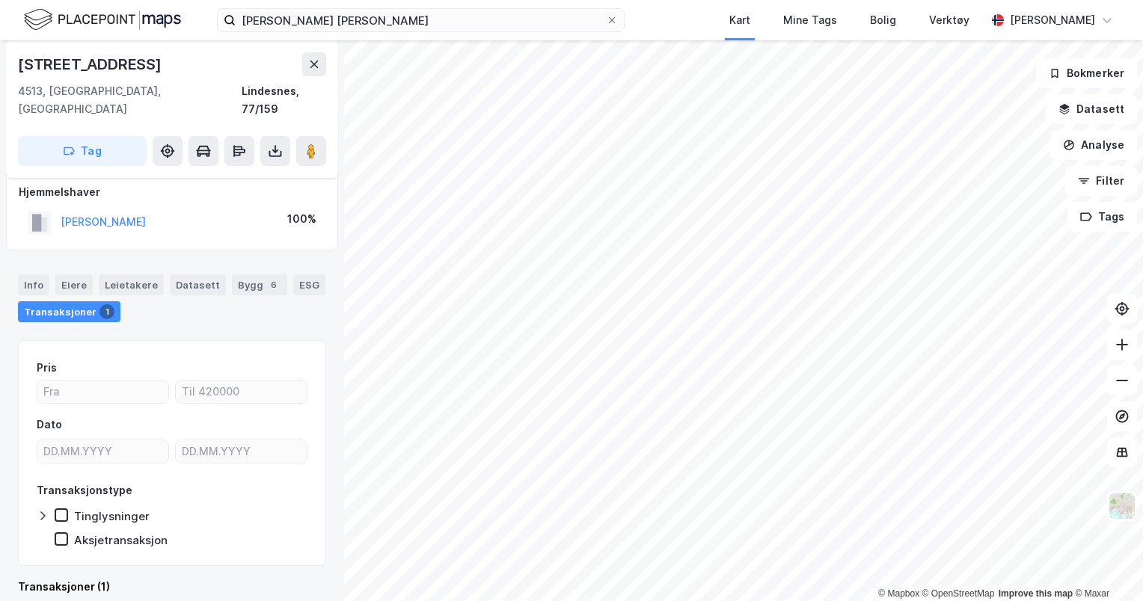
scroll to position [160, 0]
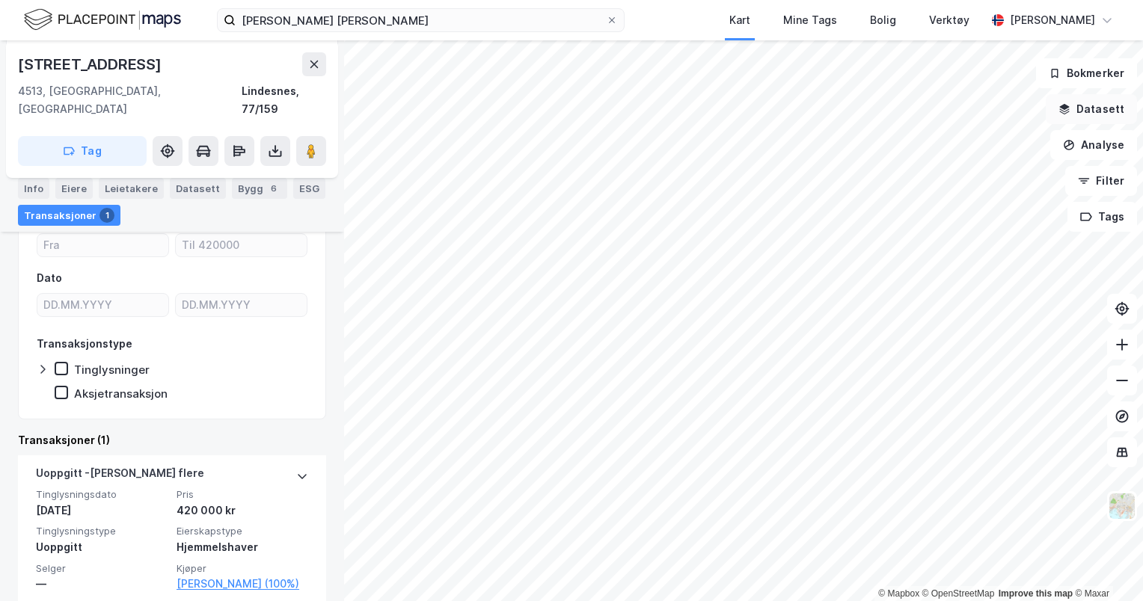
click at [1107, 113] on button "Datasett" at bounding box center [1091, 109] width 91 height 30
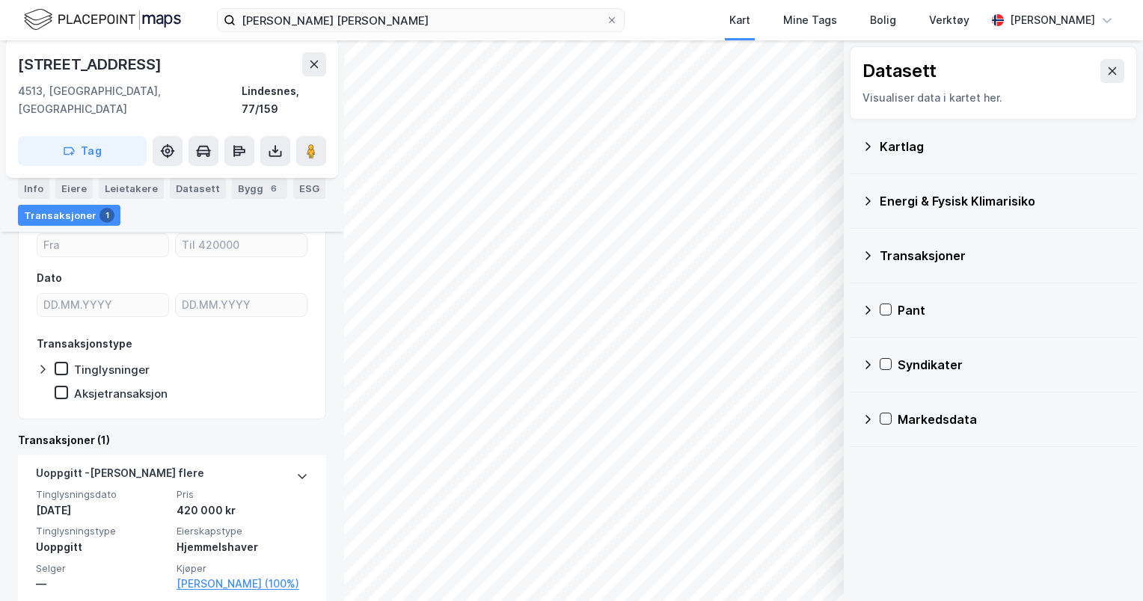
click at [904, 143] on div "Kartlag" at bounding box center [1002, 147] width 245 height 18
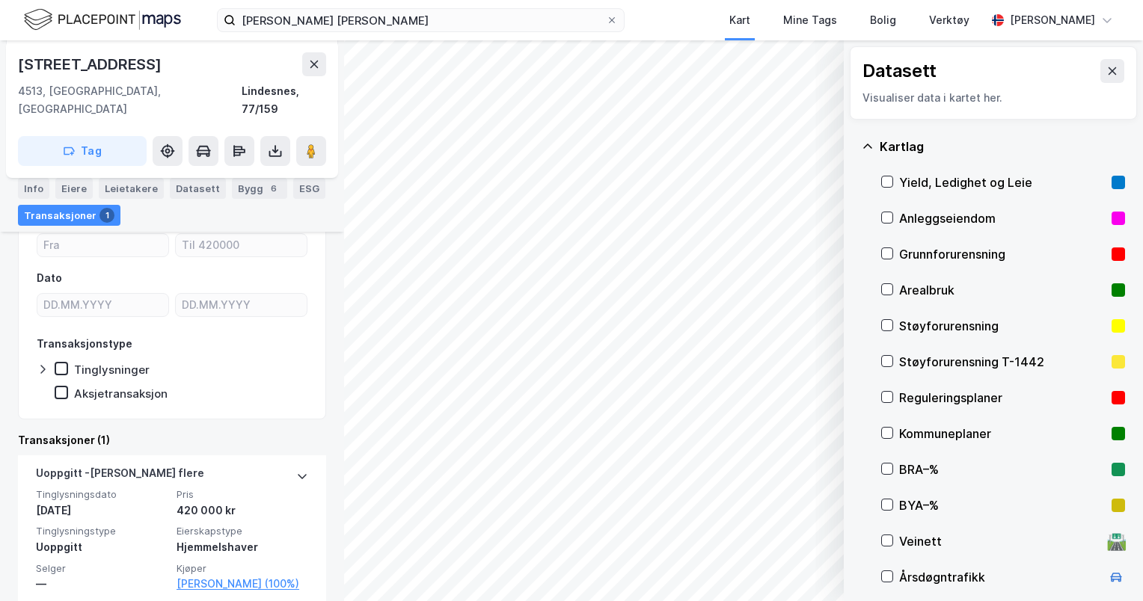
click at [926, 290] on div "Arealbruk" at bounding box center [1002, 290] width 206 height 18
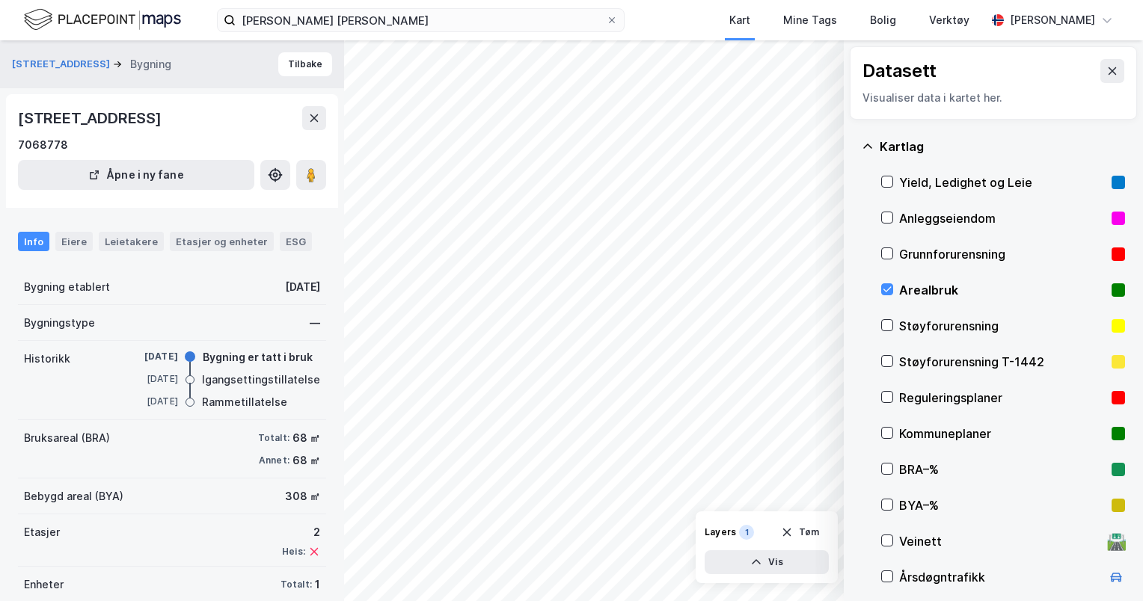
scroll to position [41, 0]
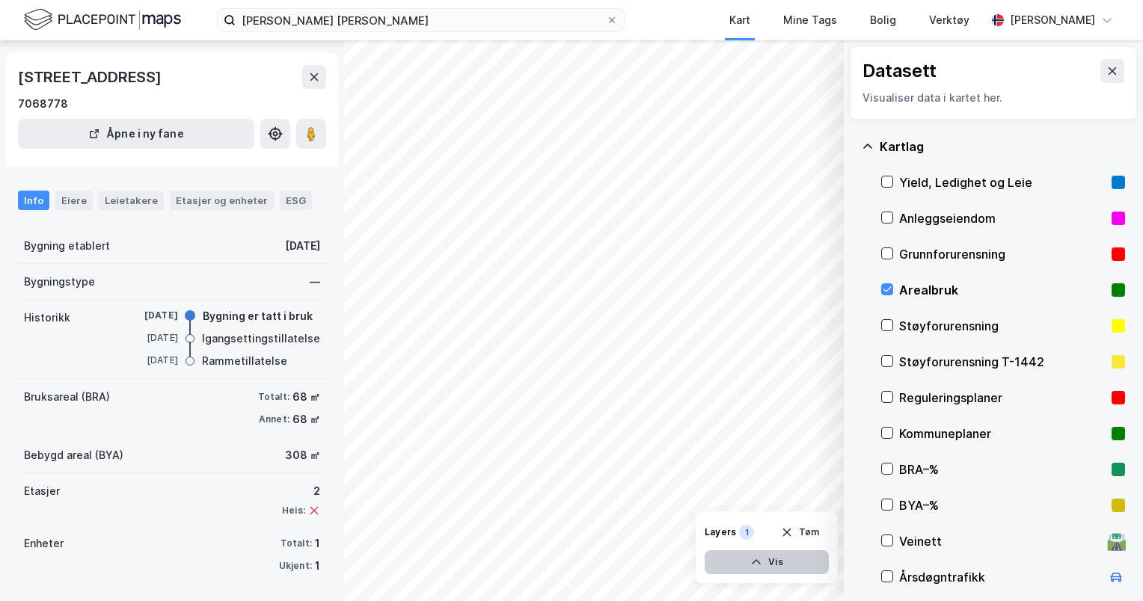
click at [771, 555] on button "Vis" at bounding box center [767, 562] width 124 height 24
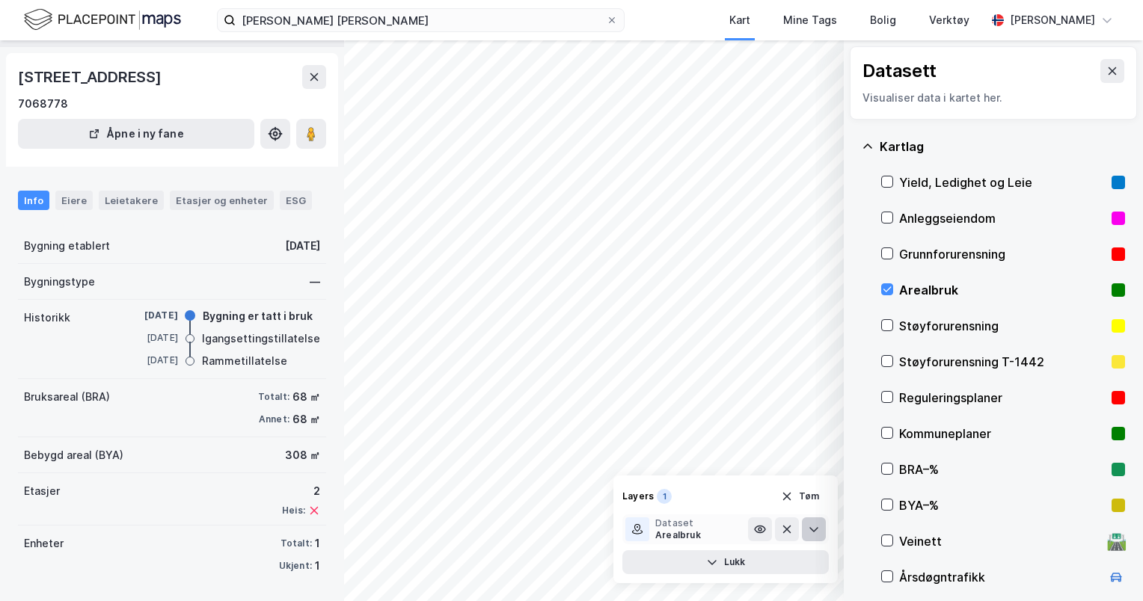
click at [809, 528] on icon at bounding box center [814, 530] width 12 height 12
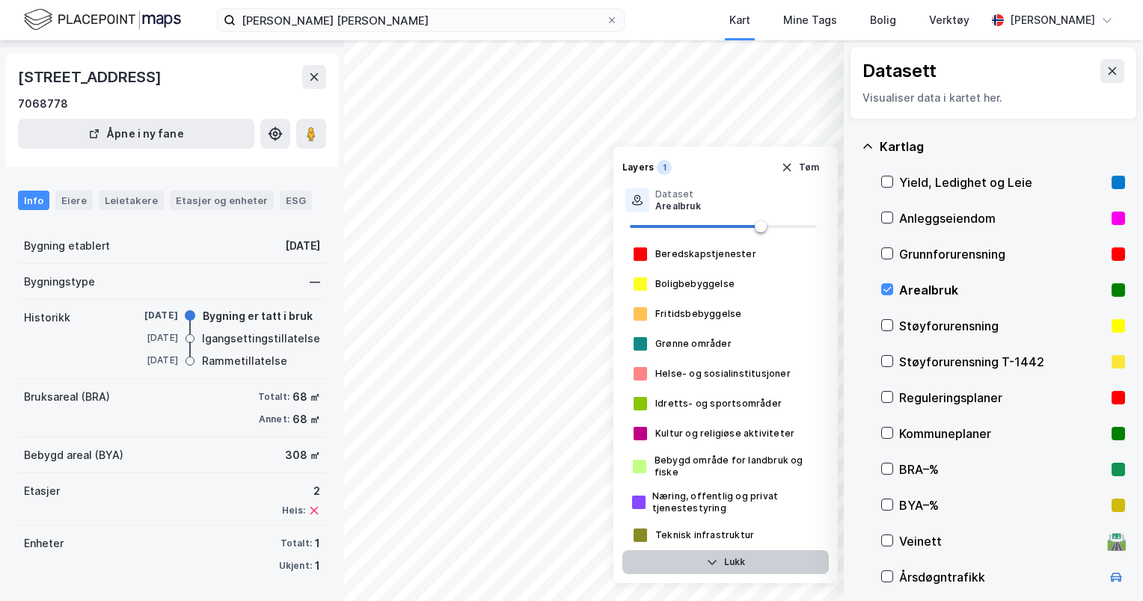
click at [745, 572] on button "Lukk" at bounding box center [725, 562] width 206 height 24
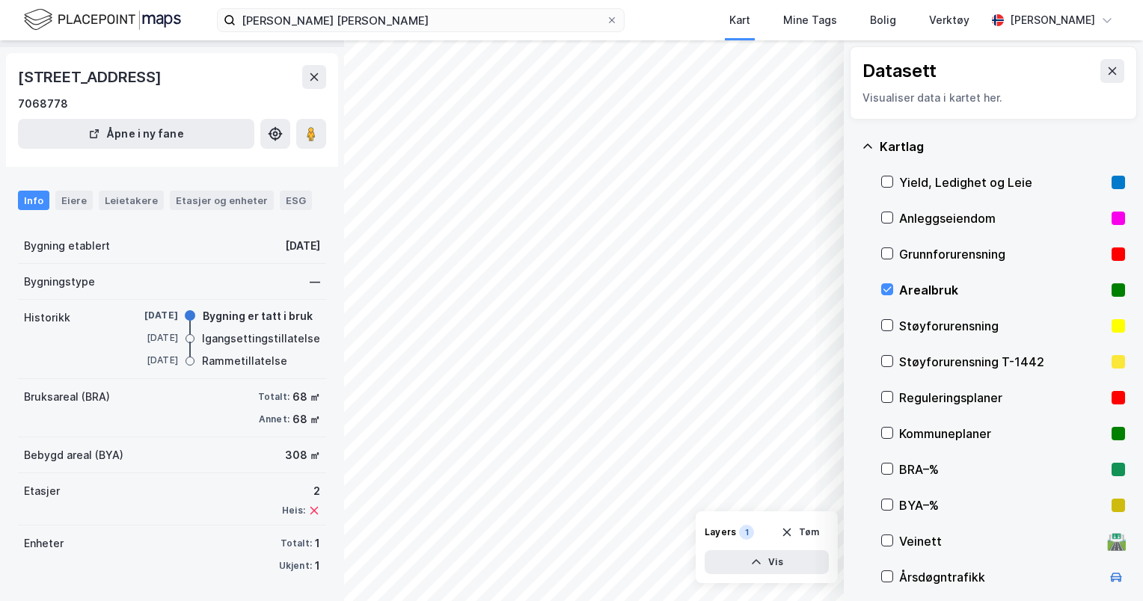
click at [899, 601] on html "[PERSON_NAME] [PERSON_NAME] Kart Mine Tags Bolig Verktøy [PERSON_NAME] © Mapbox…" at bounding box center [571, 300] width 1143 height 601
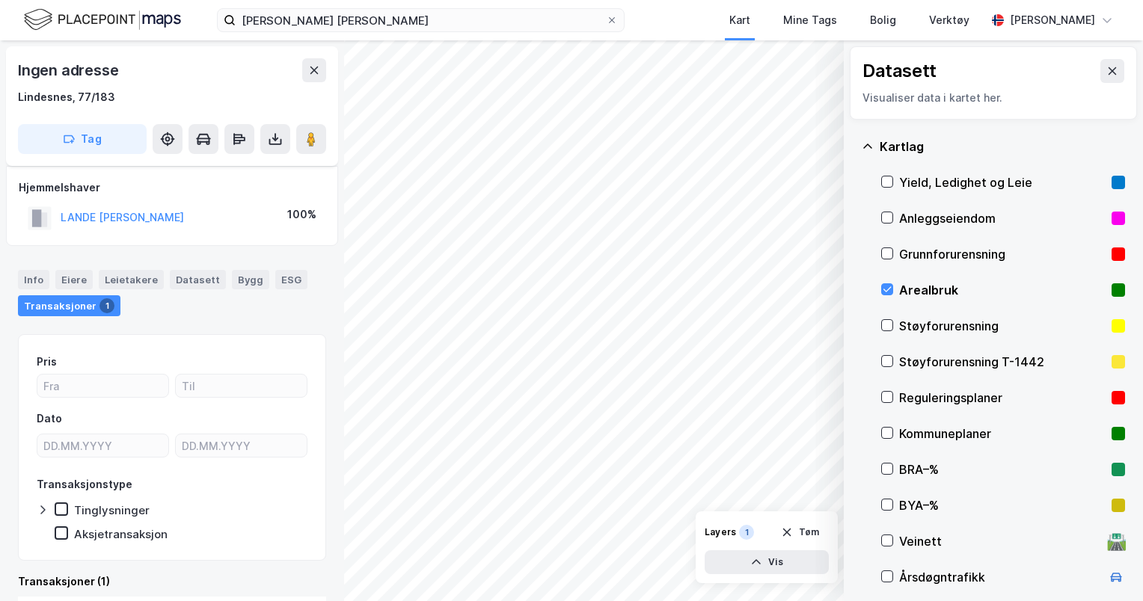
scroll to position [12, 0]
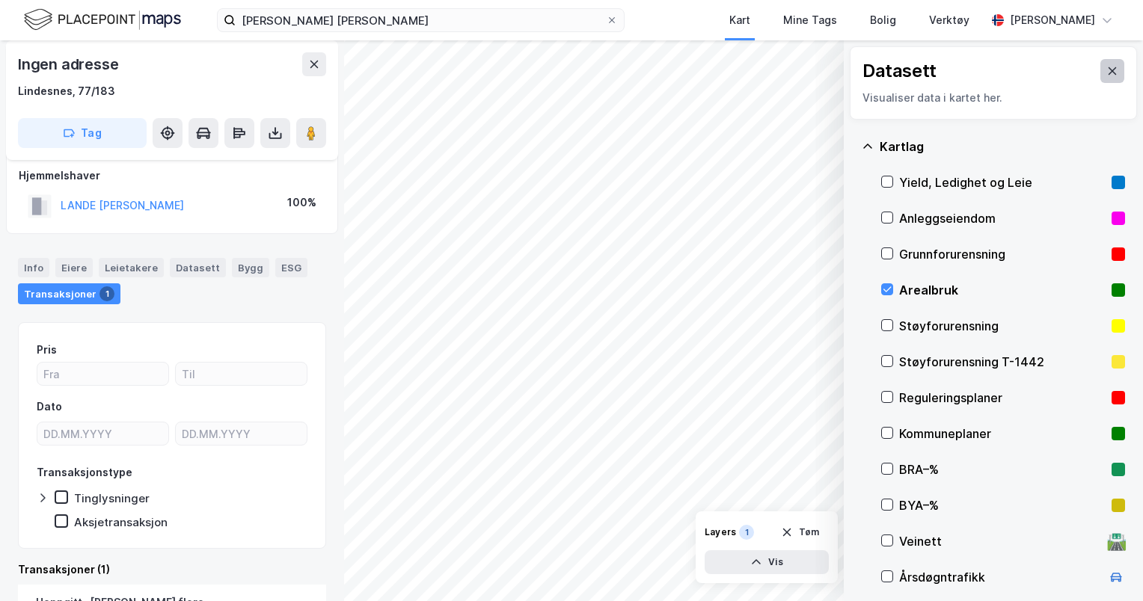
click at [1106, 73] on icon at bounding box center [1112, 71] width 12 height 12
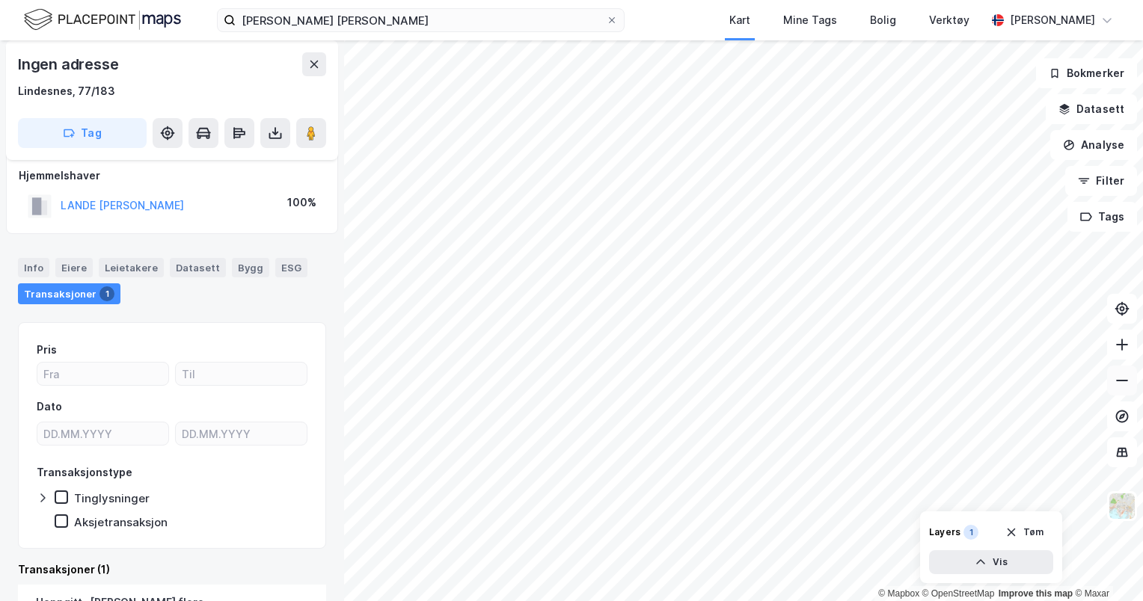
click at [1131, 378] on button at bounding box center [1122, 381] width 30 height 30
click at [1120, 345] on icon at bounding box center [1122, 344] width 12 height 1
click at [1132, 349] on button at bounding box center [1122, 345] width 30 height 30
click at [1114, 381] on icon at bounding box center [1121, 380] width 15 height 15
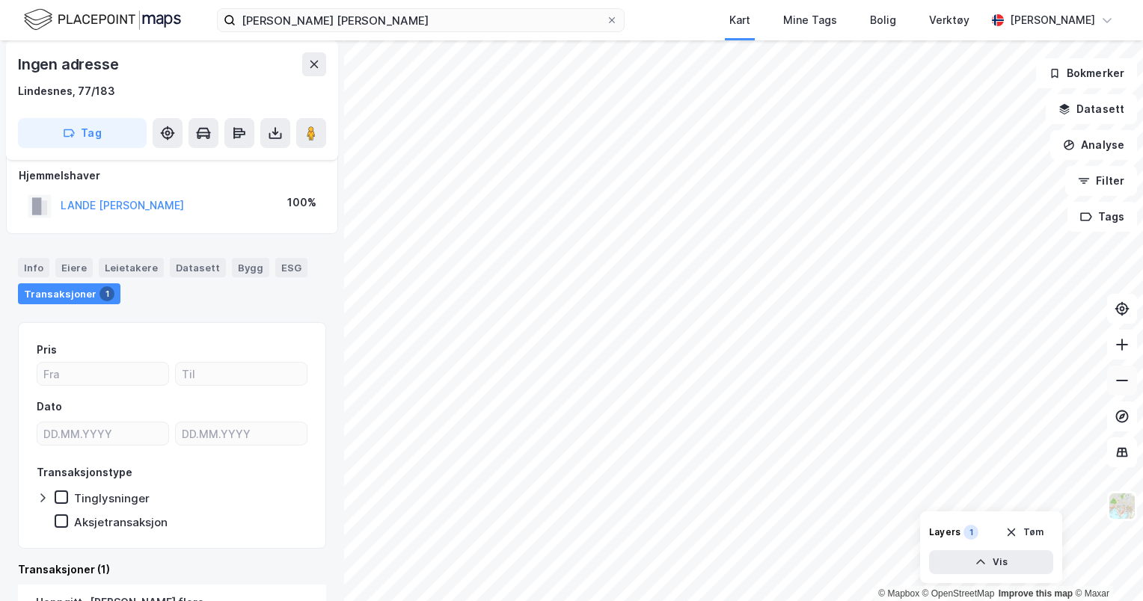
click at [1123, 381] on icon at bounding box center [1122, 380] width 12 height 1
click at [1118, 350] on icon at bounding box center [1121, 344] width 15 height 15
click at [1120, 350] on icon at bounding box center [1121, 344] width 15 height 15
click at [1114, 381] on icon at bounding box center [1121, 380] width 15 height 15
click at [1116, 354] on button at bounding box center [1122, 345] width 30 height 30
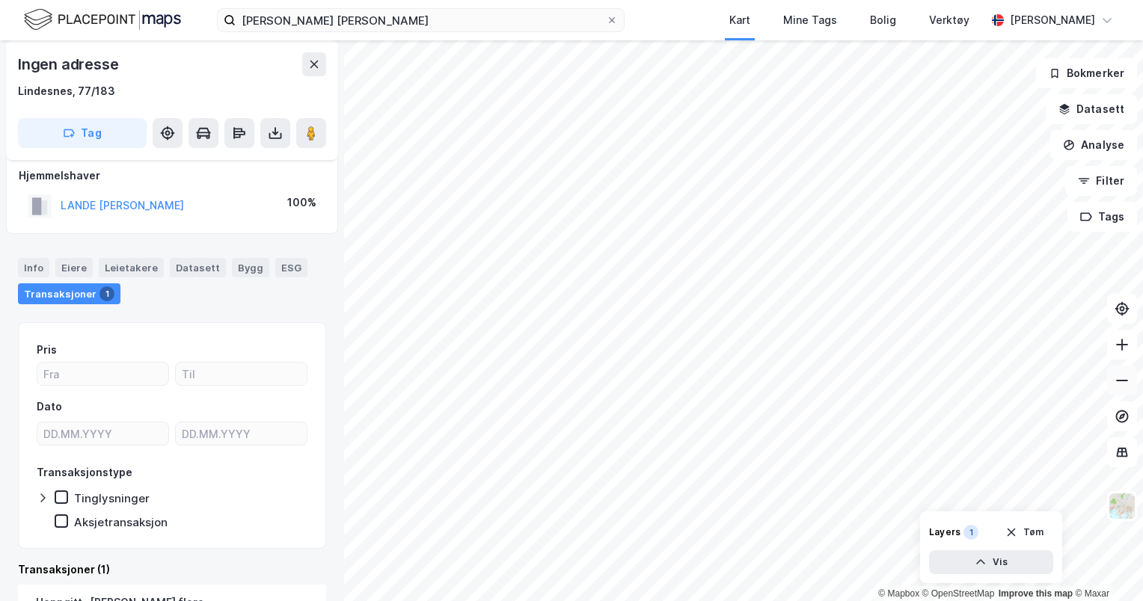
click at [1126, 385] on icon at bounding box center [1121, 380] width 15 height 15
click at [1119, 350] on icon at bounding box center [1121, 344] width 15 height 15
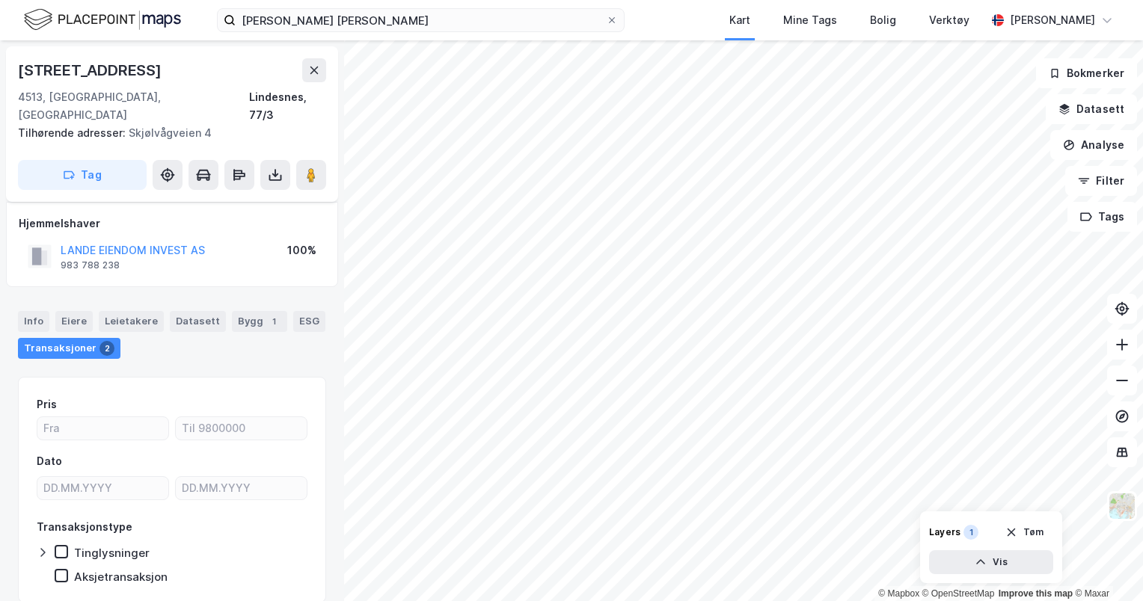
scroll to position [12, 0]
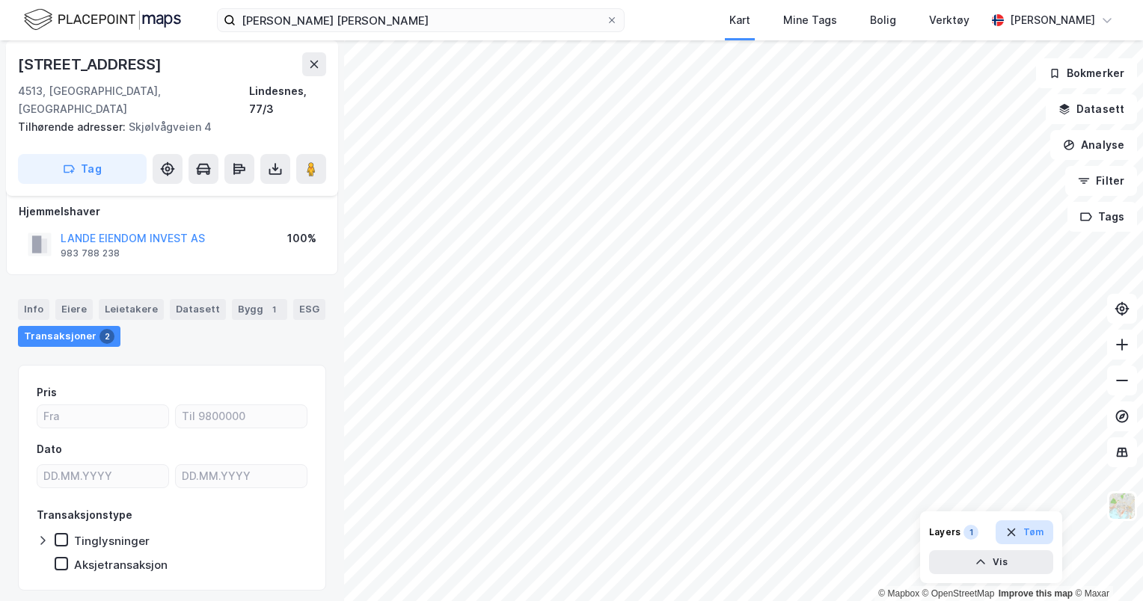
click at [1013, 534] on icon "button" at bounding box center [1011, 533] width 12 height 12
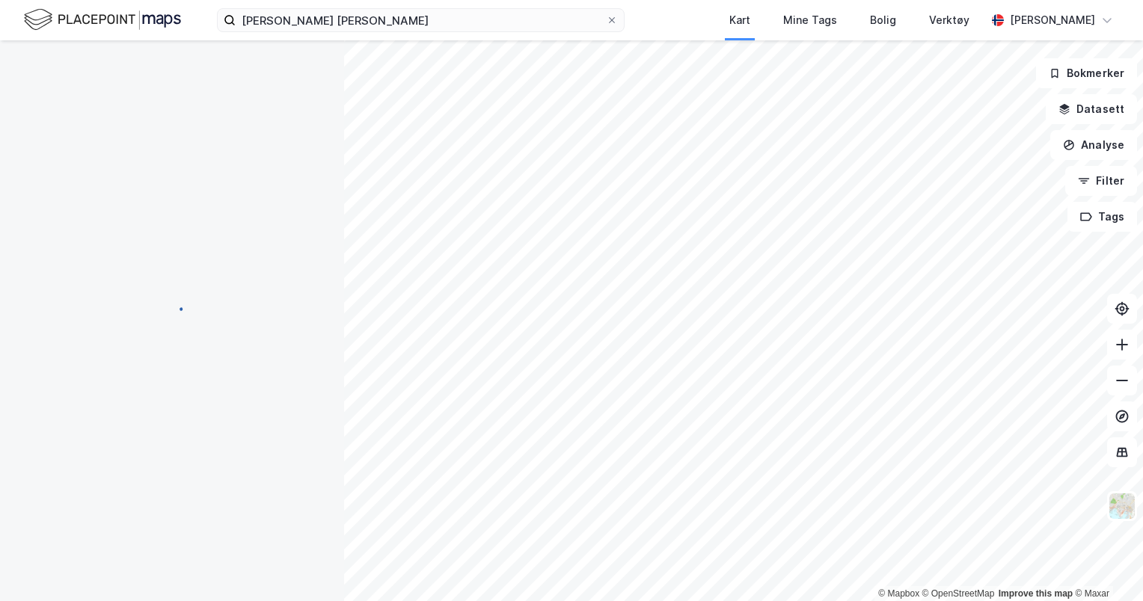
scroll to position [0, 0]
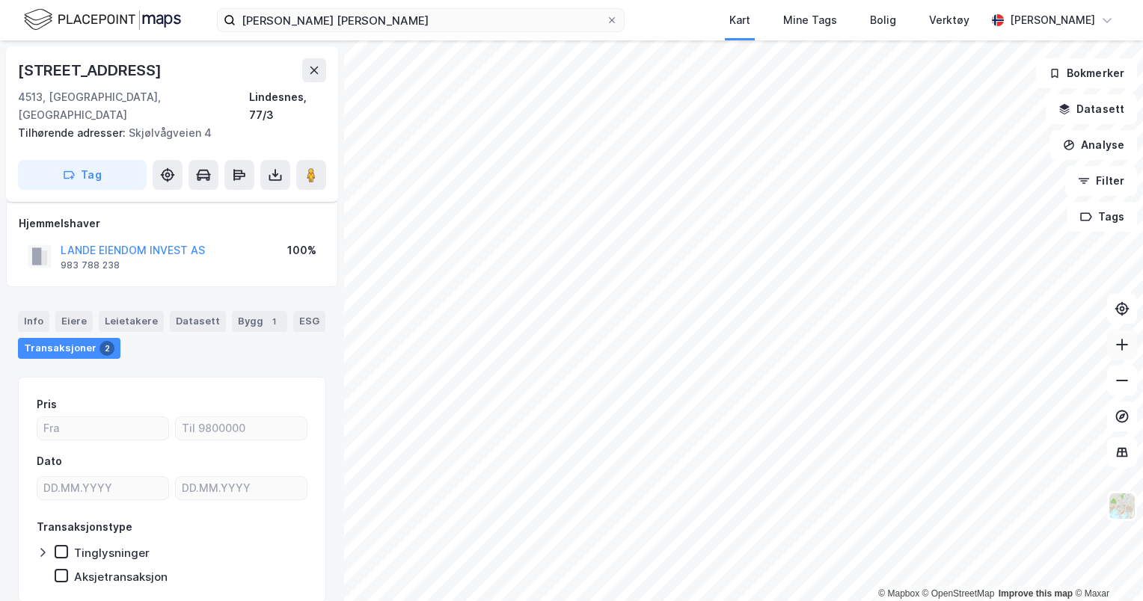
click at [1123, 350] on icon at bounding box center [1121, 344] width 15 height 15
click at [1128, 353] on button at bounding box center [1122, 345] width 30 height 30
click at [1126, 386] on icon at bounding box center [1121, 380] width 15 height 15
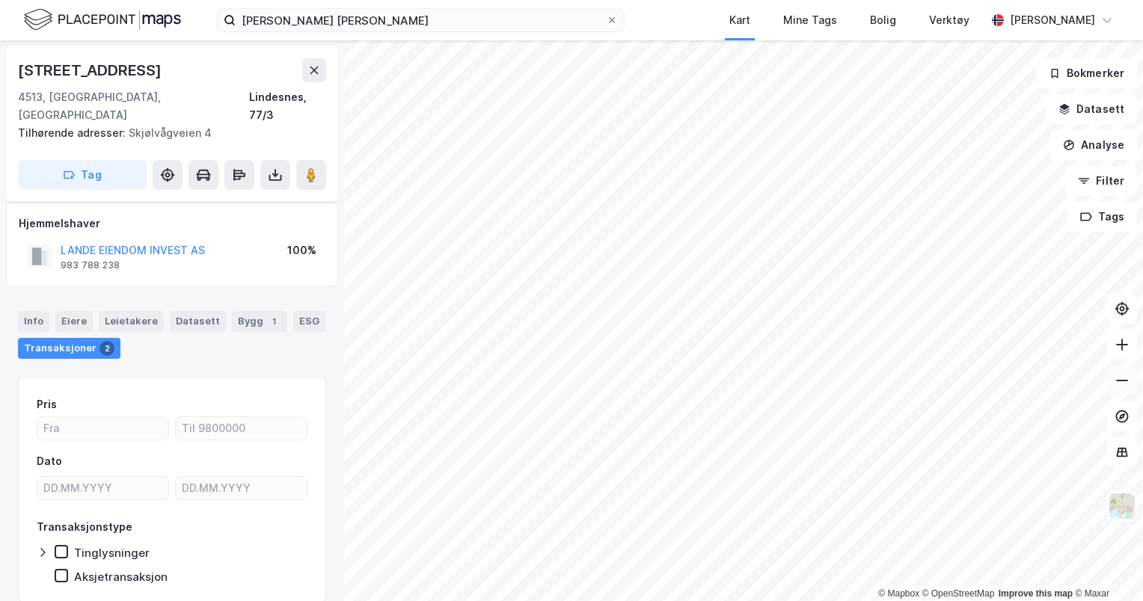
click at [1126, 386] on icon at bounding box center [1121, 380] width 15 height 15
click at [1135, 386] on button at bounding box center [1122, 381] width 30 height 30
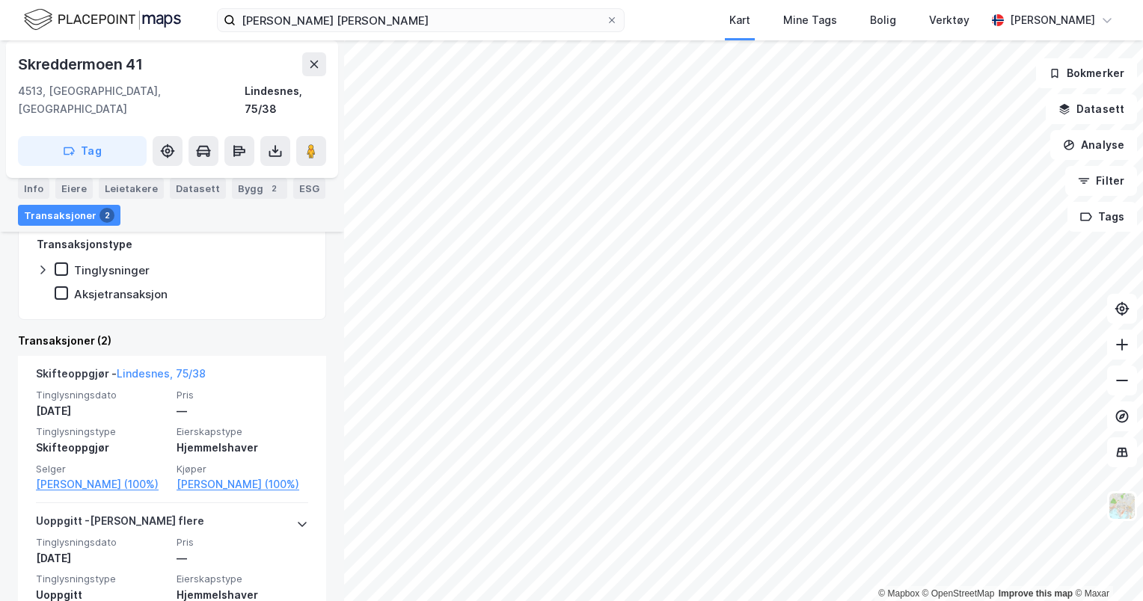
scroll to position [343, 0]
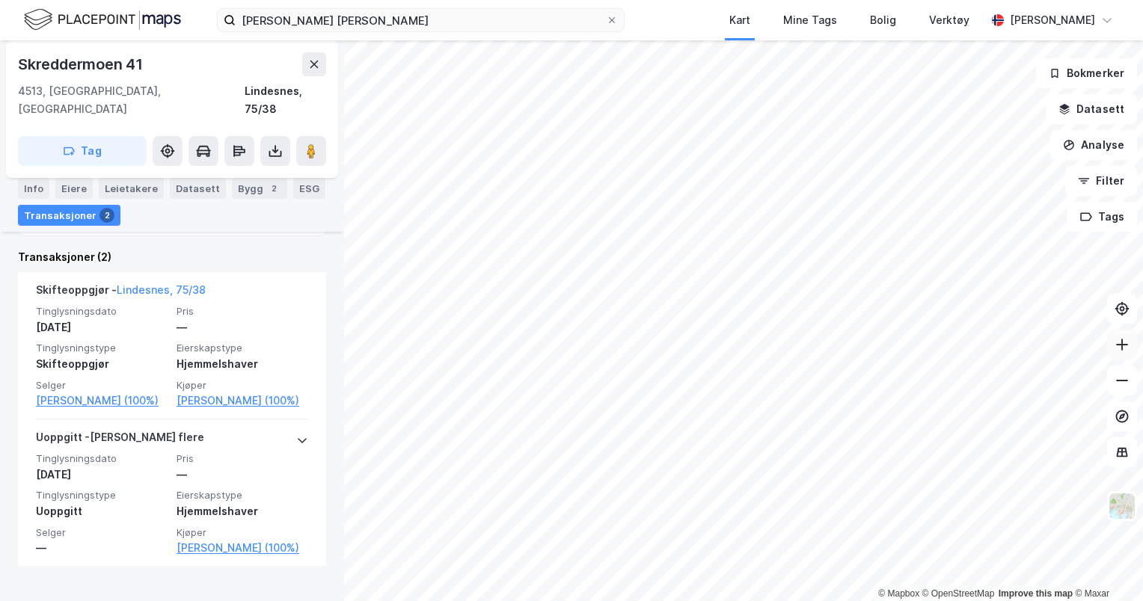
click at [1126, 353] on button at bounding box center [1122, 345] width 30 height 30
click at [285, 249] on div "© Mapbox © OpenStreetMap Improve this map © Maxar [STREET_ADDRESS], Agder Linde…" at bounding box center [571, 320] width 1143 height 561
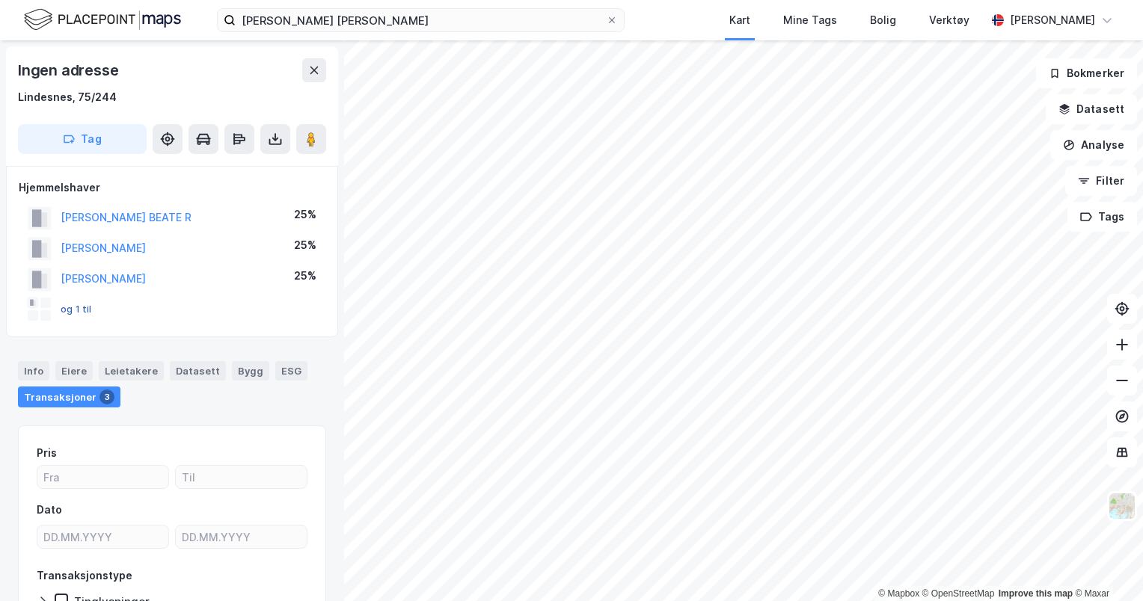
click at [0, 0] on button "og 1 til" at bounding box center [0, 0] width 0 height 0
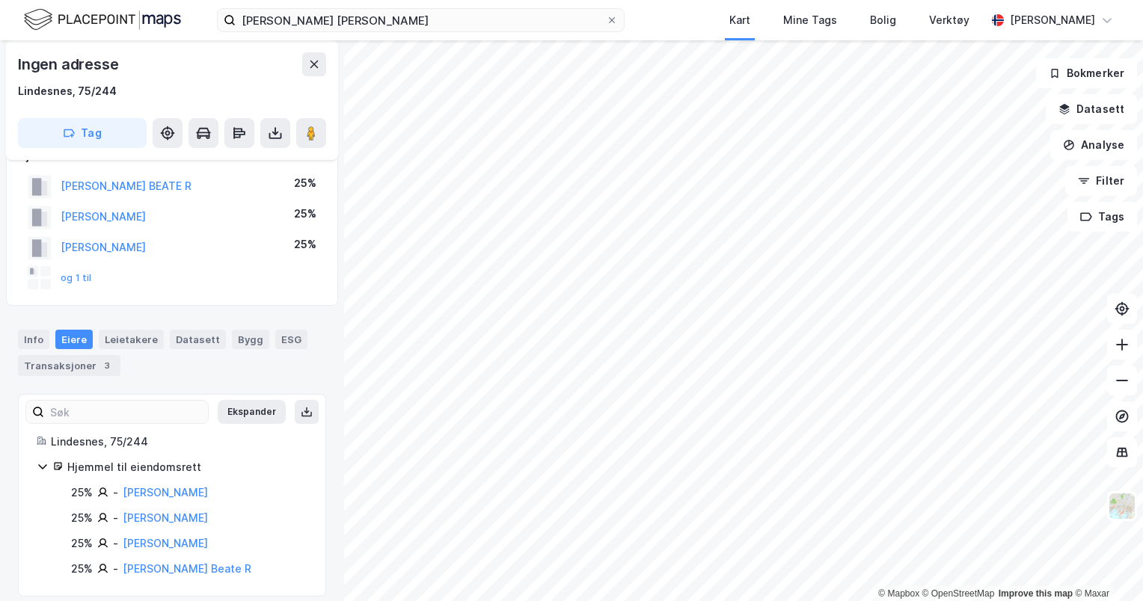
scroll to position [44, 0]
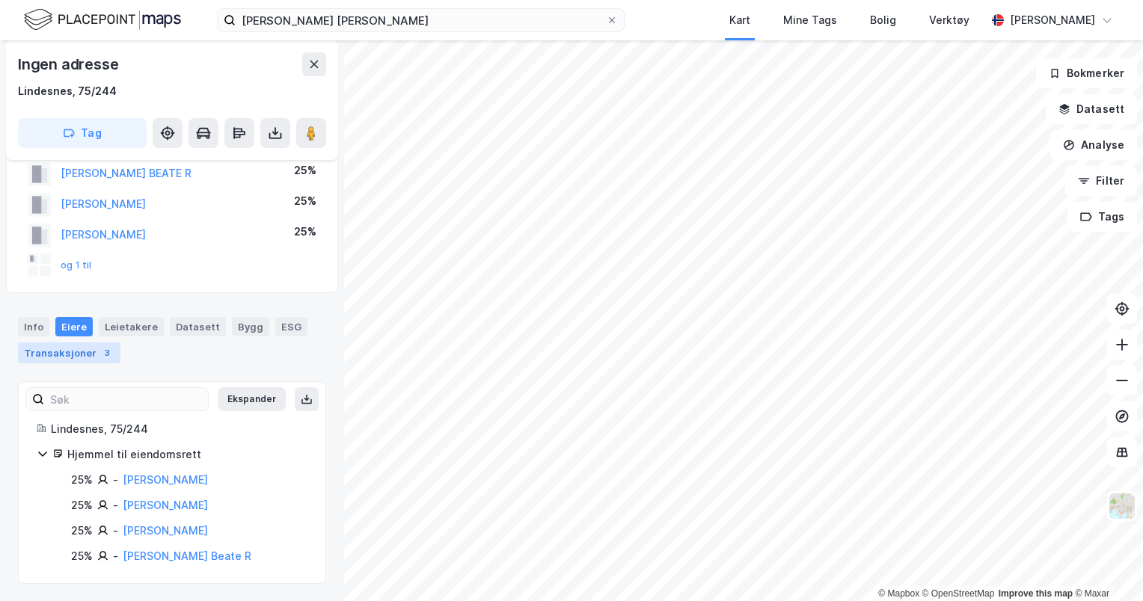
click at [82, 353] on div "Transaksjoner 3" at bounding box center [69, 353] width 102 height 21
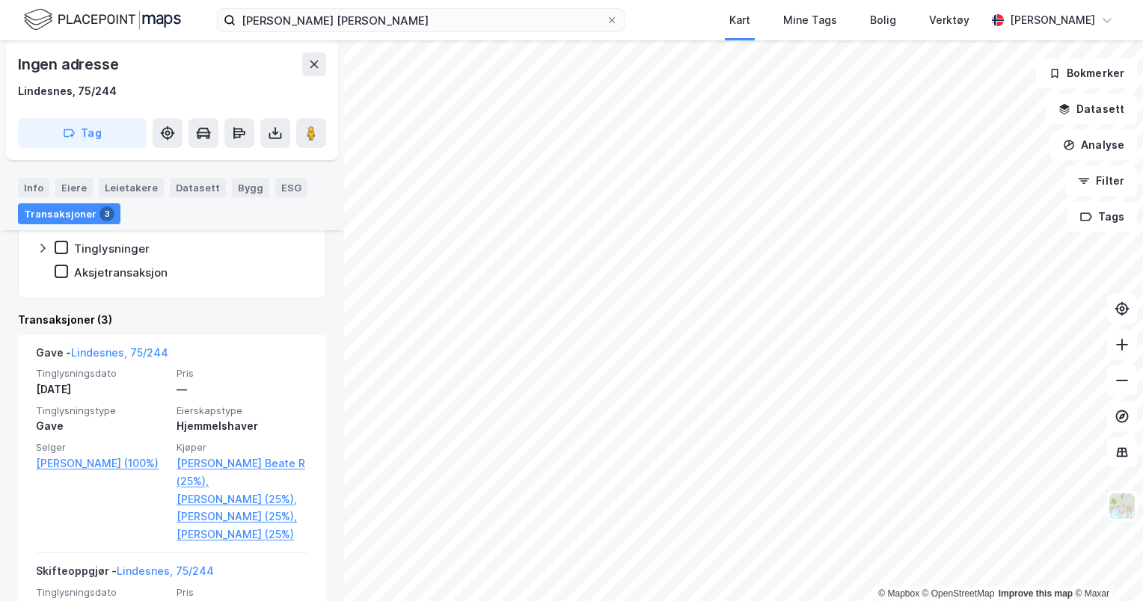
scroll to position [369, 0]
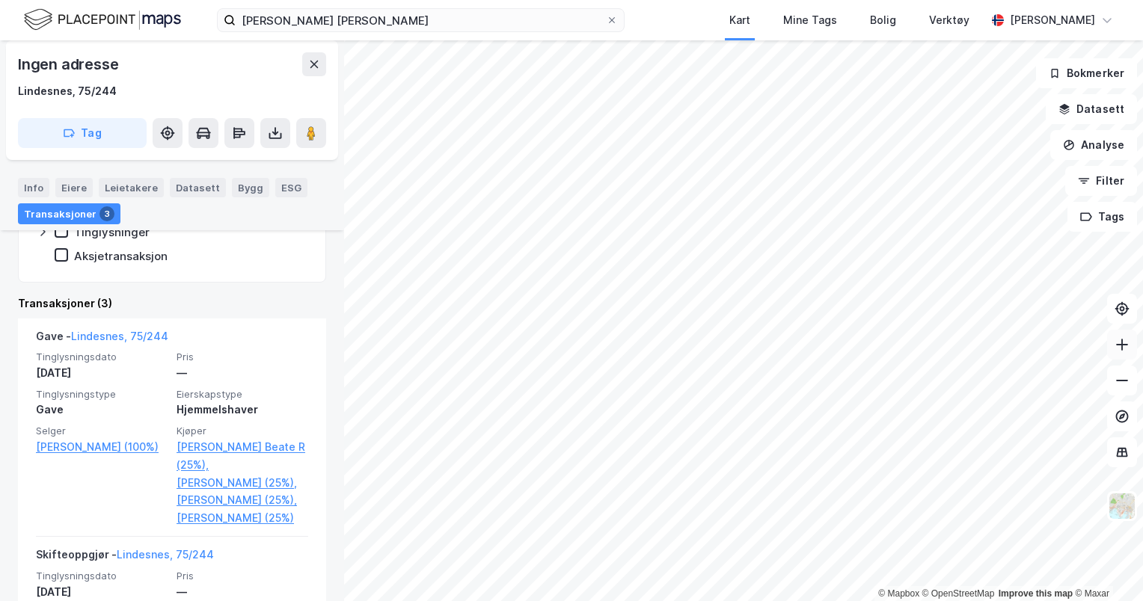
click at [1127, 354] on button at bounding box center [1122, 345] width 30 height 30
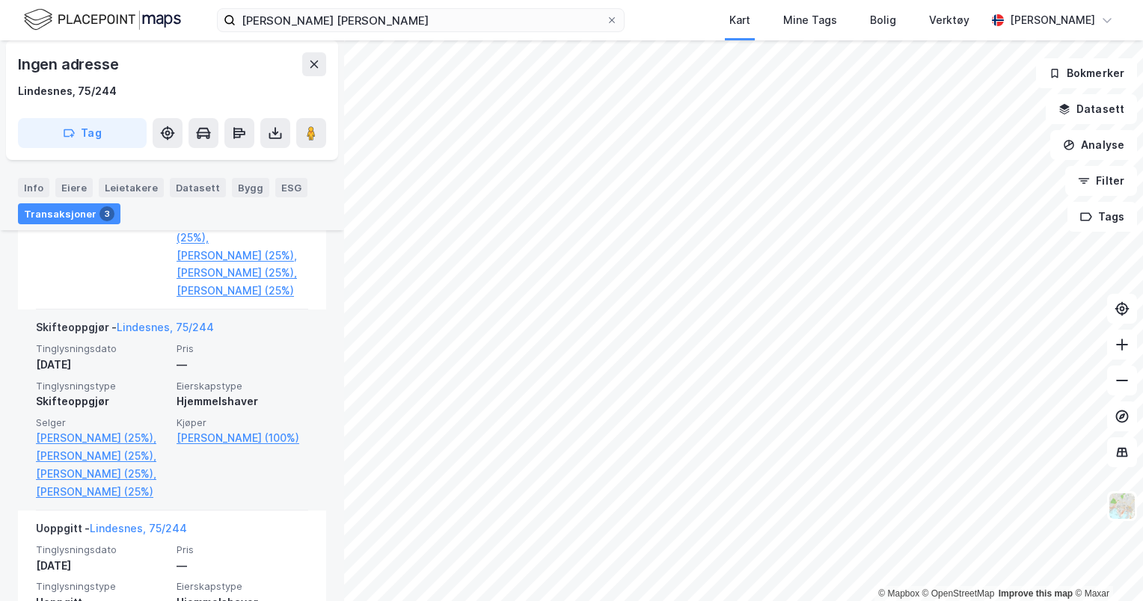
scroll to position [595, 0]
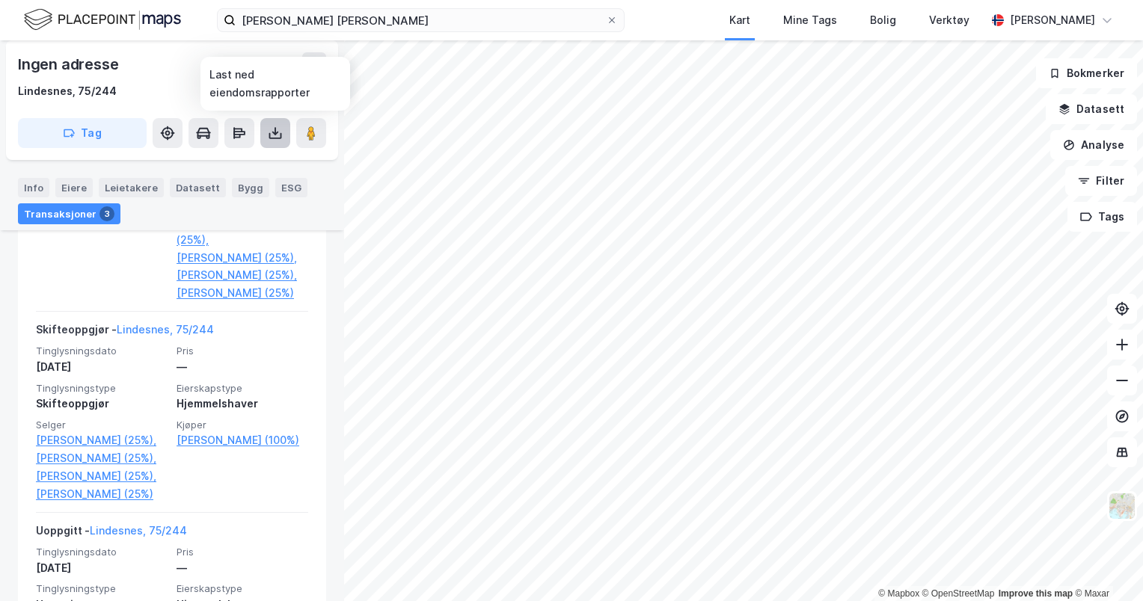
click at [276, 135] on icon at bounding box center [275, 133] width 15 height 15
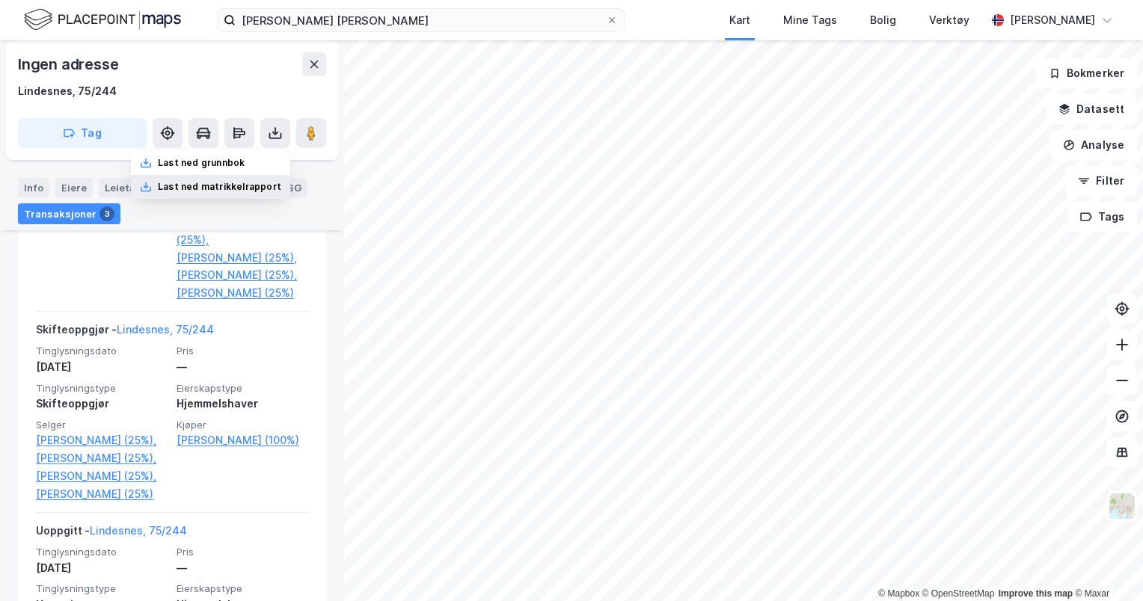
click at [242, 185] on div "Last ned matrikkelrapport" at bounding box center [219, 187] width 123 height 12
click at [1119, 386] on icon at bounding box center [1121, 380] width 15 height 15
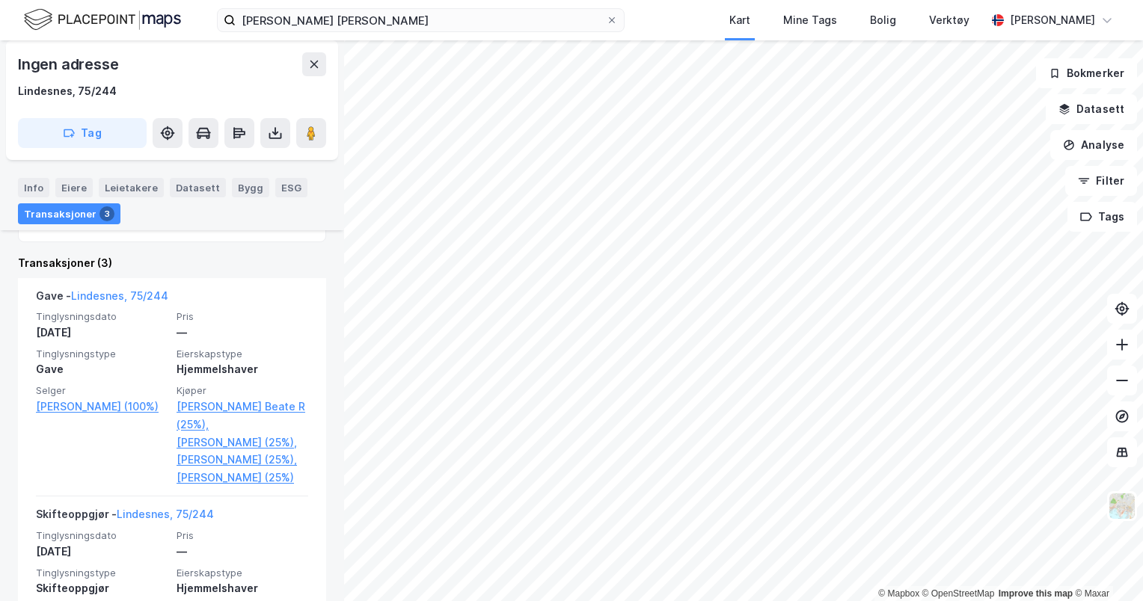
scroll to position [400, 0]
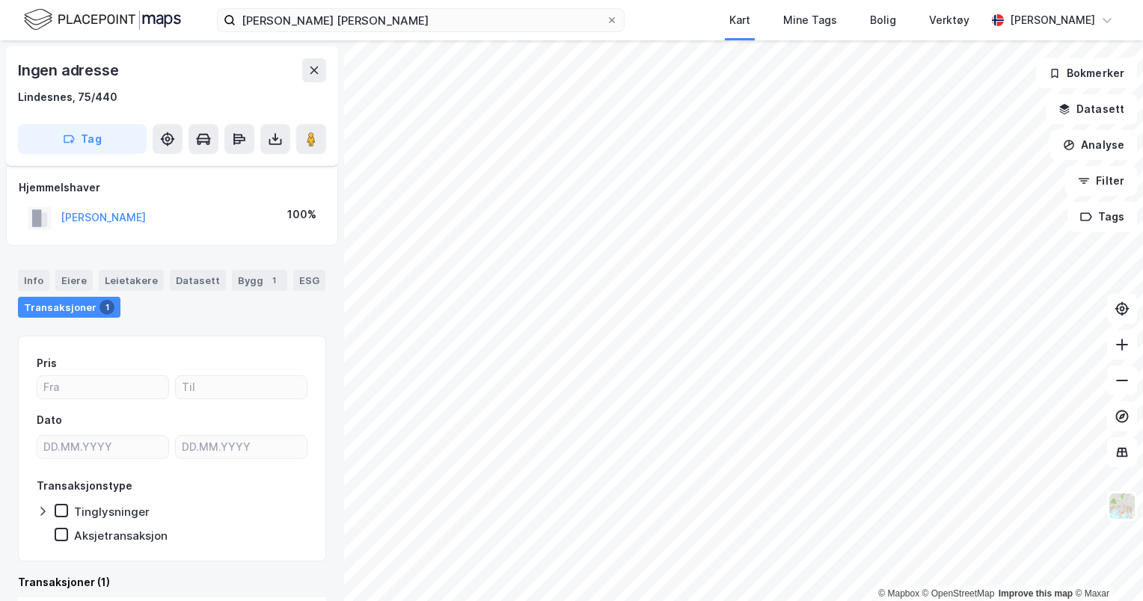
scroll to position [13, 0]
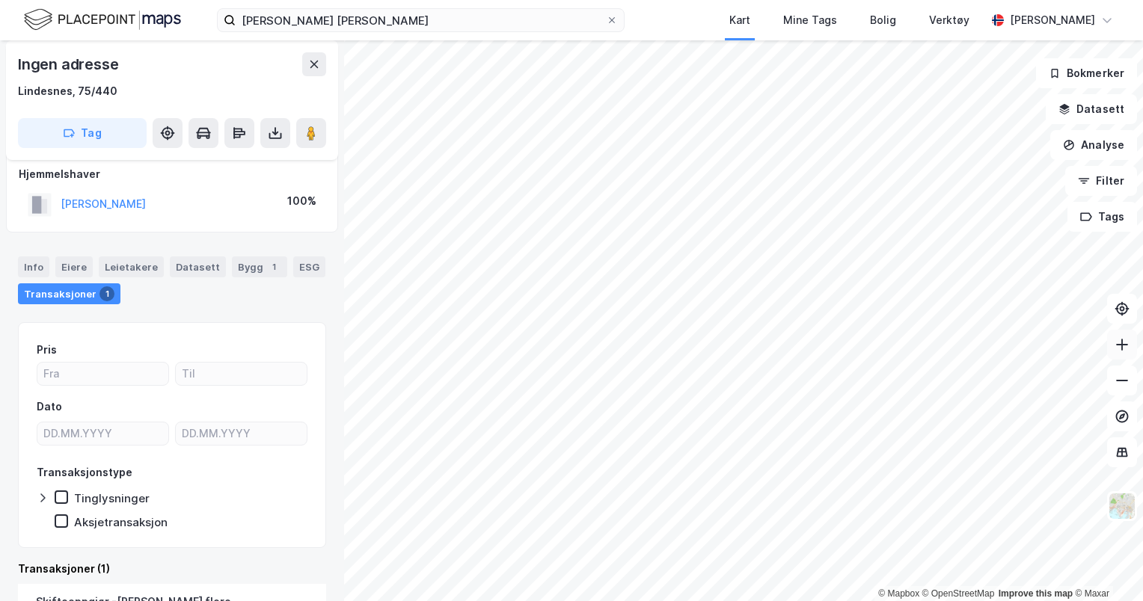
click at [1124, 346] on icon at bounding box center [1121, 344] width 15 height 15
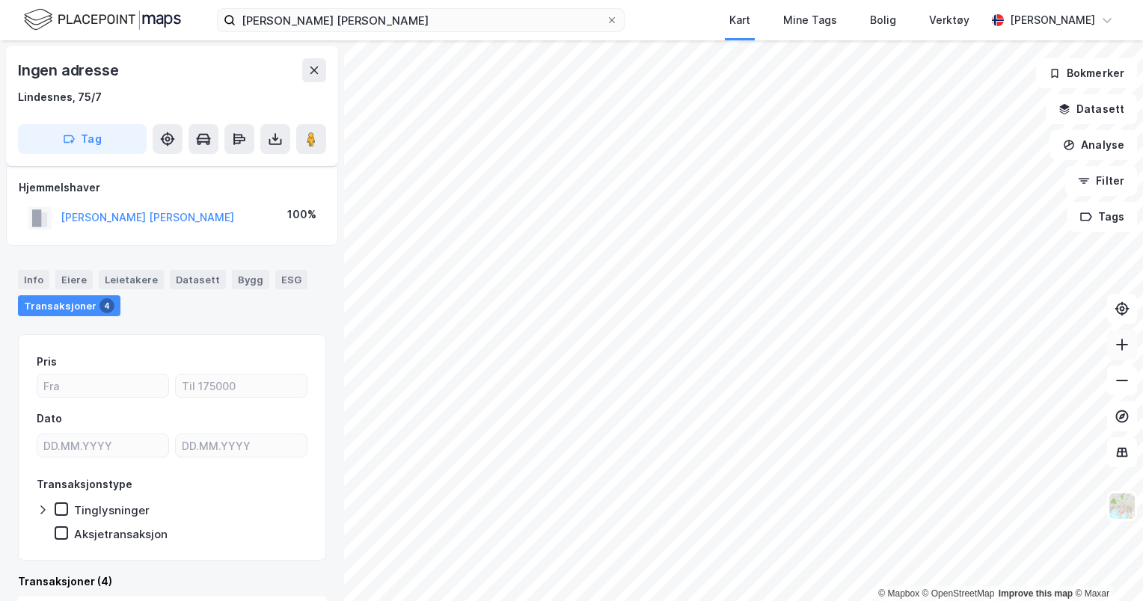
scroll to position [12, 0]
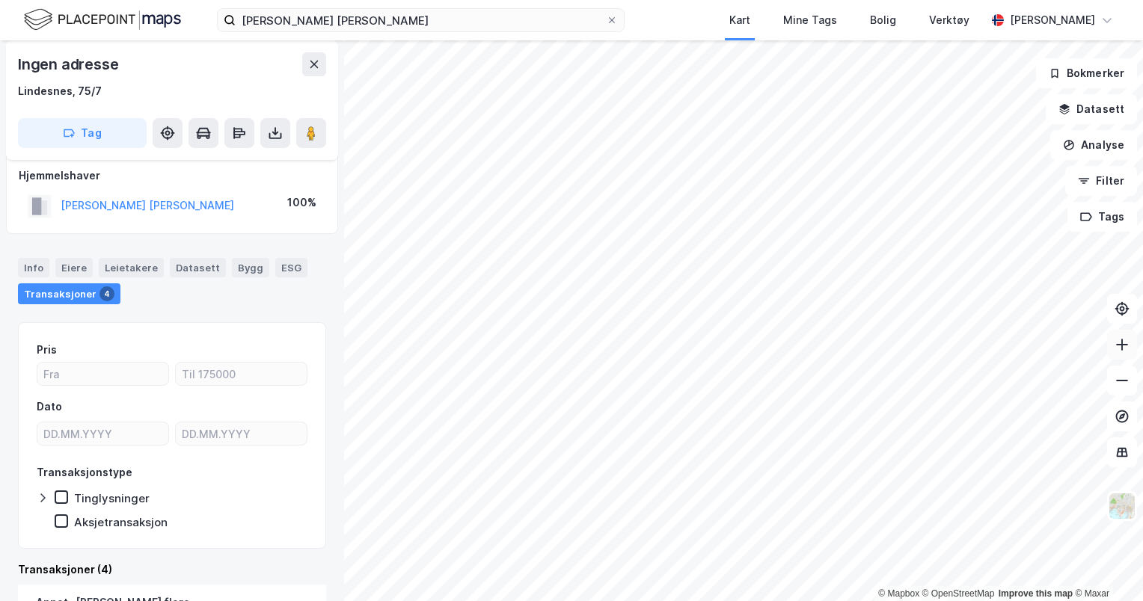
click at [1129, 349] on button at bounding box center [1122, 345] width 30 height 30
click at [1125, 349] on icon at bounding box center [1121, 344] width 15 height 15
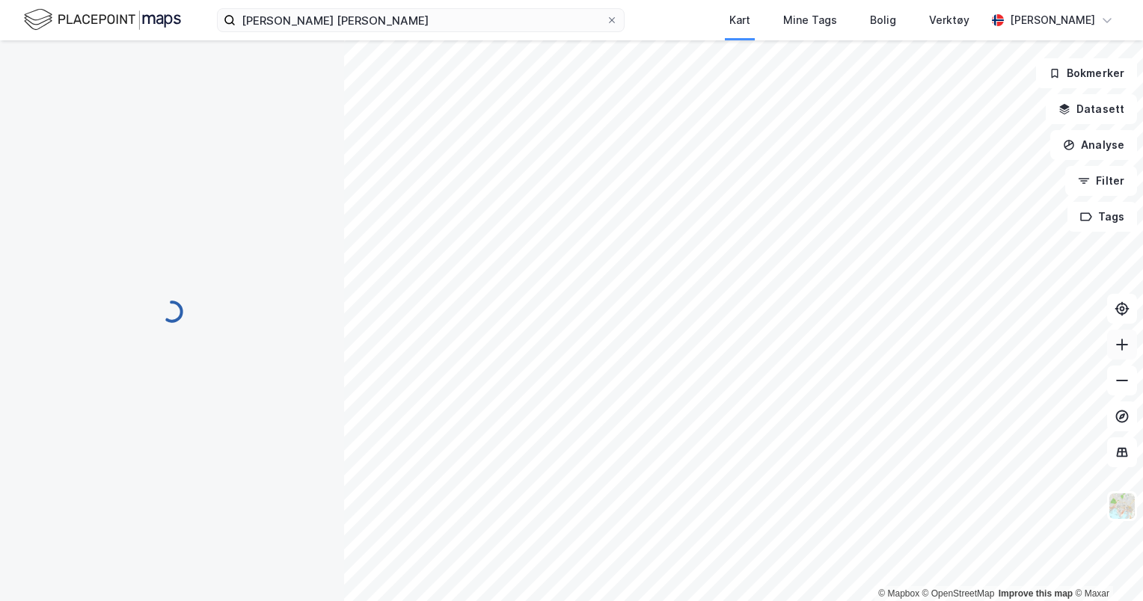
scroll to position [12, 0]
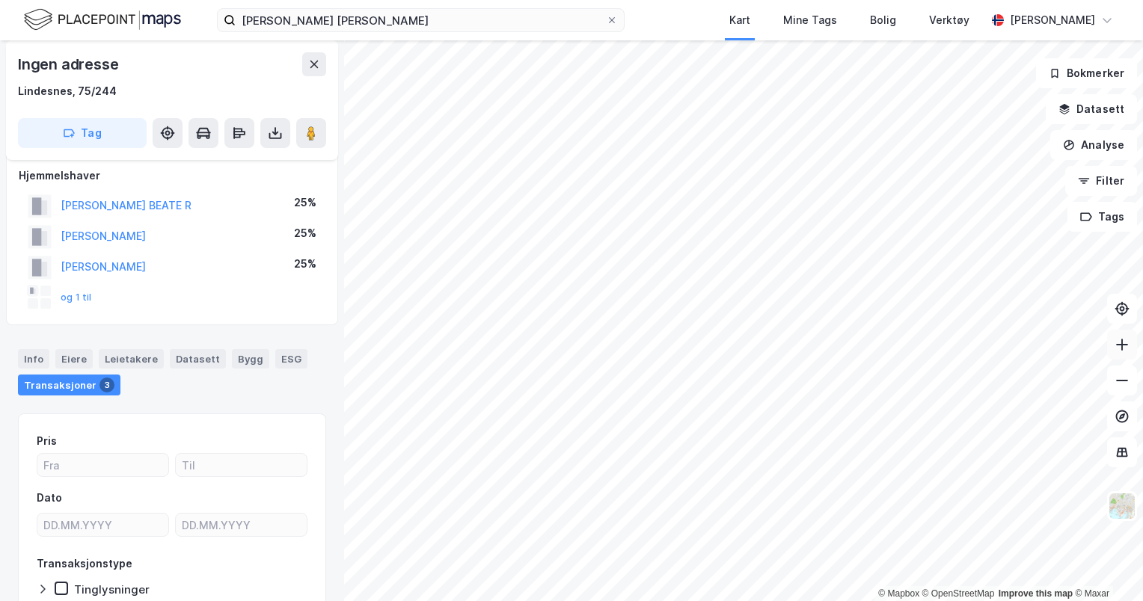
click at [1129, 350] on icon at bounding box center [1121, 344] width 15 height 15
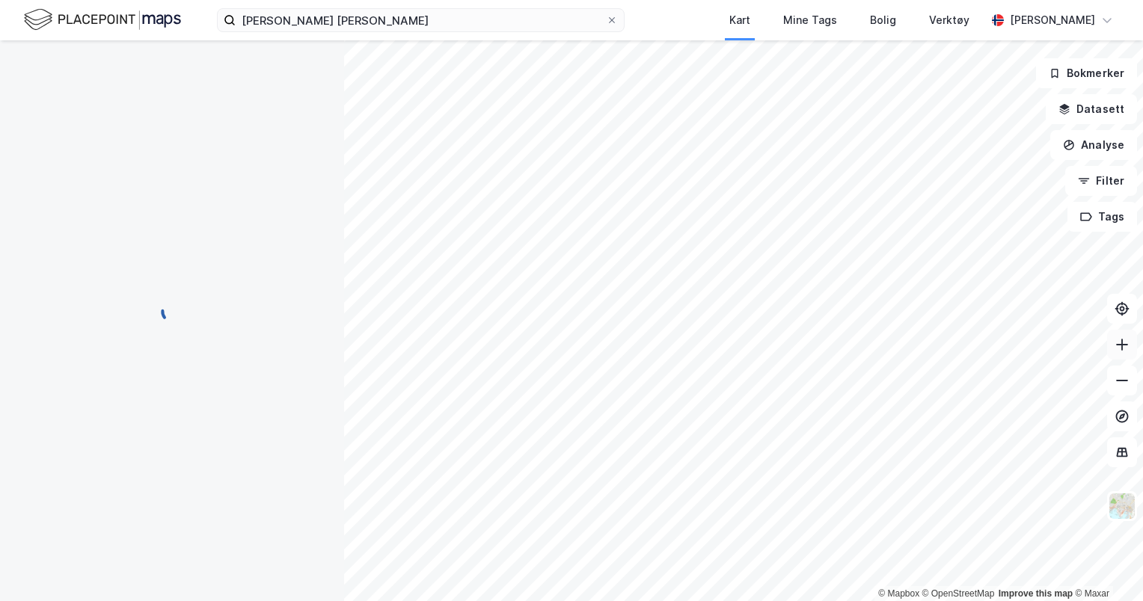
scroll to position [12, 0]
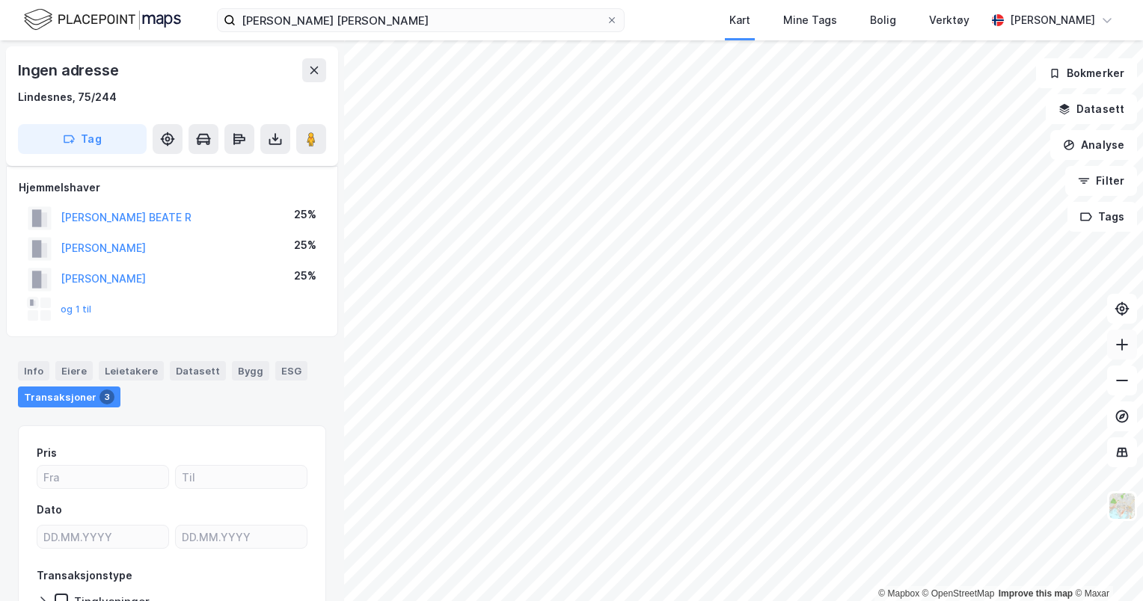
scroll to position [12, 0]
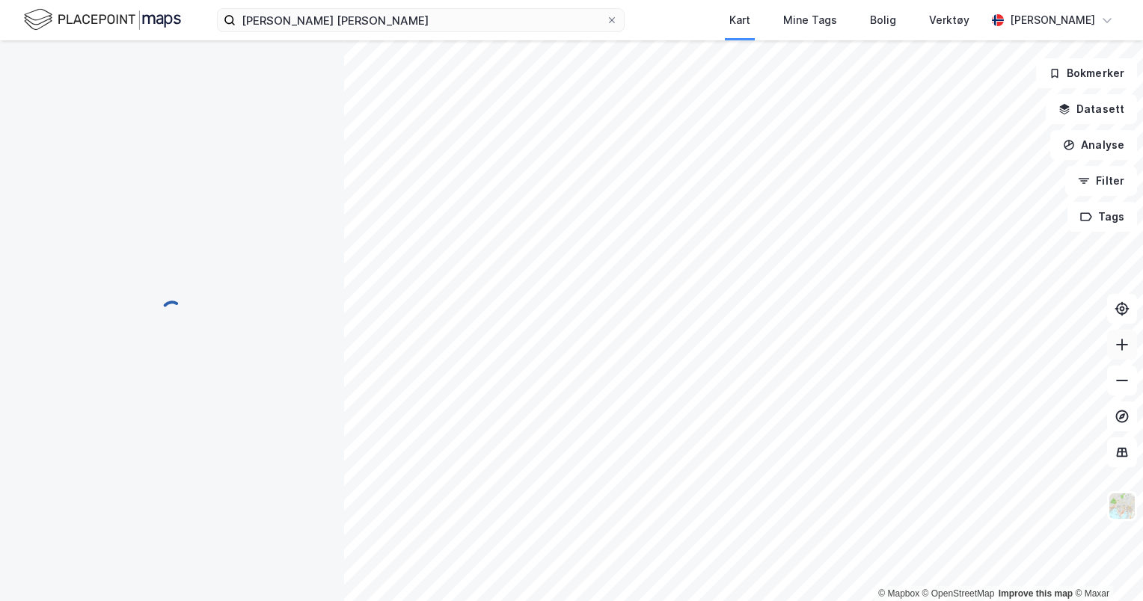
scroll to position [12, 0]
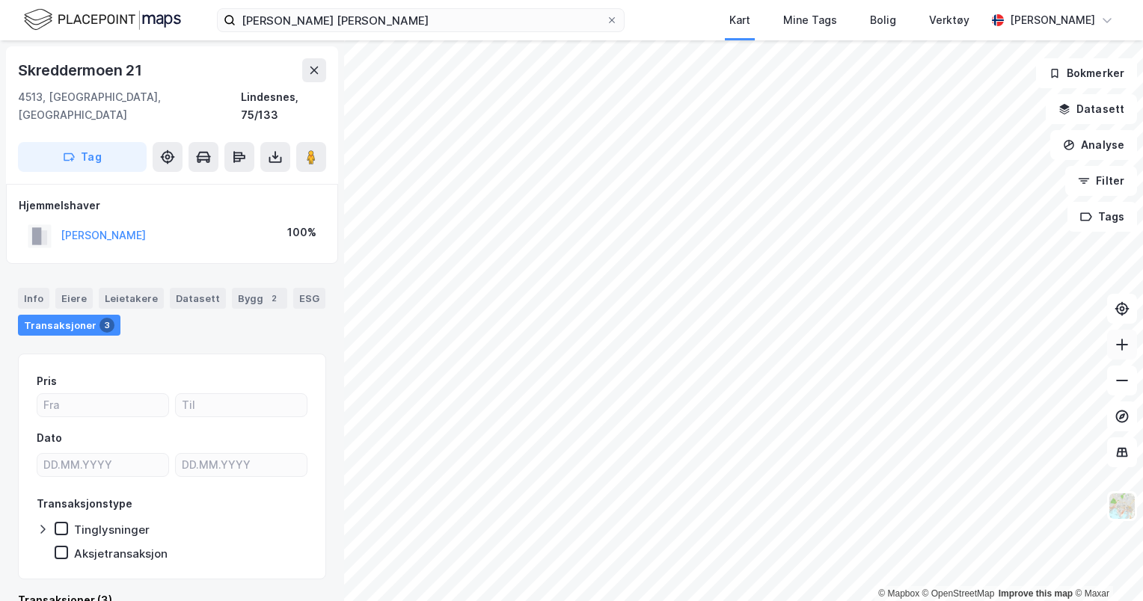
scroll to position [12, 0]
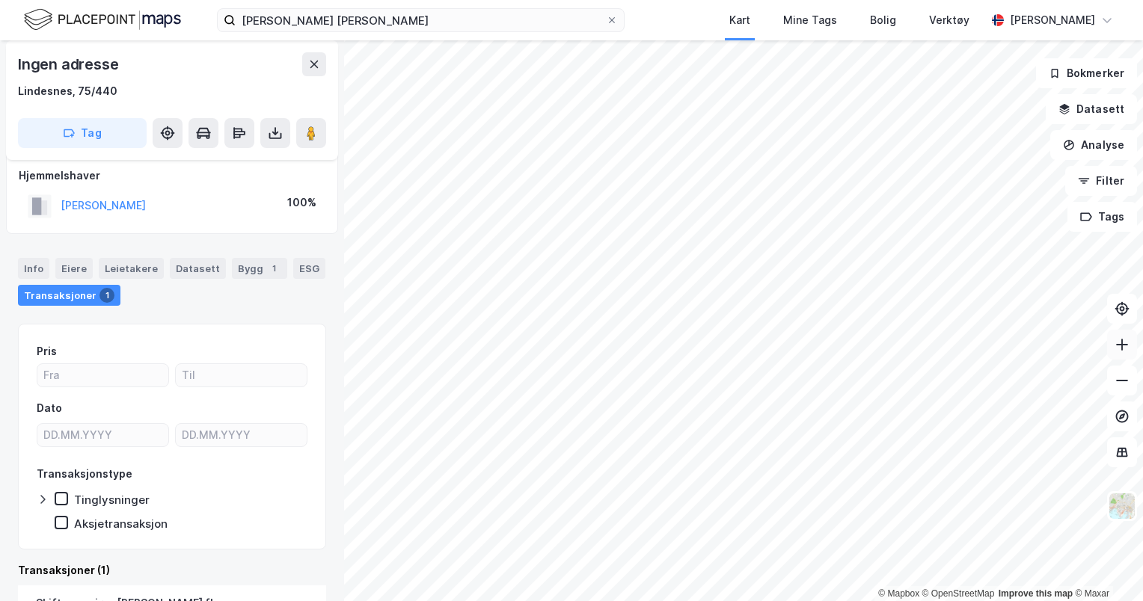
scroll to position [12, 0]
click at [0, 0] on button "[PERSON_NAME]" at bounding box center [0, 0] width 0 height 0
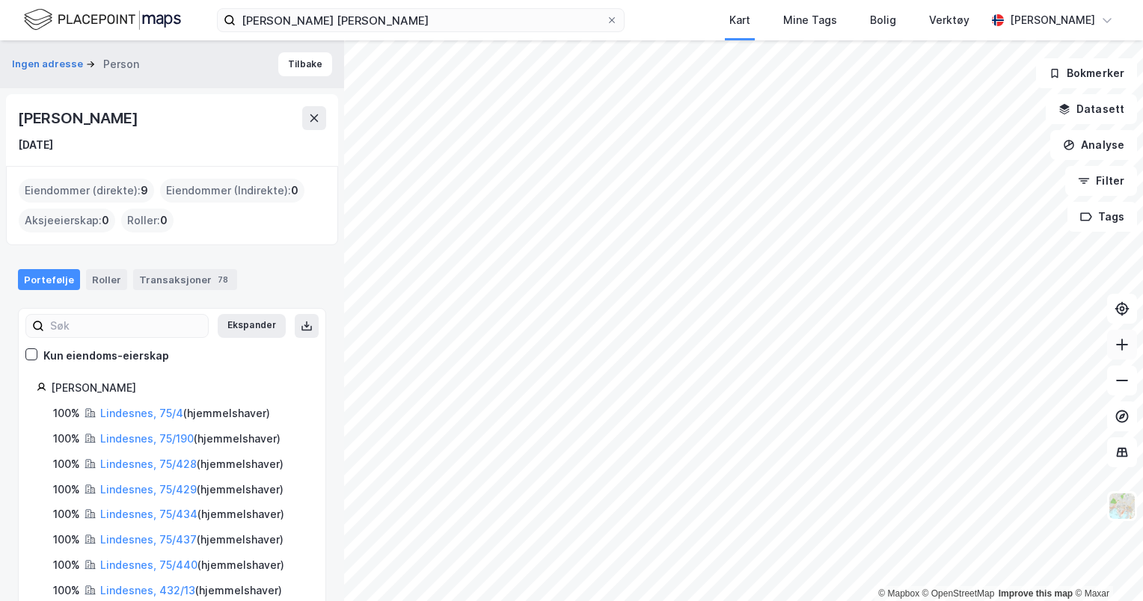
click at [1125, 347] on icon at bounding box center [1121, 344] width 15 height 15
click at [1119, 357] on button at bounding box center [1122, 345] width 30 height 30
click at [1125, 346] on icon at bounding box center [1121, 344] width 15 height 15
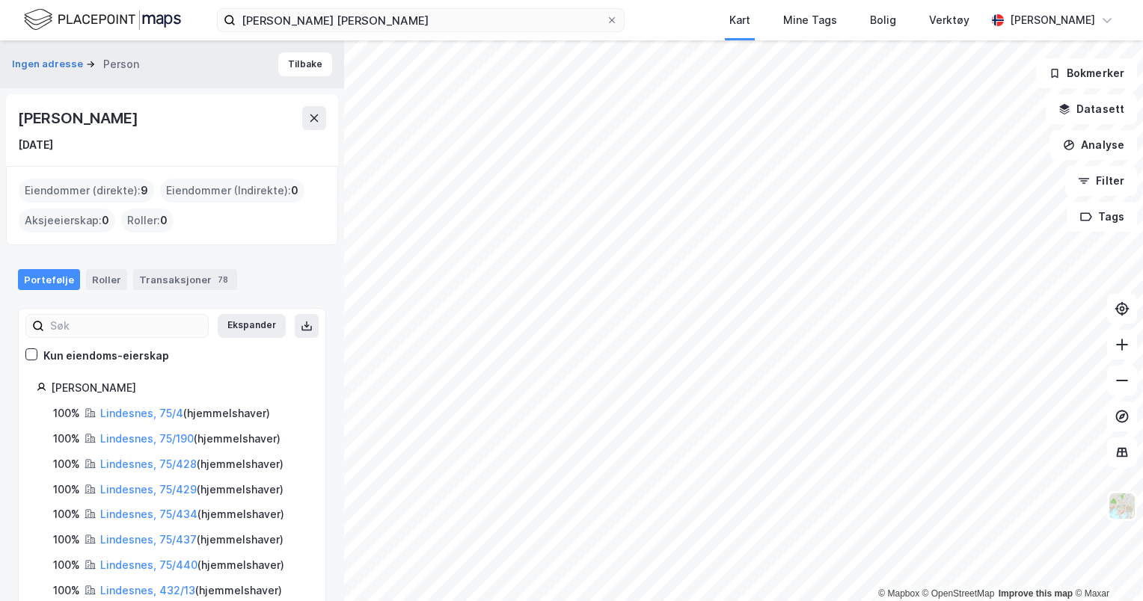
drag, startPoint x: 184, startPoint y: 117, endPoint x: 18, endPoint y: 117, distance: 166.0
click at [18, 117] on div "[PERSON_NAME]" at bounding box center [172, 118] width 308 height 24
